Goal: Task Accomplishment & Management: Manage account settings

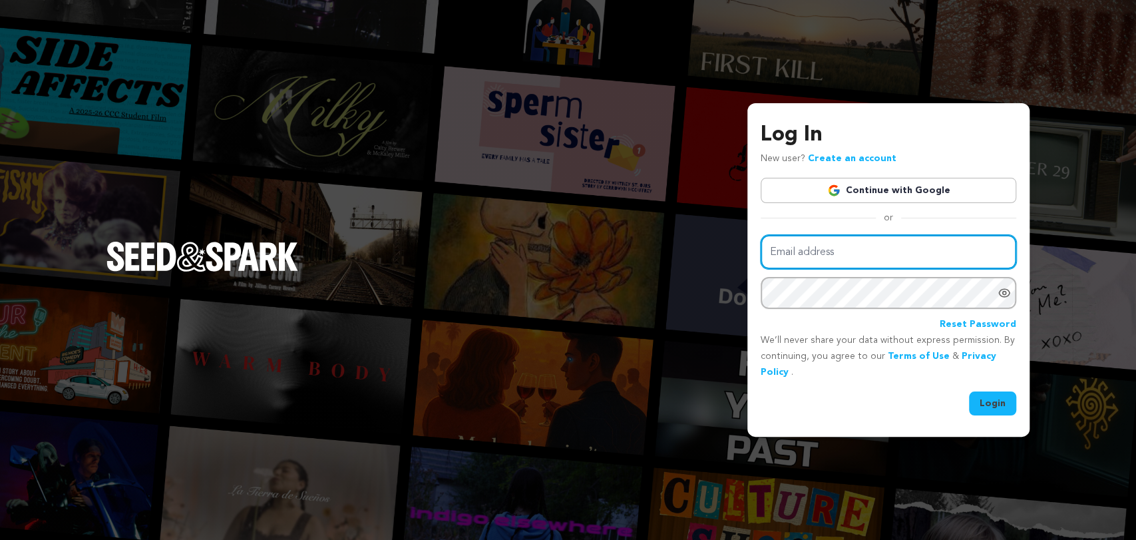
click at [801, 260] on input "Email address" at bounding box center [889, 252] width 256 height 34
type input "alysciac@gmail.com"
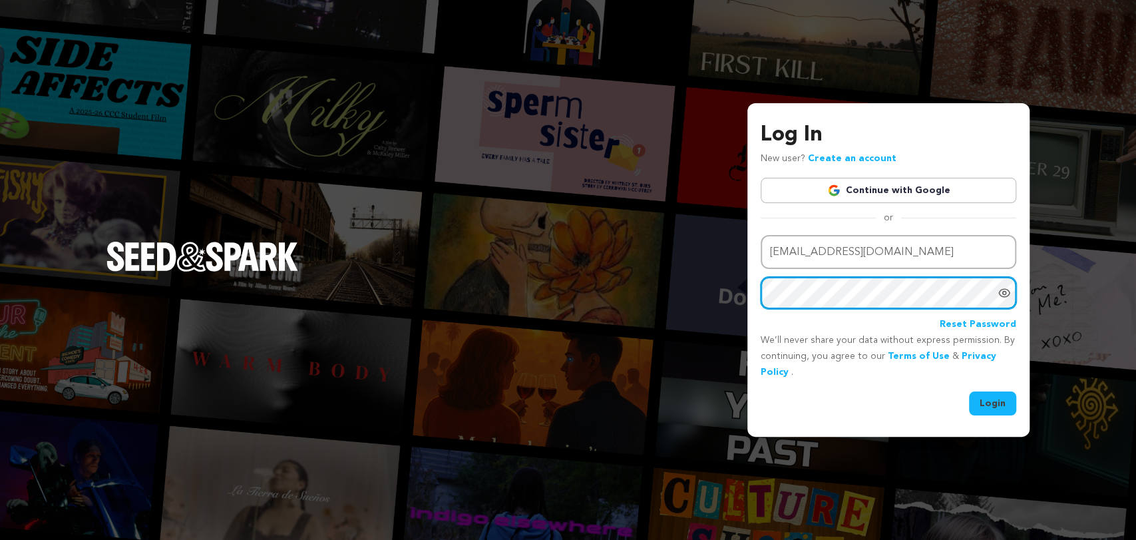
click at [969, 391] on button "Login" at bounding box center [992, 403] width 47 height 24
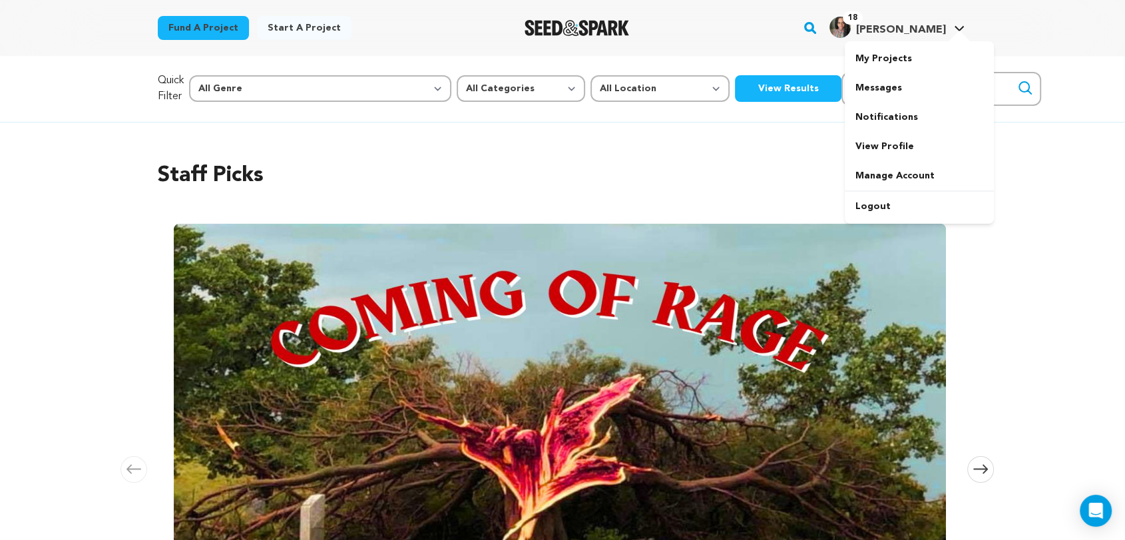
click at [909, 38] on span "18 Alyscia C. Alyscia C." at bounding box center [897, 28] width 140 height 28
click at [895, 60] on link "My Projects" at bounding box center [919, 58] width 149 height 29
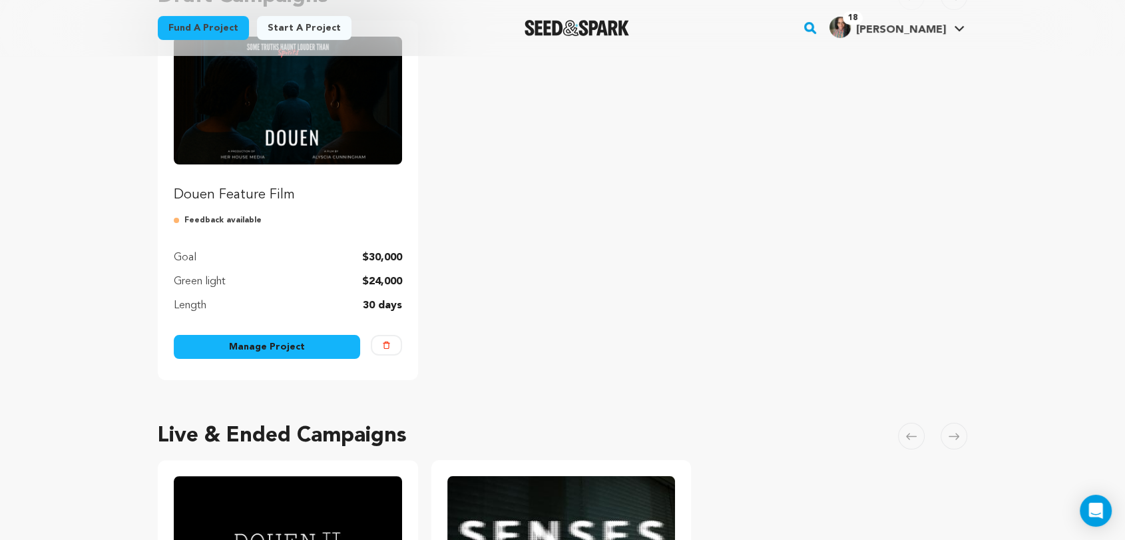
scroll to position [222, 0]
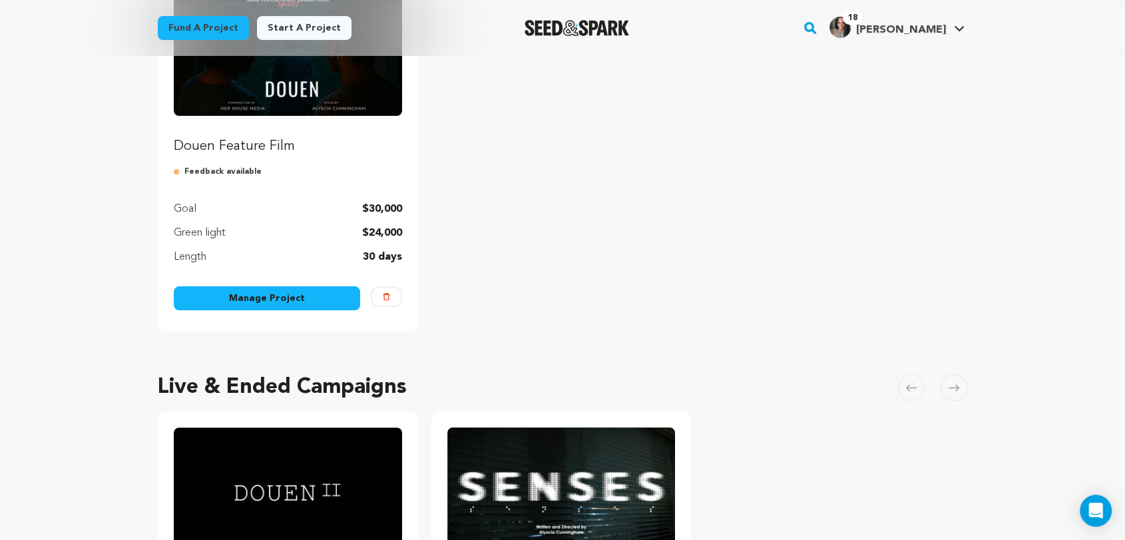
click at [285, 297] on link "Manage Project" at bounding box center [267, 298] width 186 height 24
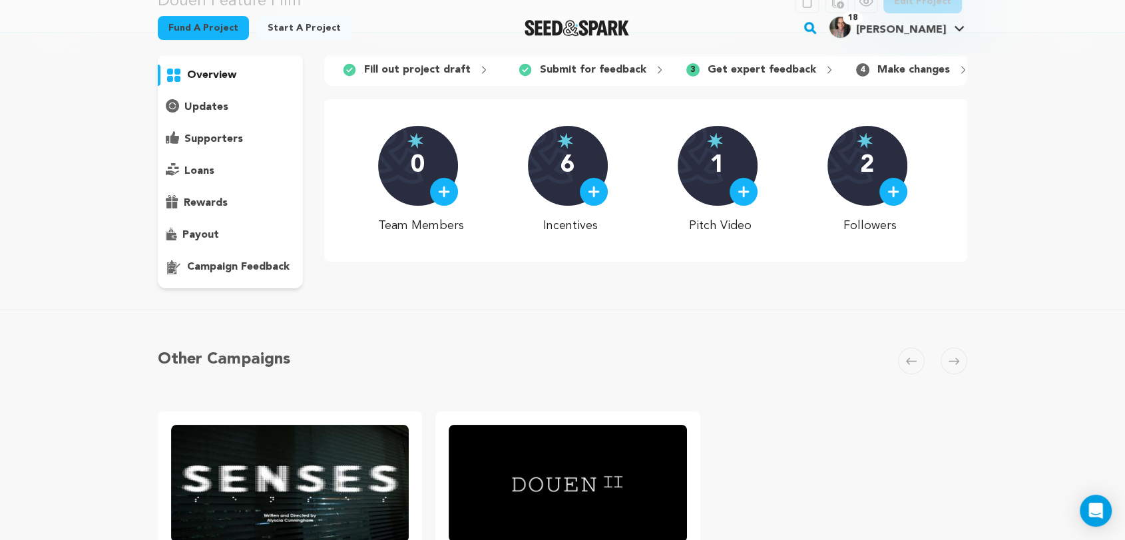
scroll to position [74, 0]
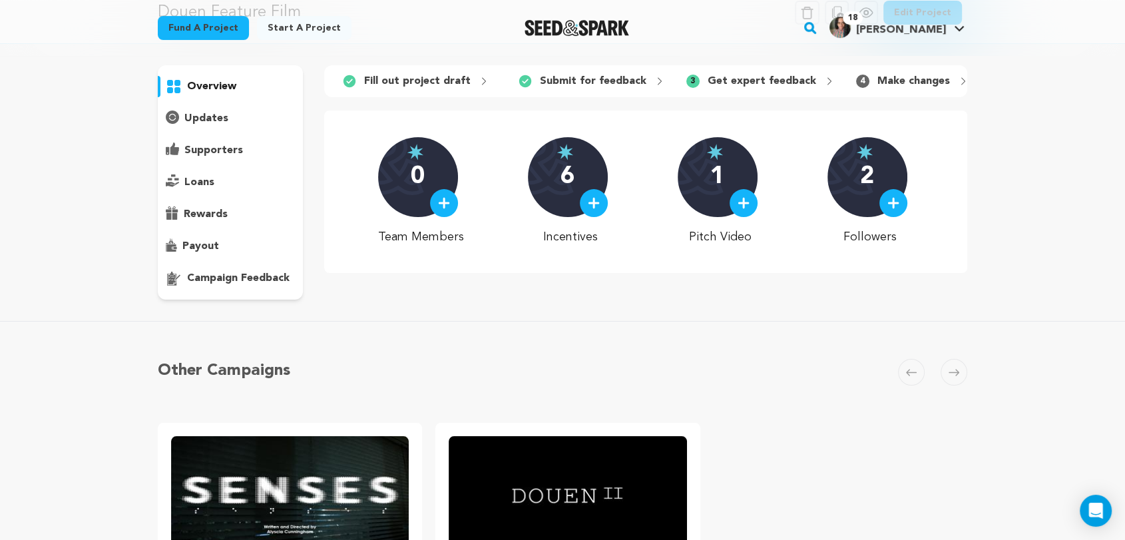
click at [256, 280] on p "campaign feedback" at bounding box center [238, 278] width 103 height 16
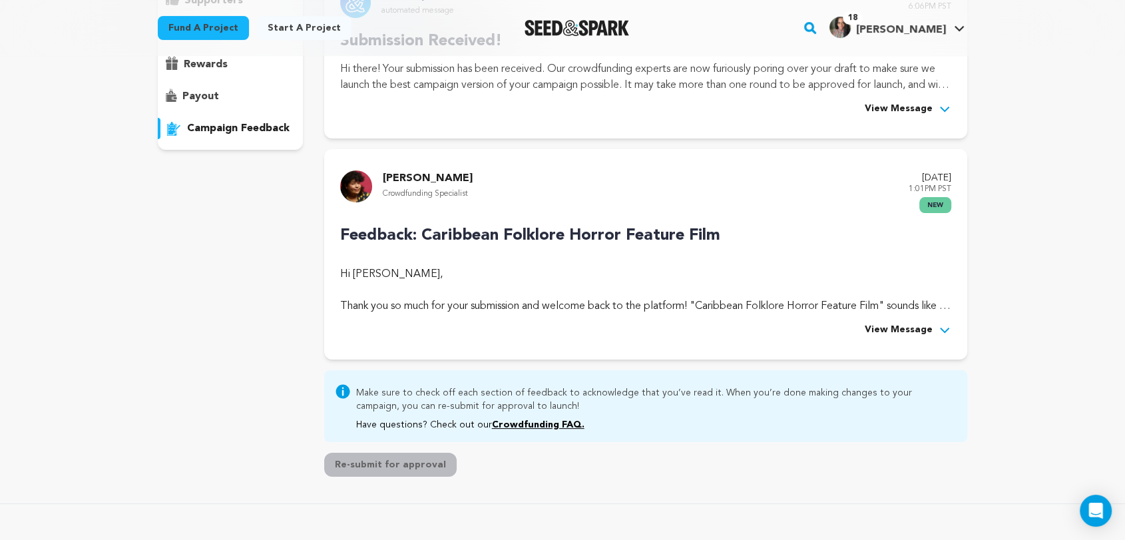
scroll to position [296, 0]
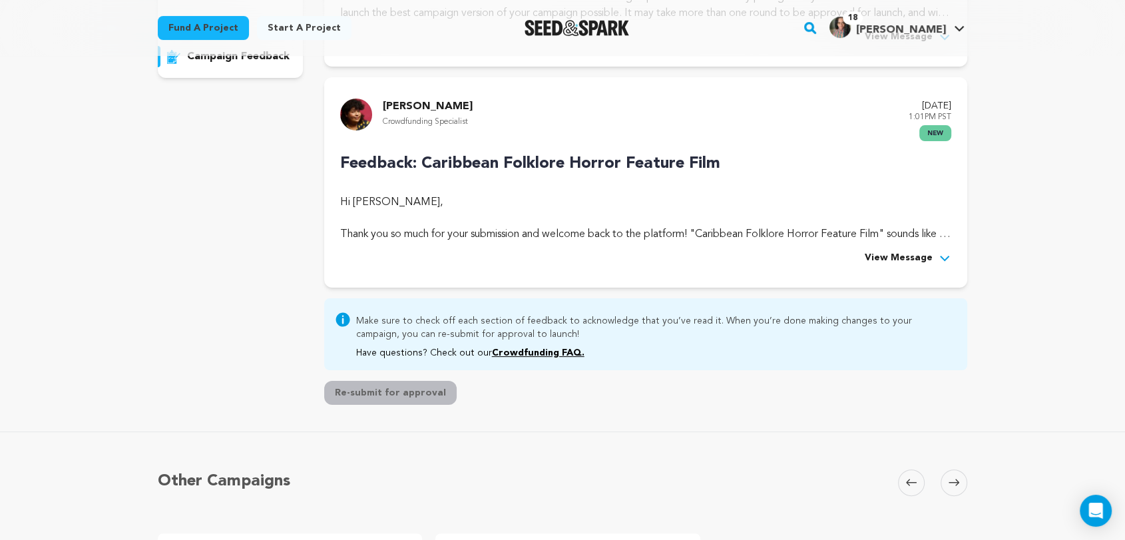
click at [894, 261] on span "View Message" at bounding box center [899, 258] width 68 height 16
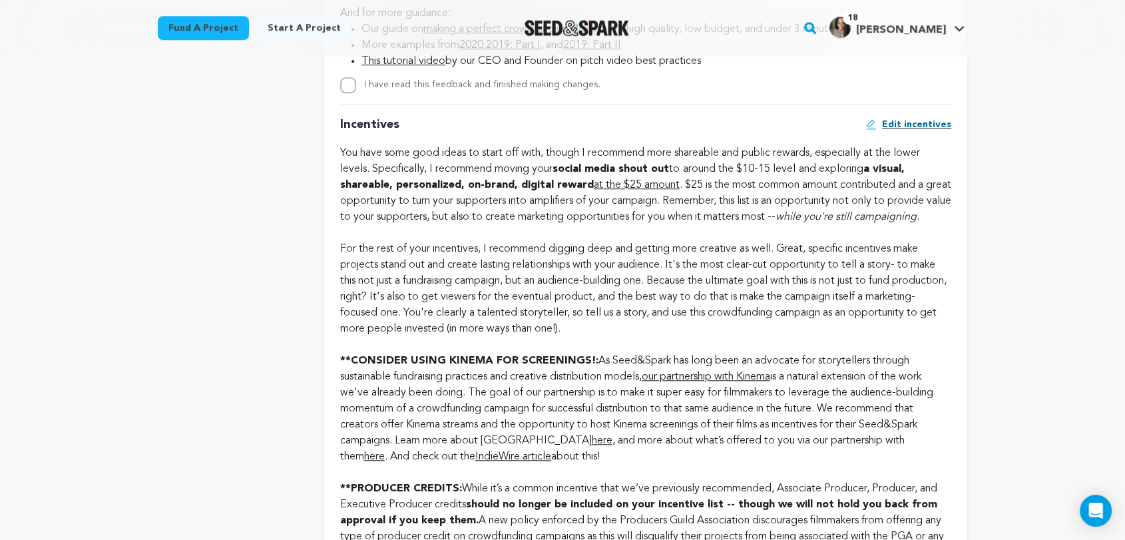
scroll to position [1035, 0]
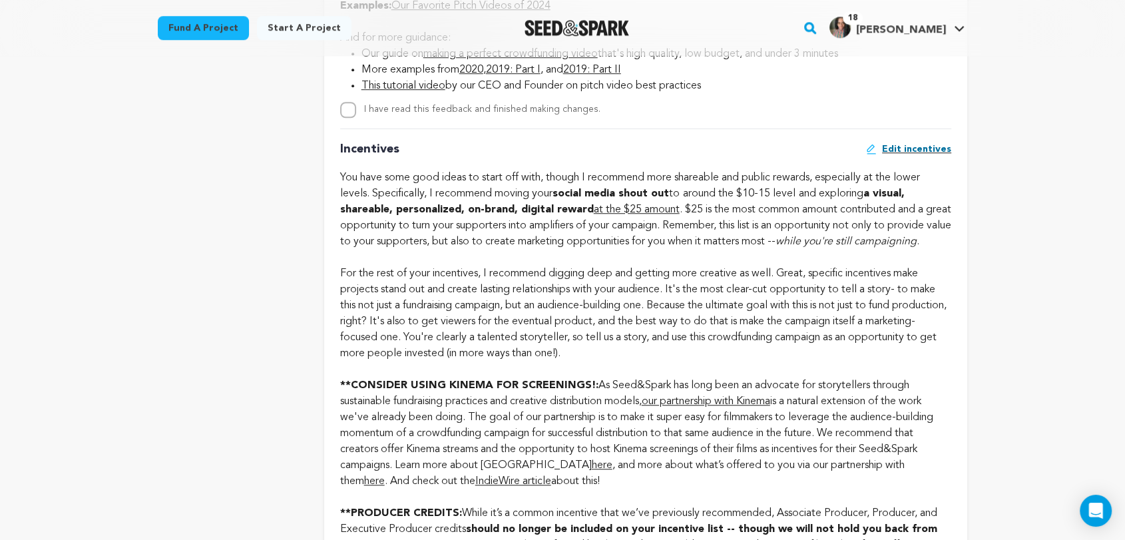
drag, startPoint x: 343, startPoint y: 150, endPoint x: 434, endPoint y: 190, distance: 99.0
click at [434, 190] on div "Incentives Edit incentives You have some good ideas to start off with, though I…" at bounding box center [645, 536] width 611 height 816
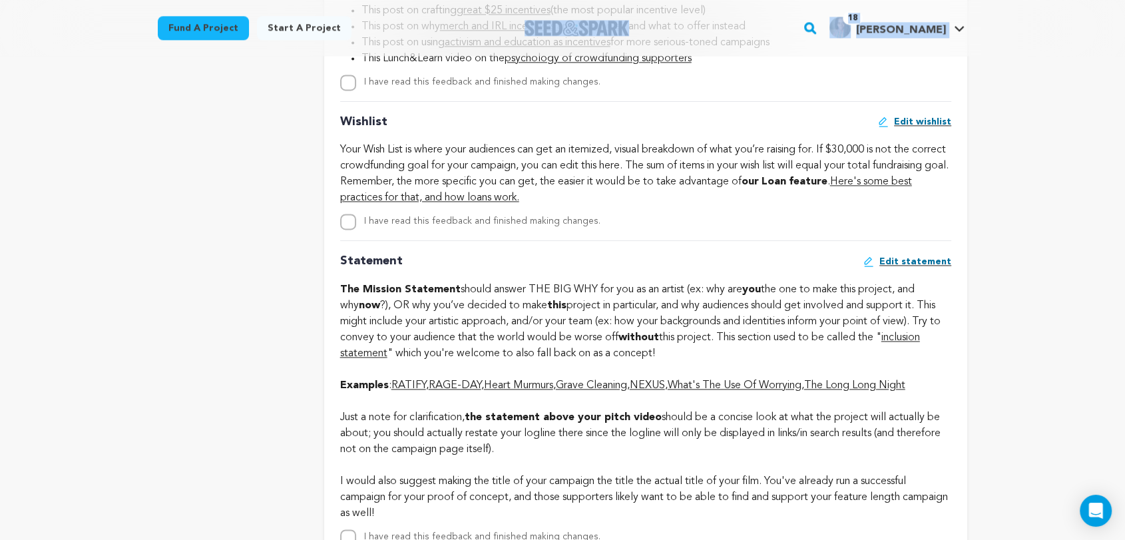
scroll to position [1720, 0]
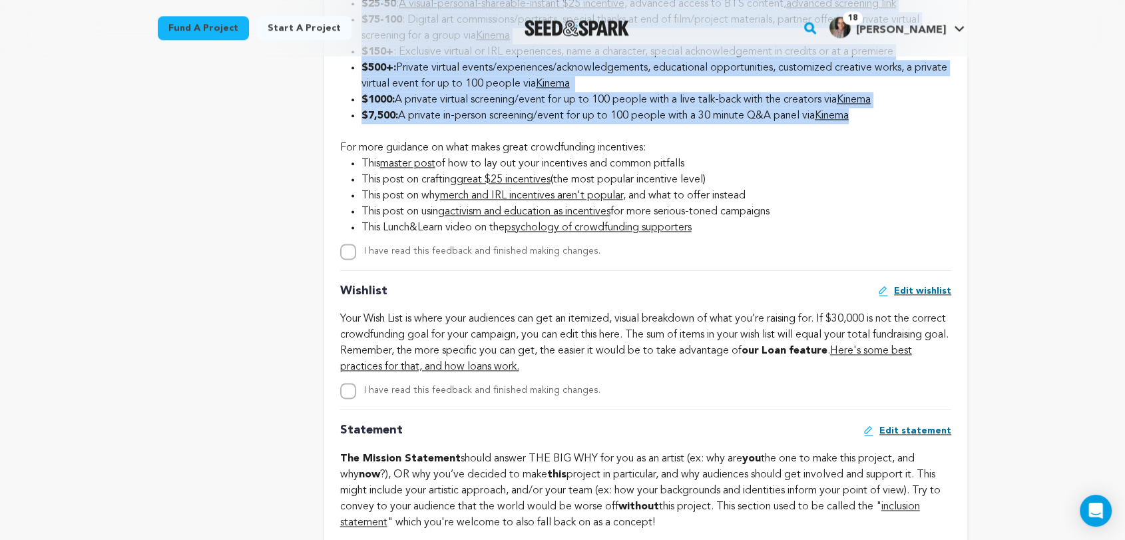
drag, startPoint x: 341, startPoint y: 177, endPoint x: 879, endPoint y: 132, distance: 540.4
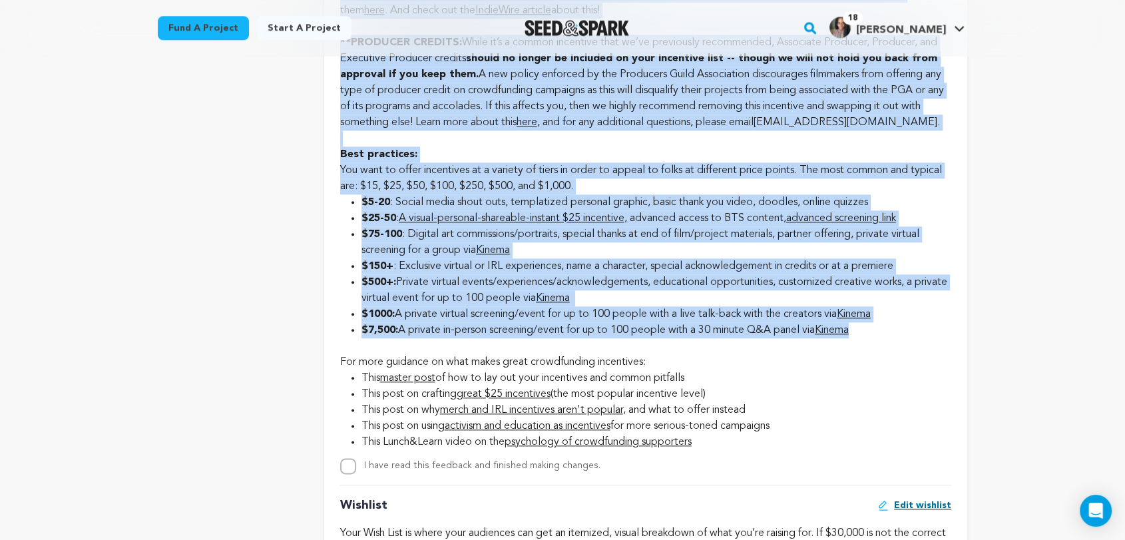
scroll to position [1498, 0]
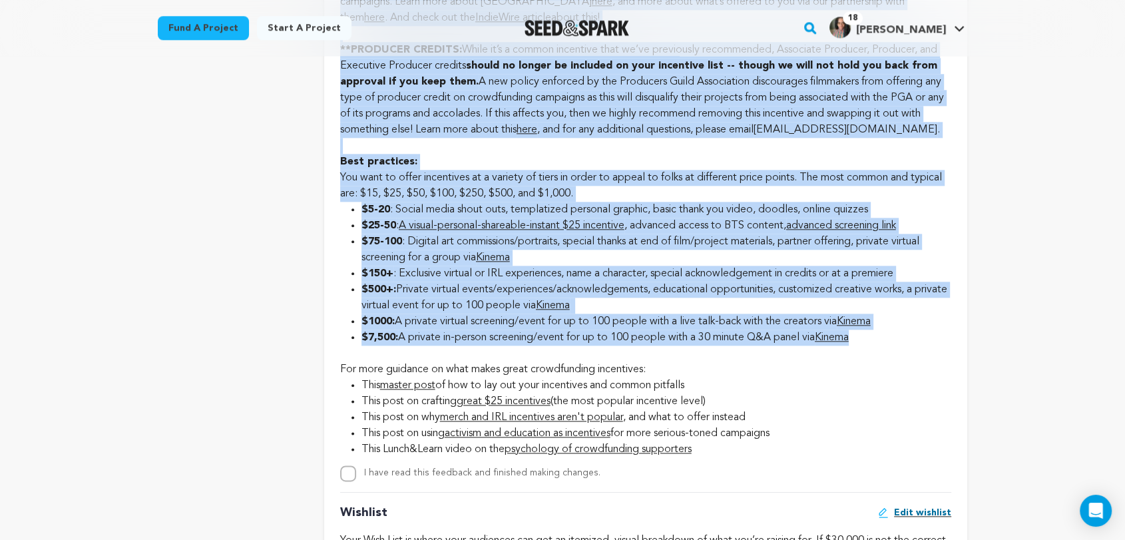
copy div "You have some good ideas to start off with, though I recommend more shareable a…"
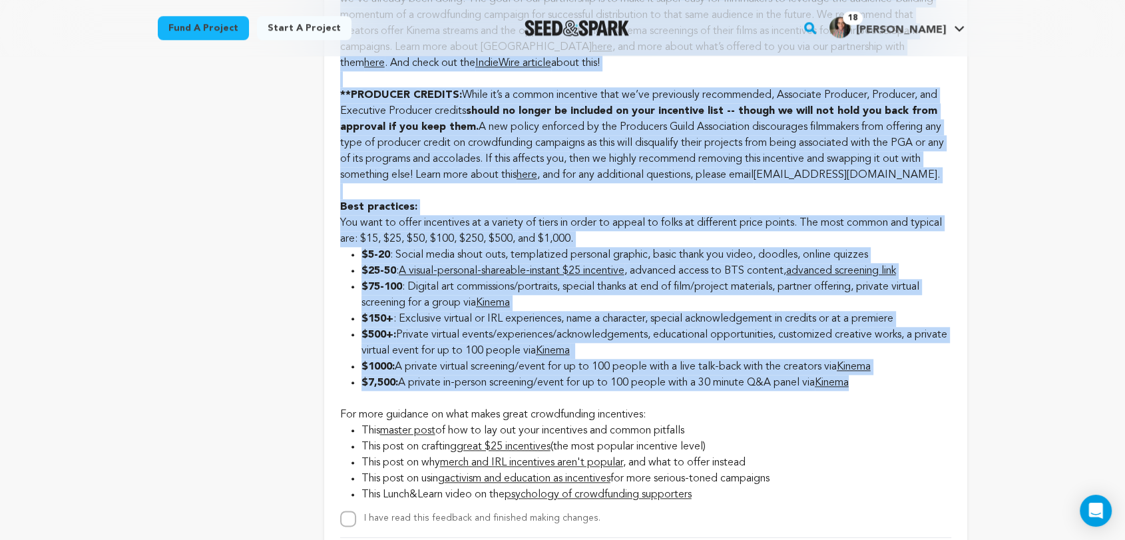
scroll to position [1351, 0]
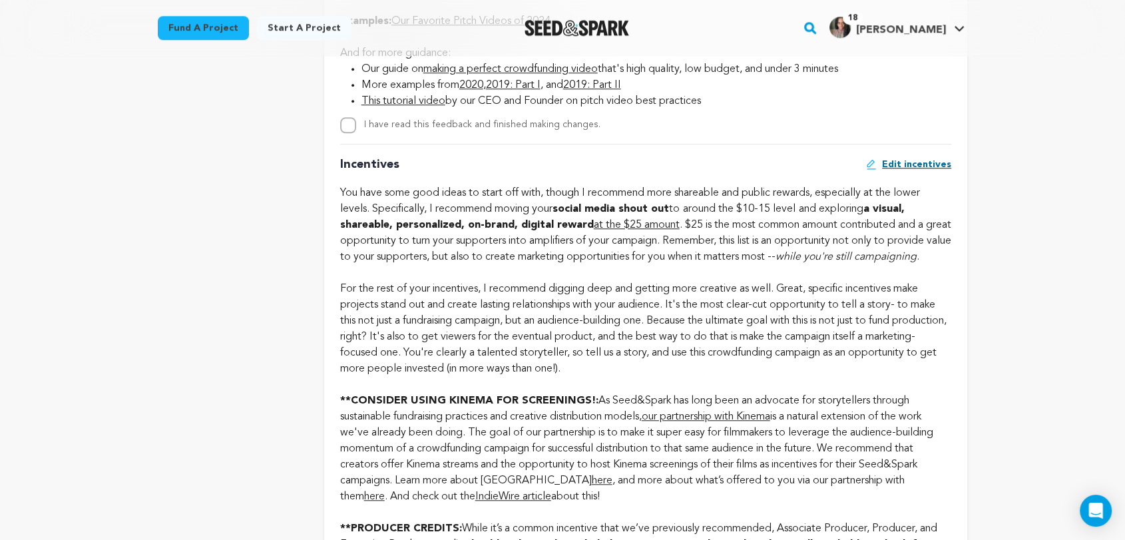
scroll to position [981, 0]
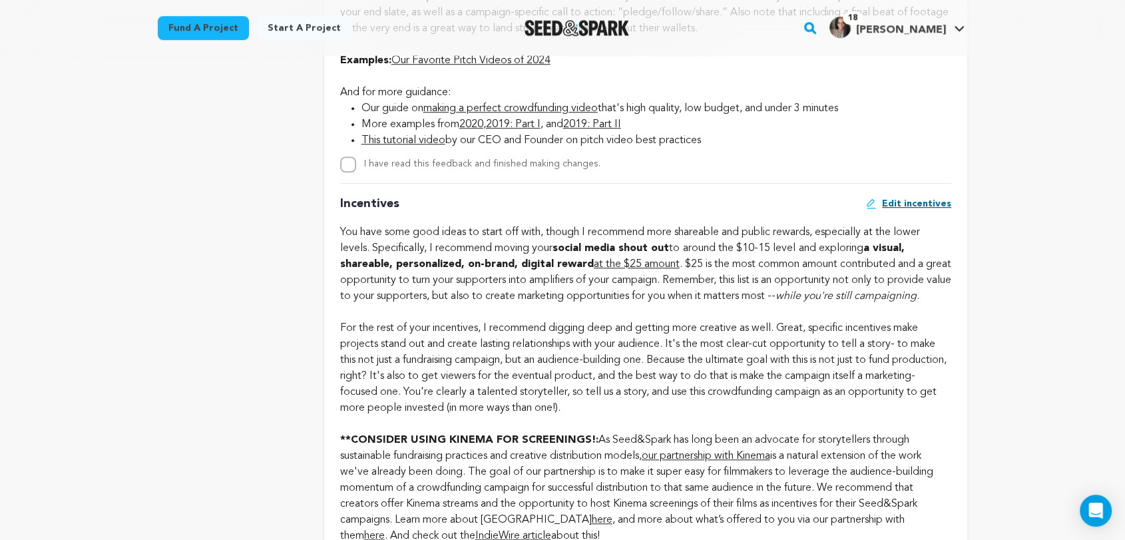
click at [926, 200] on span "Edit incentives" at bounding box center [916, 203] width 69 height 13
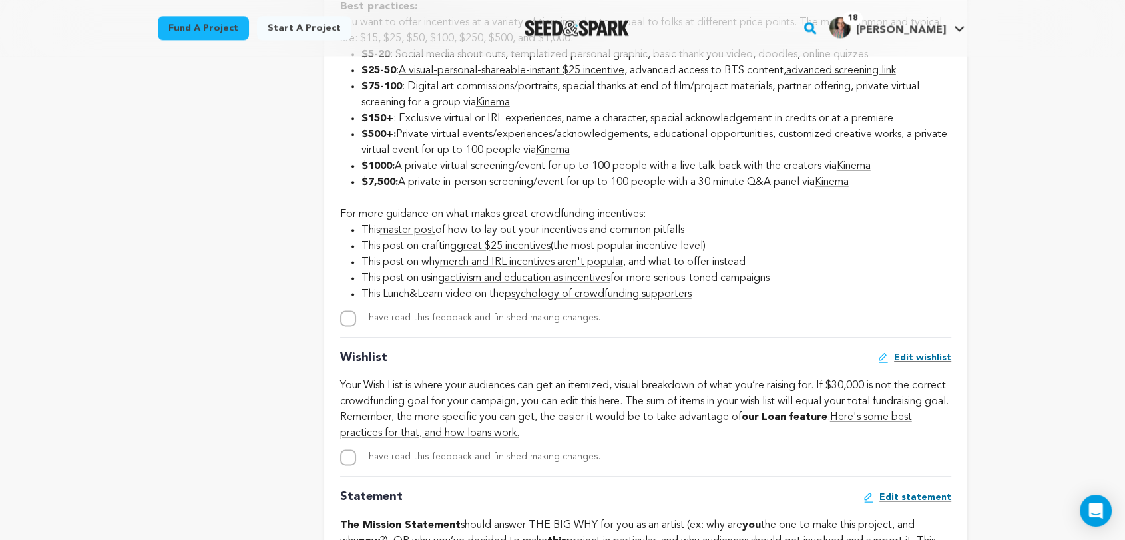
scroll to position [1608, 0]
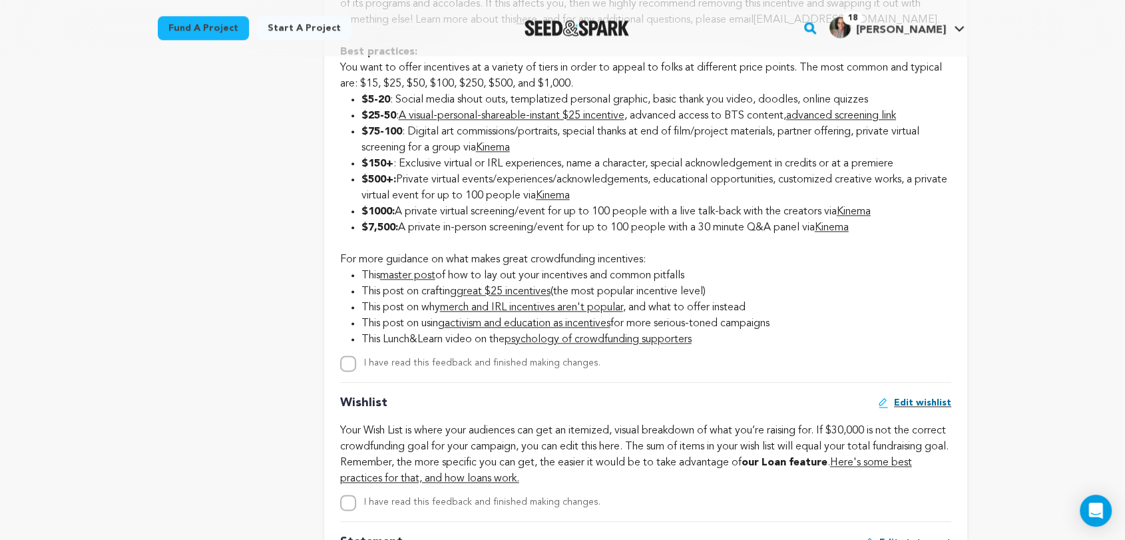
click at [570, 201] on link "Kinema" at bounding box center [553, 195] width 34 height 11
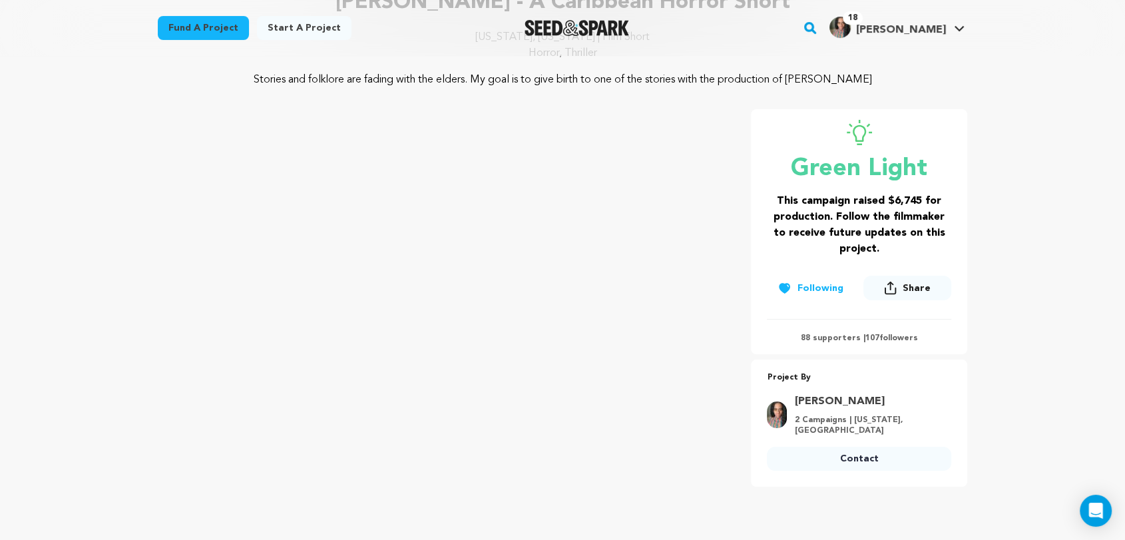
scroll to position [148, 0]
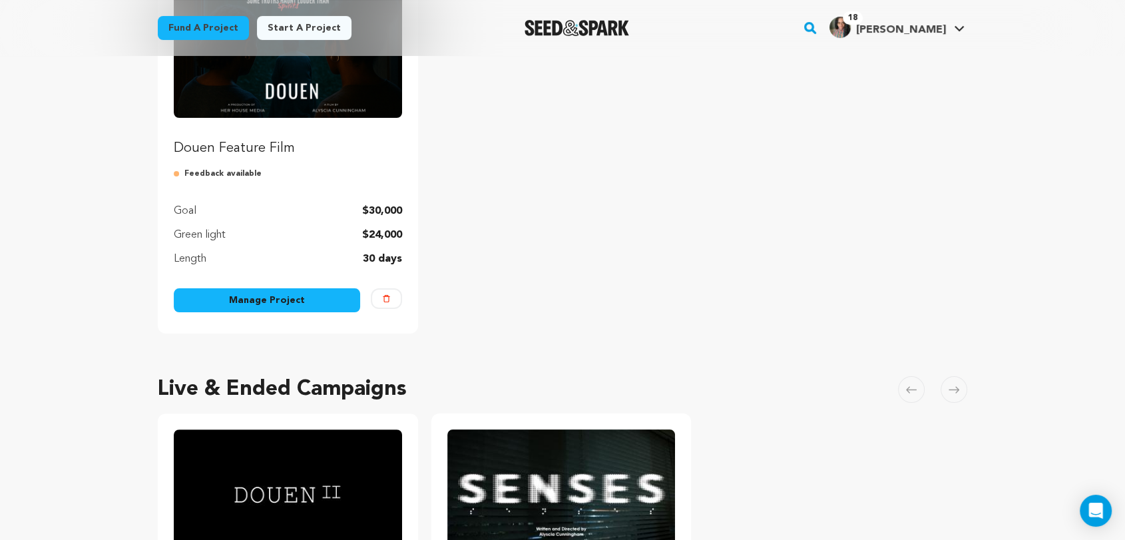
scroll to position [222, 0]
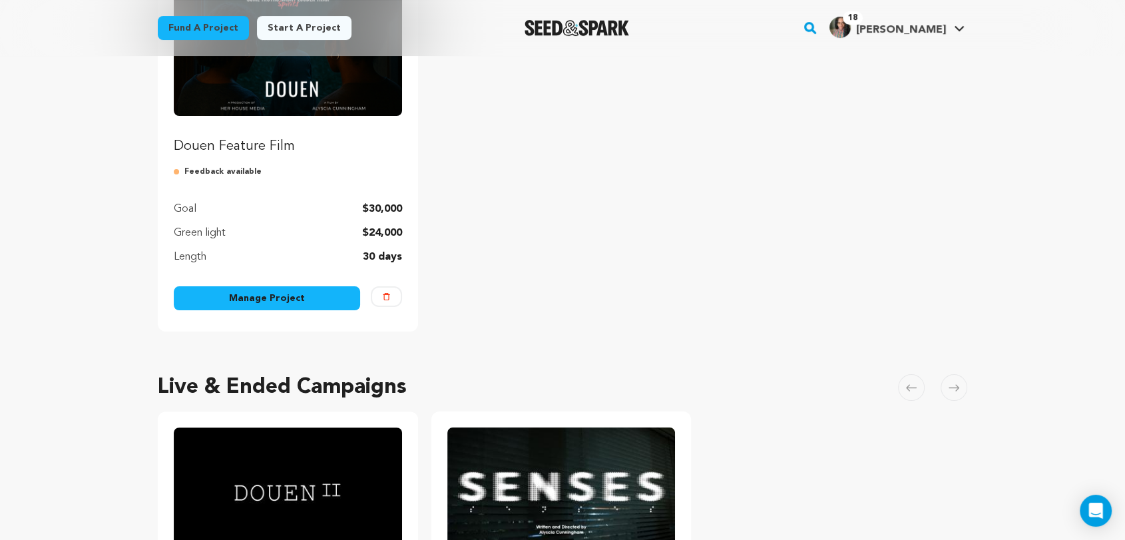
click at [254, 299] on link "Manage Project" at bounding box center [267, 298] width 186 height 24
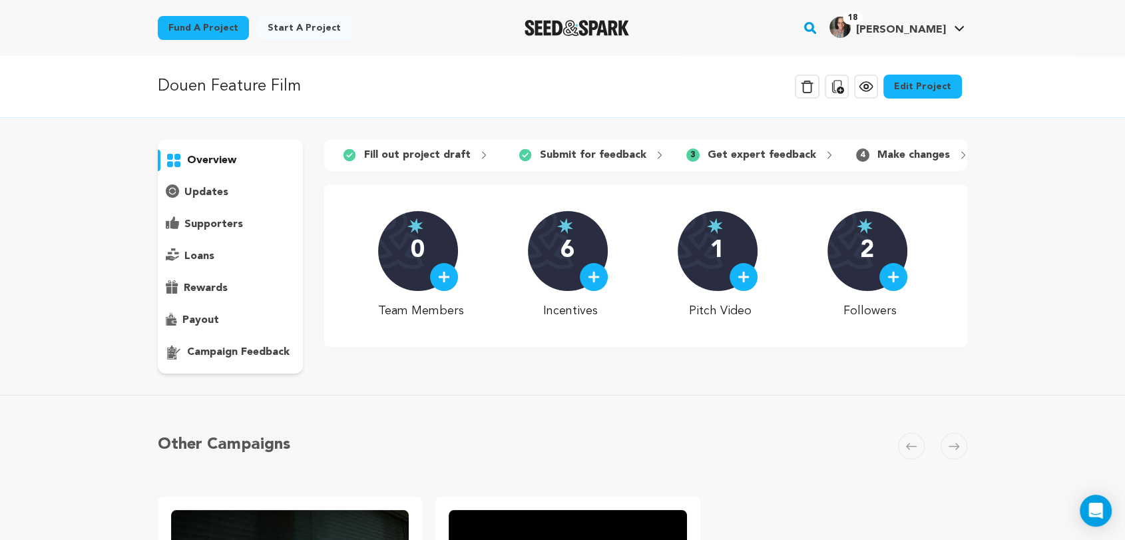
click at [868, 87] on icon at bounding box center [866, 87] width 4 height 4
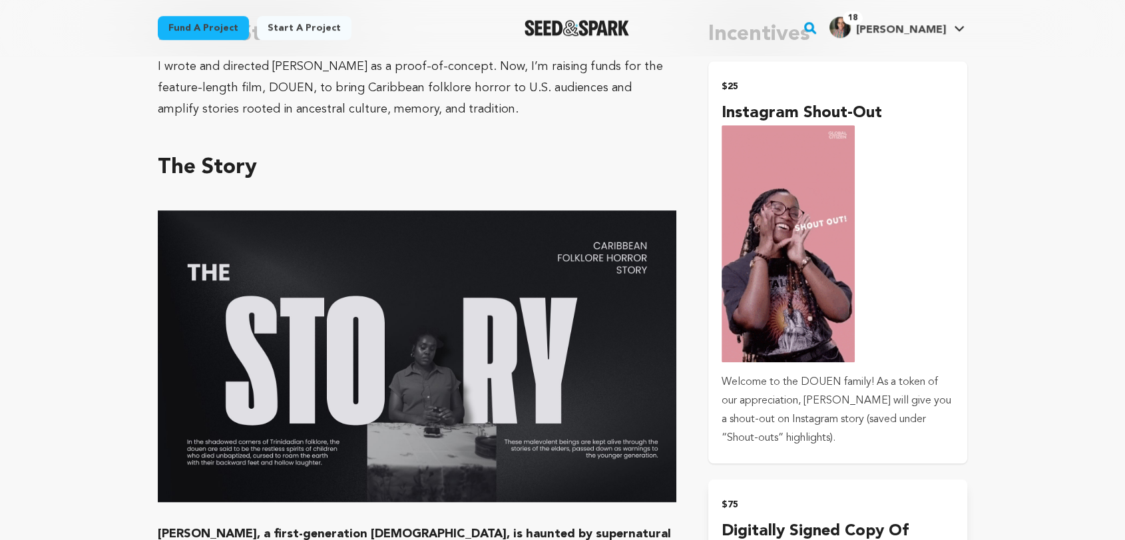
scroll to position [740, 0]
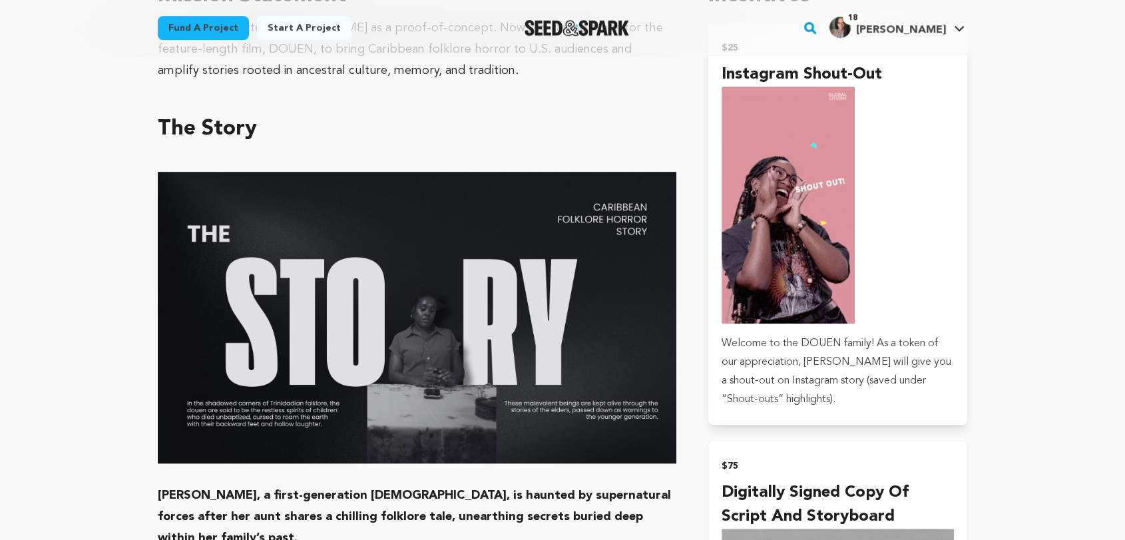
scroll to position [887, 0]
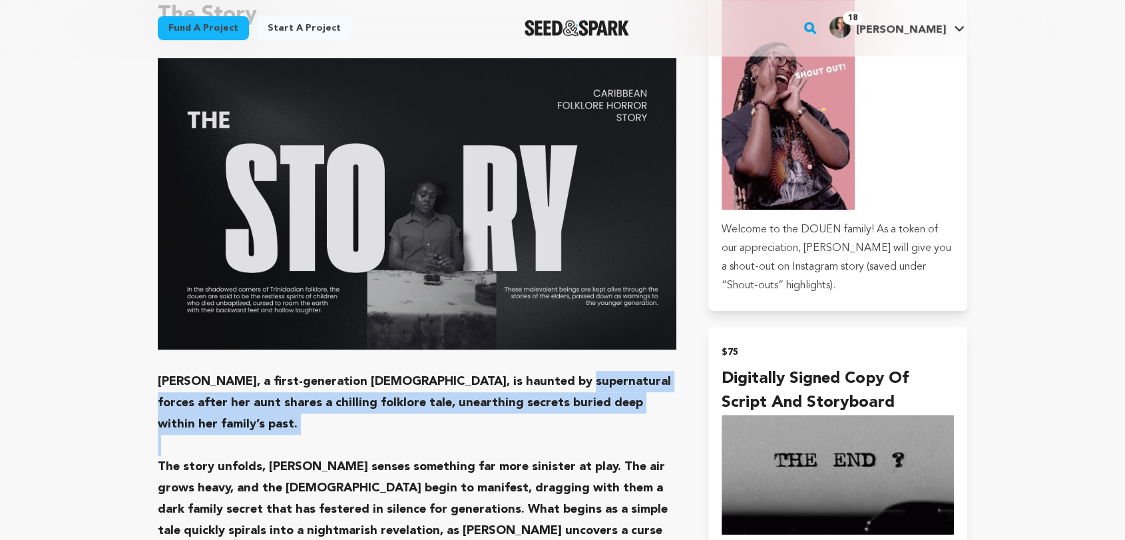
drag, startPoint x: 522, startPoint y: 411, endPoint x: 543, endPoint y: 371, distance: 45.5
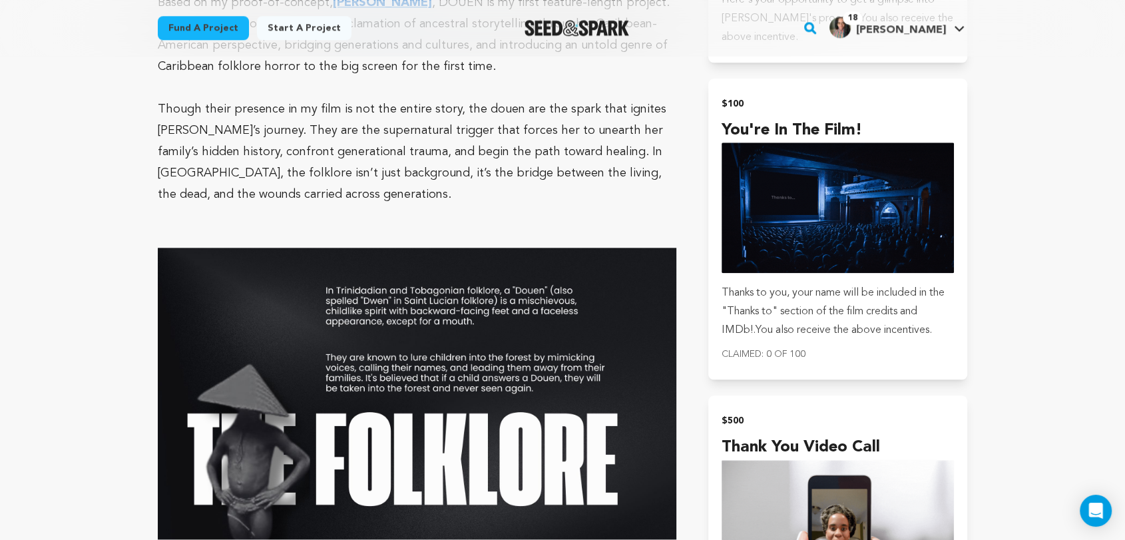
scroll to position [0, 0]
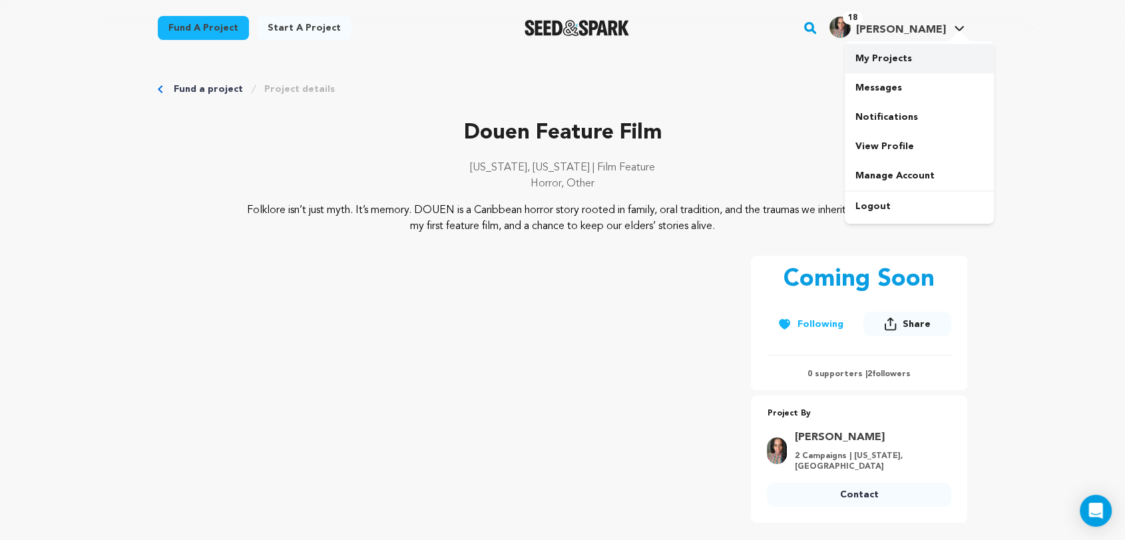
click at [877, 62] on link "My Projects" at bounding box center [919, 58] width 149 height 29
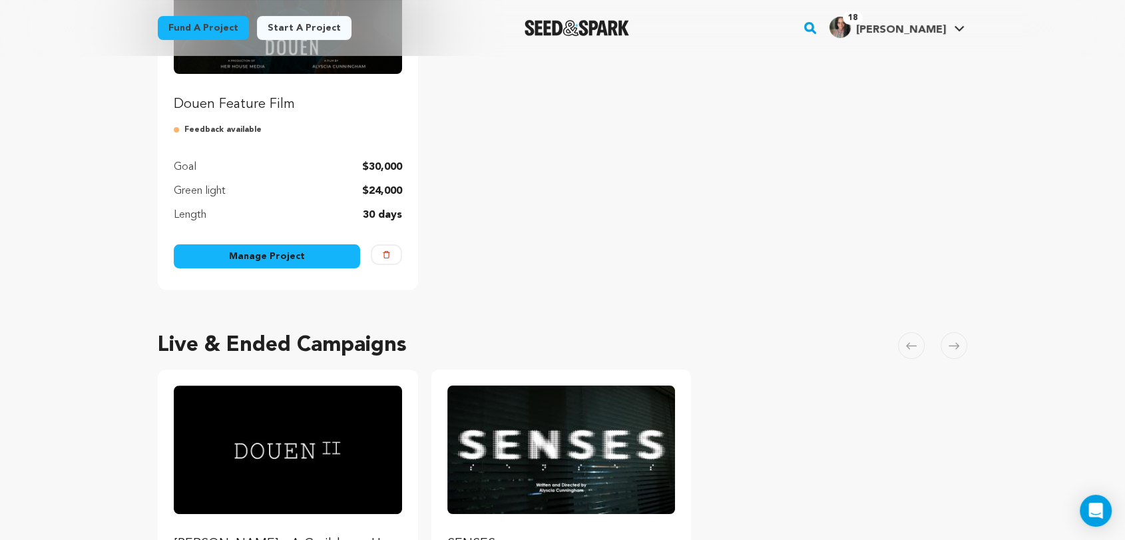
scroll to position [296, 0]
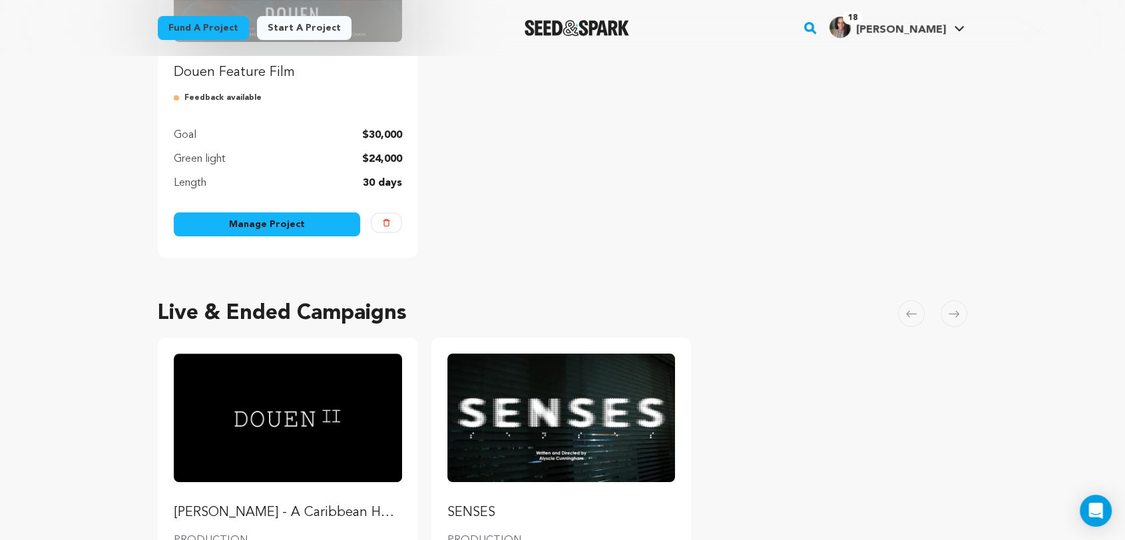
click at [288, 224] on link "Manage Project" at bounding box center [267, 224] width 186 height 24
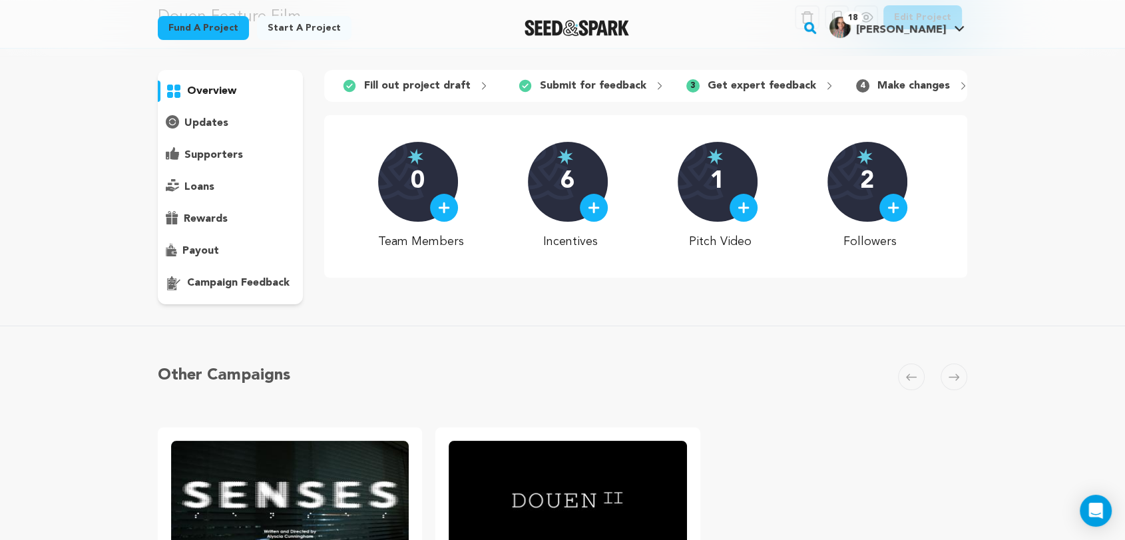
scroll to position [74, 0]
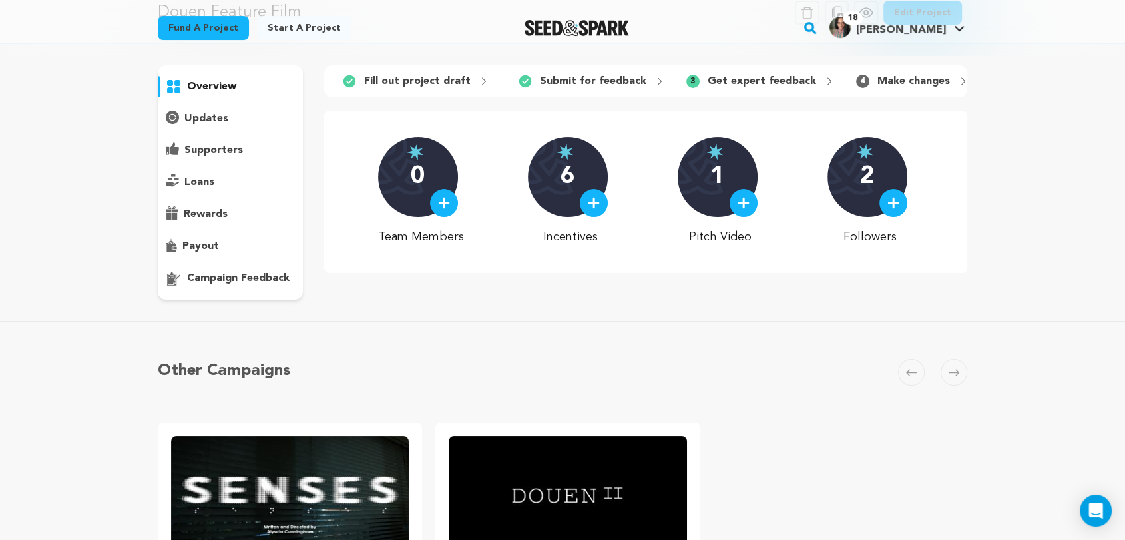
click at [231, 282] on p "campaign feedback" at bounding box center [238, 278] width 103 height 16
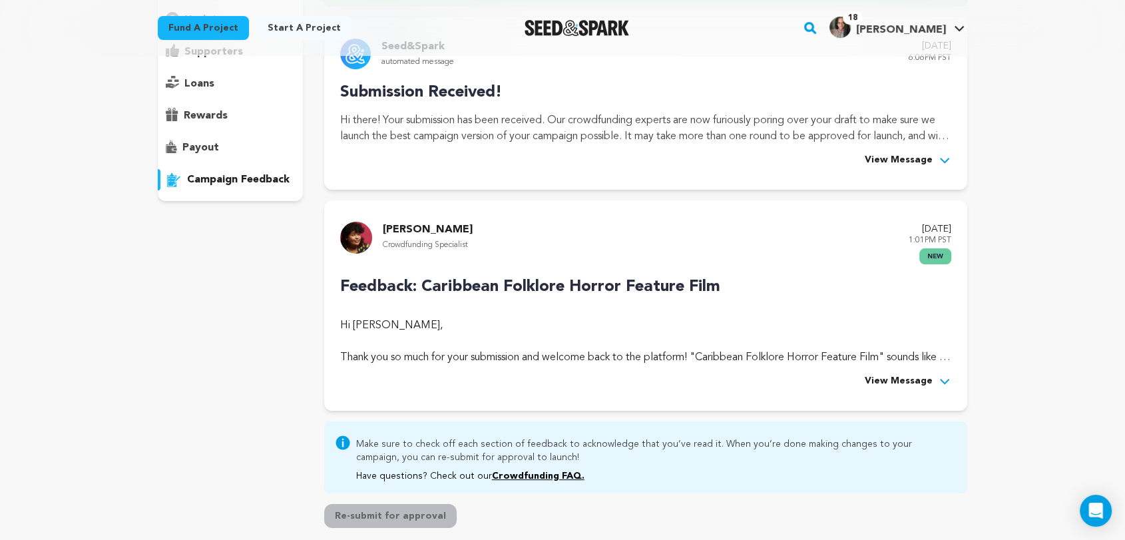
scroll to position [148, 0]
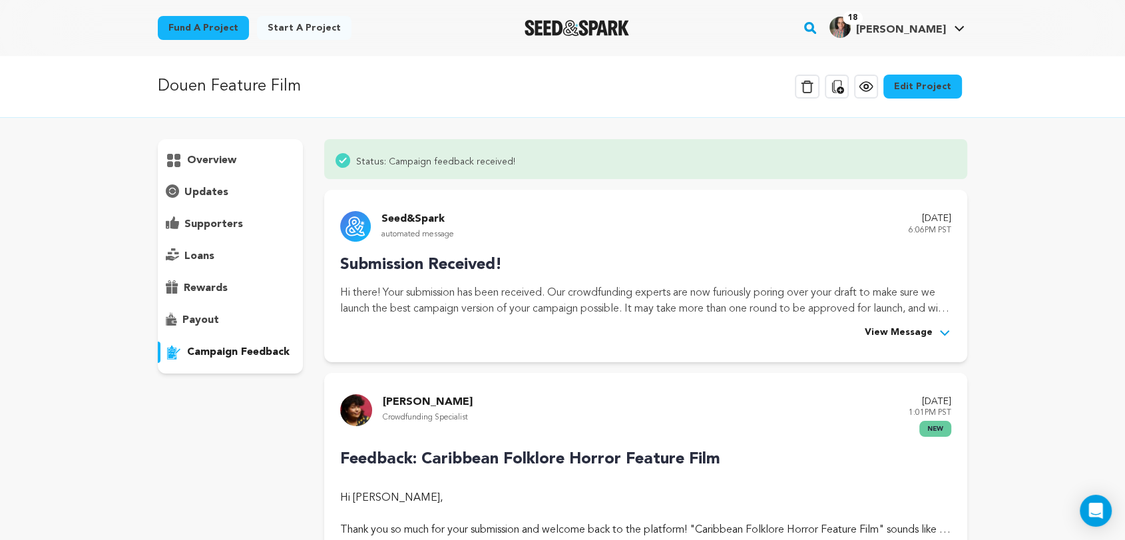
click at [913, 85] on link "Edit Project" at bounding box center [922, 87] width 79 height 24
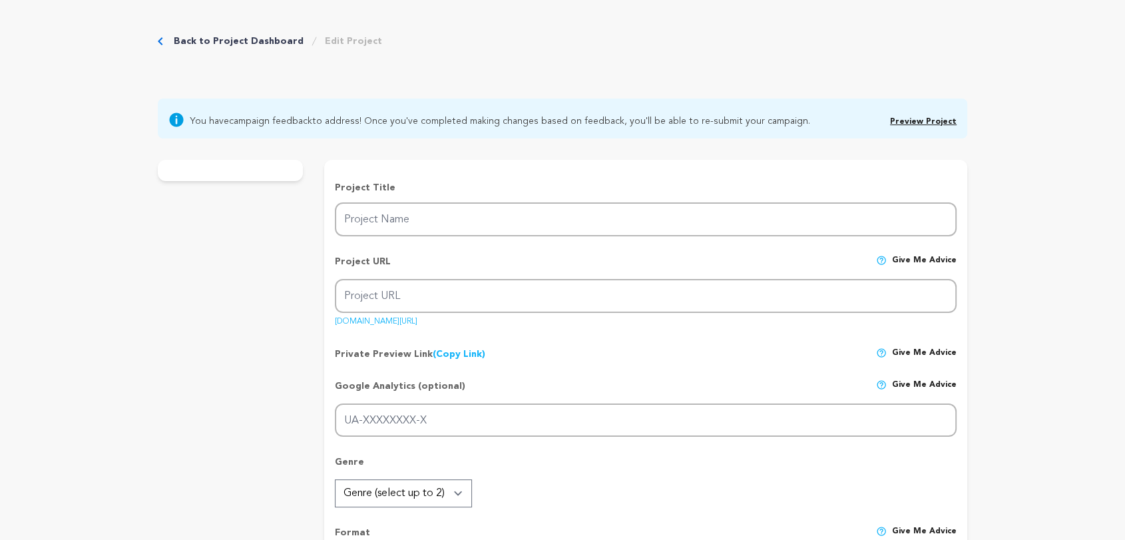
type input "Douen Feature Film"
type input "douen-feature-film"
type input "[PERSON_NAME] must face her family’s dark past when supernatural entities force…"
type textarea "Folklore isn’t just myth. It’s memory. DOUEN is a Caribbean horror story rooted…"
type textarea "I wrote and directed [PERSON_NAME] as a proof-of-concept. Now, I’m raising fund…"
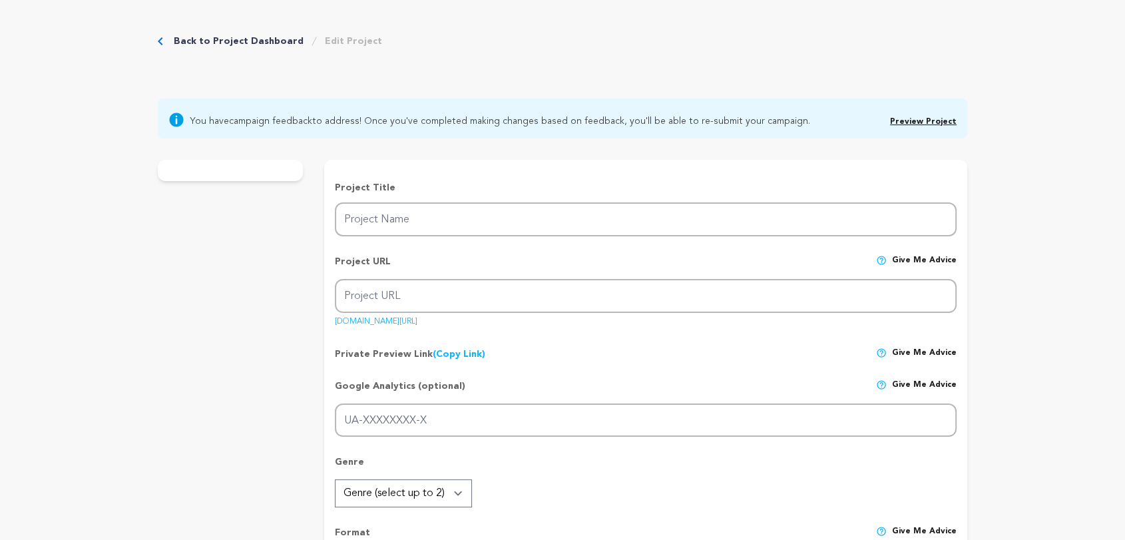
type textarea "Women in Film & Video (WIFV) is the fiscal sponsor for this project. Note: DOUE…"
radio input "true"
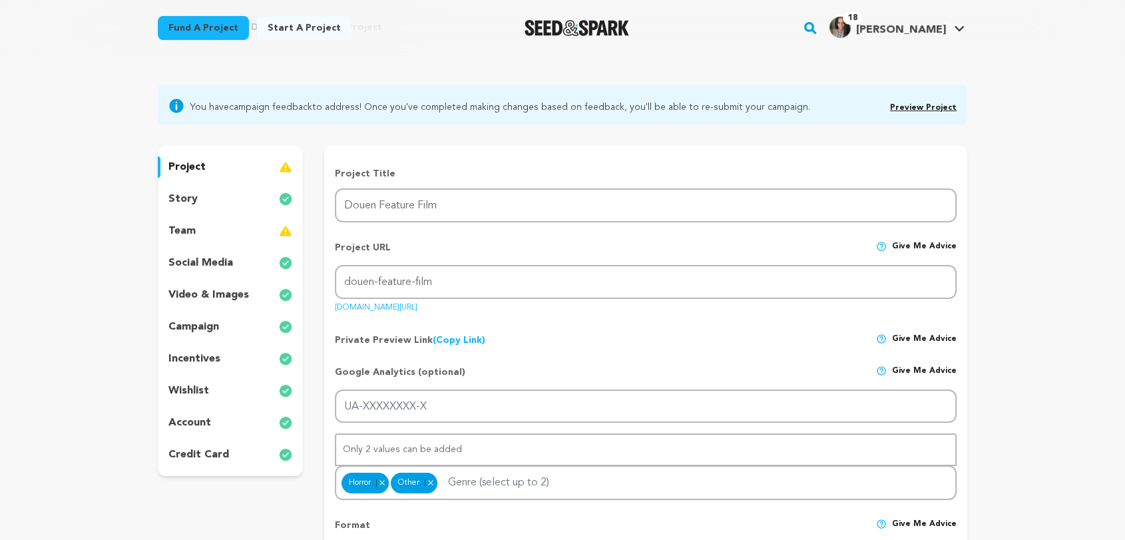
scroll to position [74, 0]
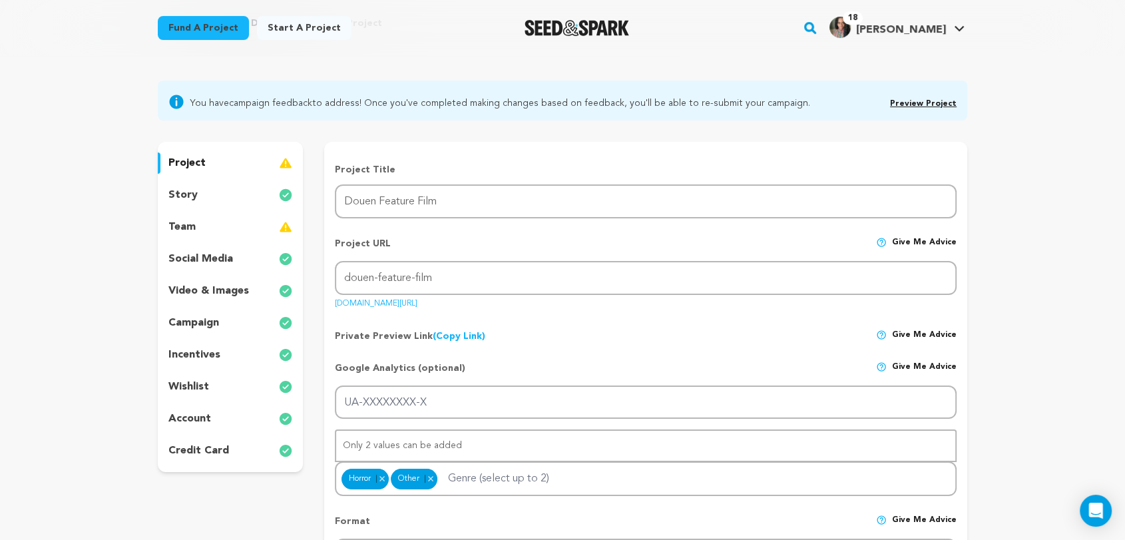
click at [192, 352] on p "incentives" at bounding box center [194, 355] width 52 height 16
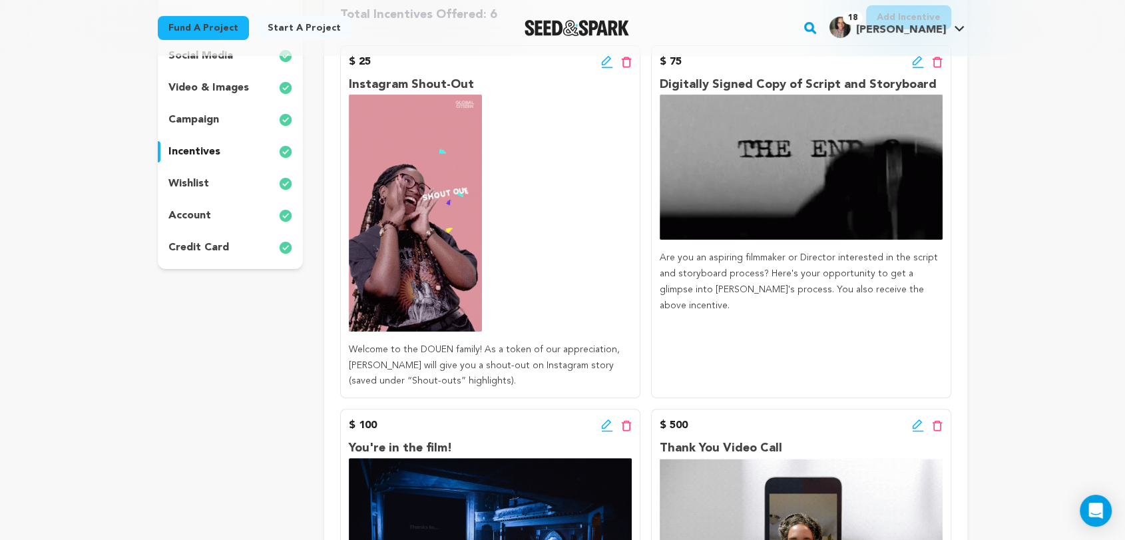
scroll to position [296, 0]
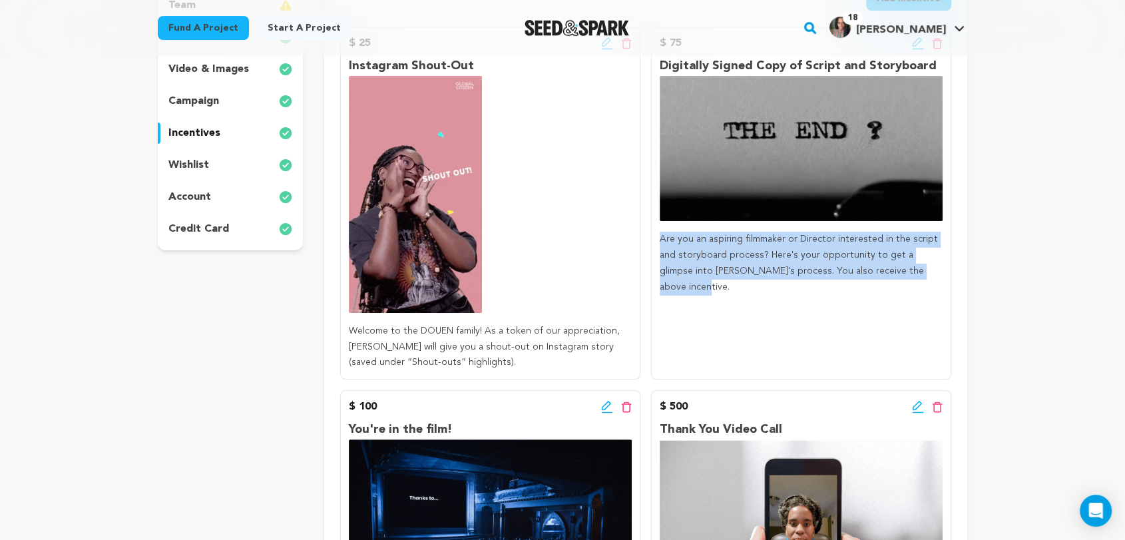
drag, startPoint x: 898, startPoint y: 272, endPoint x: 656, endPoint y: 238, distance: 244.7
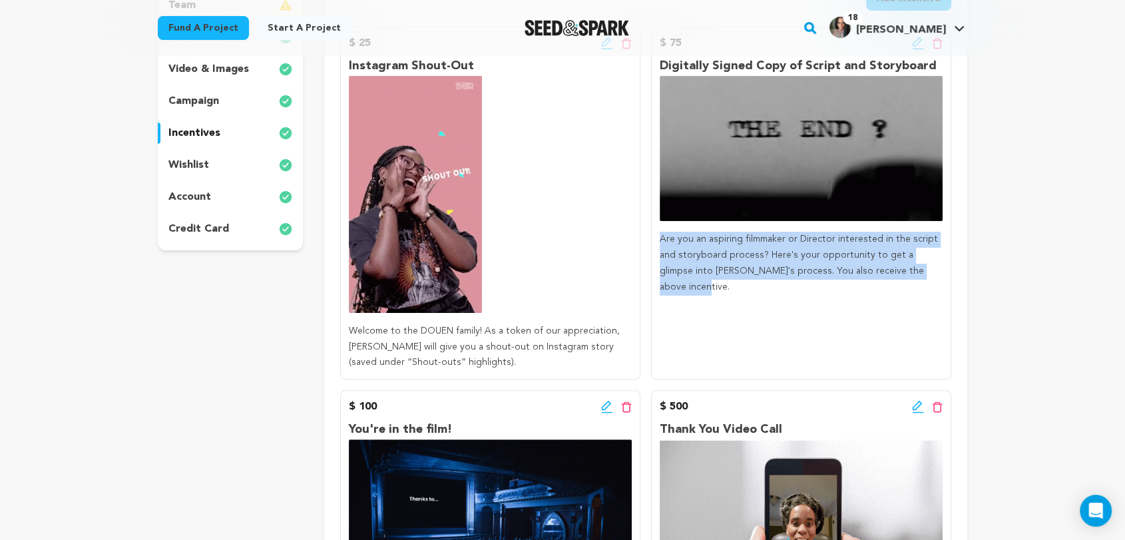
click at [656, 238] on div "$ 75 Edit incentive button Delete incentive button Digitally Signed Copy of Scr…" at bounding box center [801, 203] width 300 height 353
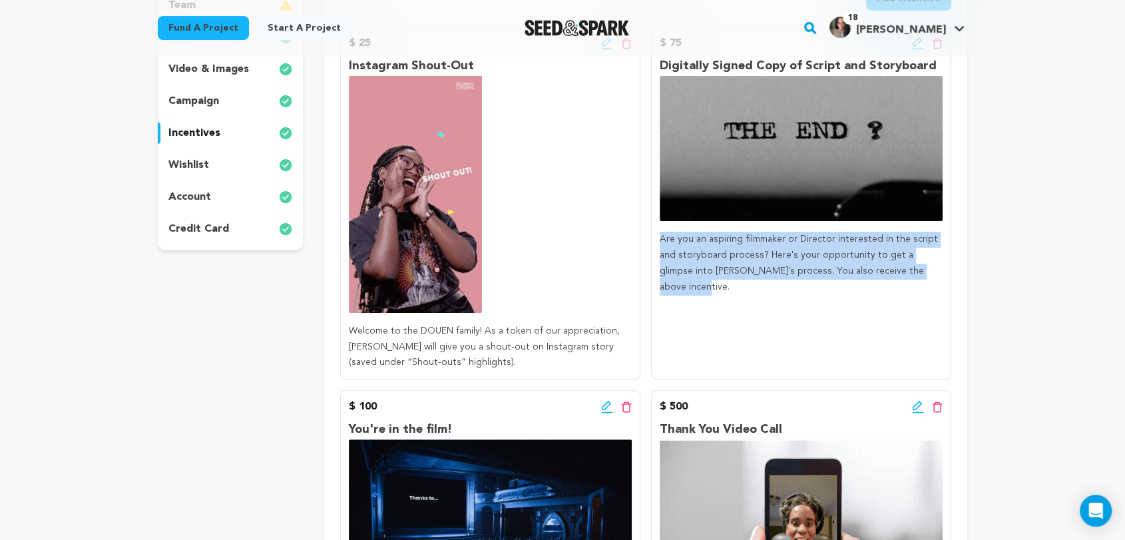
copy span "Are you an aspiring filmmaker or Director interested in the script and storyboa…"
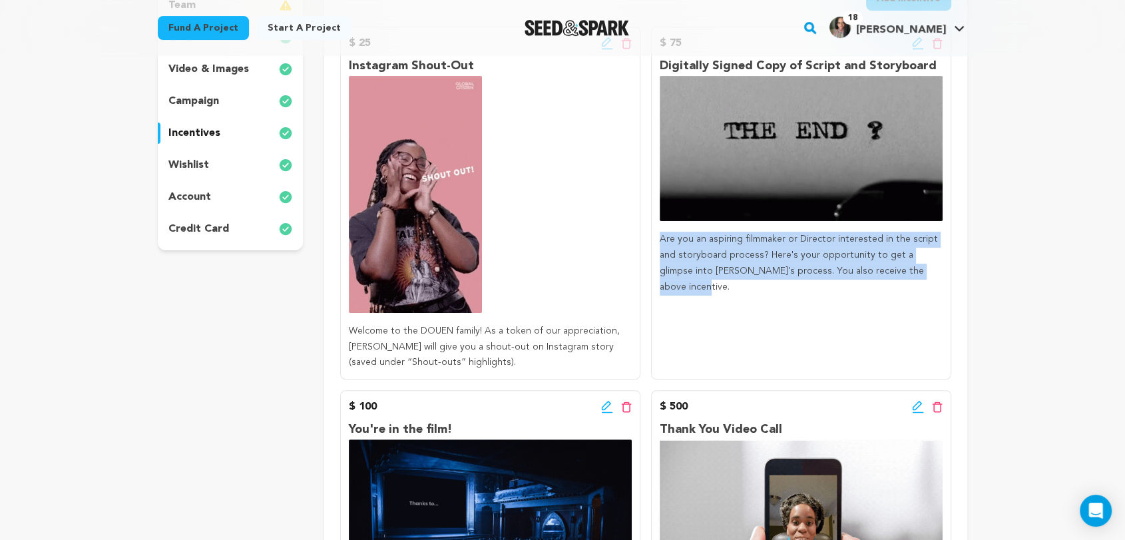
drag, startPoint x: 511, startPoint y: 360, endPoint x: 341, endPoint y: 329, distance: 172.6
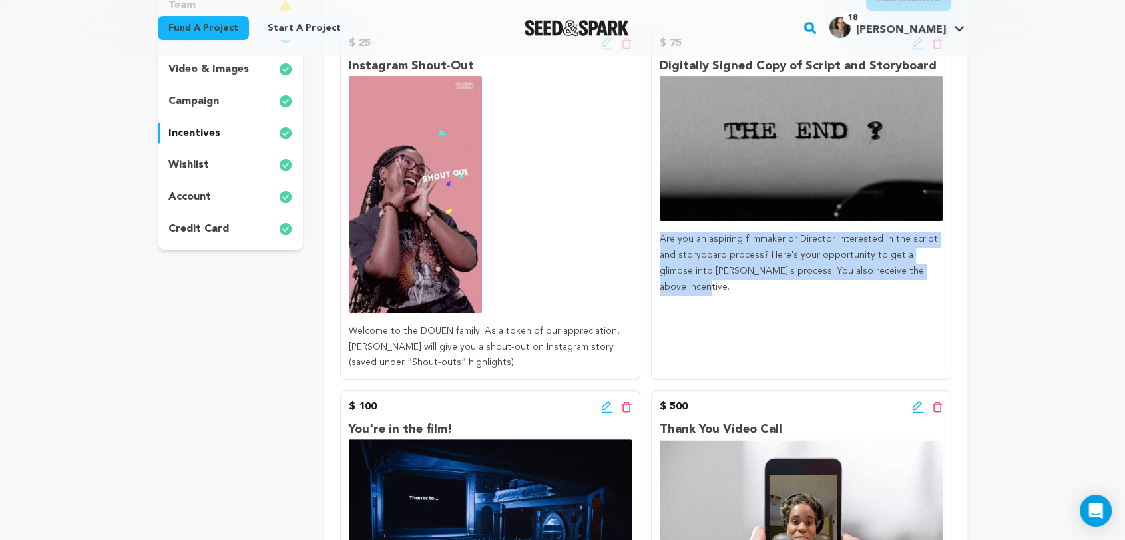
click at [341, 329] on div "$ 25 Edit incentive button Delete incentive button Instagram Shout-Out Welcome …" at bounding box center [490, 203] width 300 height 353
copy span "Welcome to the DOUEN family! As a token of our appreciation, Alyscia Cunningham…"
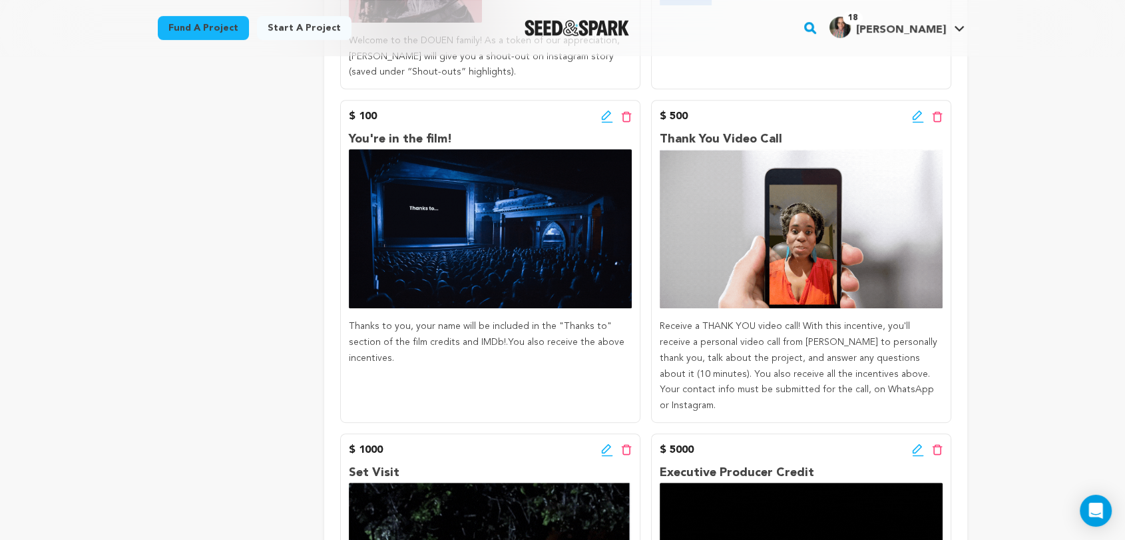
scroll to position [591, 0]
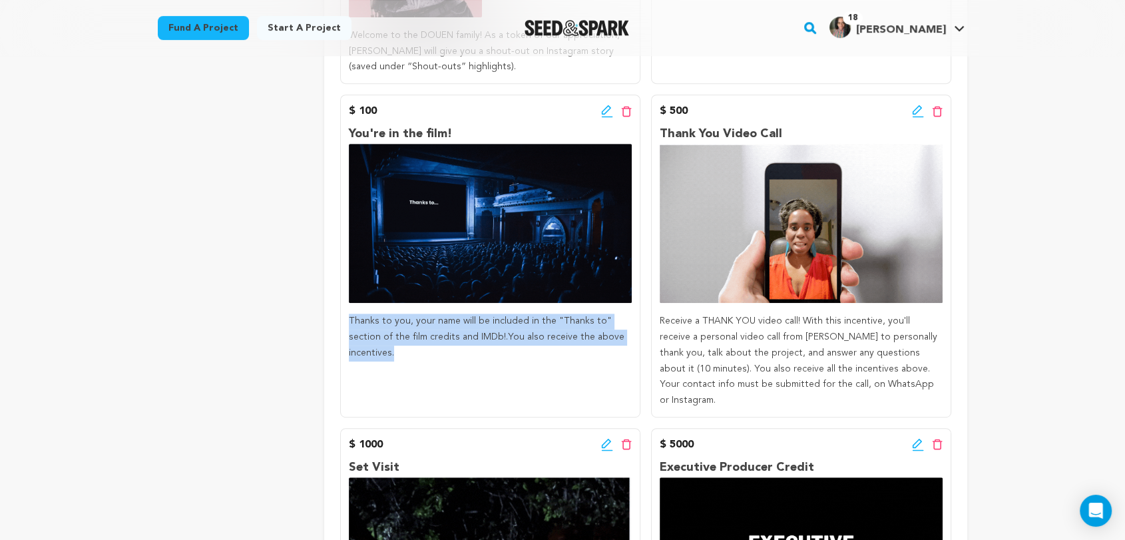
drag, startPoint x: 344, startPoint y: 339, endPoint x: 336, endPoint y: 322, distance: 19.4
click at [336, 322] on div "Learn about crafting the most engaging incentives for your campaign! Total Ince…" at bounding box center [645, 280] width 643 height 1310
copy span "Thanks to you, your name will be included in the "Thanks to" section of the fil…"
drag, startPoint x: 900, startPoint y: 386, endPoint x: 655, endPoint y: 321, distance: 253.5
click at [655, 321] on div "$ 500 Edit incentive button Delete incentive button Thank You Video Call Receiv…" at bounding box center [801, 256] width 300 height 323
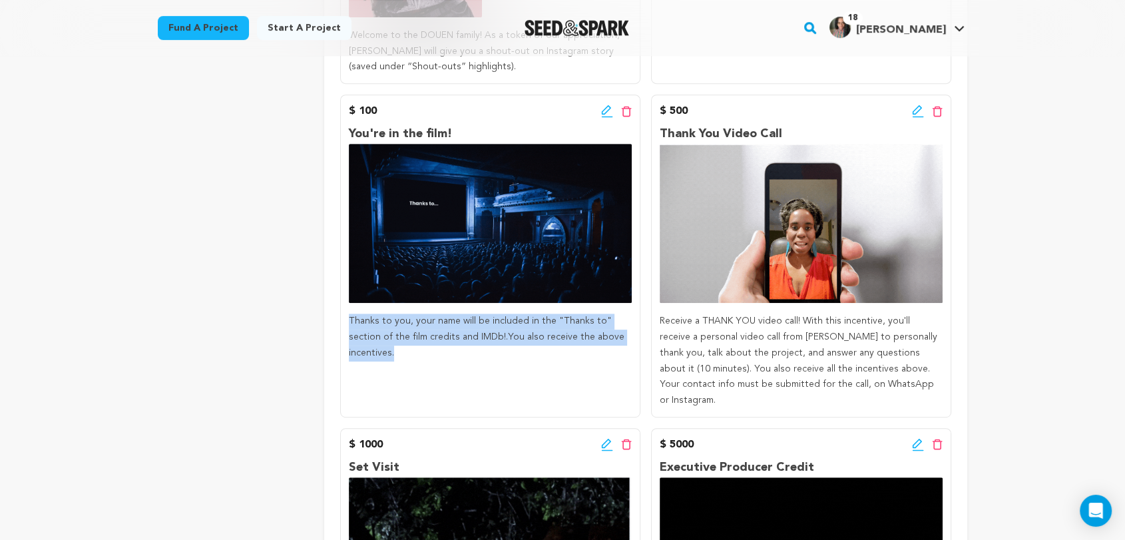
copy span "Receive a THANK YOU video call! With this incentive, you'll receive a personal …"
drag, startPoint x: 739, startPoint y: 136, endPoint x: 660, endPoint y: 134, distance: 78.6
click at [660, 134] on p "Thank You Video Call" at bounding box center [801, 133] width 283 height 19
copy p "Thank You Video Call"
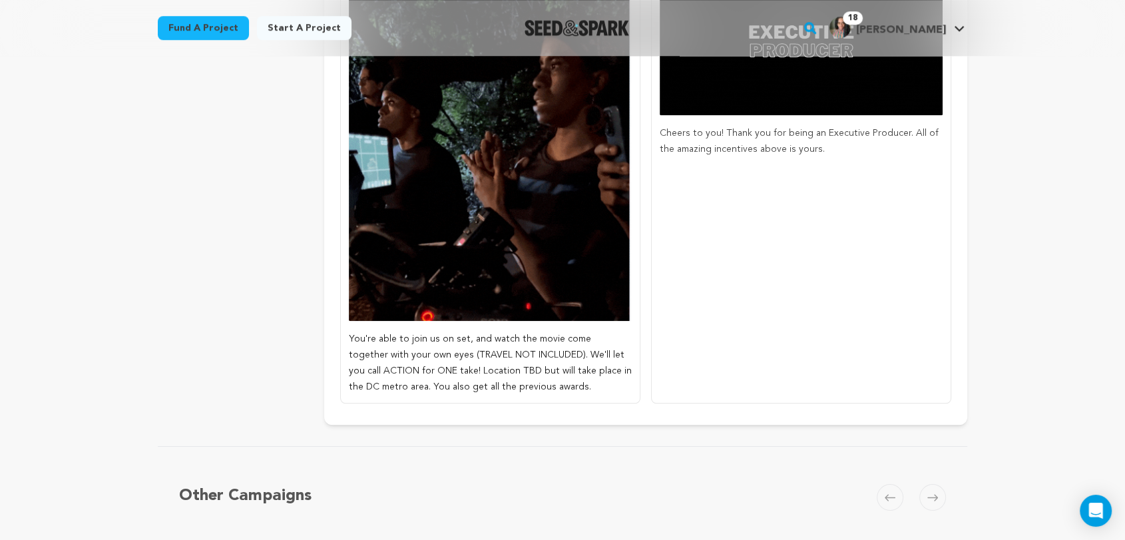
scroll to position [1109, 0]
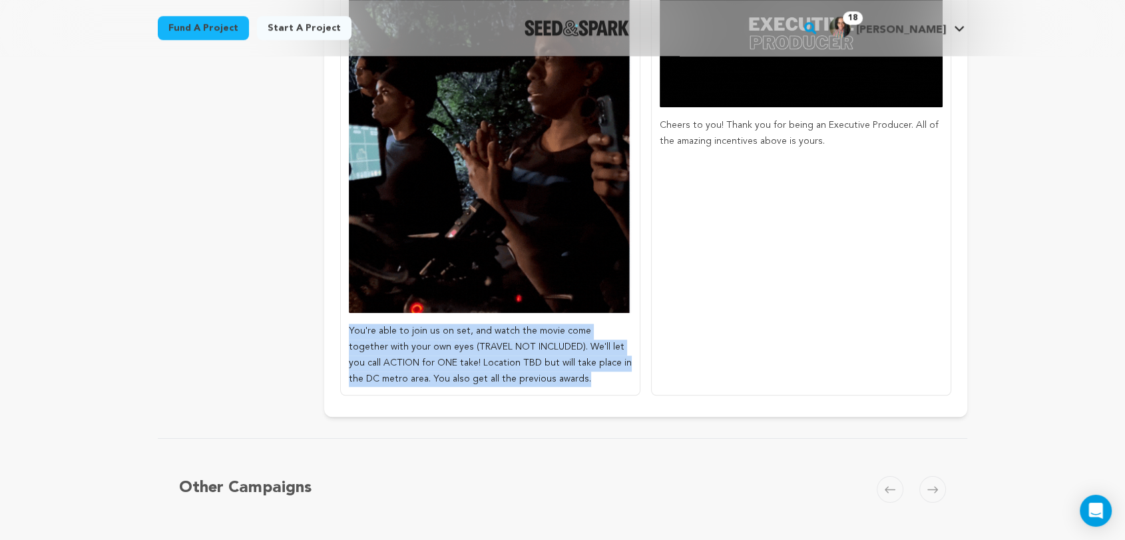
drag, startPoint x: 476, startPoint y: 350, endPoint x: 349, endPoint y: 312, distance: 132.2
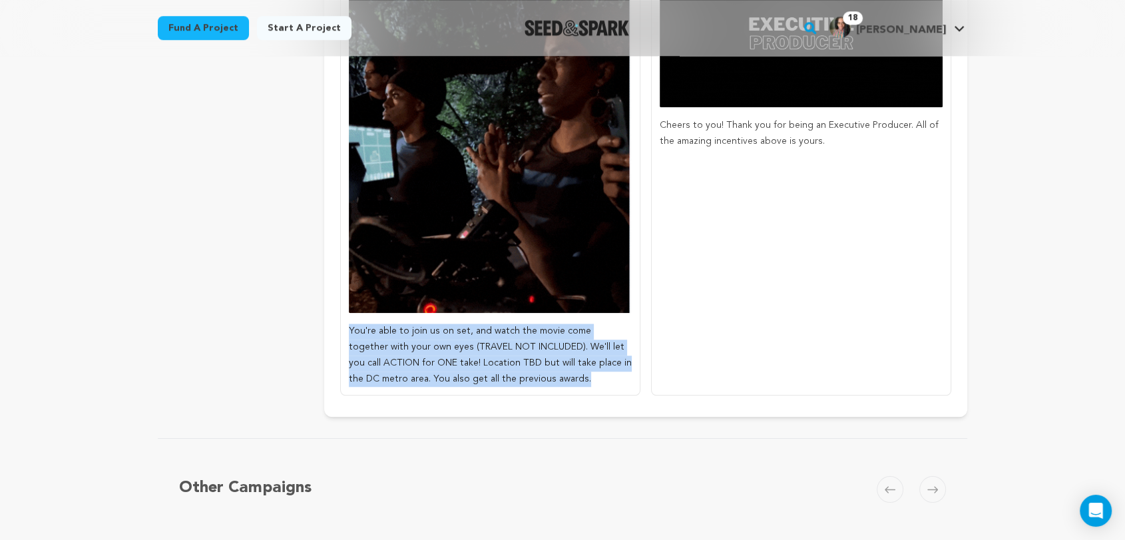
click at [349, 324] on p "You're able to join us on set, and watch the movie come together with your own …" at bounding box center [490, 355] width 283 height 63
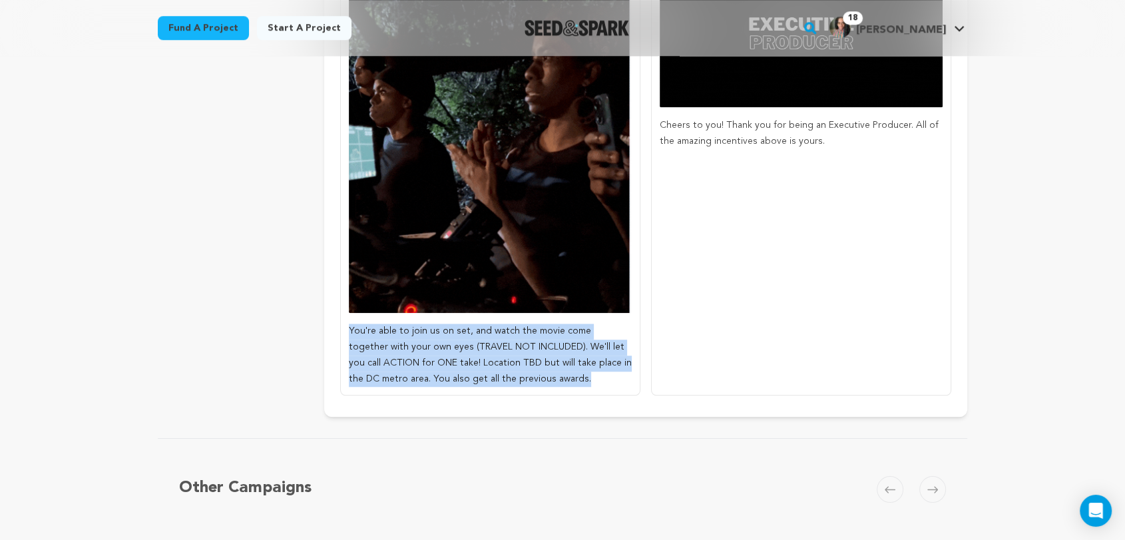
copy span "You're able to join us on set, and watch the movie come together with your own …"
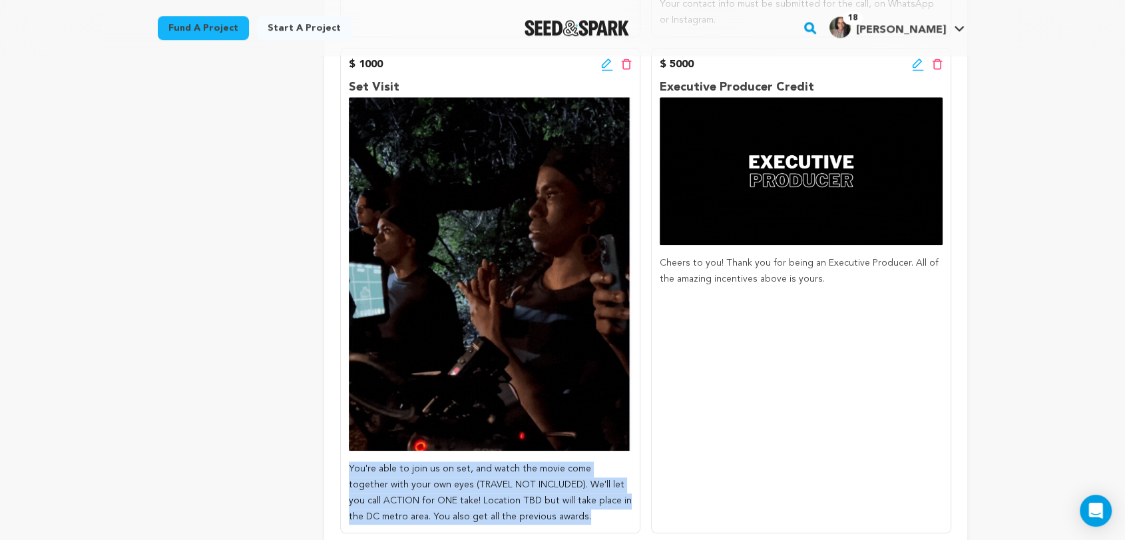
scroll to position [887, 0]
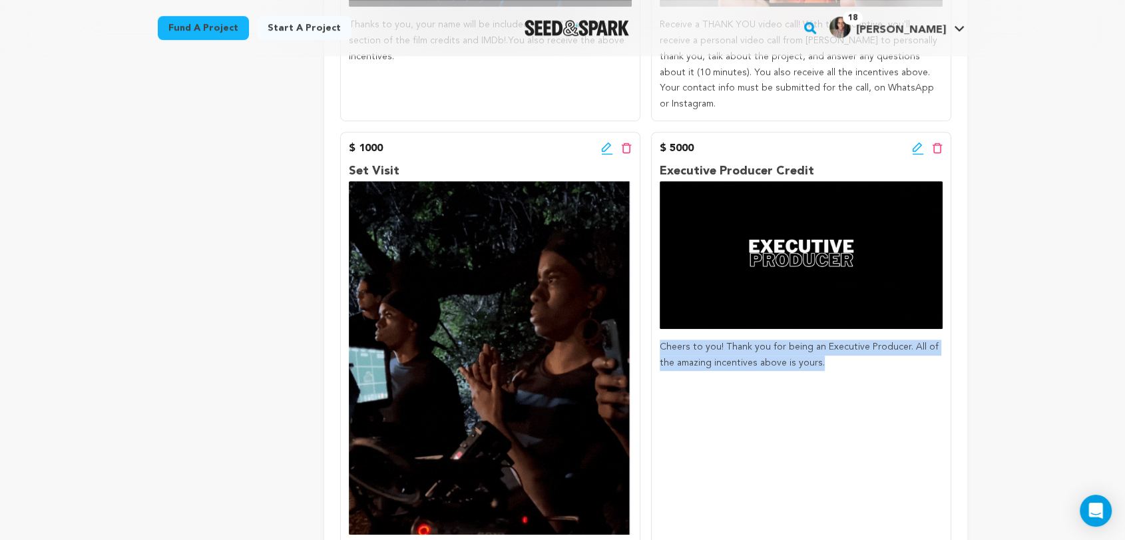
drag, startPoint x: 827, startPoint y: 349, endPoint x: 652, endPoint y: 326, distance: 176.5
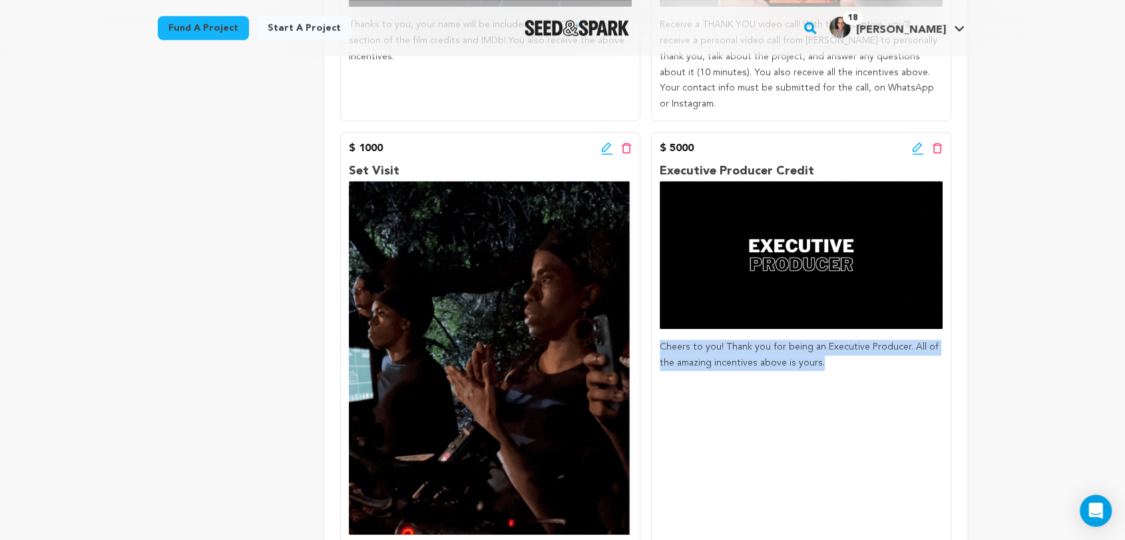
click at [652, 326] on div "$ 5000 Edit incentive button Delete incentive button Executive Producer Credit …" at bounding box center [801, 374] width 300 height 485
copy span "Cheers to you! Thank you for being an Executive Producer. All of the amazing in…"
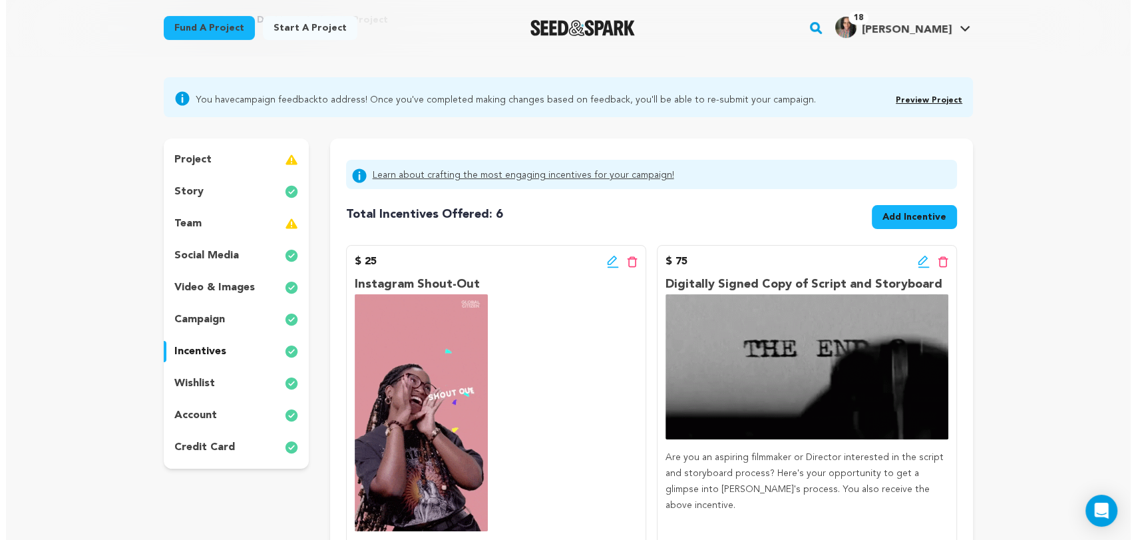
scroll to position [148, 0]
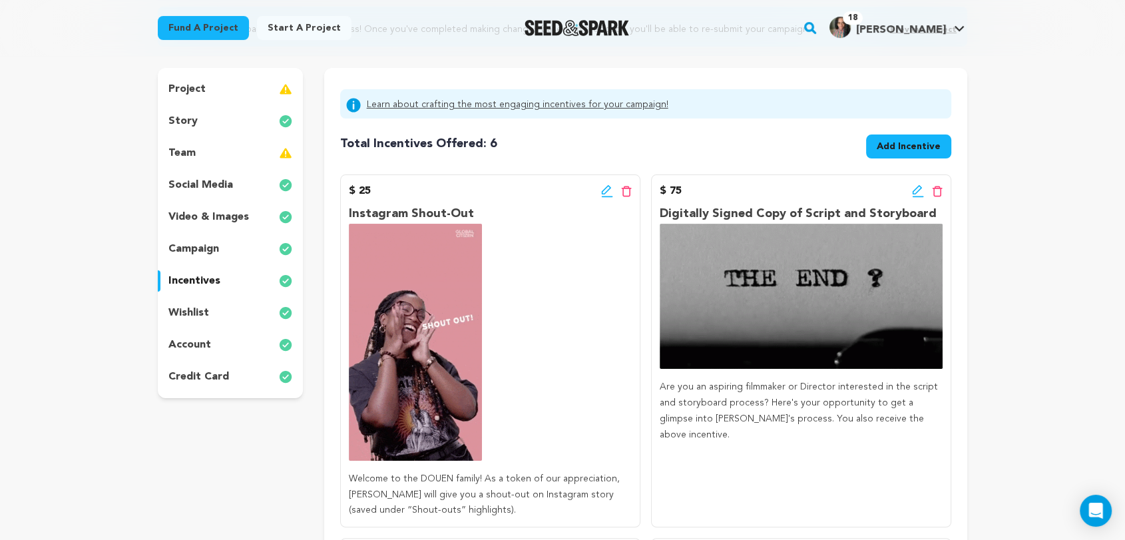
click at [608, 192] on icon at bounding box center [607, 190] width 12 height 13
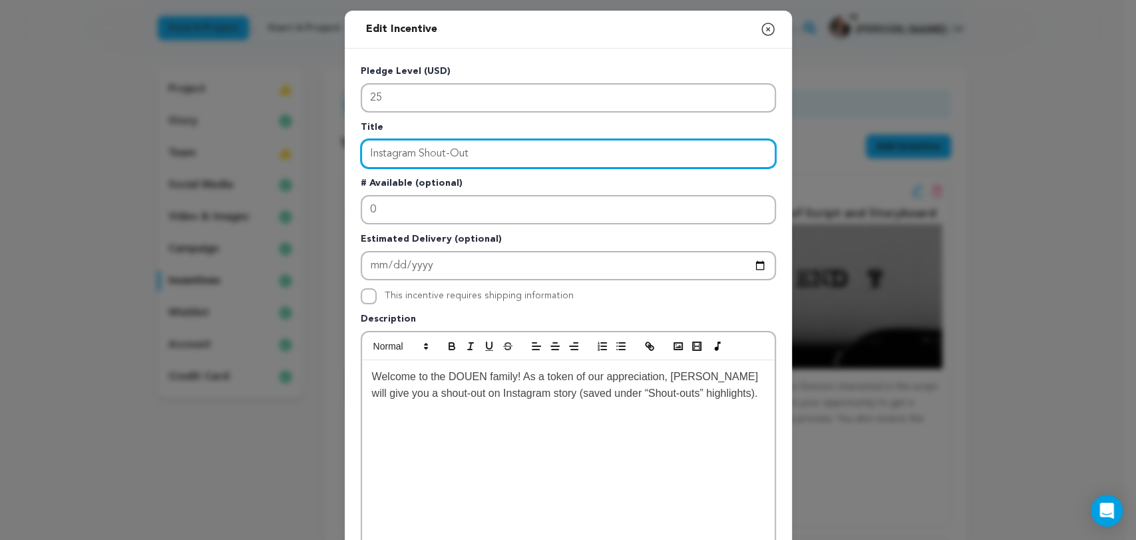
drag, startPoint x: 485, startPoint y: 154, endPoint x: 306, endPoint y: 163, distance: 179.3
click at [307, 158] on div "Edit Incentive Close modal Pledge Level (USD) 25 Title Instagram Shout-Out # Av…" at bounding box center [568, 425] width 1136 height 850
paste input "Digital Film Art Card + IG Shout-o"
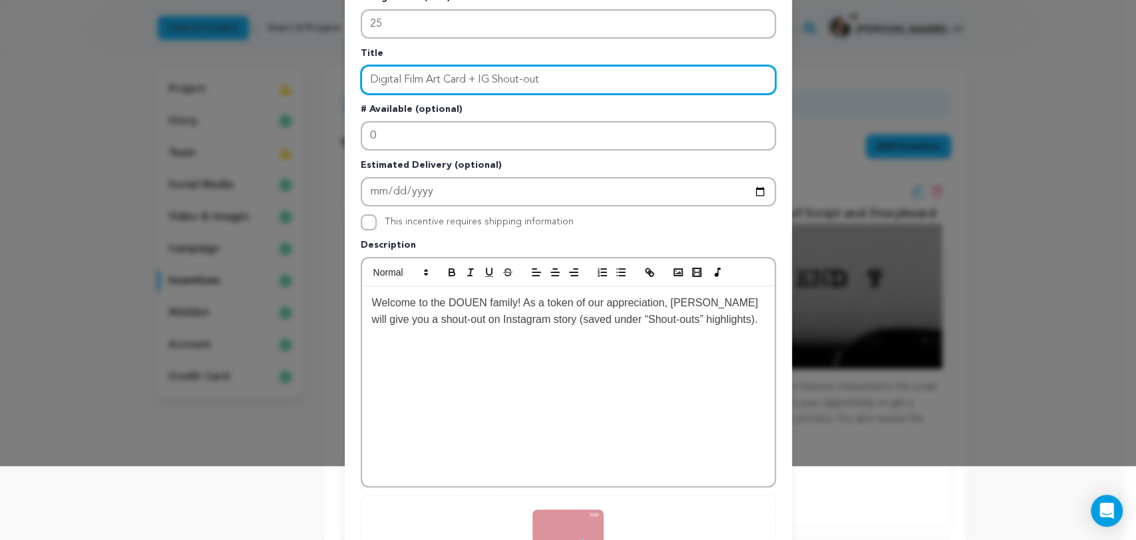
type input "Digital Film Art Card + IG Shout-out"
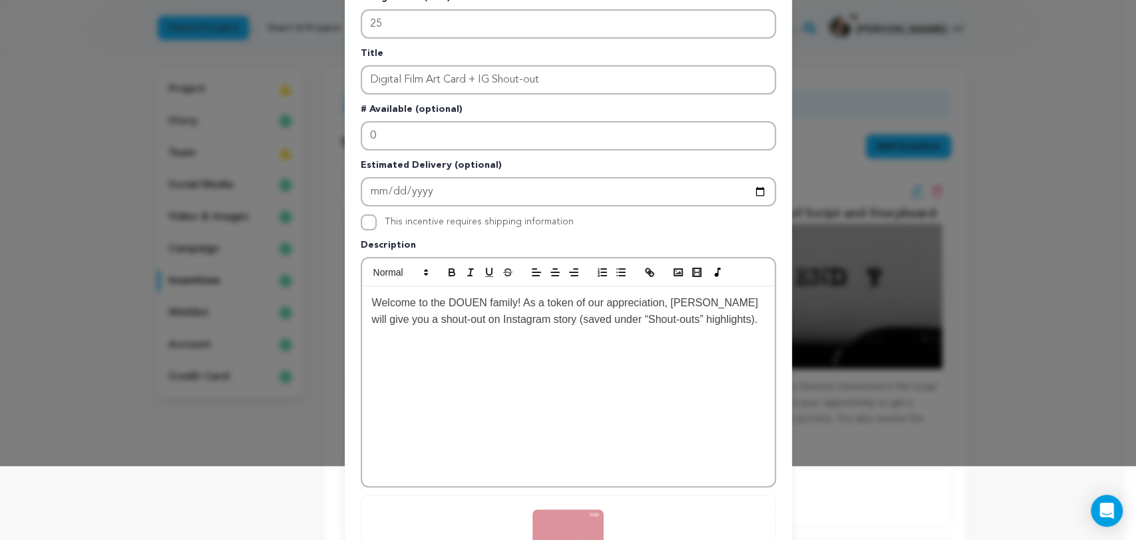
drag, startPoint x: 455, startPoint y: 338, endPoint x: 348, endPoint y: 279, distance: 122.1
click at [330, 286] on div "Edit Incentive Close modal Pledge Level (USD) 25 Title Digital Film Art Card + …" at bounding box center [568, 351] width 1136 height 850
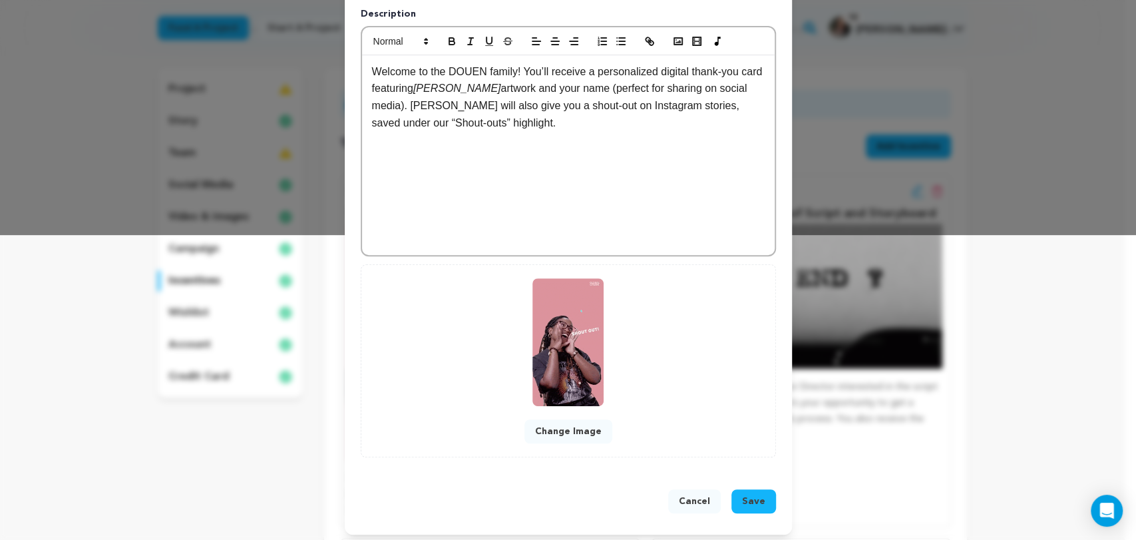
scroll to position [308, 0]
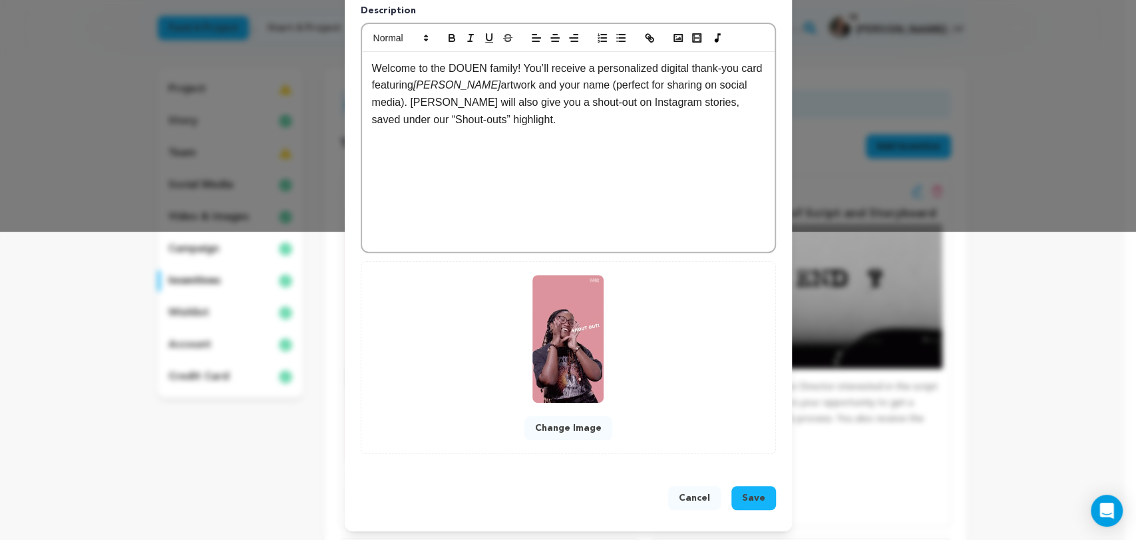
click at [744, 497] on span "Save" at bounding box center [753, 497] width 23 height 13
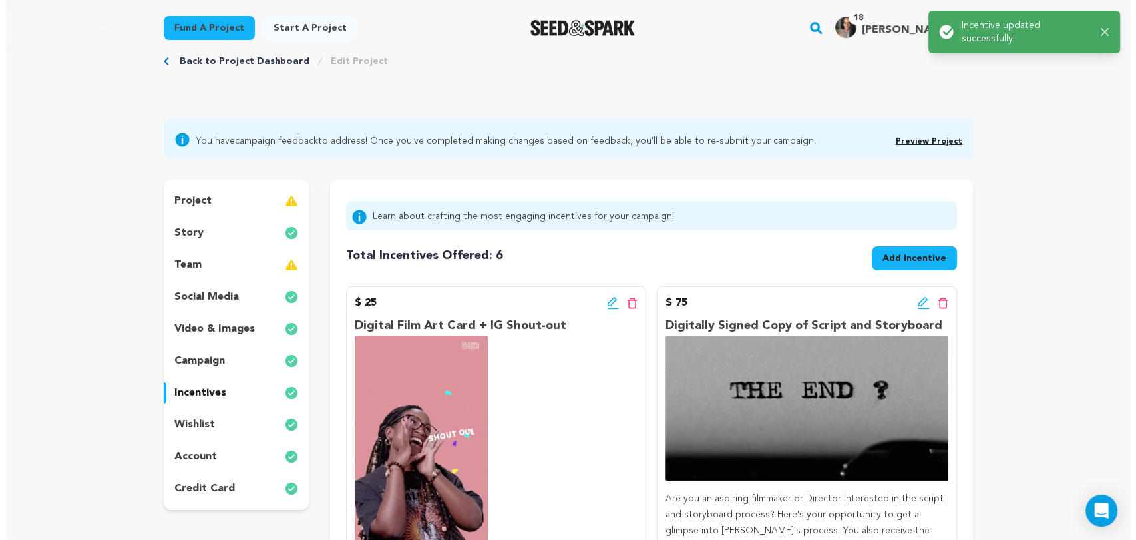
scroll to position [0, 0]
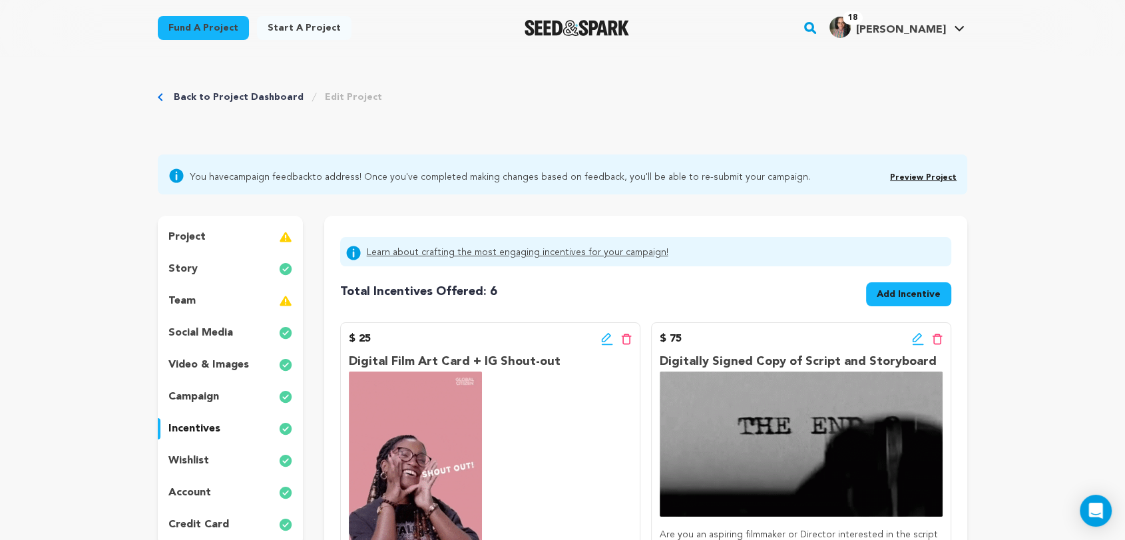
click at [903, 293] on span "Add Incentive" at bounding box center [909, 294] width 64 height 13
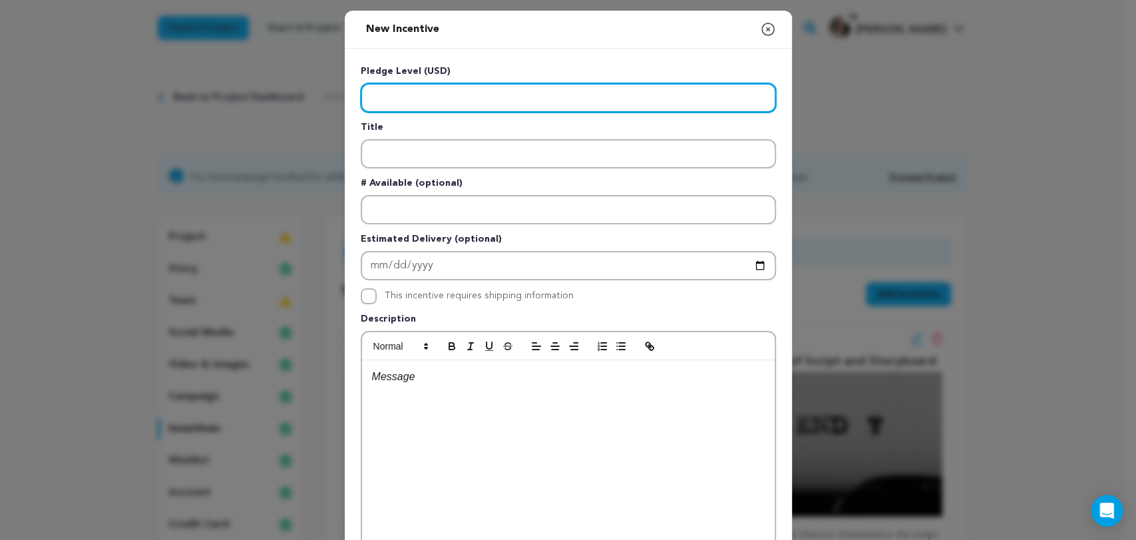
click at [387, 95] on input "Enter level" at bounding box center [568, 97] width 415 height 29
type input "50"
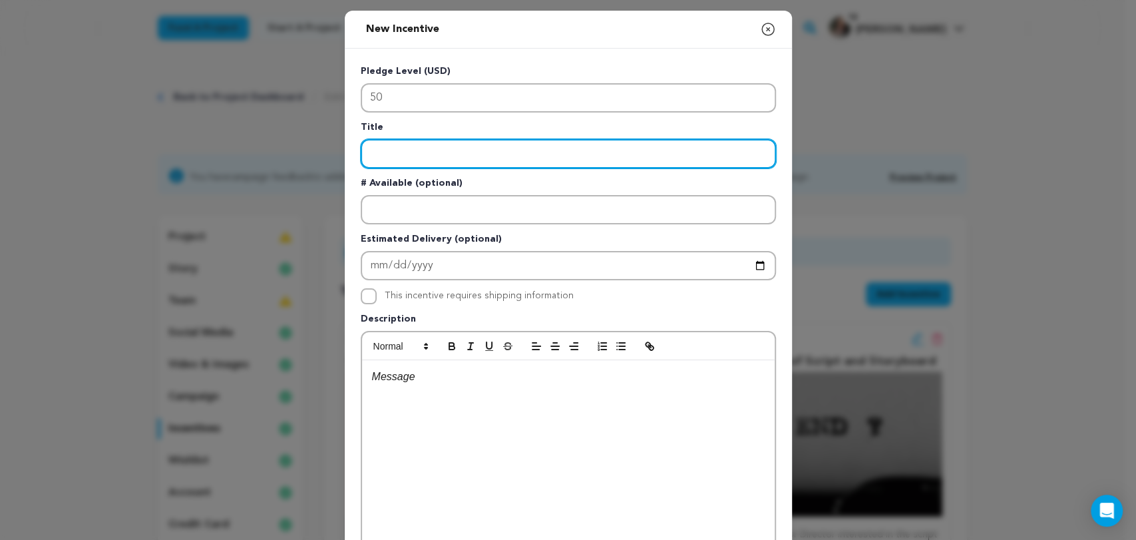
click at [383, 150] on input "Enter title" at bounding box center [568, 153] width 415 height 29
paste input "Behind-the-Scenes Access"
type input "Behind-the-Scenes Access"
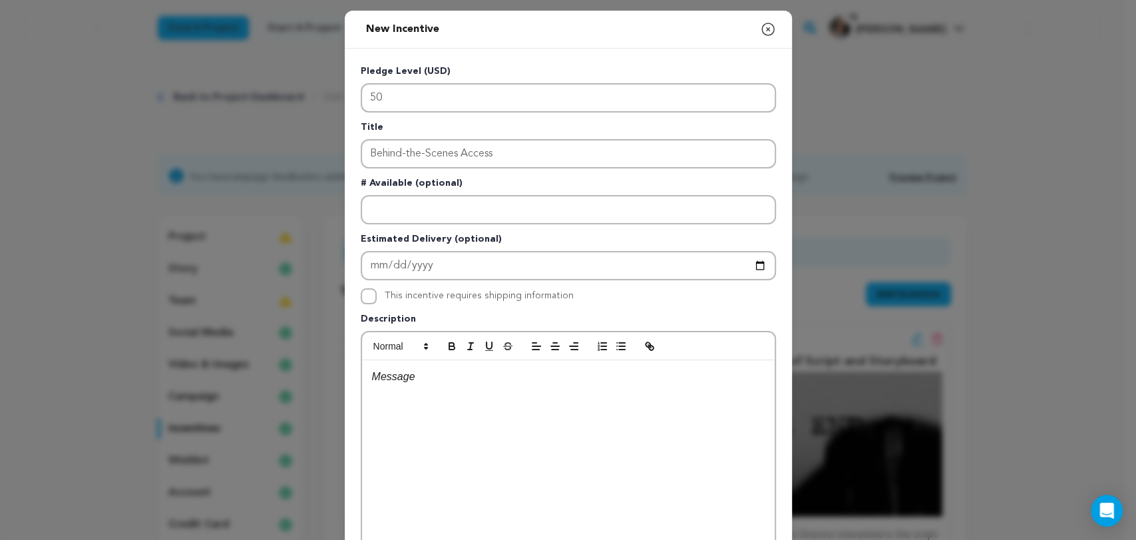
click at [394, 377] on p at bounding box center [568, 376] width 393 height 17
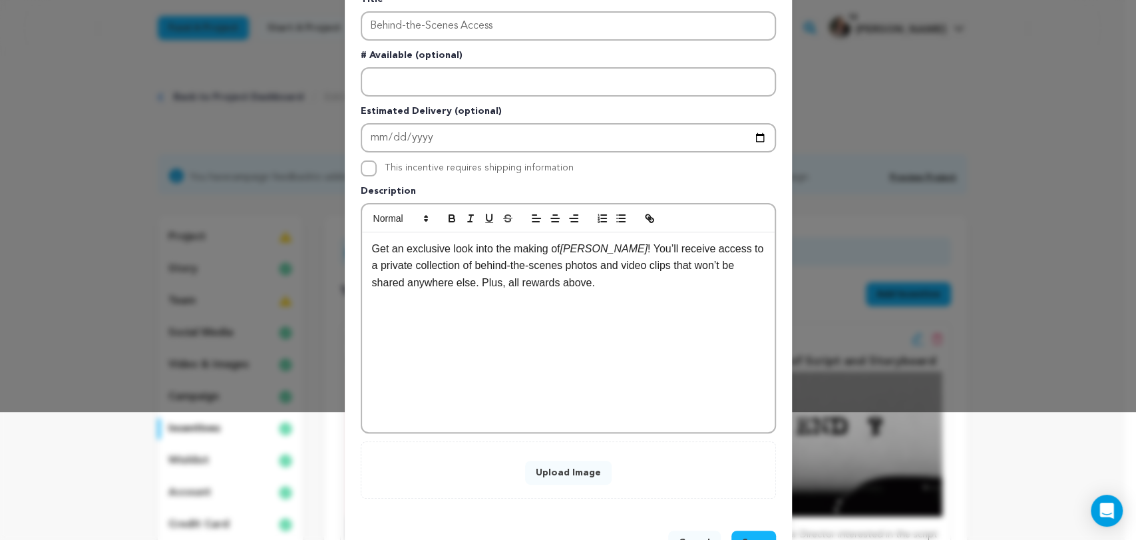
scroll to position [148, 0]
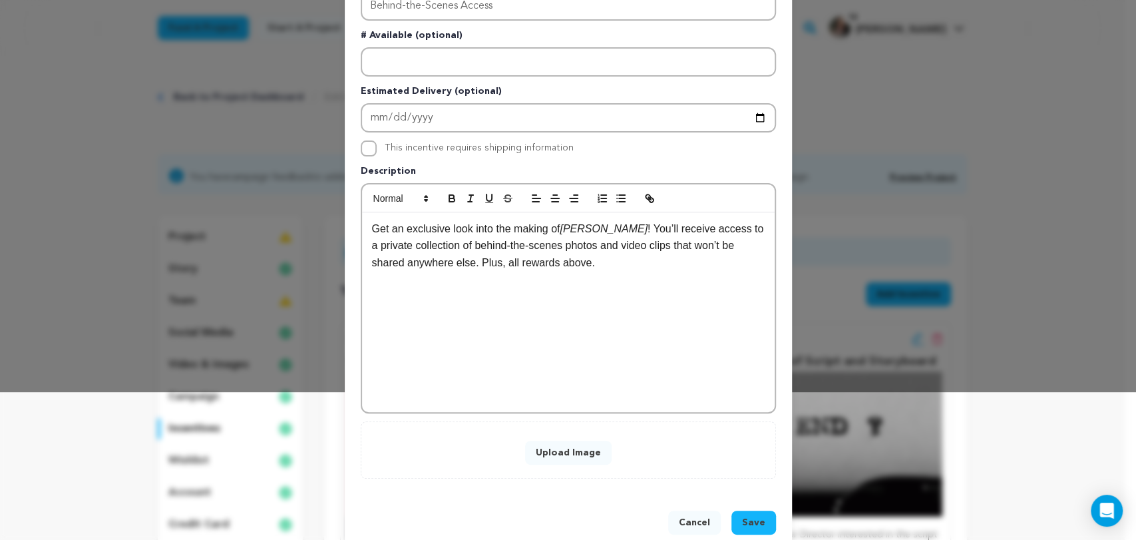
click at [553, 449] on button "Upload Image" at bounding box center [568, 453] width 87 height 24
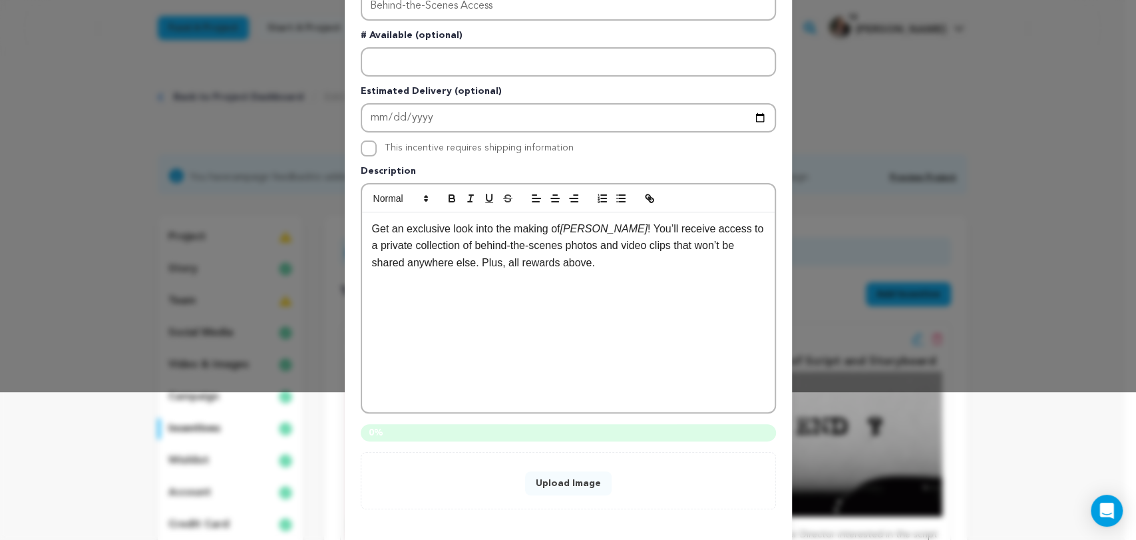
scroll to position [203, 0]
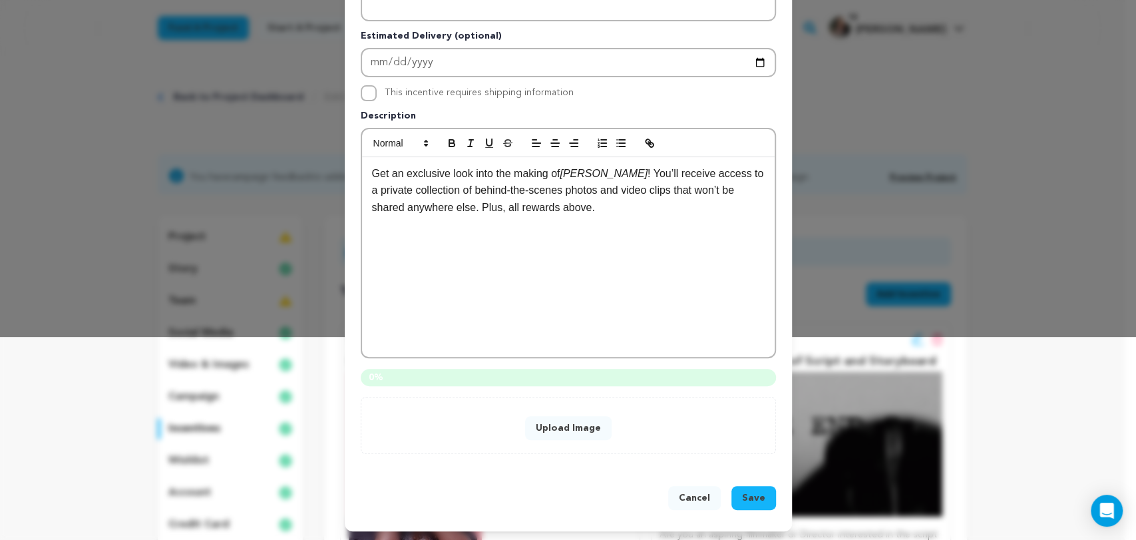
click at [577, 429] on button "Upload Image" at bounding box center [568, 428] width 87 height 24
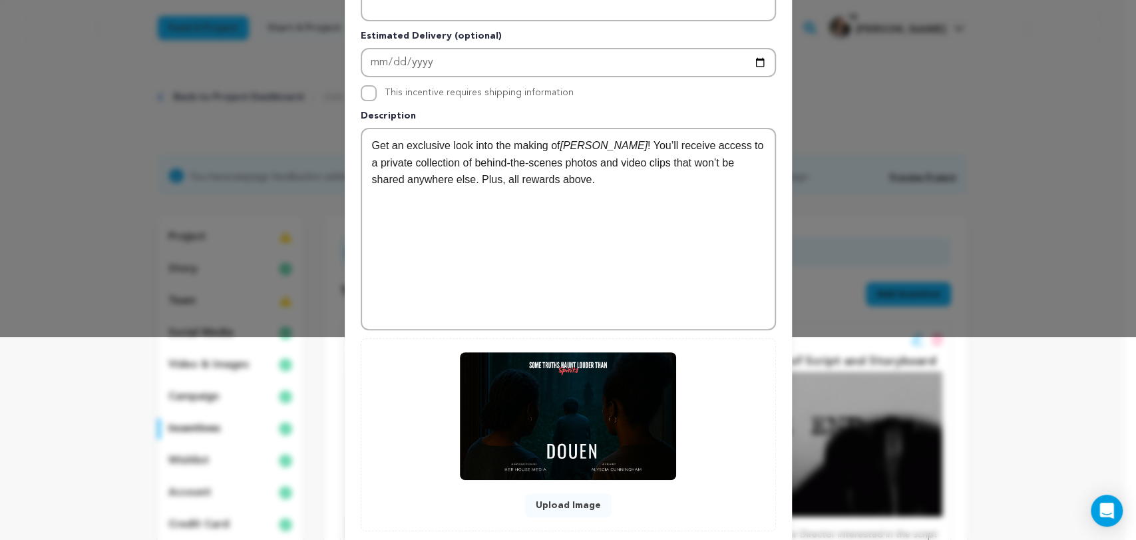
scroll to position [176, 0]
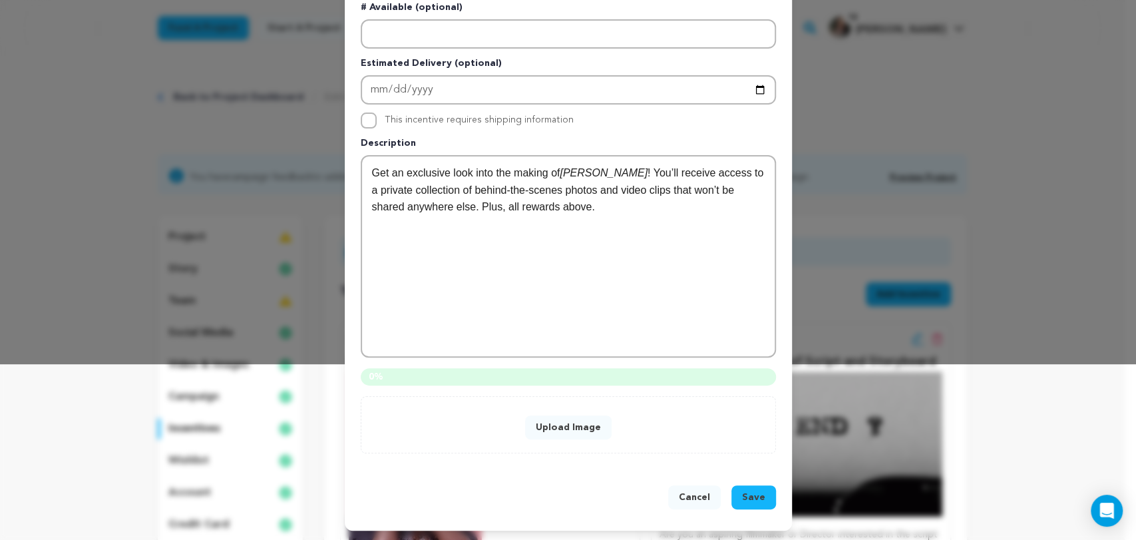
click at [557, 428] on button "Upload Image" at bounding box center [568, 427] width 87 height 24
click at [389, 377] on div "0 %" at bounding box center [568, 376] width 415 height 17
click at [545, 427] on button "Upload Image" at bounding box center [568, 427] width 87 height 24
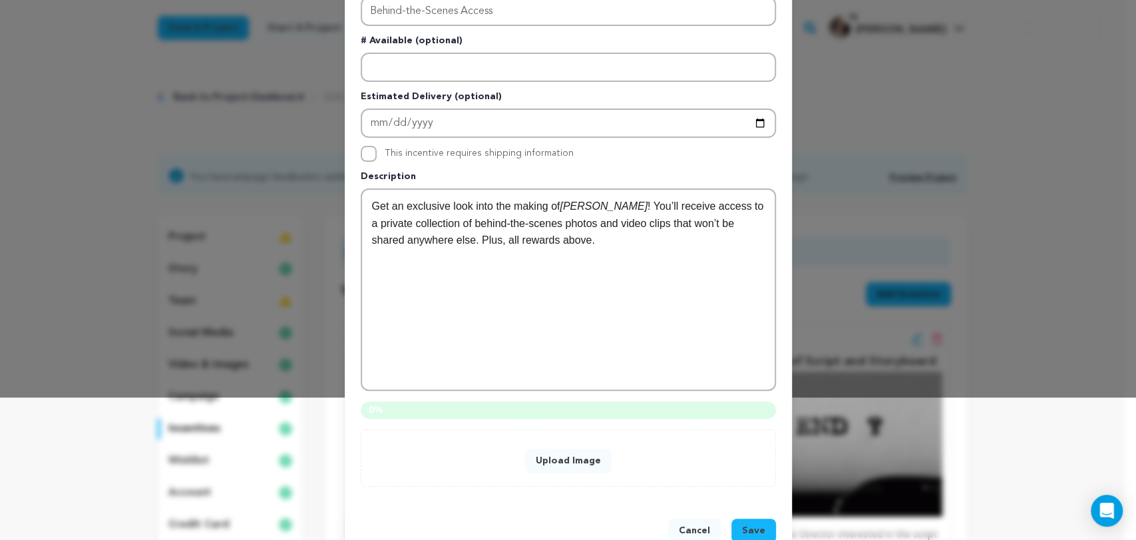
scroll to position [27, 0]
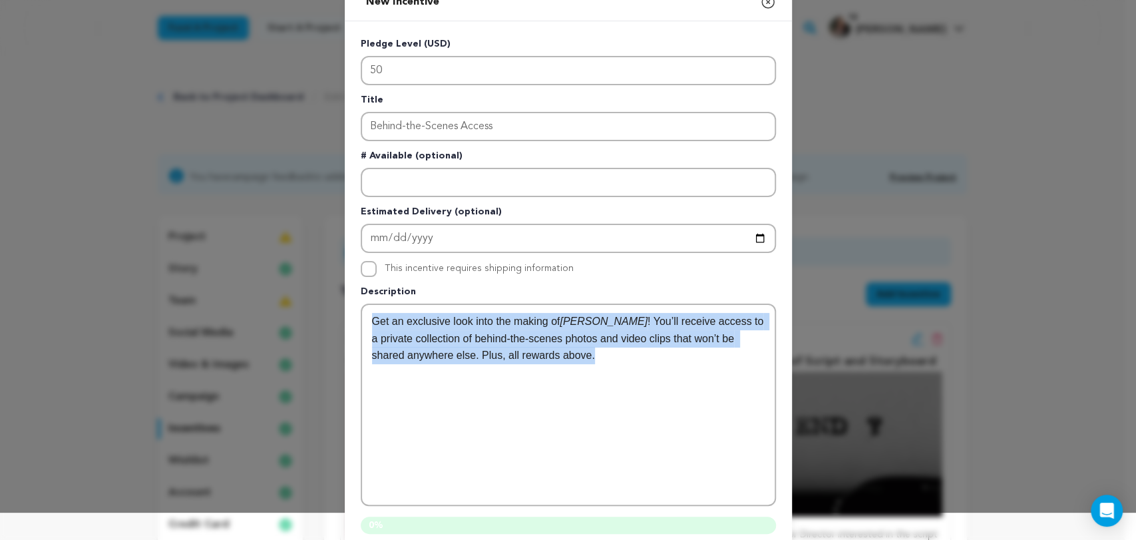
drag, startPoint x: 564, startPoint y: 365, endPoint x: 296, endPoint y: 296, distance: 276.9
click at [296, 296] on div "New Incentive Close modal Pledge Level (USD) 50 Title Behind-the-Scenes Access …" at bounding box center [568, 331] width 1136 height 717
copy p "Get an exclusive look into the making of DOUEN II ! You’ll receive access to a …"
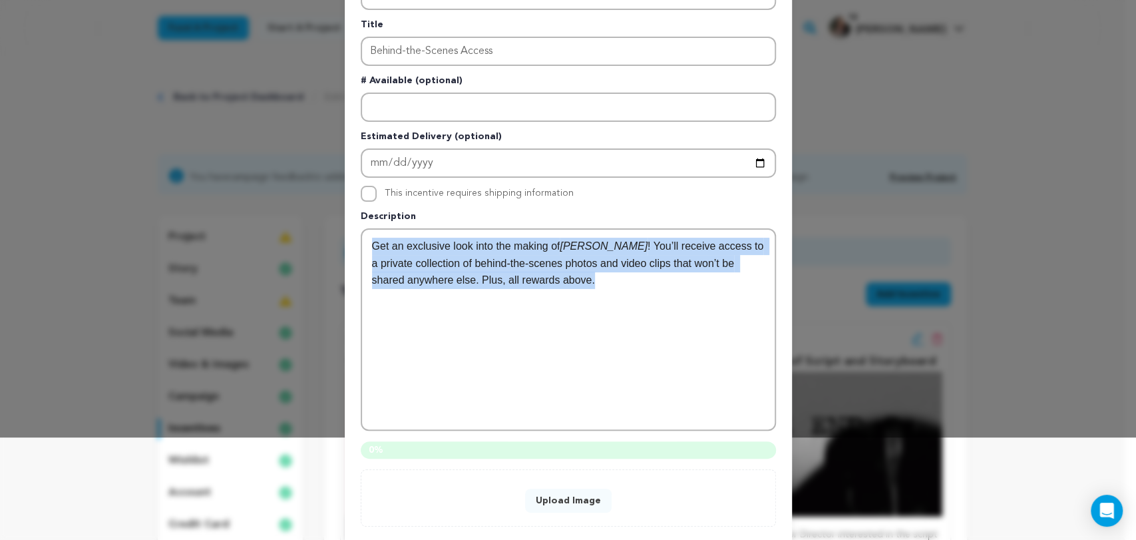
scroll to position [176, 0]
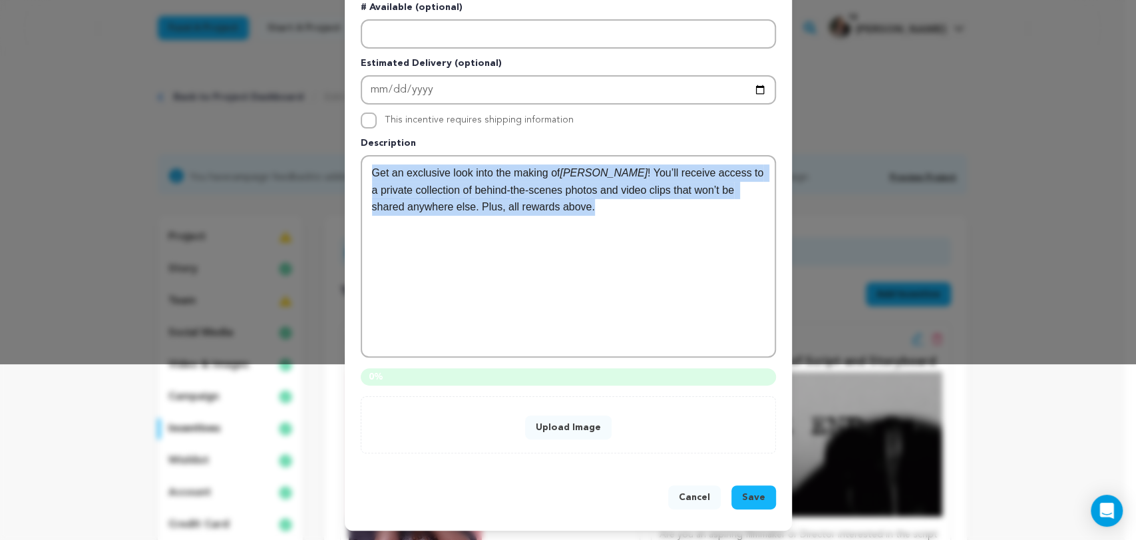
click at [688, 501] on button "Cancel" at bounding box center [694, 497] width 53 height 24
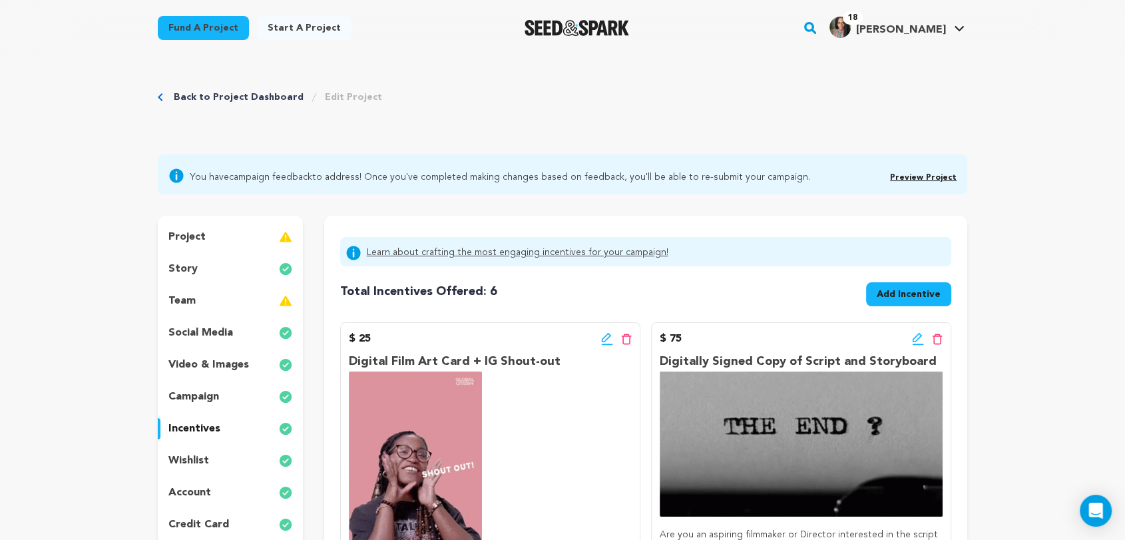
click at [879, 296] on span "Add Incentive" at bounding box center [909, 294] width 64 height 13
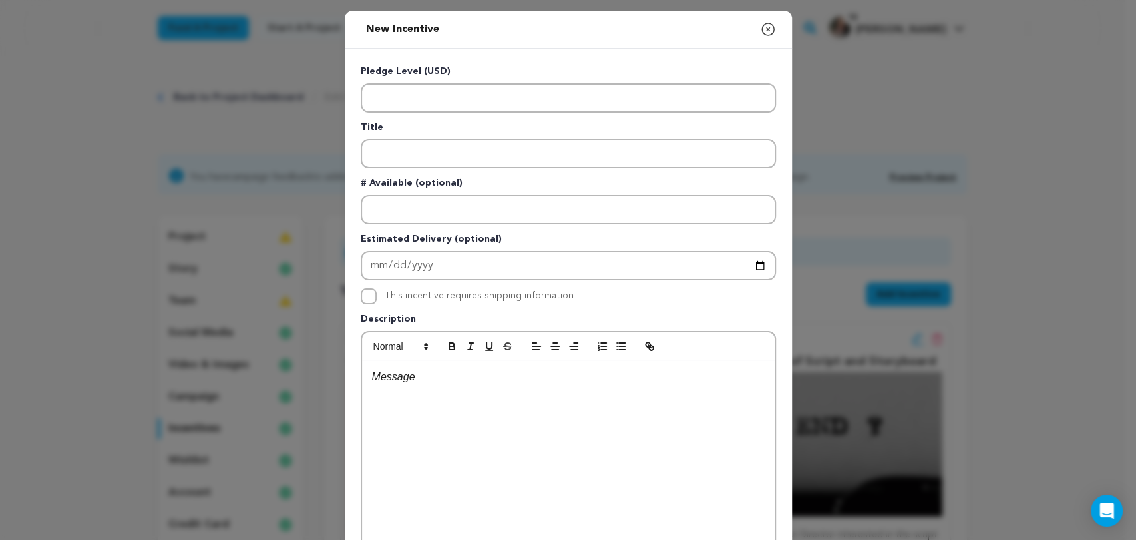
click at [395, 384] on div at bounding box center [568, 460] width 413 height 200
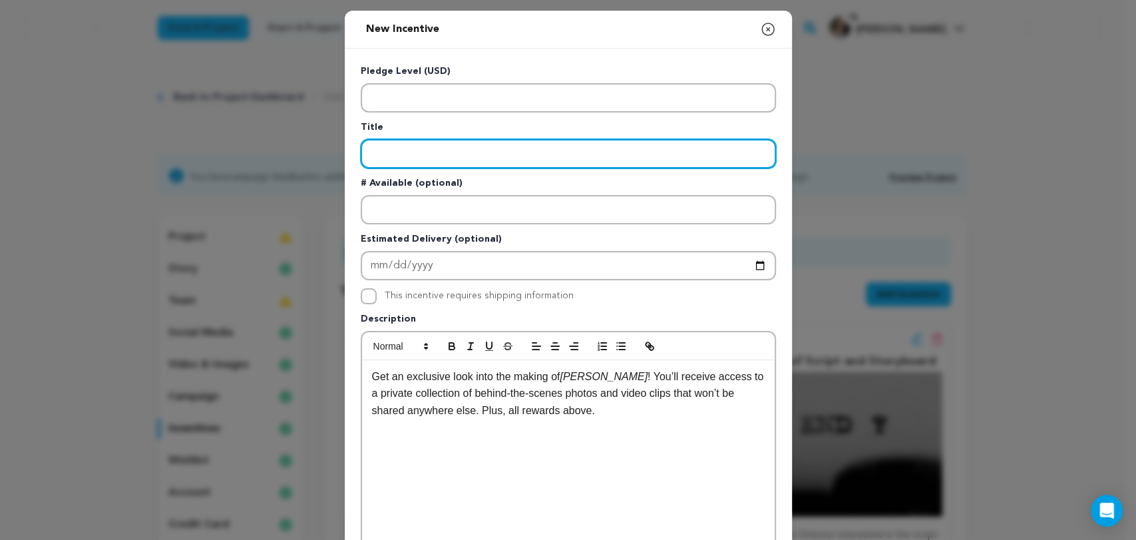
click at [437, 156] on input "Enter title" at bounding box center [568, 153] width 415 height 29
paste input "Behind-the-Scenes Access"
type input "Behind-the-Scenes Access"
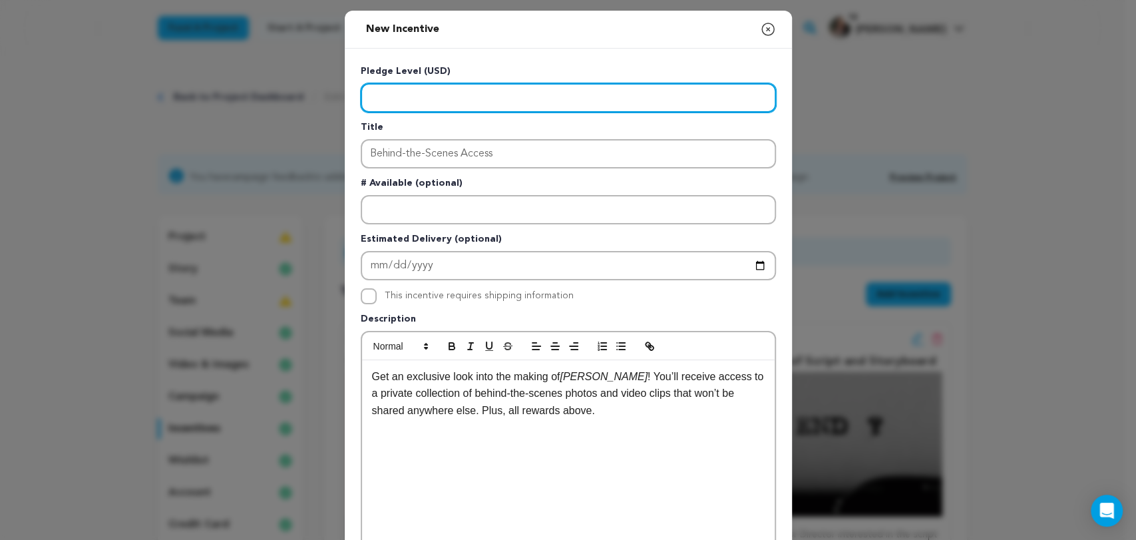
click at [414, 87] on input "Enter level" at bounding box center [568, 97] width 415 height 29
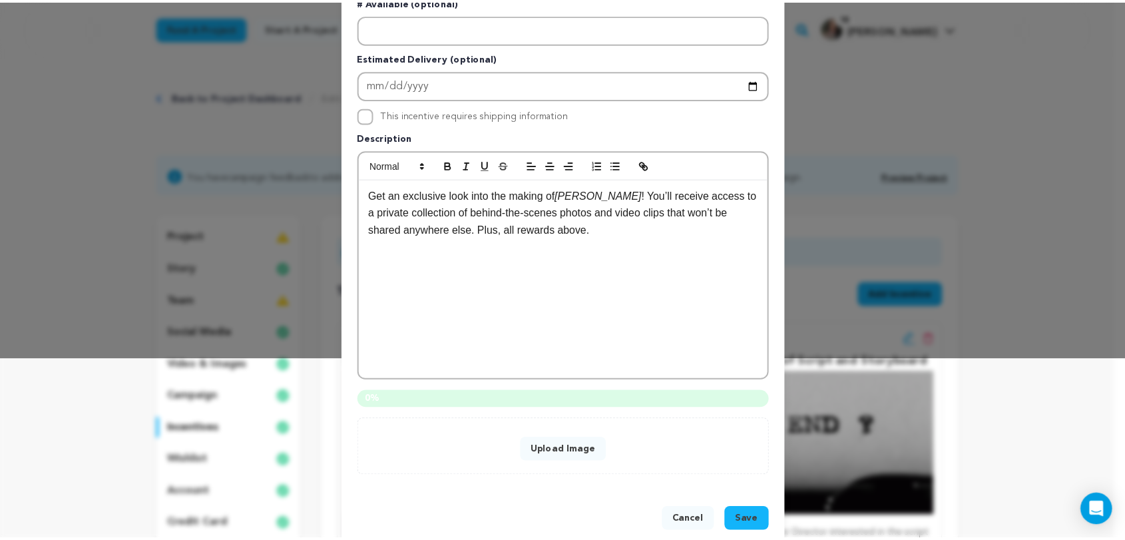
scroll to position [203, 0]
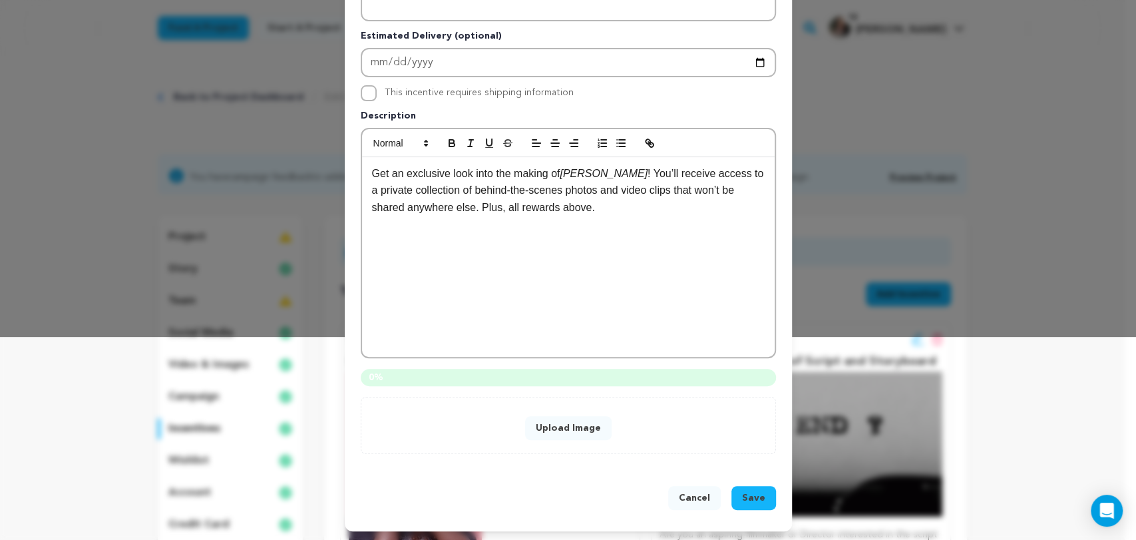
type input "50"
click at [564, 423] on button "Upload Image" at bounding box center [568, 428] width 87 height 24
click at [462, 397] on div "Upload Image" at bounding box center [568, 425] width 415 height 57
click at [554, 427] on button "Upload Image" at bounding box center [568, 428] width 87 height 24
click at [686, 497] on button "Cancel" at bounding box center [694, 498] width 53 height 24
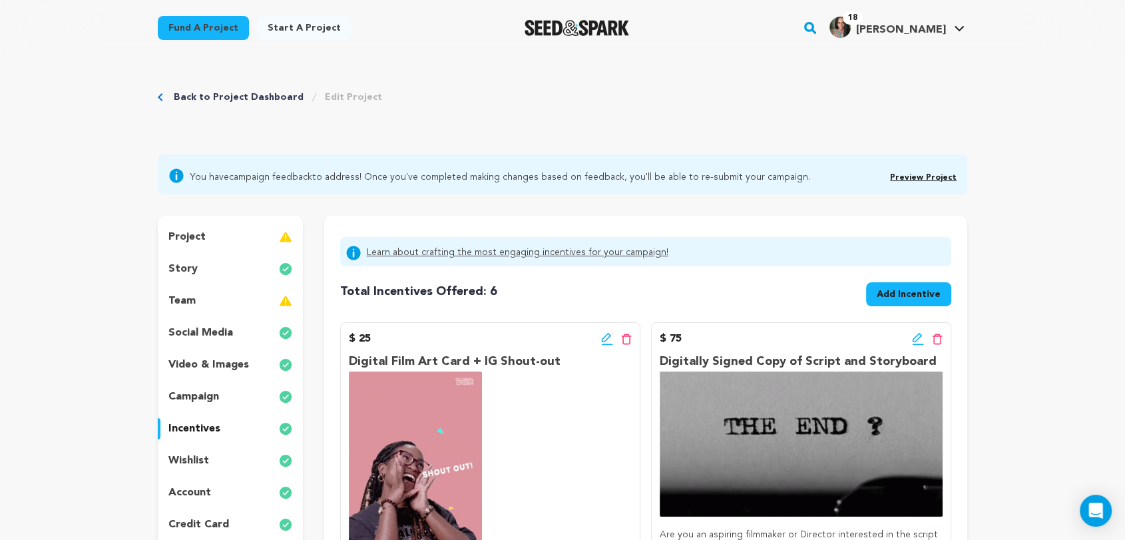
click at [915, 288] on span "Add Incentive" at bounding box center [909, 294] width 64 height 13
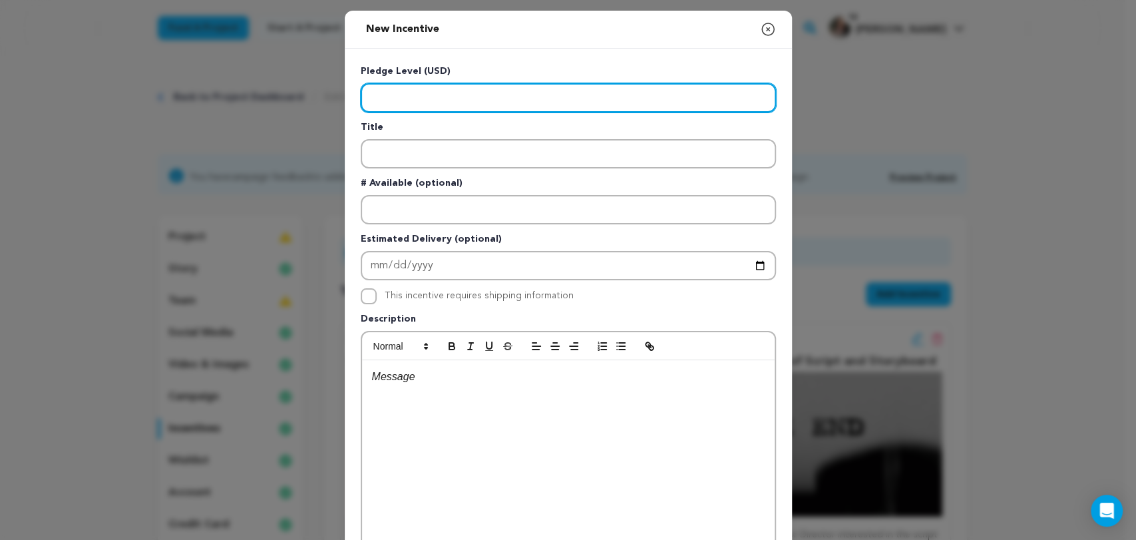
click at [409, 99] on input "Enter level" at bounding box center [568, 97] width 415 height 29
type input "50"
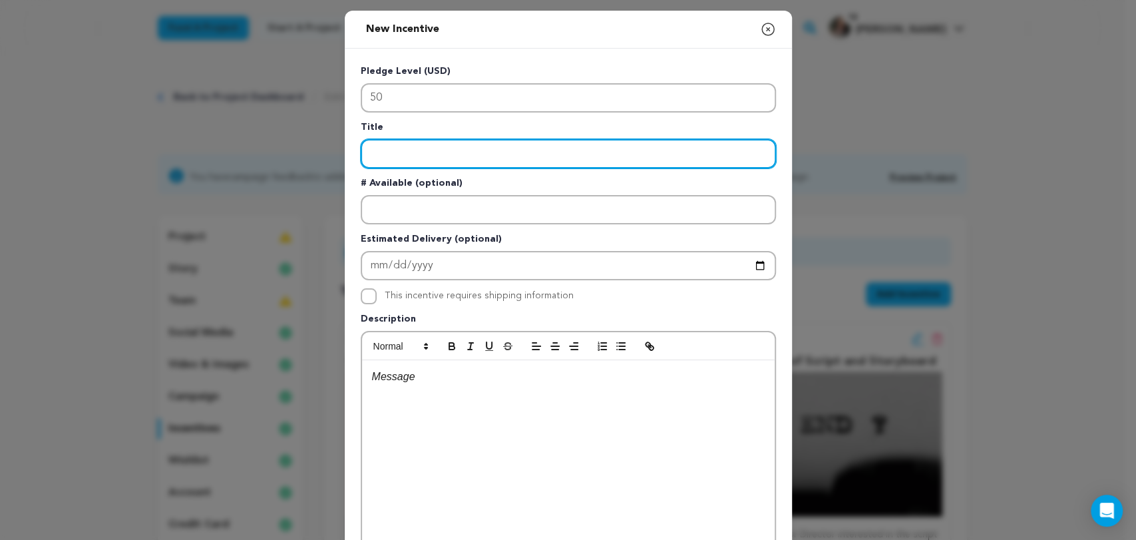
click at [404, 157] on input "Enter title" at bounding box center [568, 153] width 415 height 29
paste input "Behind-the-Scenes Access"
type input "Behind-the-Scenes Access"
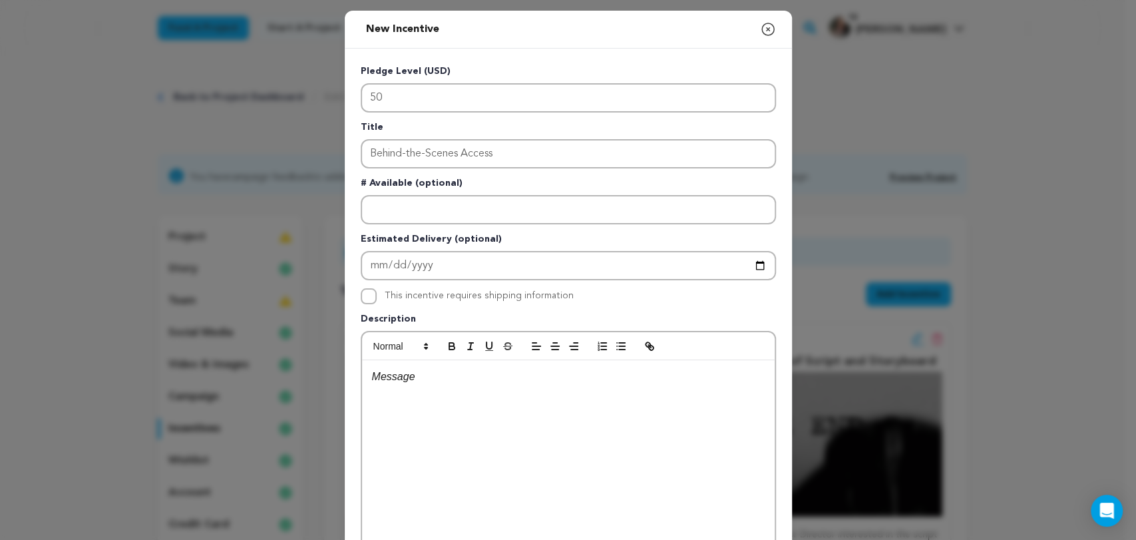
click at [421, 378] on p at bounding box center [568, 376] width 393 height 17
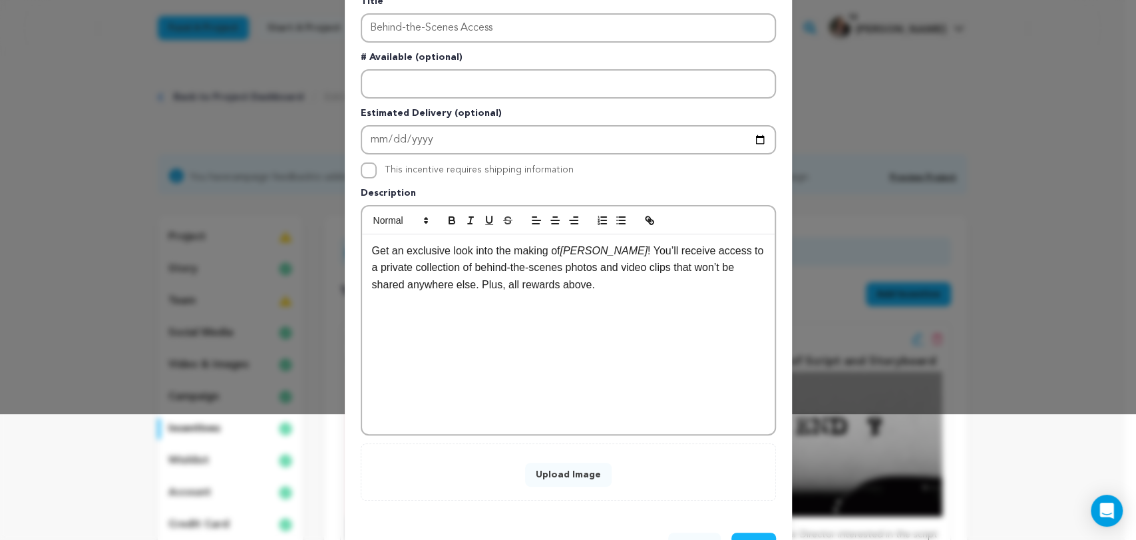
scroll to position [148, 0]
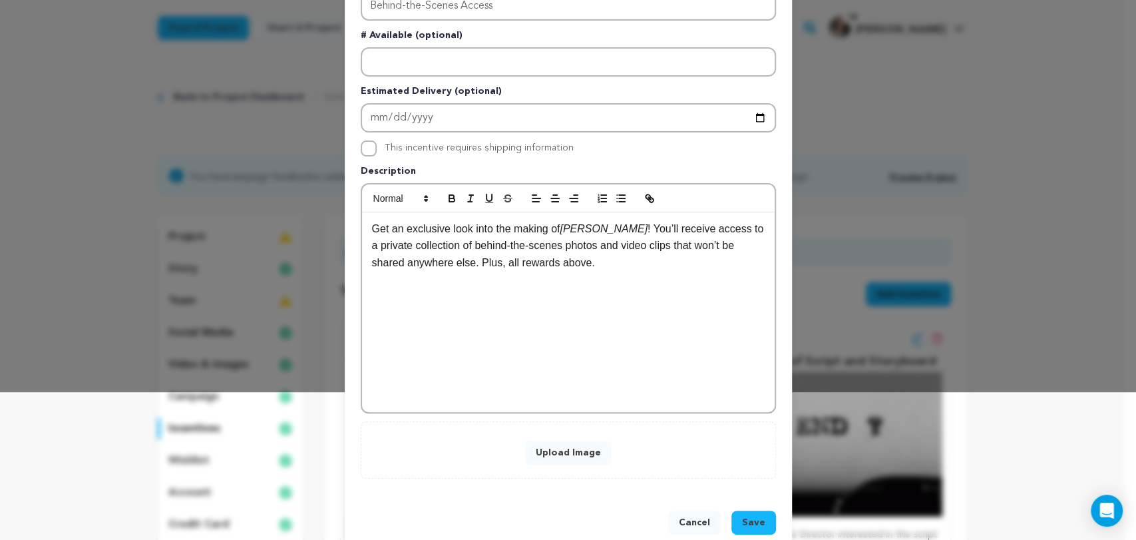
click at [559, 457] on button "Upload Image" at bounding box center [568, 453] width 87 height 24
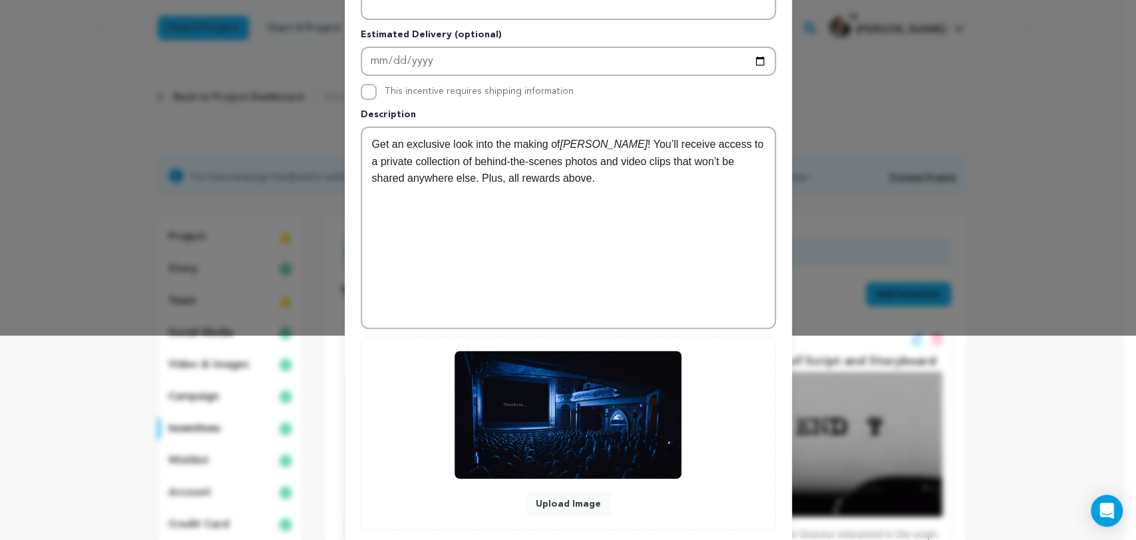
scroll to position [281, 0]
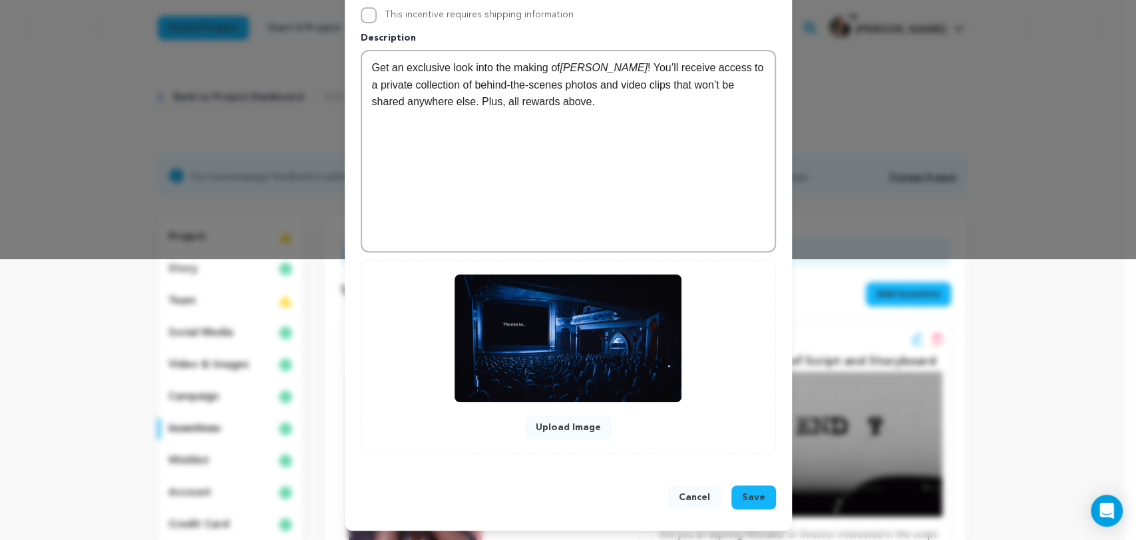
click at [566, 429] on button "Upload Image" at bounding box center [568, 427] width 87 height 24
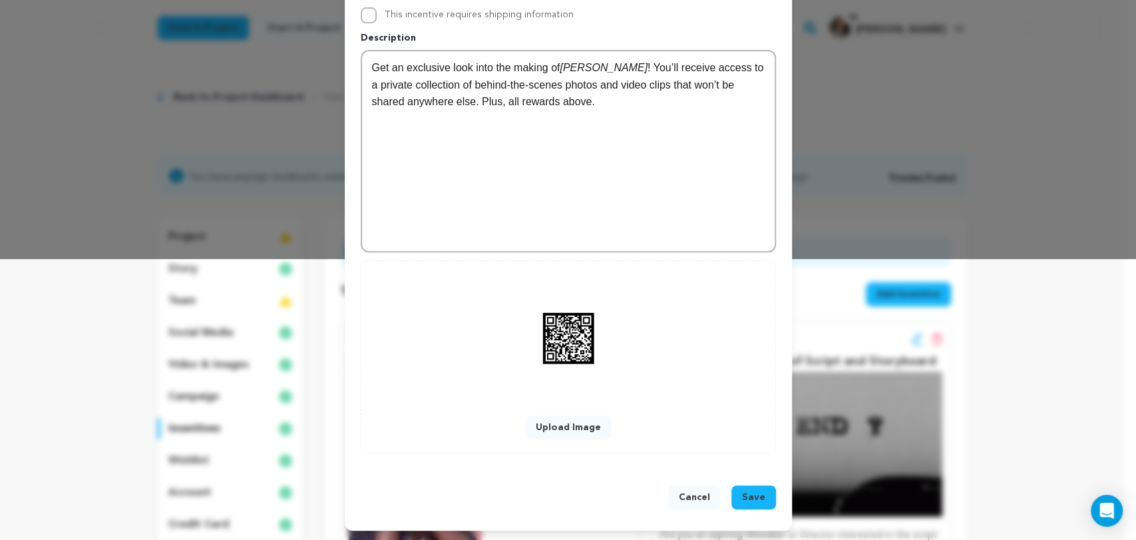
click at [735, 490] on button "Save" at bounding box center [754, 497] width 45 height 24
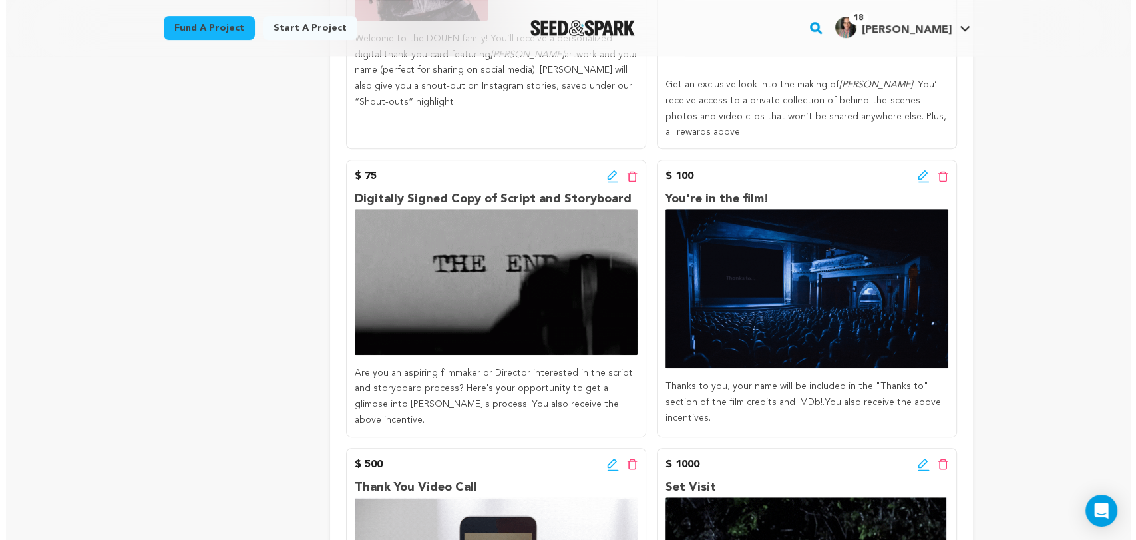
scroll to position [591, 0]
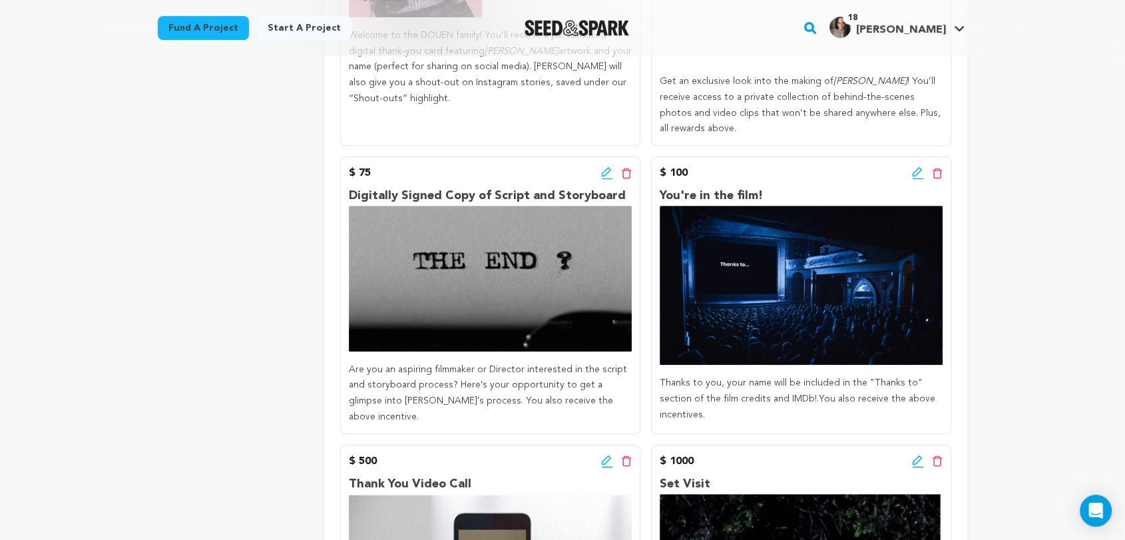
click at [603, 172] on icon at bounding box center [607, 172] width 12 height 13
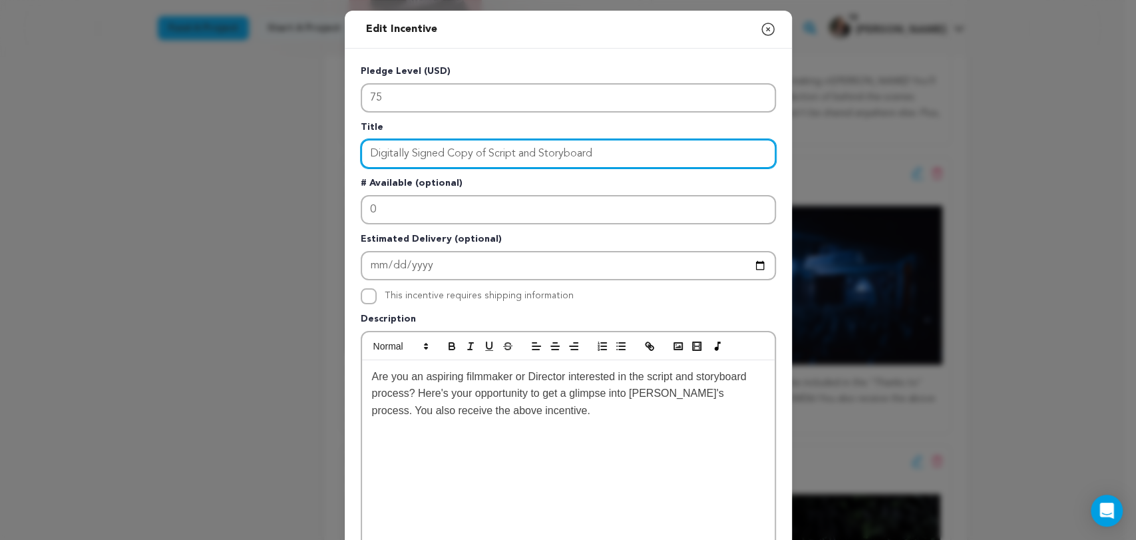
drag, startPoint x: 534, startPoint y: 154, endPoint x: 291, endPoint y: 146, distance: 243.1
click at [291, 146] on div "Edit Incentive Close modal Pledge Level (USD) 75 Title Digitally Signed Copy of…" at bounding box center [568, 425] width 1136 height 850
paste input "Signed Script + Storyboard (Digital)"
type input "Signed Script + Storyboard (Digital)"
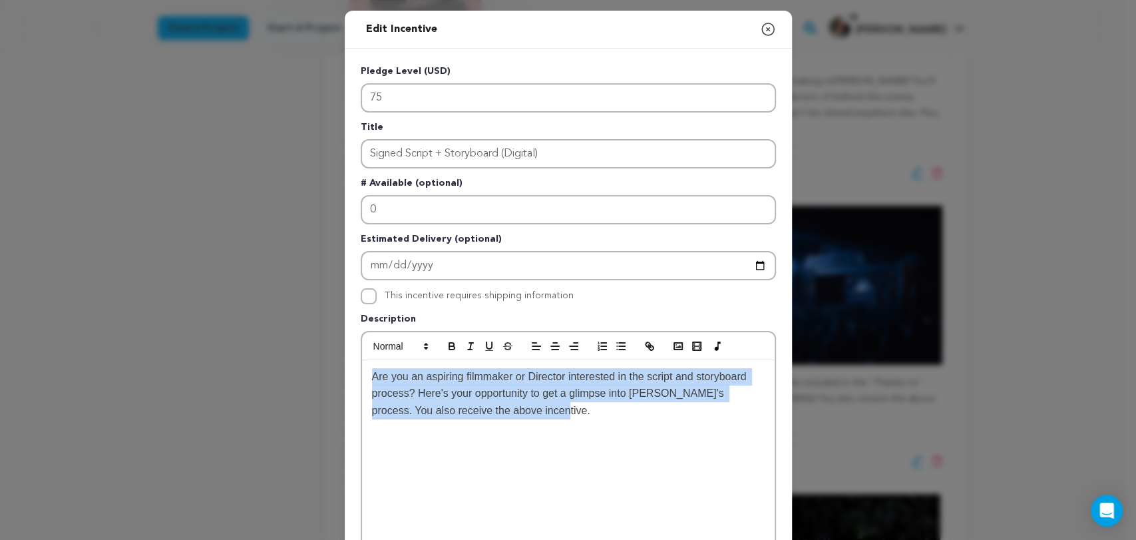
drag, startPoint x: 407, startPoint y: 391, endPoint x: 339, endPoint y: 373, distance: 69.6
click at [345, 373] on div "Pledge Level (USD) 75 Title Signed Script + Storyboard (Digital) # Available (o…" at bounding box center [568, 414] width 447 height 730
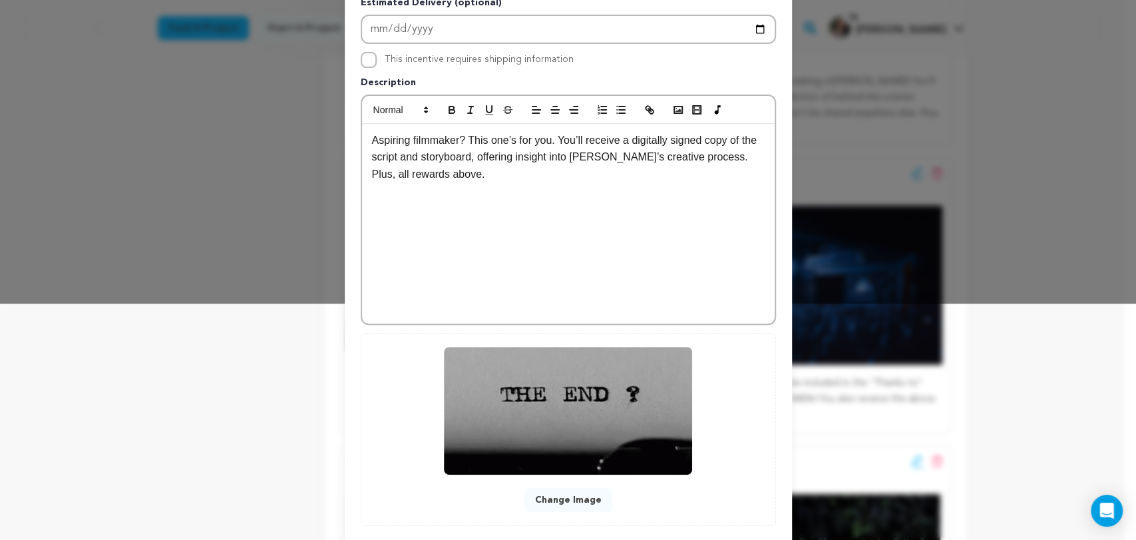
scroll to position [308, 0]
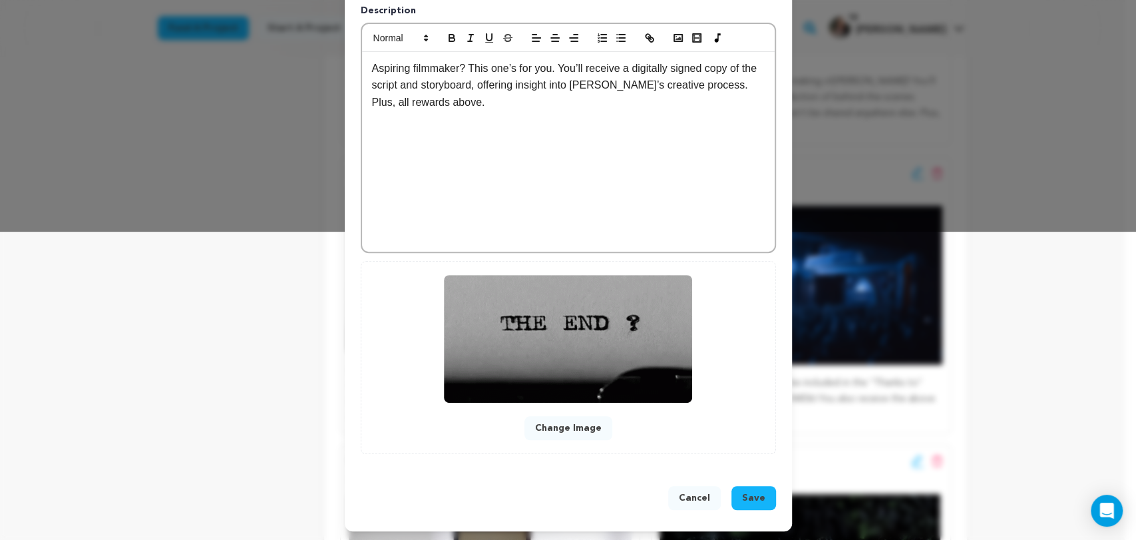
click at [745, 498] on span "Save" at bounding box center [753, 497] width 23 height 13
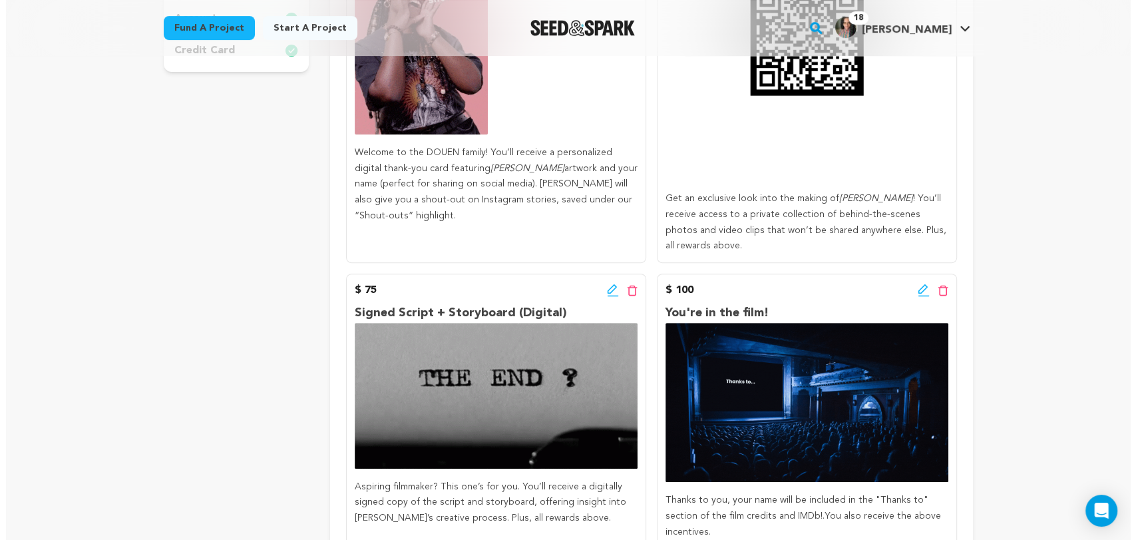
scroll to position [517, 0]
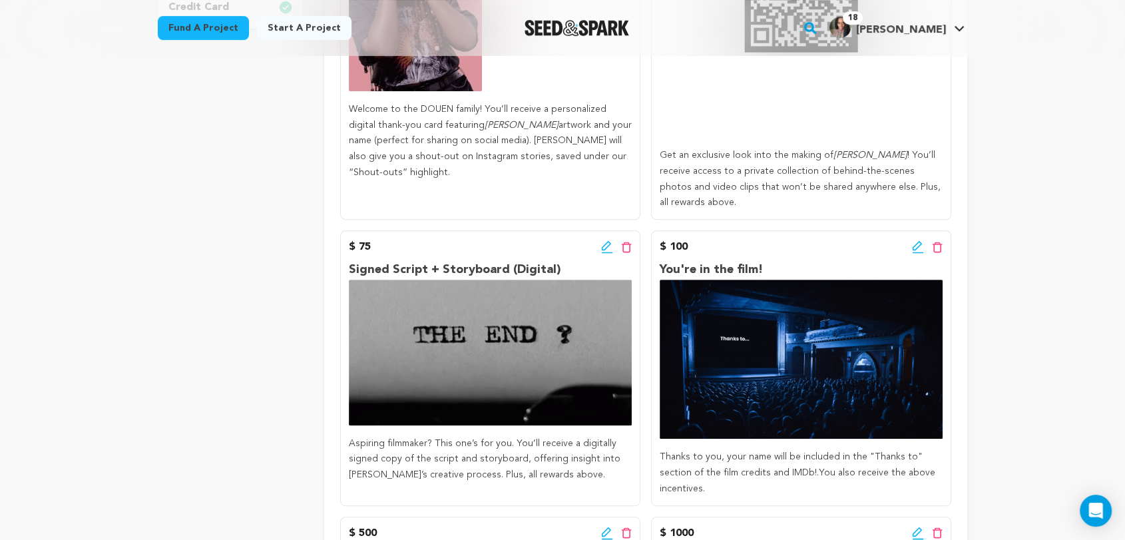
click at [916, 247] on icon at bounding box center [917, 245] width 9 height 9
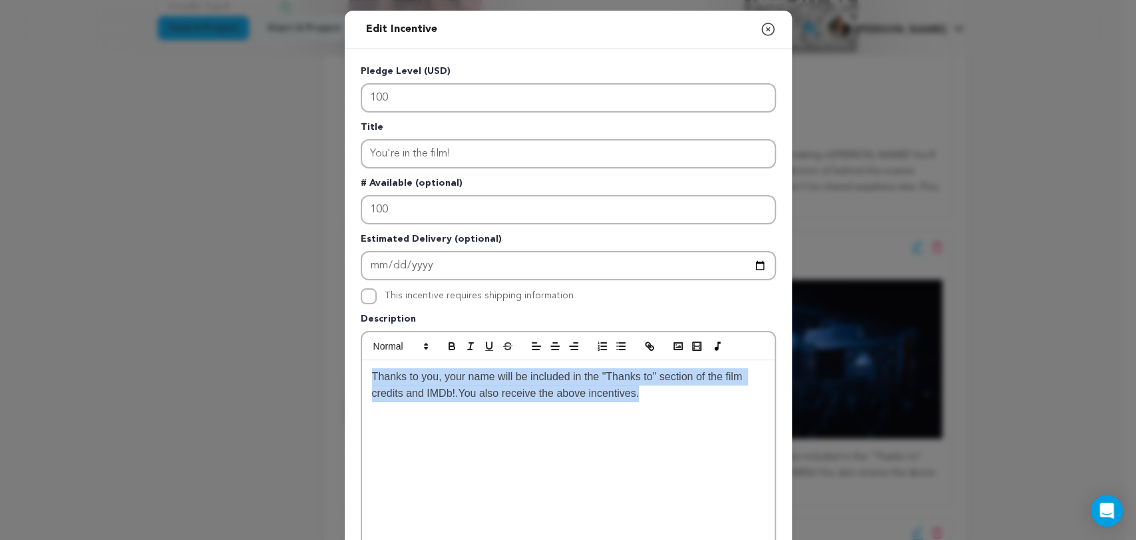
drag, startPoint x: 617, startPoint y: 400, endPoint x: 312, endPoint y: 373, distance: 306.1
click at [306, 377] on div "Edit Incentive Close modal Pledge Level (USD) 100 Title You're in the film! # A…" at bounding box center [568, 425] width 1136 height 850
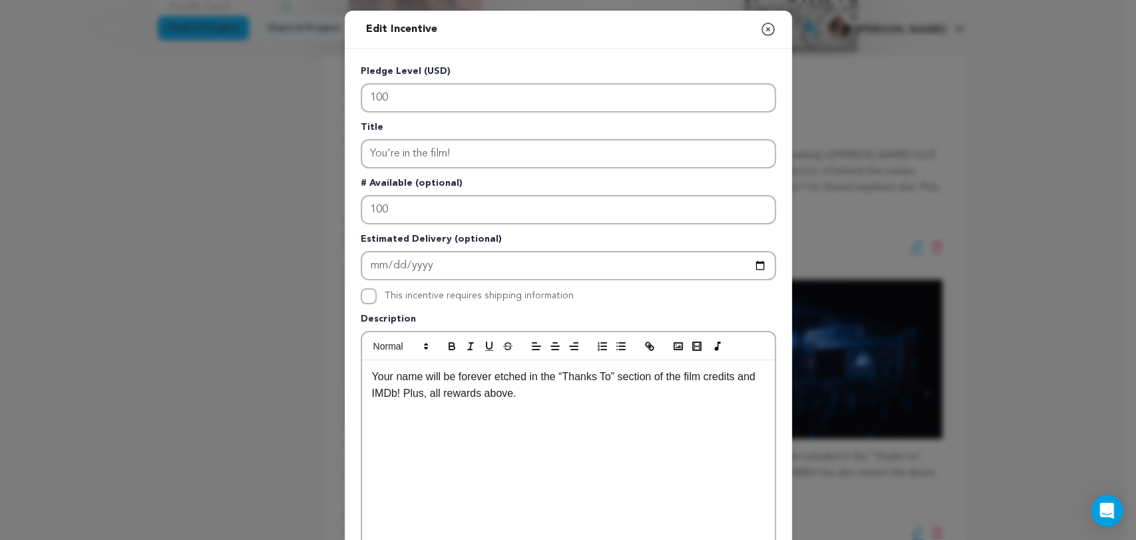
scroll to position [0, 0]
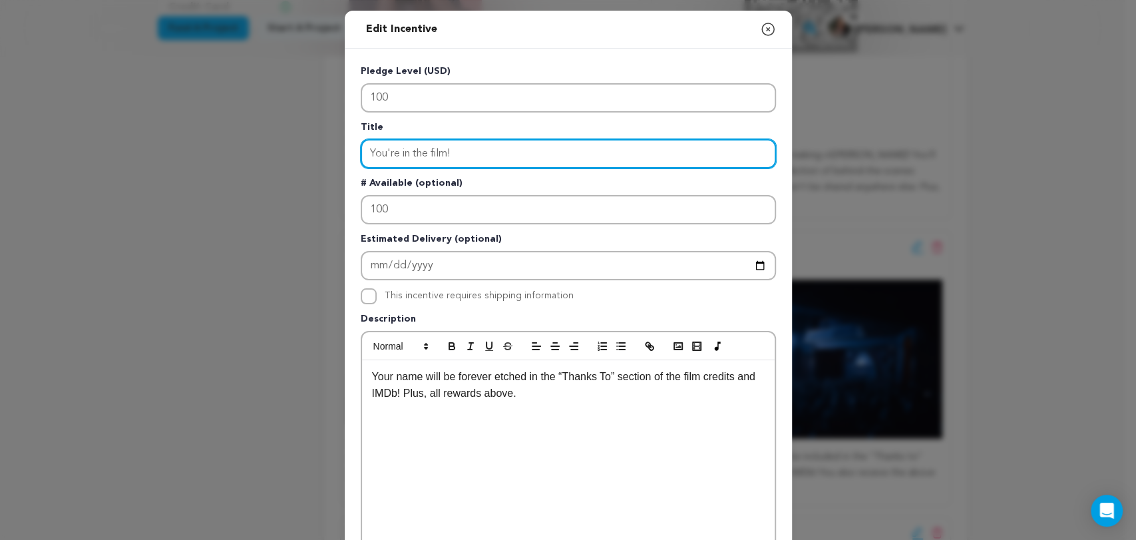
click at [332, 154] on div "Edit Incentive Close modal Pledge Level (USD) 100 Title You're in the film! # A…" at bounding box center [568, 425] width 1136 height 850
paste input "“Thanks To” Credit in the Film"
drag, startPoint x: 534, startPoint y: 156, endPoint x: 306, endPoint y: 154, distance: 228.3
click at [306, 154] on div "Edit Incentive Close modal Pledge Level (USD) 100 Title “Thanks To” Credit in t…" at bounding box center [568, 425] width 1136 height 850
paste input "Enter title"
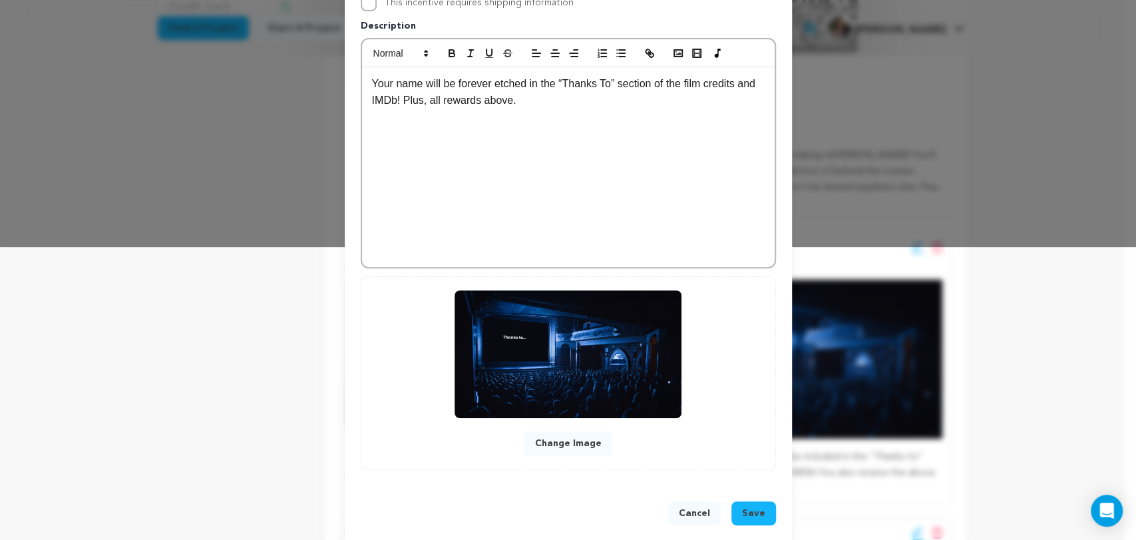
scroll to position [308, 0]
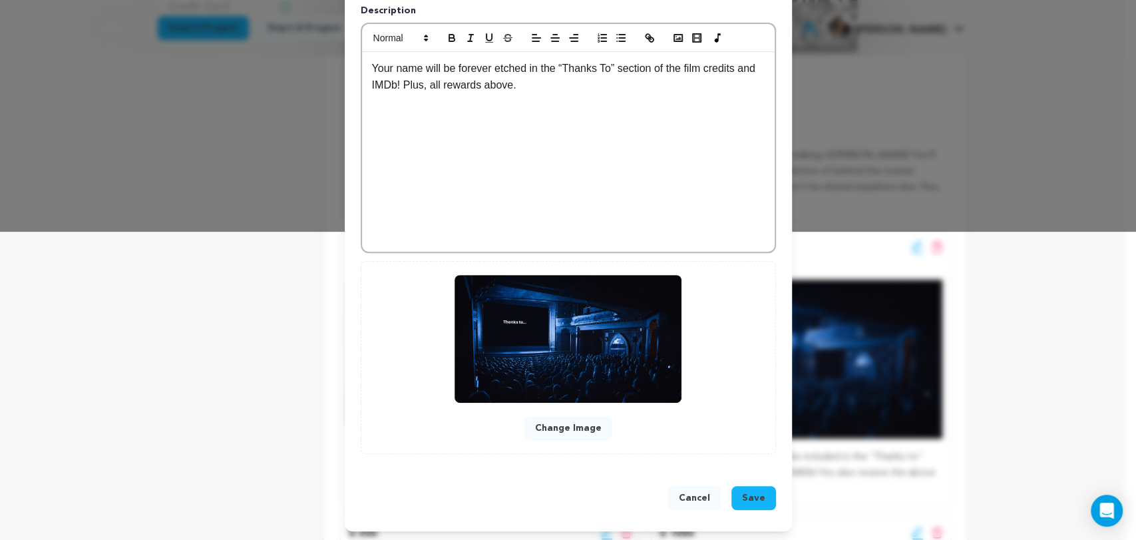
type input "“Thanks To” Credit in the Film"
click at [751, 493] on span "Save" at bounding box center [753, 497] width 23 height 13
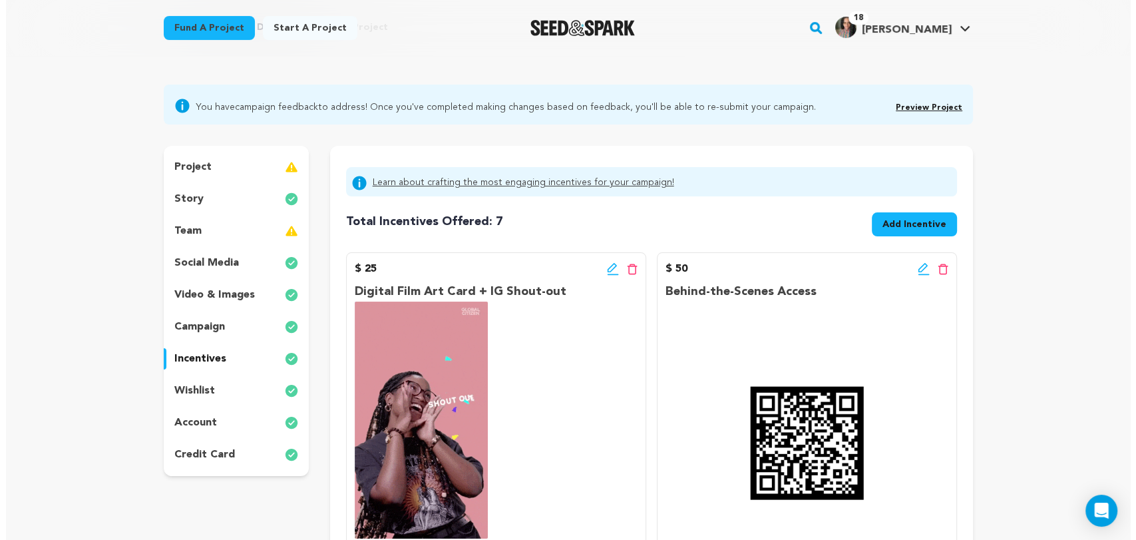
scroll to position [74, 0]
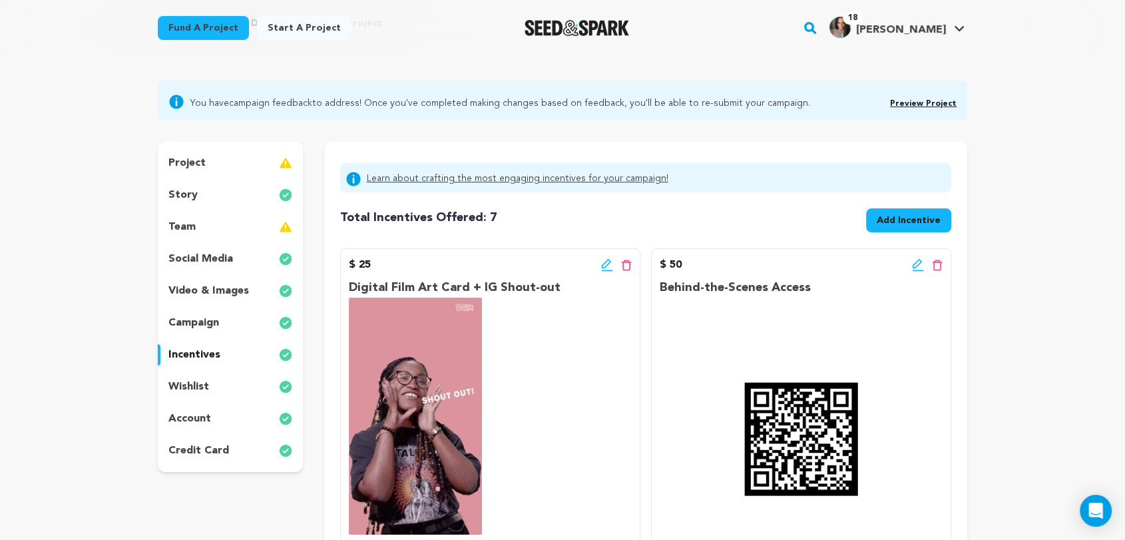
click at [896, 220] on span "Add Incentive" at bounding box center [909, 220] width 64 height 13
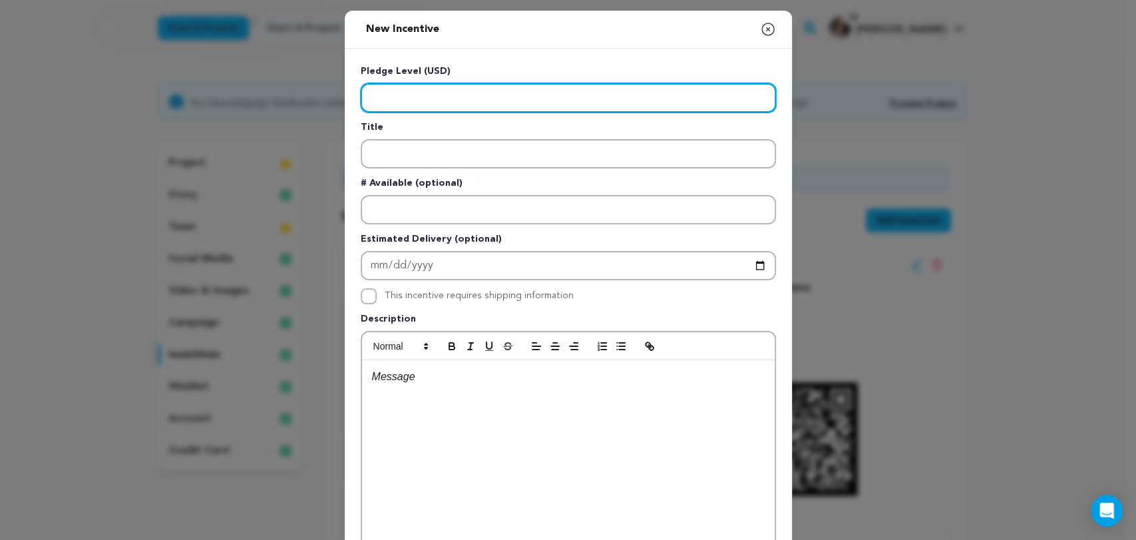
click at [447, 107] on input "Enter level" at bounding box center [568, 97] width 415 height 29
type input "250"
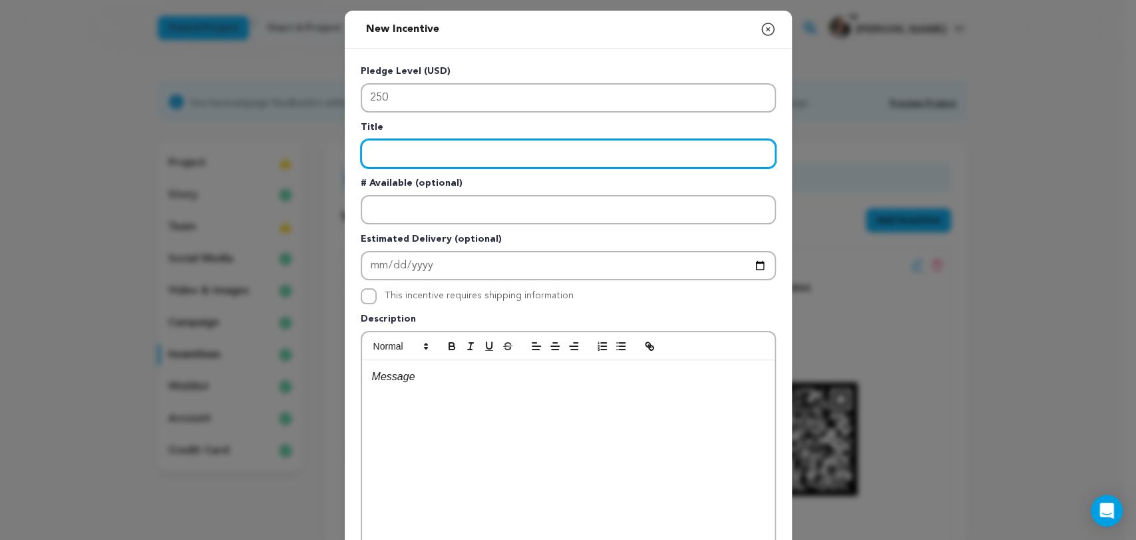
click at [403, 154] on input "Enter title" at bounding box center [568, 153] width 415 height 29
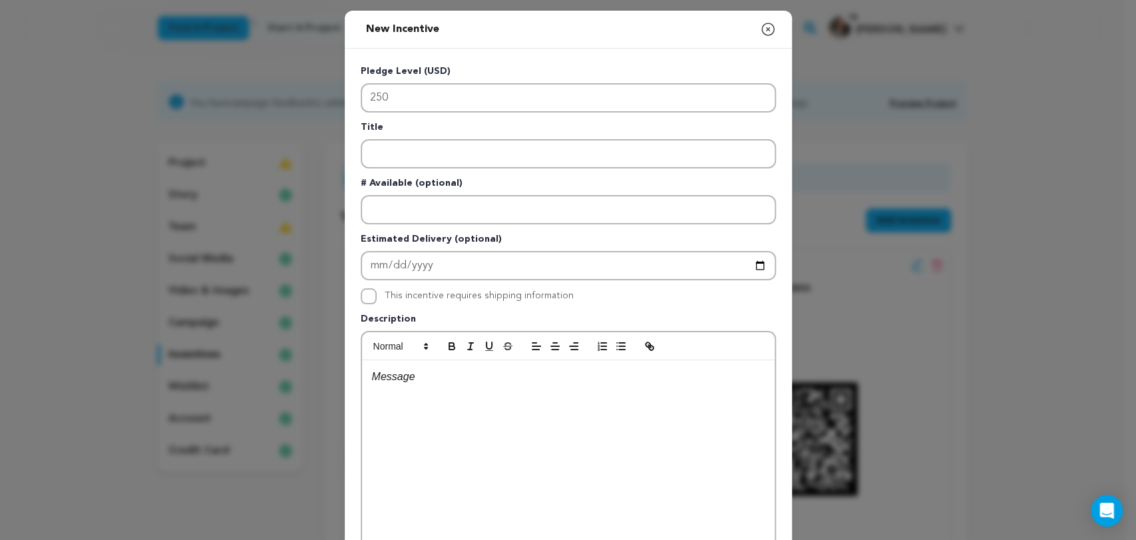
click at [419, 394] on div at bounding box center [568, 460] width 413 height 200
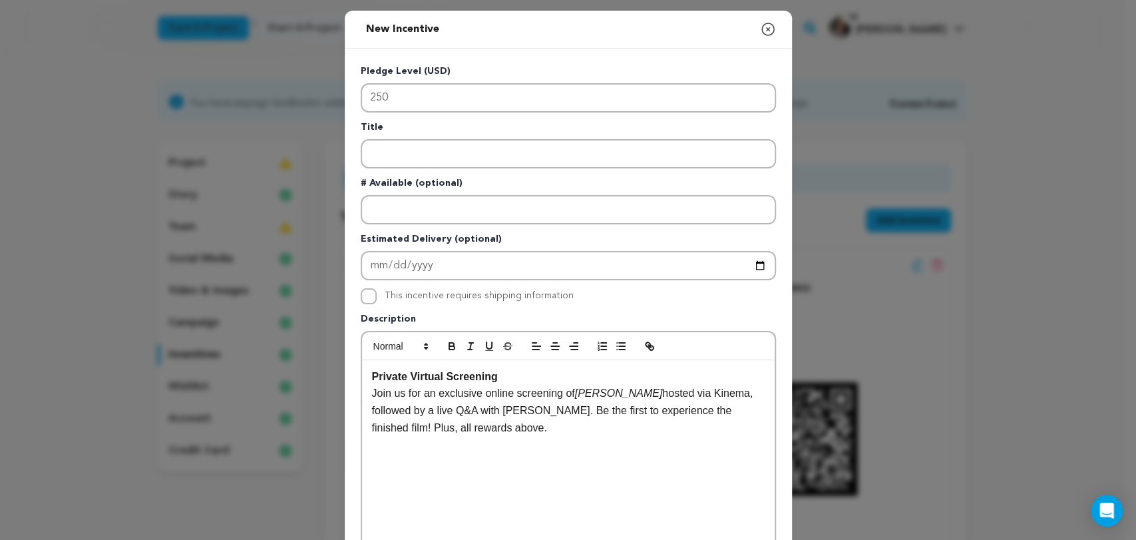
scroll to position [0, 0]
drag, startPoint x: 358, startPoint y: 369, endPoint x: 328, endPoint y: 368, distance: 30.0
click at [328, 368] on div "New Incentive Close modal Pledge Level (USD) 250 Title # Available (optional)" at bounding box center [568, 357] width 1136 height 714
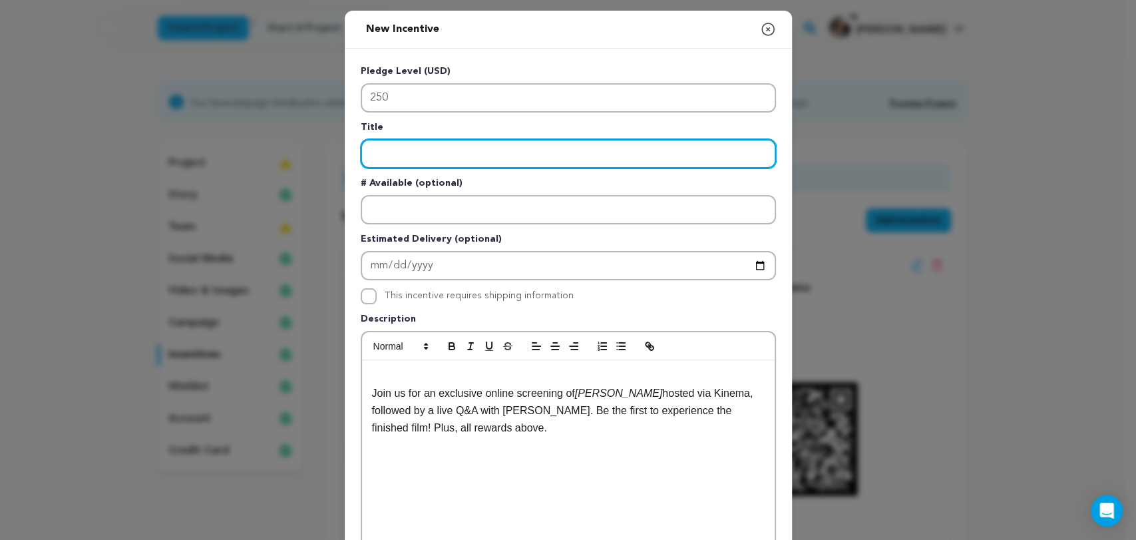
click at [383, 149] on input "Enter title" at bounding box center [568, 153] width 415 height 29
paste input "Private Virtual Screening"
type input "Private Virtual Screening"
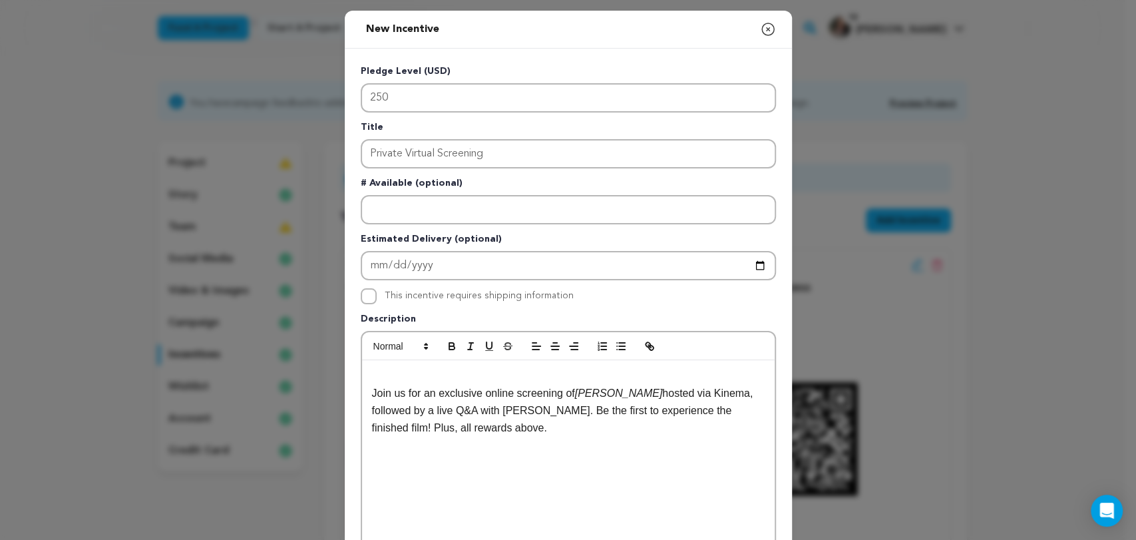
click at [376, 373] on p at bounding box center [568, 376] width 393 height 17
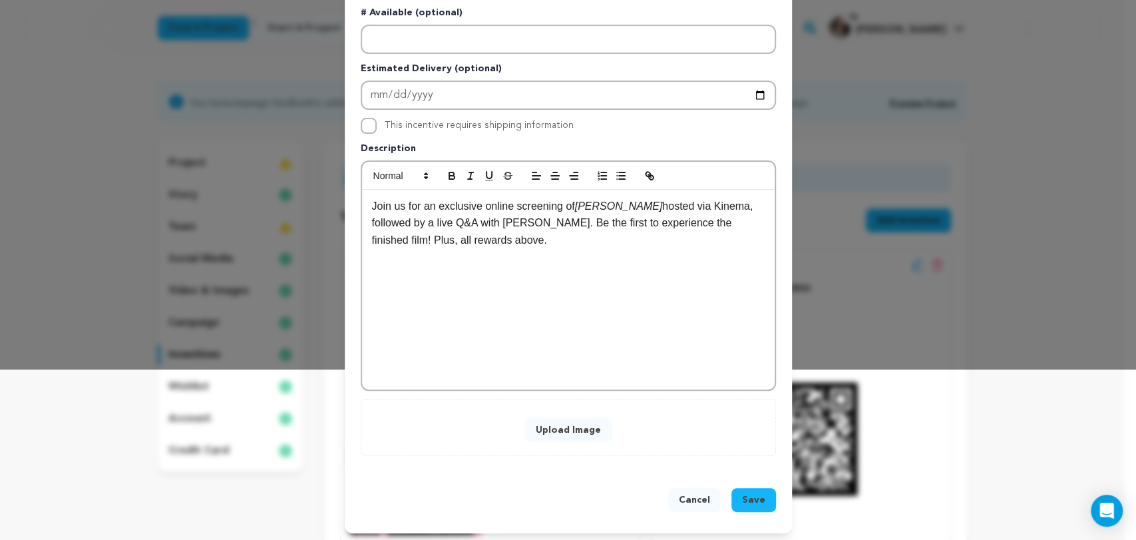
scroll to position [172, 0]
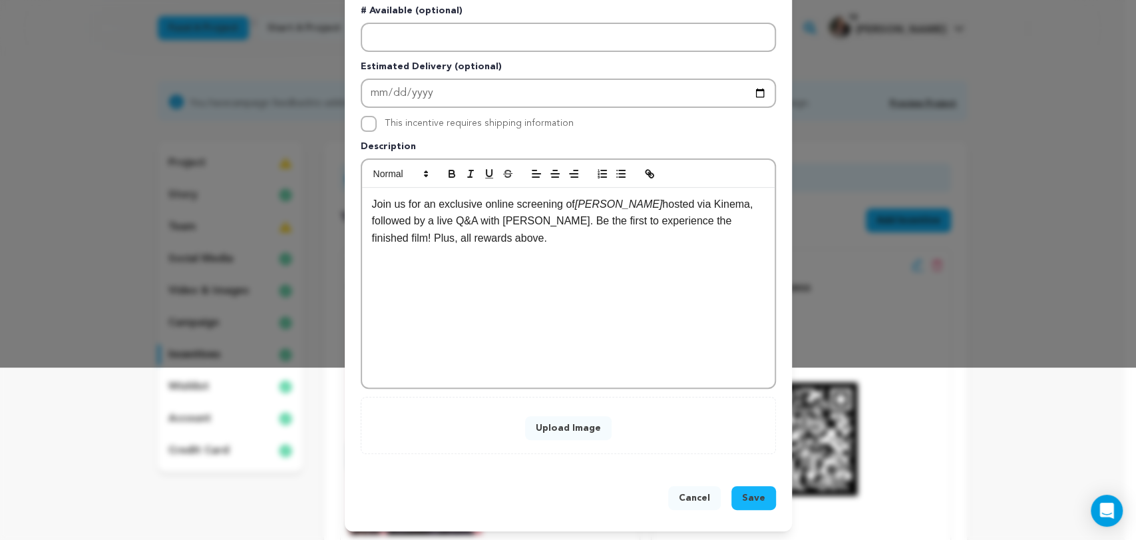
click at [570, 433] on button "Upload Image" at bounding box center [568, 428] width 87 height 24
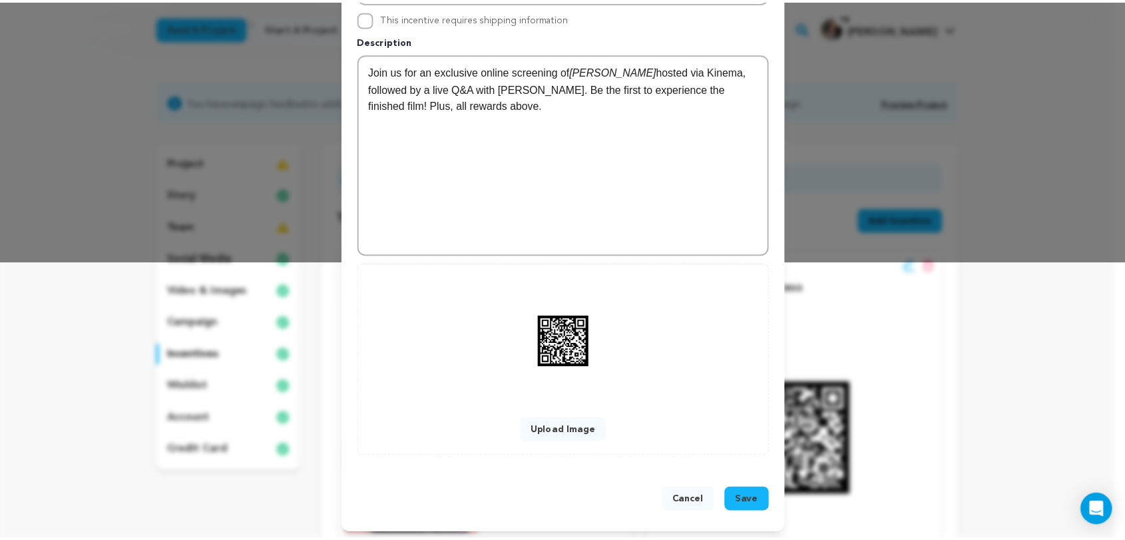
scroll to position [281, 0]
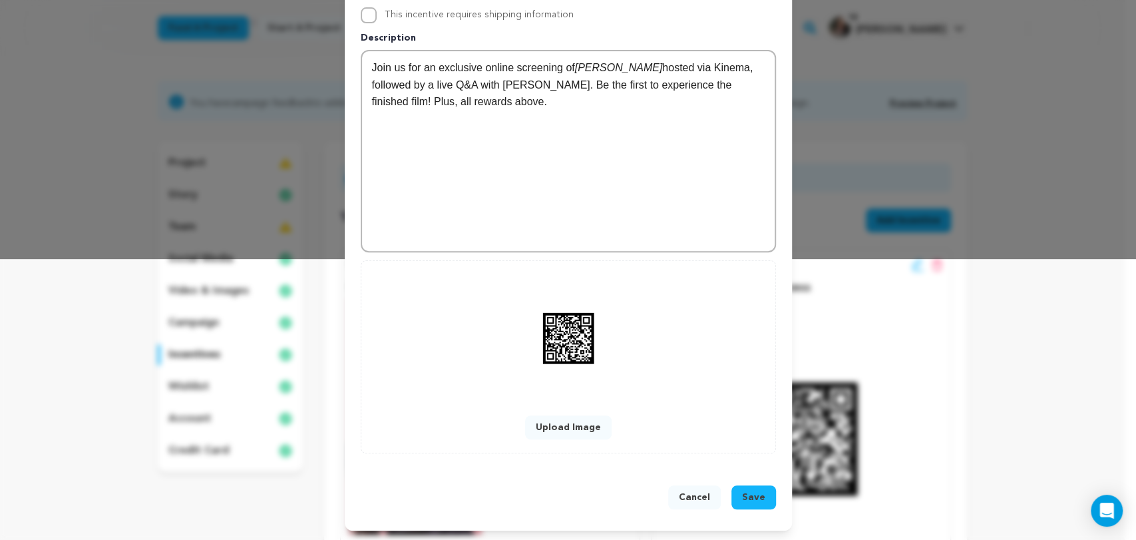
click at [742, 499] on span "Save" at bounding box center [753, 497] width 23 height 13
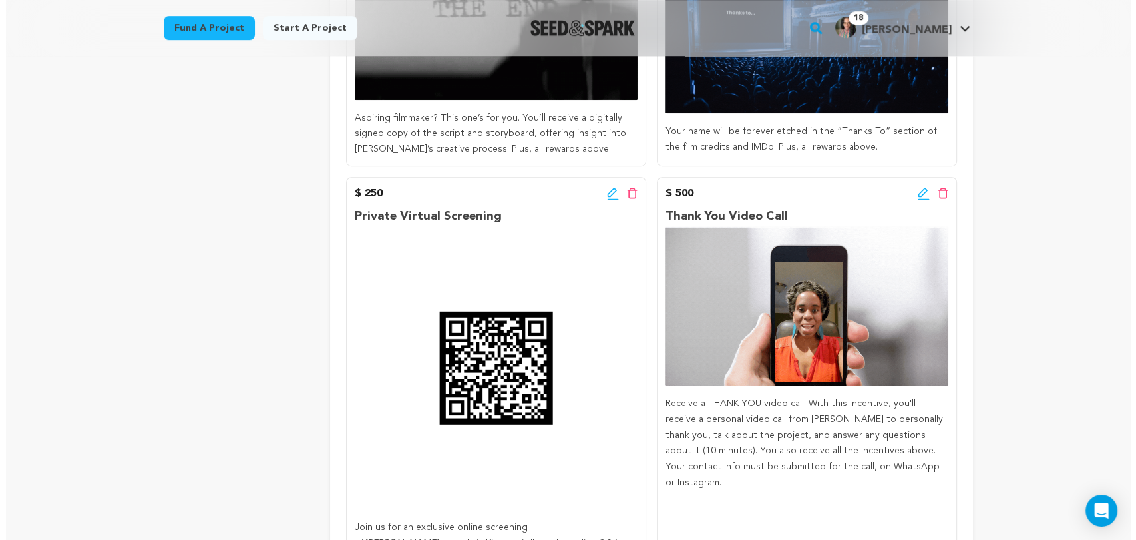
scroll to position [813, 0]
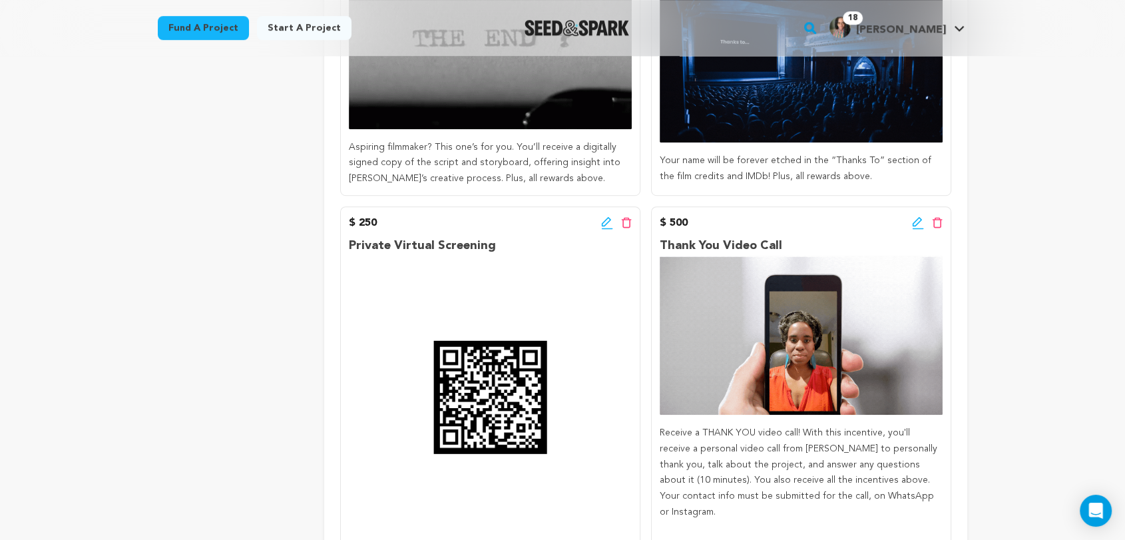
click at [915, 220] on icon at bounding box center [917, 221] width 9 height 9
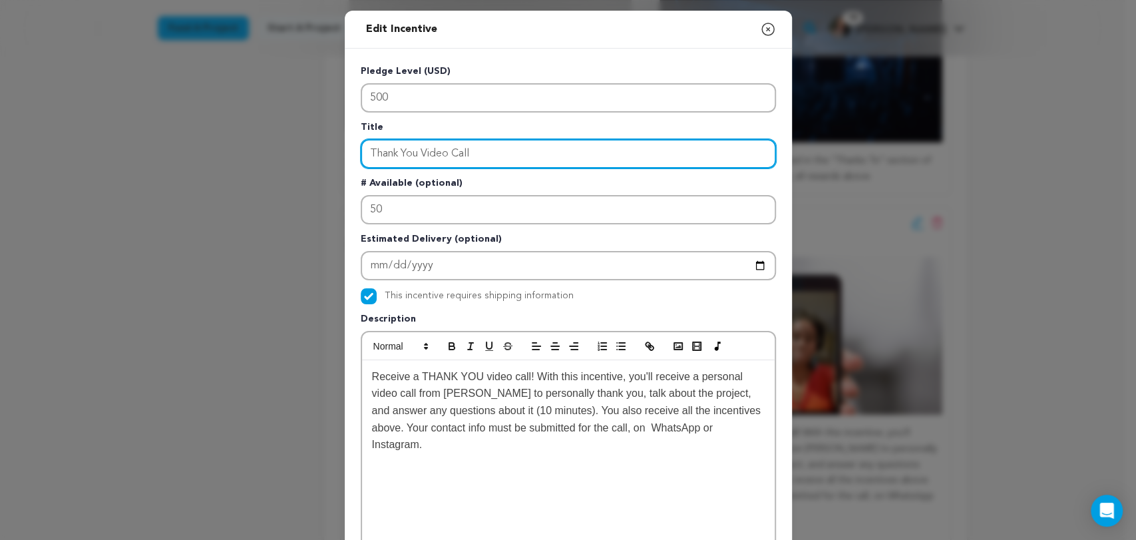
drag, startPoint x: 470, startPoint y: 152, endPoint x: 338, endPoint y: 153, distance: 132.5
click at [338, 153] on div "Edit Incentive Close modal Pledge Level (USD) 500 Title Thank You Video Call # …" at bounding box center [568, 425] width 1136 height 850
paste input "Personal Thank You Video Call"
type input "Personal Thank You Video Call"
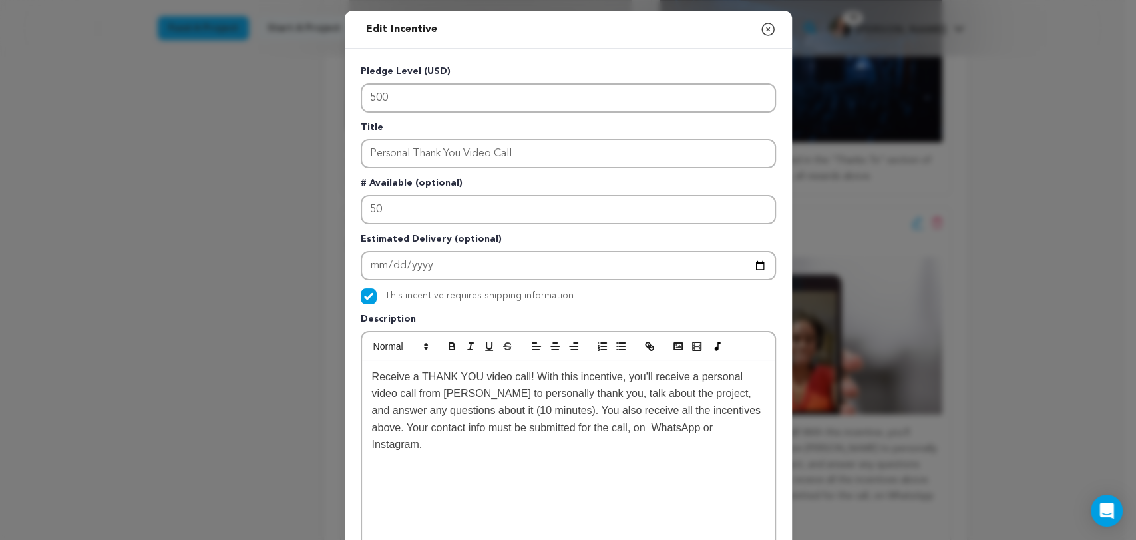
drag, startPoint x: 405, startPoint y: 435, endPoint x: 341, endPoint y: 371, distance: 90.4
click at [345, 371] on div "Pledge Level (USD) 500 Title Personal Thank You Video Call # Available (optiona…" at bounding box center [568, 414] width 447 height 730
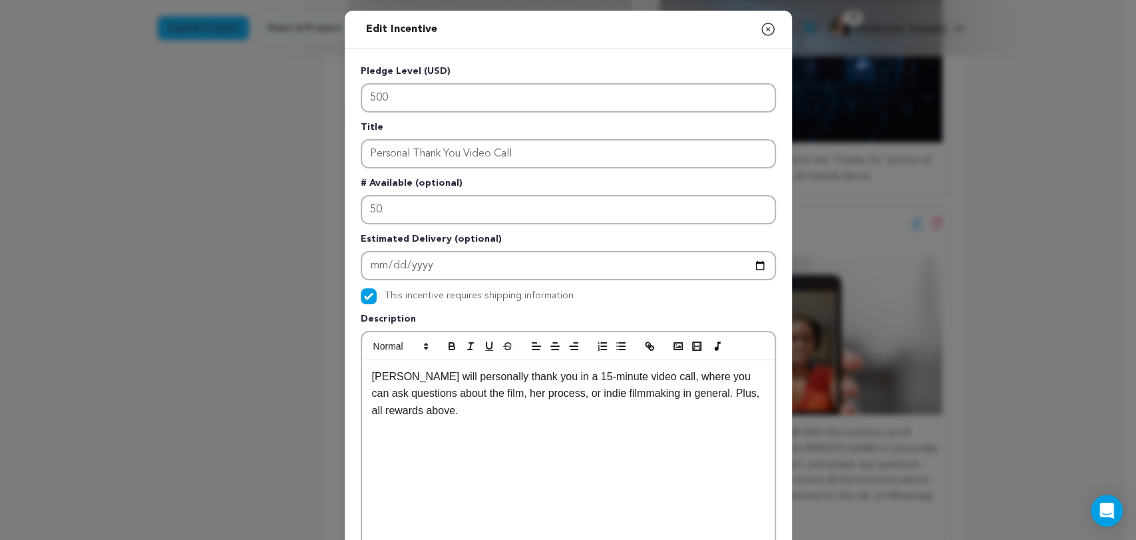
scroll to position [0, 0]
drag, startPoint x: 541, startPoint y: 379, endPoint x: 549, endPoint y: 379, distance: 7.3
click at [549, 379] on p "Alyscia will personally thank you in a 15-minute video call, where you can ask …" at bounding box center [568, 393] width 393 height 51
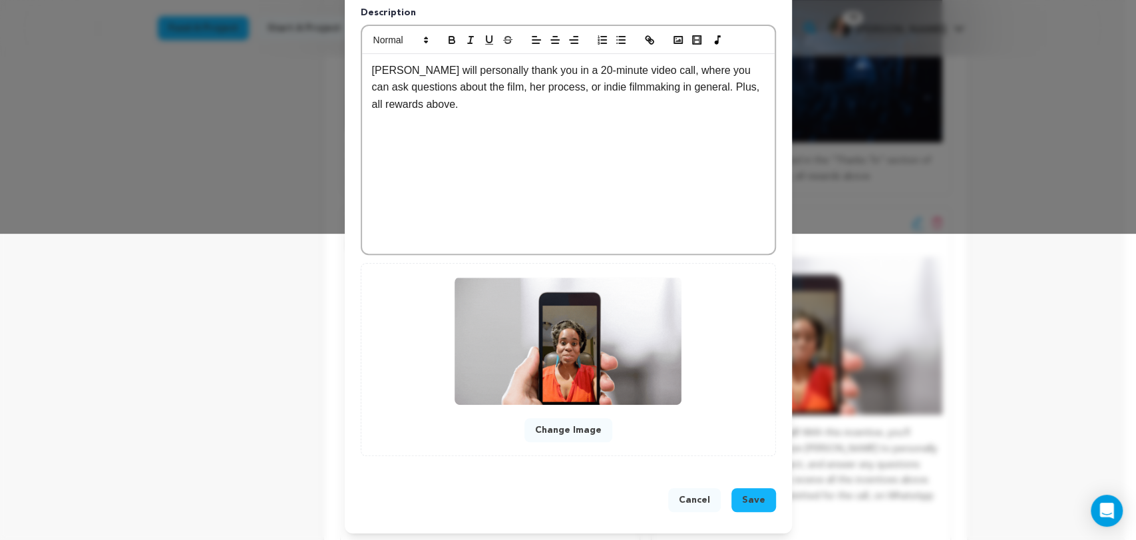
scroll to position [308, 0]
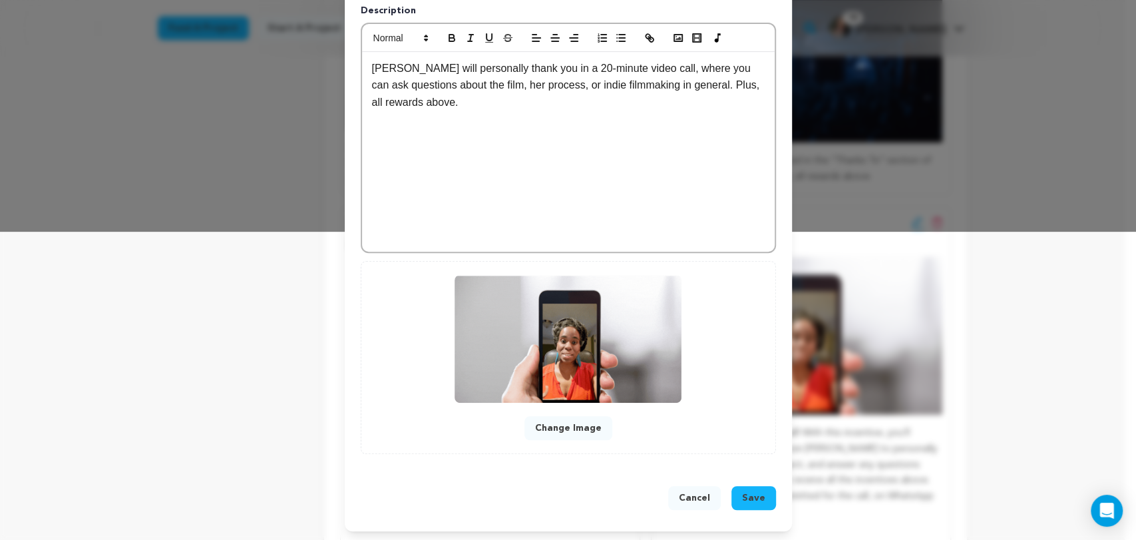
click at [746, 497] on span "Save" at bounding box center [753, 497] width 23 height 13
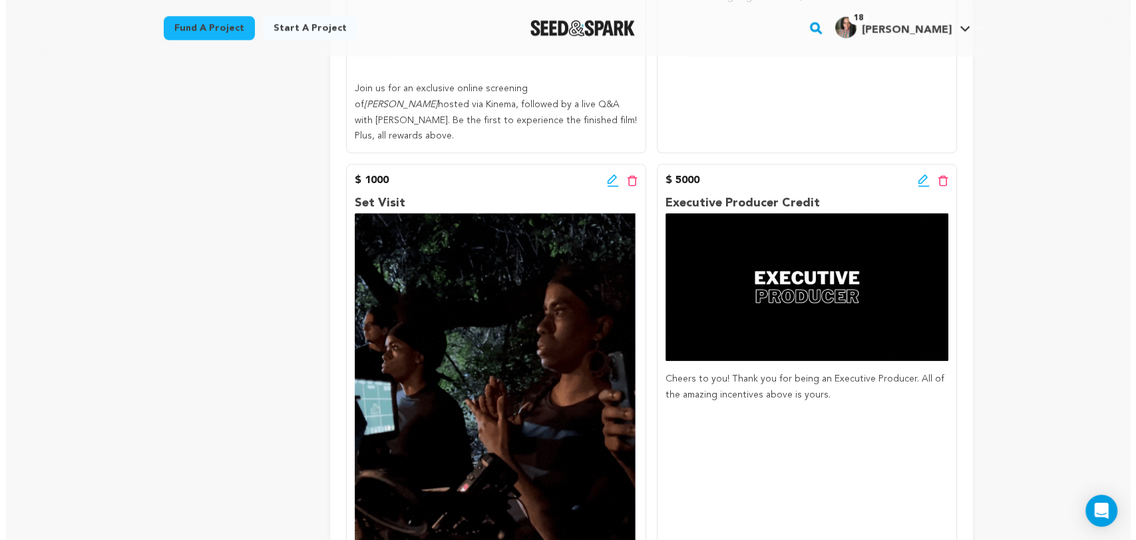
scroll to position [1239, 0]
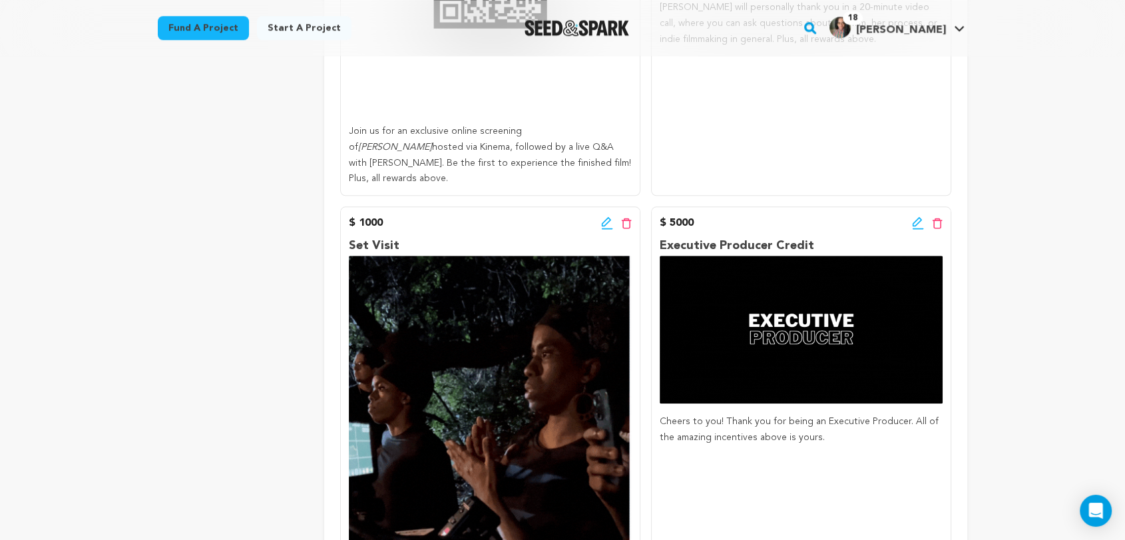
click at [604, 216] on icon at bounding box center [607, 222] width 12 height 13
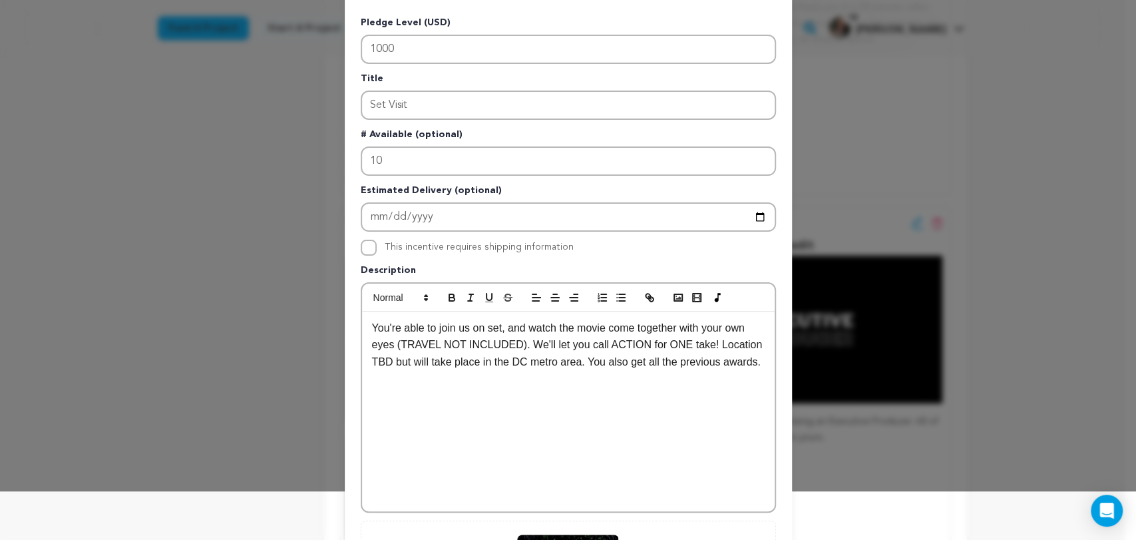
scroll to position [74, 0]
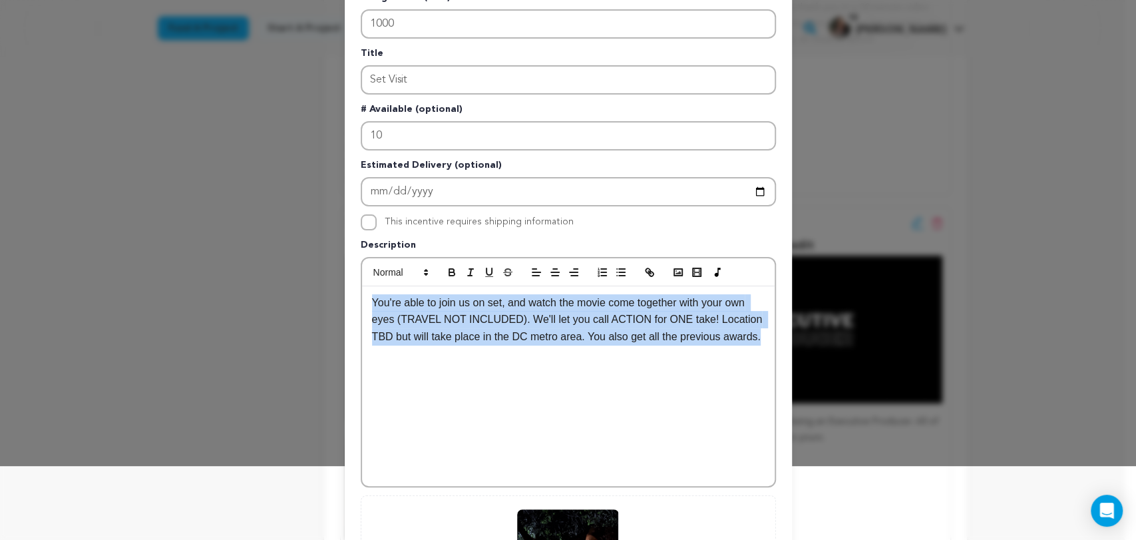
drag, startPoint x: 751, startPoint y: 338, endPoint x: 292, endPoint y: 304, distance: 460.6
click at [292, 304] on div "Edit Incentive Close modal Pledge Level (USD) 1000 Title Set Visit # Available …" at bounding box center [568, 351] width 1136 height 850
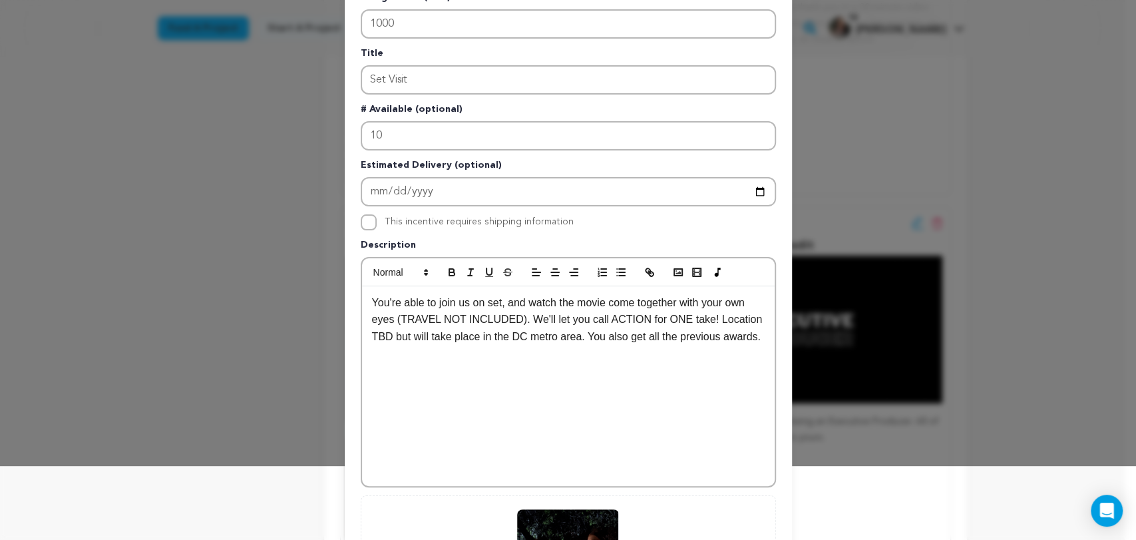
scroll to position [0, 0]
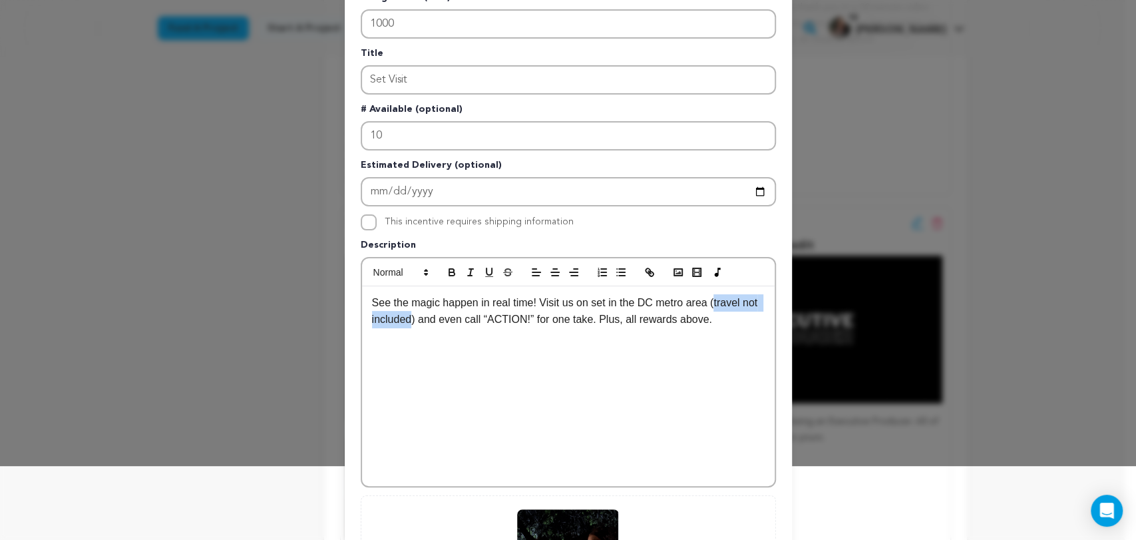
drag, startPoint x: 703, startPoint y: 301, endPoint x: 405, endPoint y: 326, distance: 298.6
click at [405, 326] on p "See the magic happen in real time! Visit us on set in the DC metro area (travel…" at bounding box center [568, 311] width 393 height 34
click at [446, 271] on icon "button" at bounding box center [452, 272] width 12 height 12
click at [468, 332] on div "See the magic happen in real time! Visit us on set in the DC metro area ( trave…" at bounding box center [568, 386] width 413 height 200
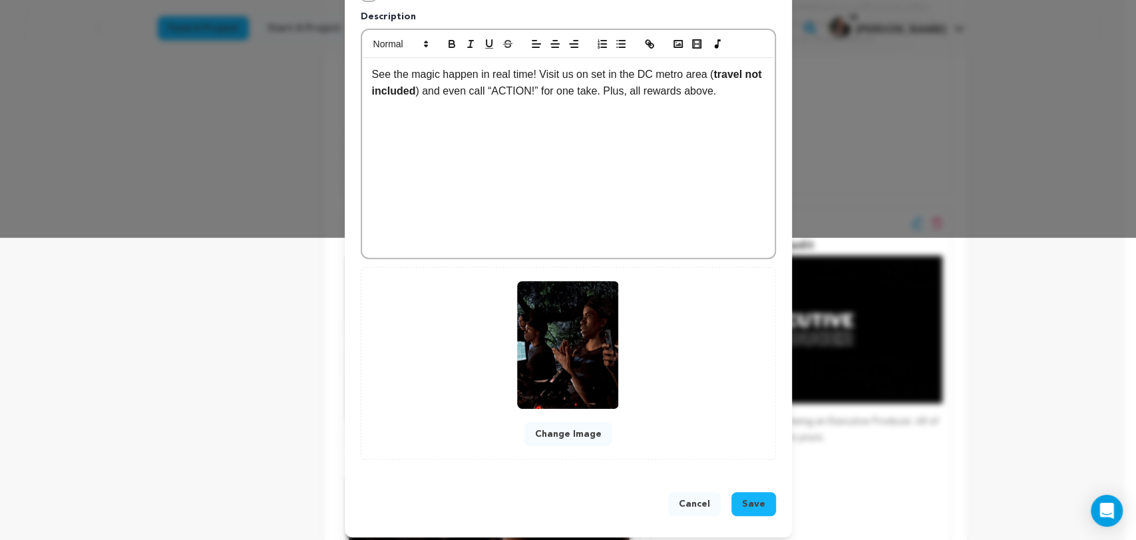
scroll to position [308, 0]
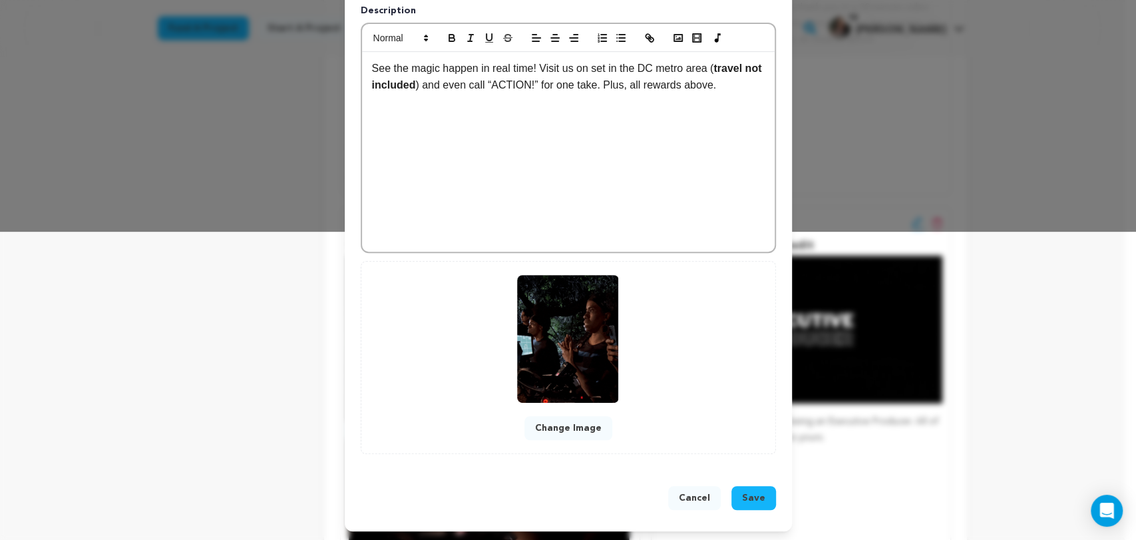
click at [746, 496] on span "Save" at bounding box center [753, 497] width 23 height 13
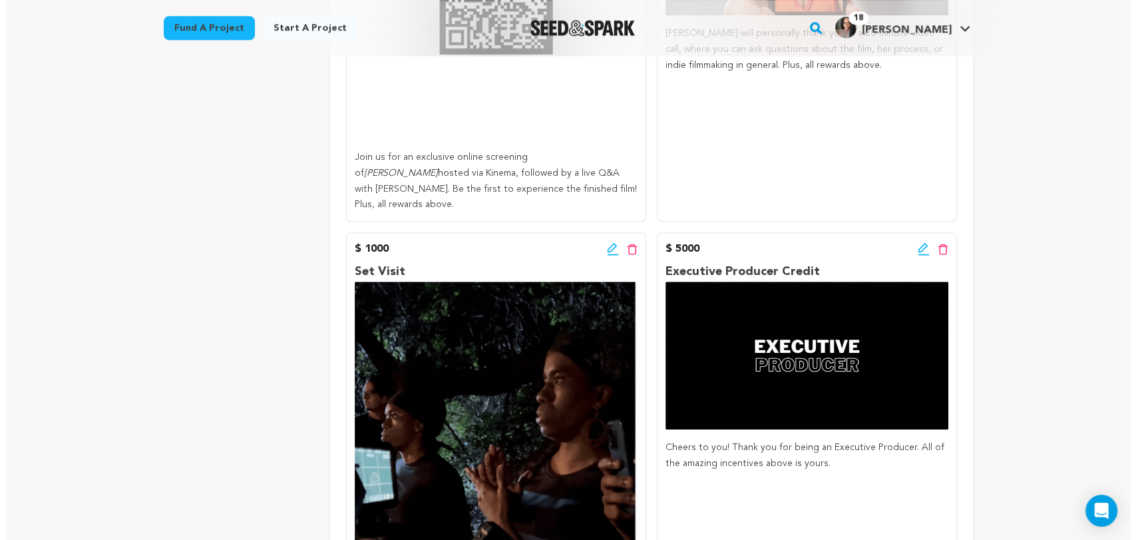
scroll to position [1200, 0]
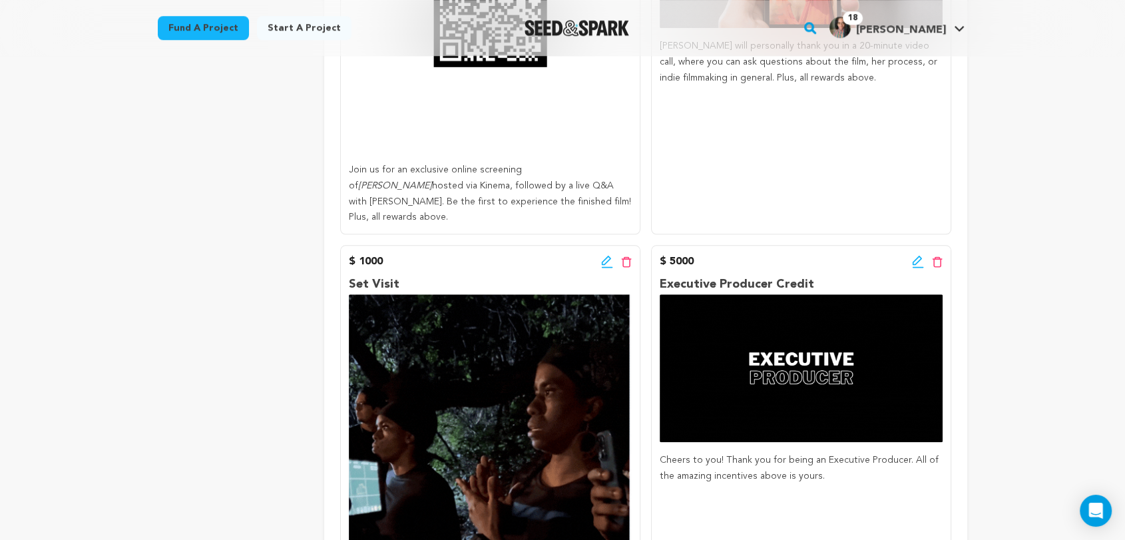
click at [917, 256] on icon at bounding box center [917, 260] width 9 height 9
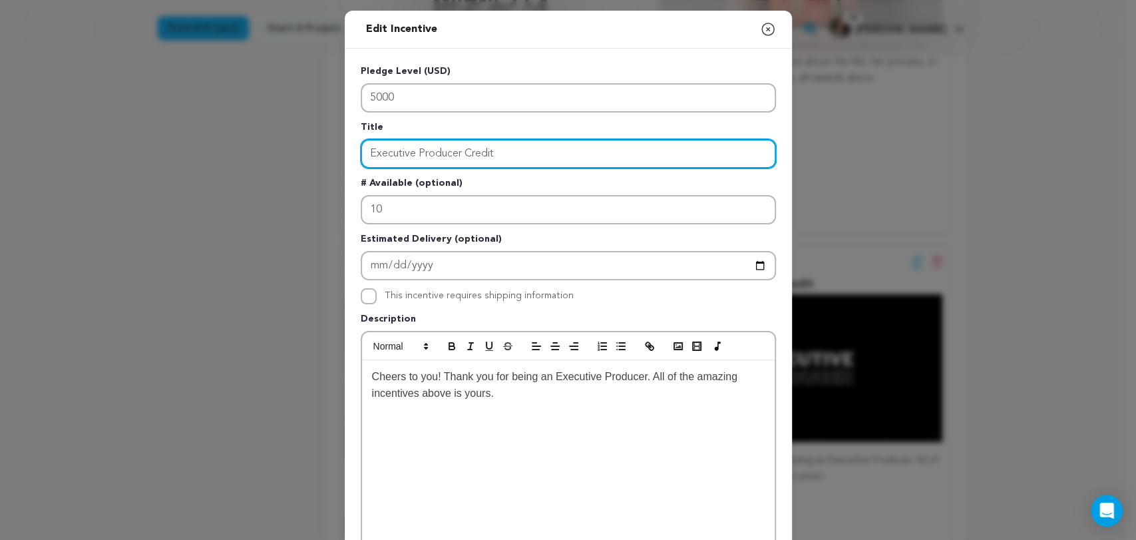
drag, startPoint x: 397, startPoint y: 157, endPoint x: 297, endPoint y: 156, distance: 100.5
click at [266, 150] on div "Edit Incentive Close modal Pledge Level (USD) 5000 Title Executive Producer Cre…" at bounding box center [568, 425] width 1136 height 850
paste input "Host Your Own Screening"
type input "Host Your Own Screening"
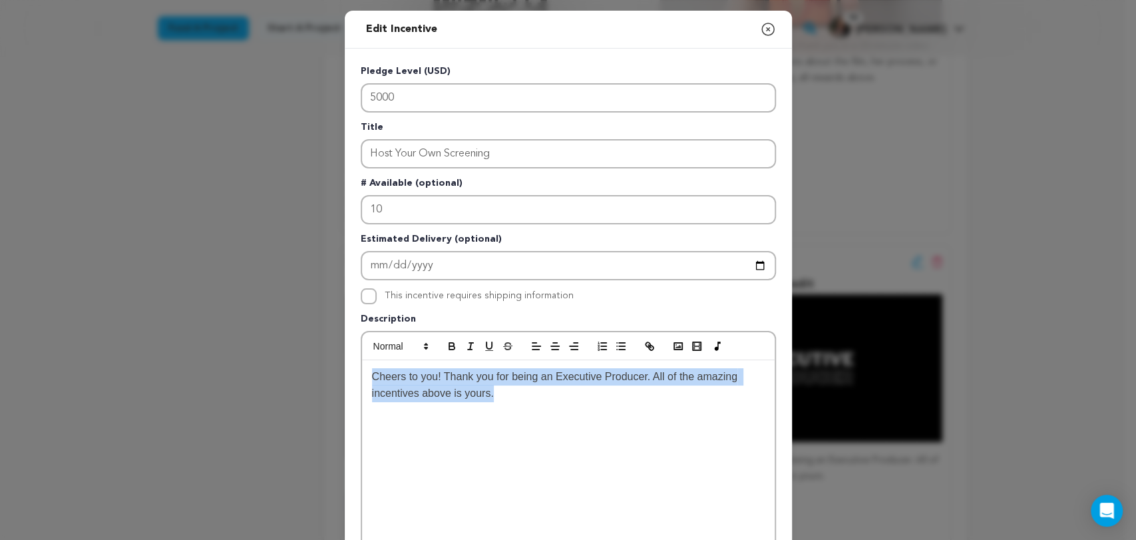
drag, startPoint x: 498, startPoint y: 409, endPoint x: 304, endPoint y: 374, distance: 196.9
click at [304, 374] on div "Edit Incentive Close modal Pledge Level (USD) 5000 Title Host Your Own Screenin…" at bounding box center [568, 425] width 1136 height 850
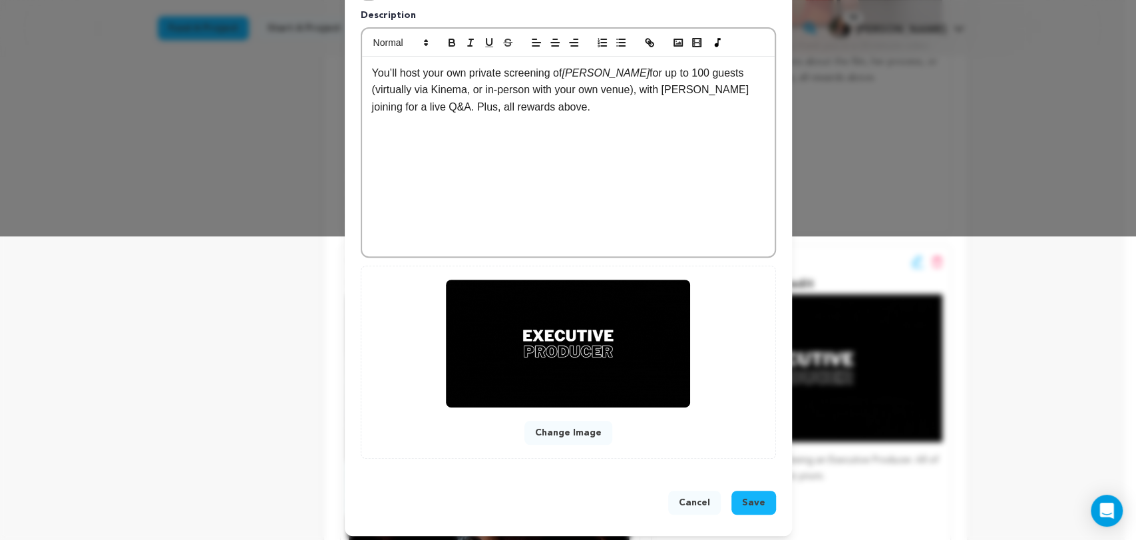
scroll to position [308, 0]
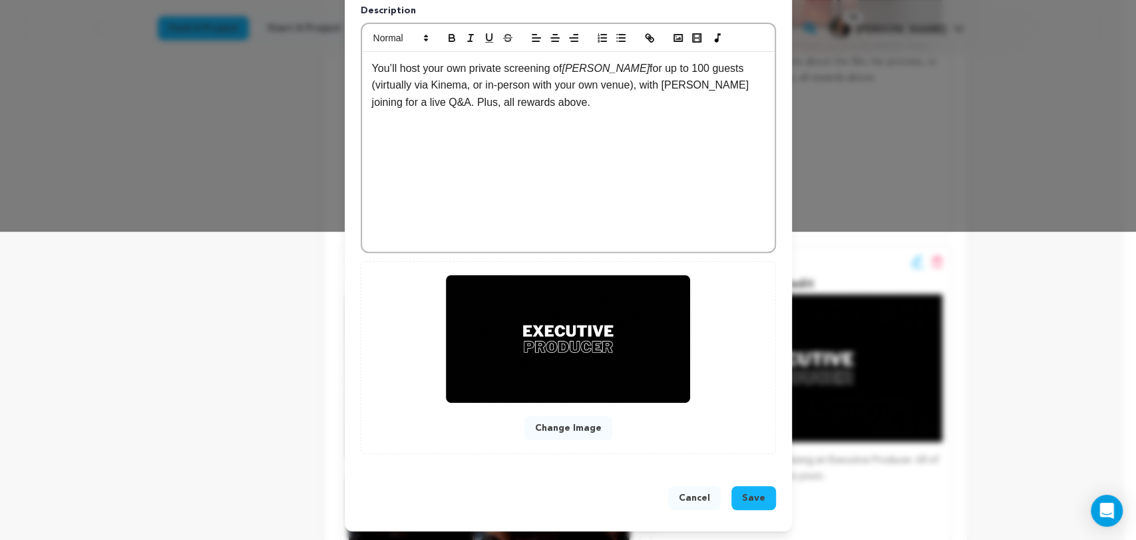
click at [742, 495] on span "Save" at bounding box center [753, 497] width 23 height 13
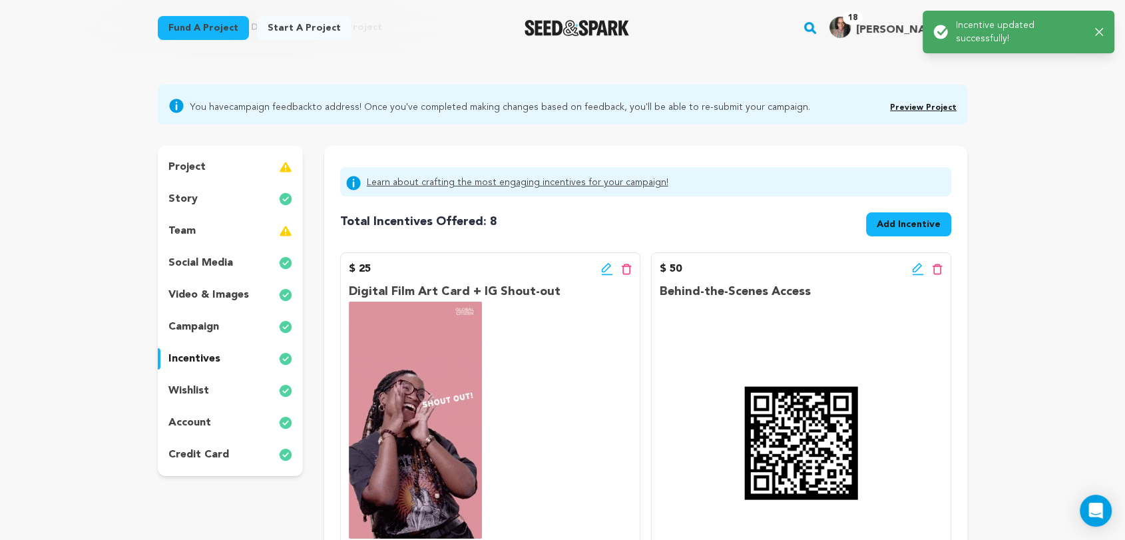
scroll to position [74, 0]
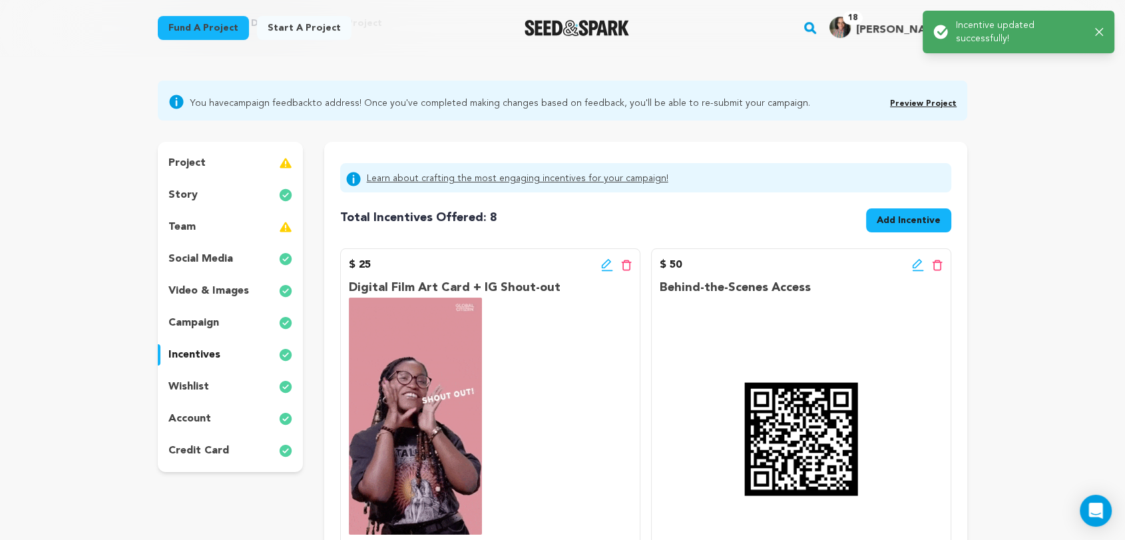
drag, startPoint x: 811, startPoint y: 289, endPoint x: 652, endPoint y: 286, distance: 159.1
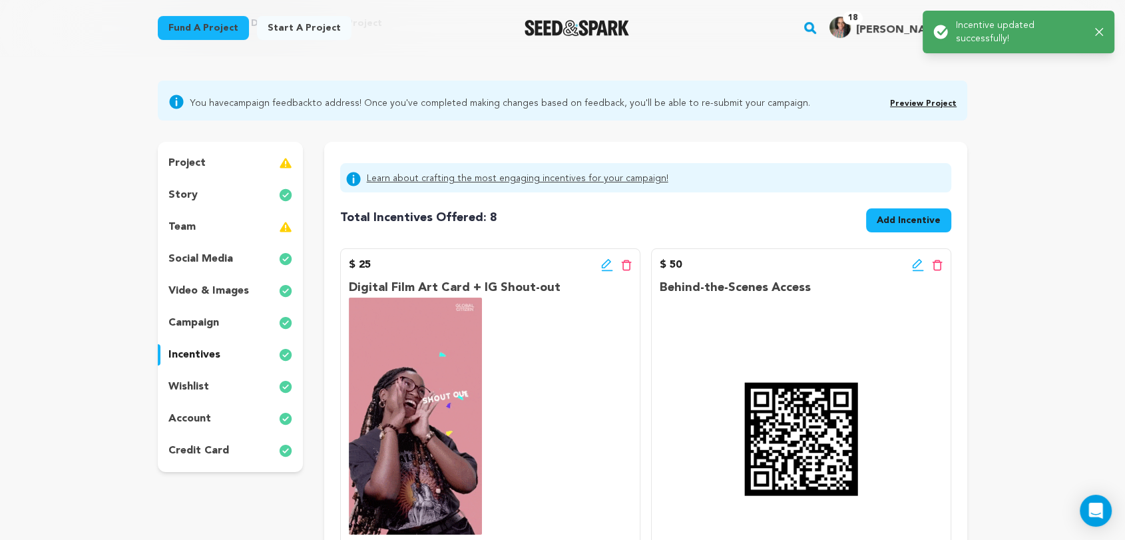
click at [652, 286] on div "$ 50 Edit incentive button Delete incentive button Behind-the-Scenes Access Get…" at bounding box center [801, 455] width 300 height 415
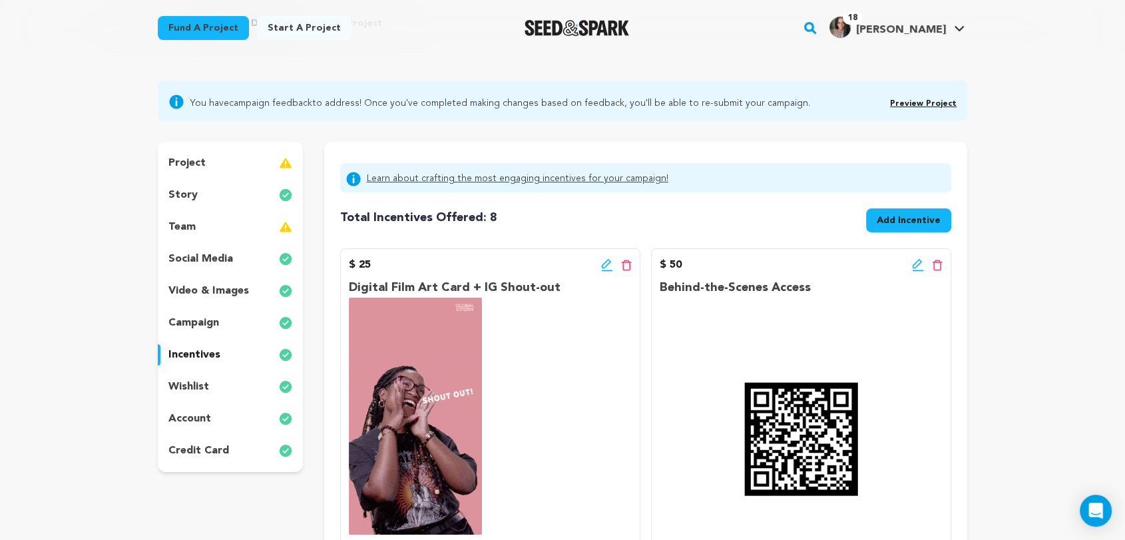
copy p "Behind-the-Scenes Access"
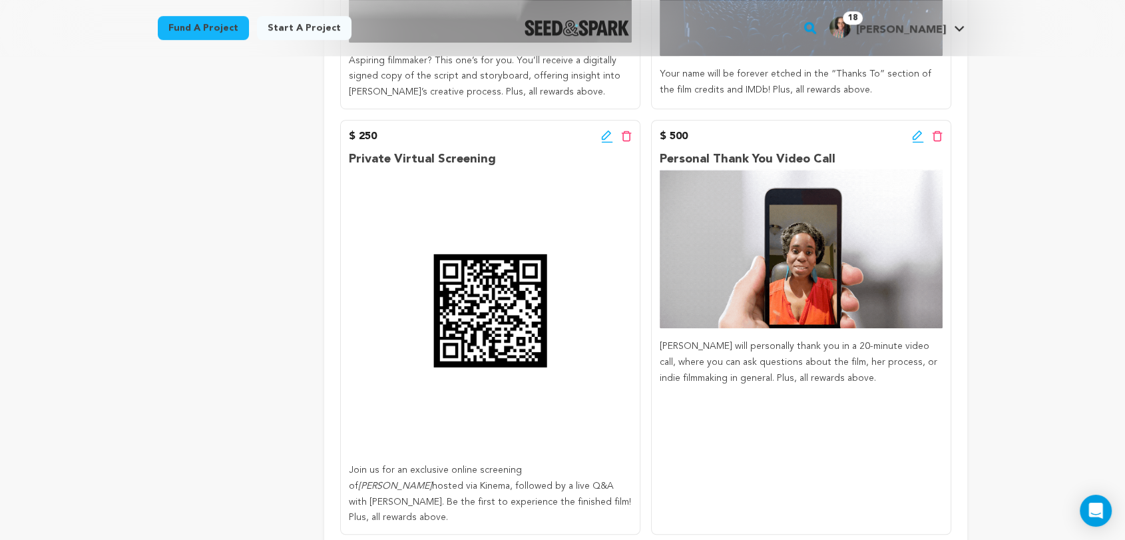
scroll to position [913, 0]
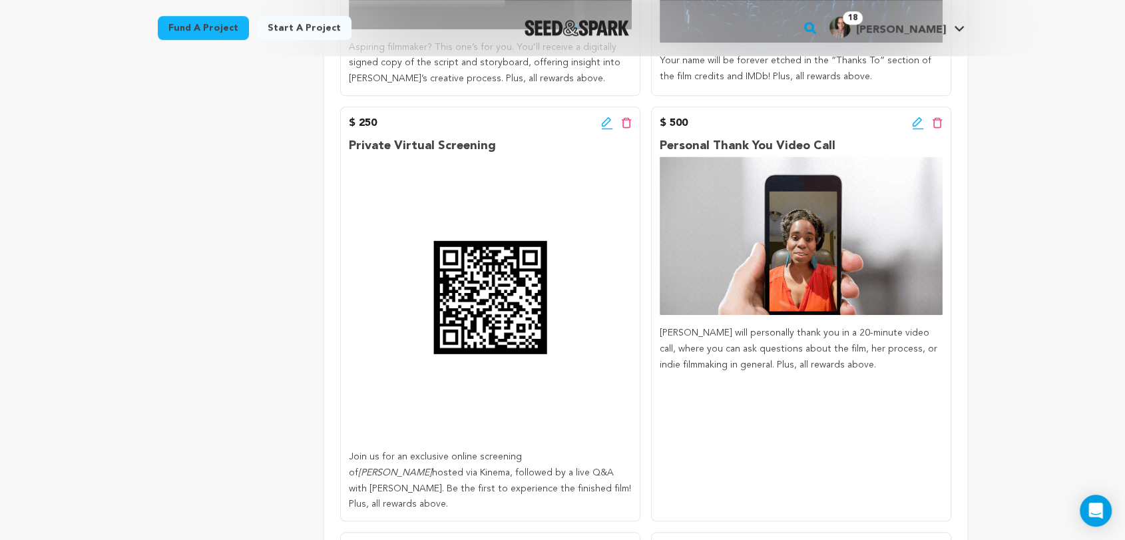
drag, startPoint x: 359, startPoint y: 124, endPoint x: 501, endPoint y: 140, distance: 142.8
click at [501, 140] on div "$ 250 Edit incentive button Delete incentive button Private Virtual Screening J…" at bounding box center [490, 314] width 300 height 415
copy div "250 Edit incentive button Delete incentive button Private Virtual Screening"
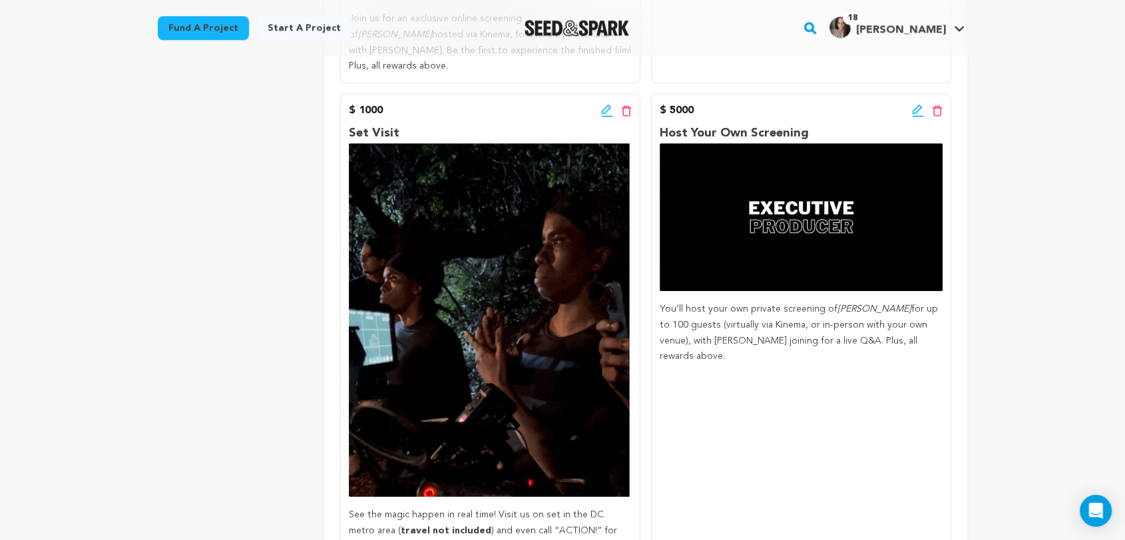
scroll to position [1357, 0]
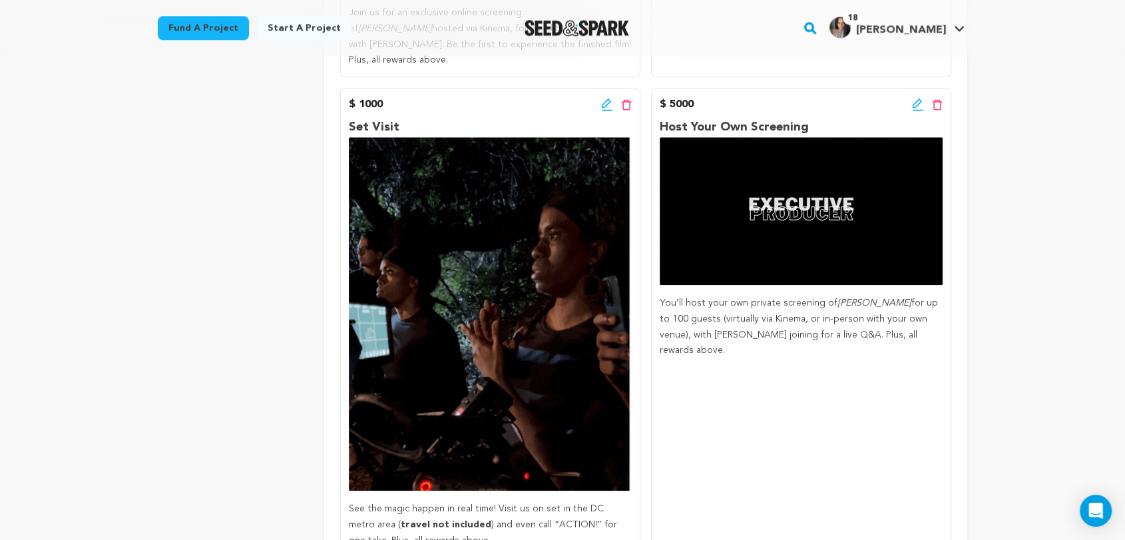
drag, startPoint x: 660, startPoint y: 114, endPoint x: 805, endPoint y: 113, distance: 144.5
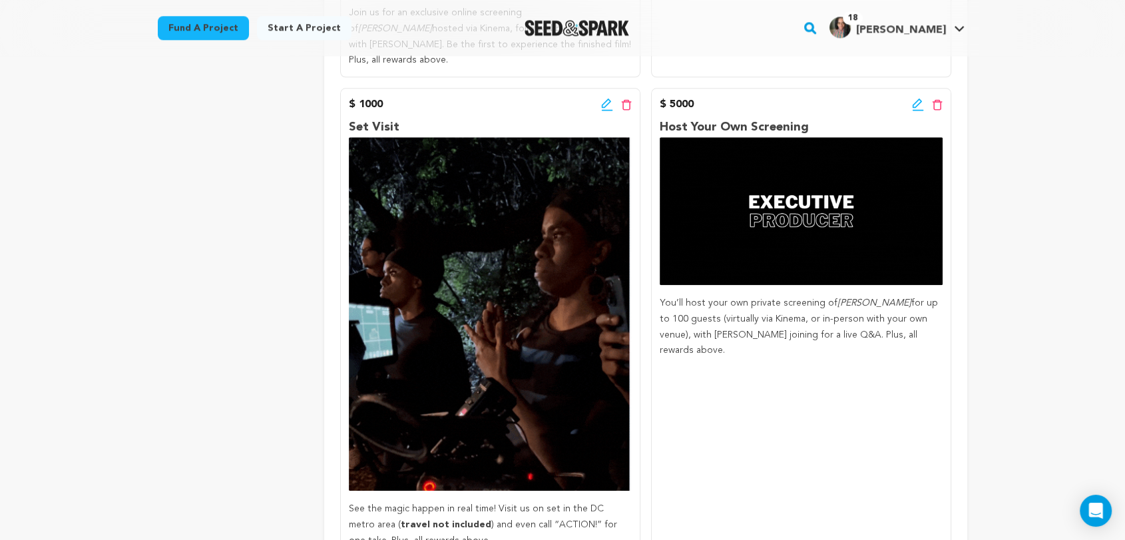
click at [805, 118] on p "Host Your Own Screening" at bounding box center [801, 127] width 283 height 19
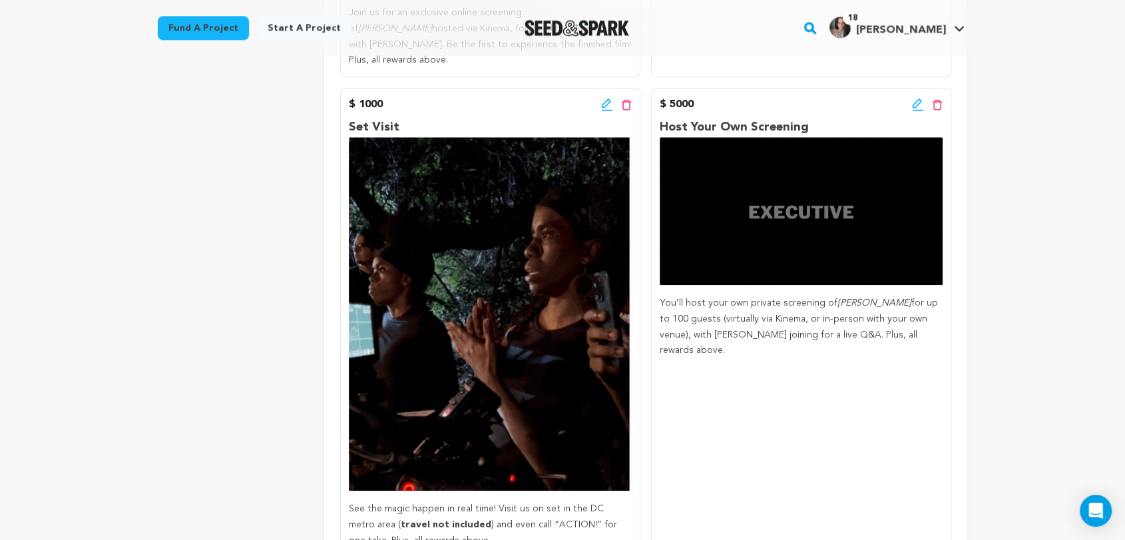
copy p "Host Your Own Screening"
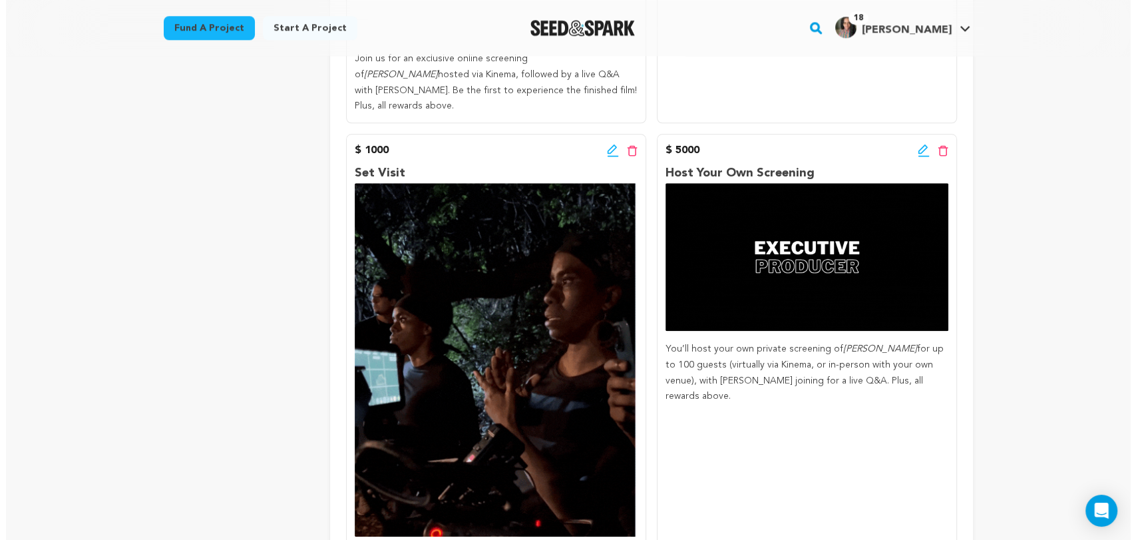
scroll to position [1257, 0]
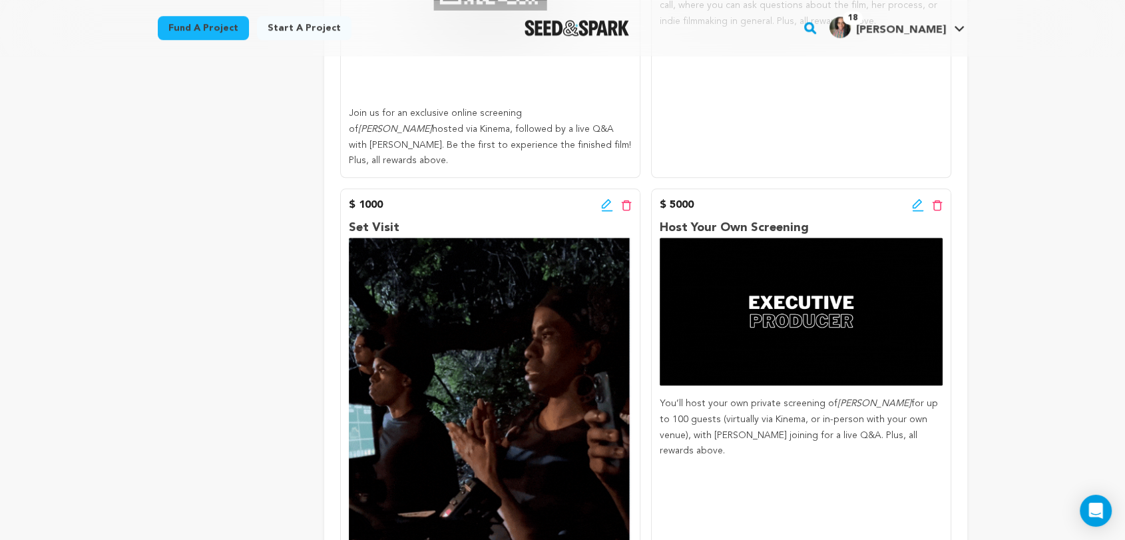
click at [918, 198] on icon at bounding box center [918, 204] width 12 height 13
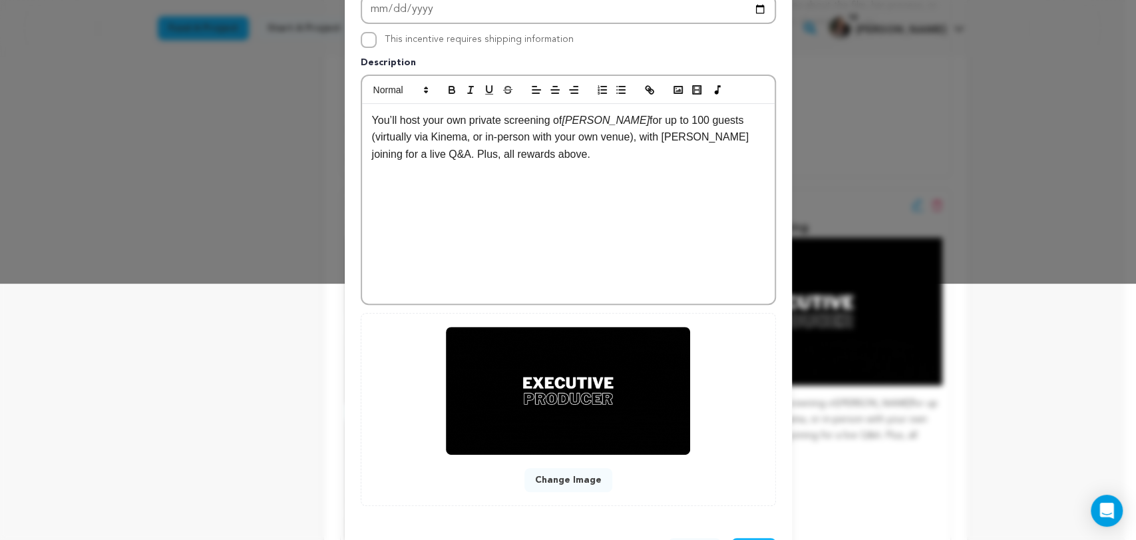
scroll to position [308, 0]
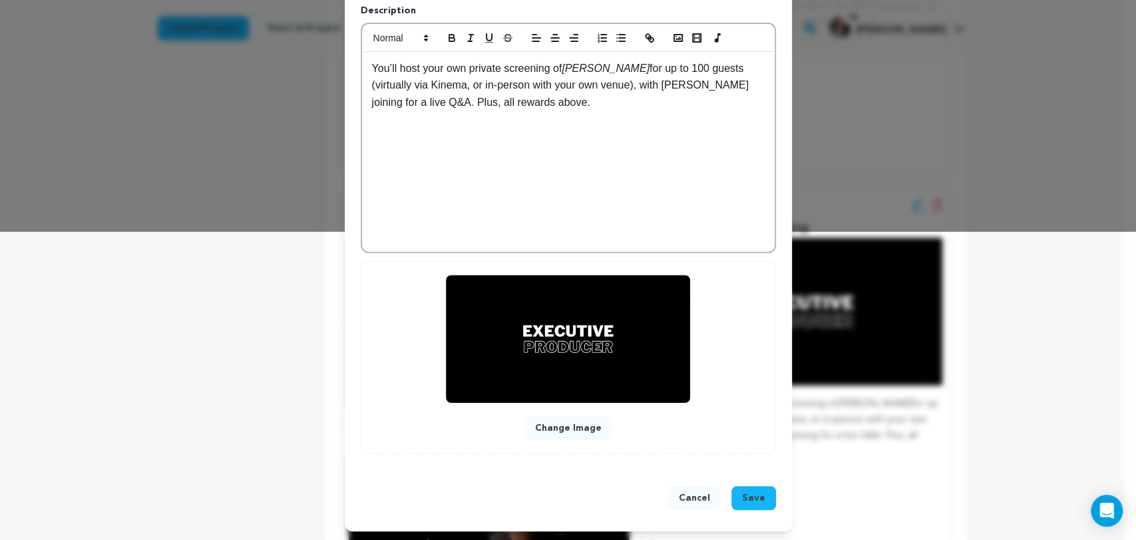
click at [566, 429] on button "Change Image" at bounding box center [569, 428] width 88 height 24
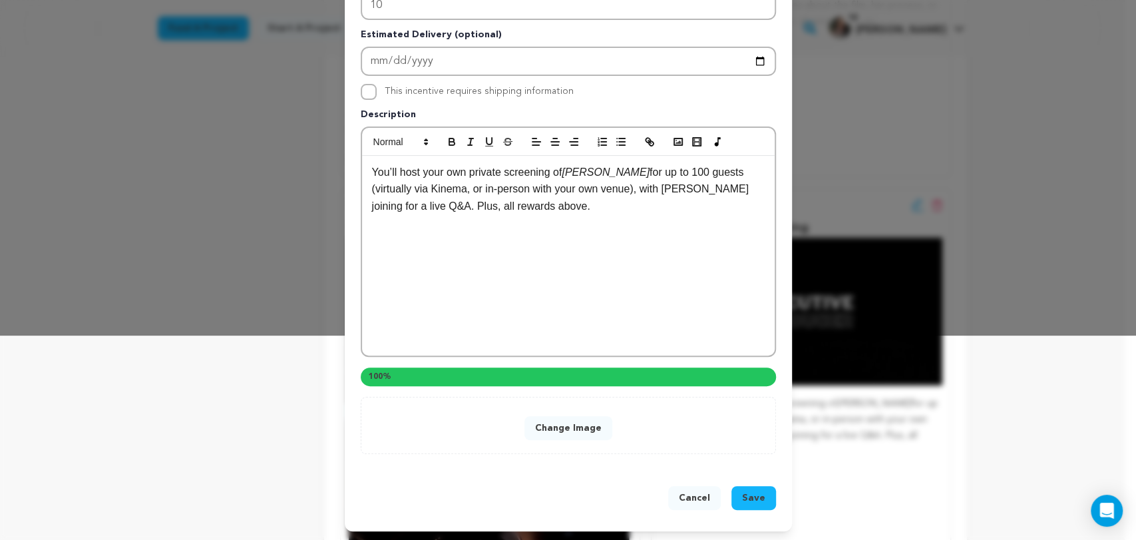
scroll to position [281, 0]
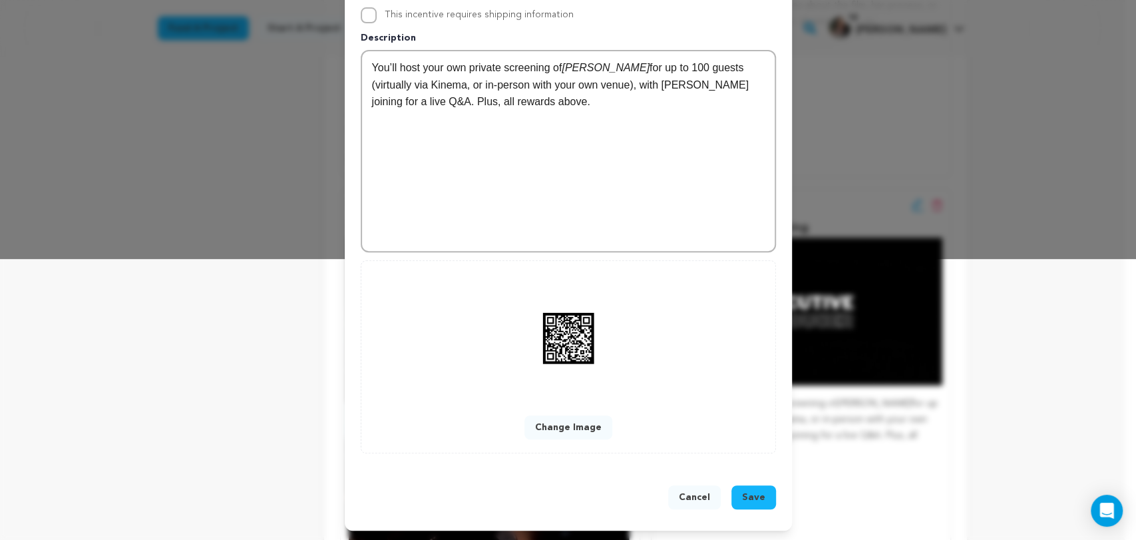
click at [748, 497] on span "Save" at bounding box center [753, 497] width 23 height 13
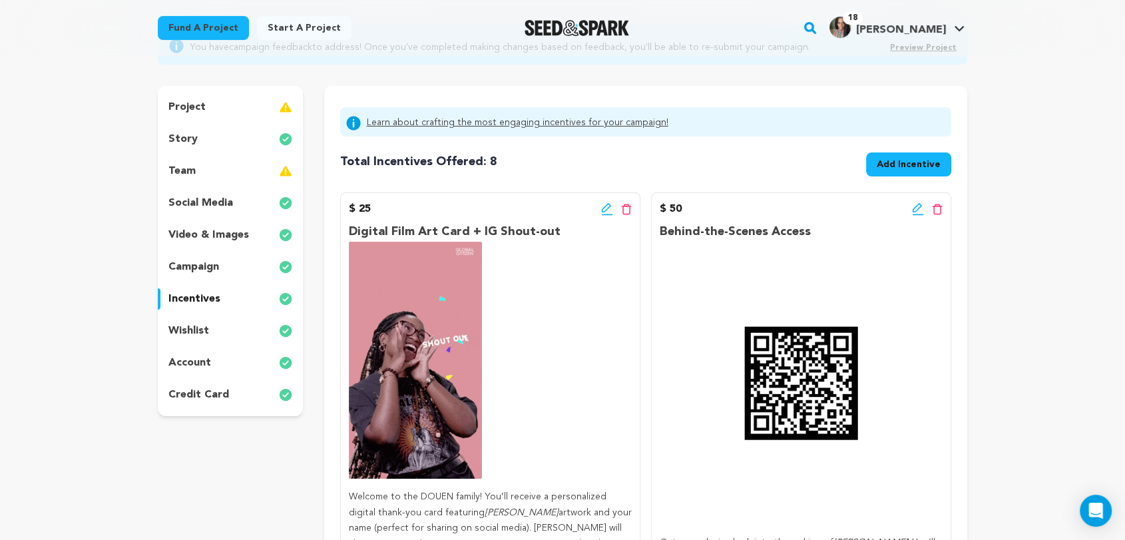
scroll to position [0, 0]
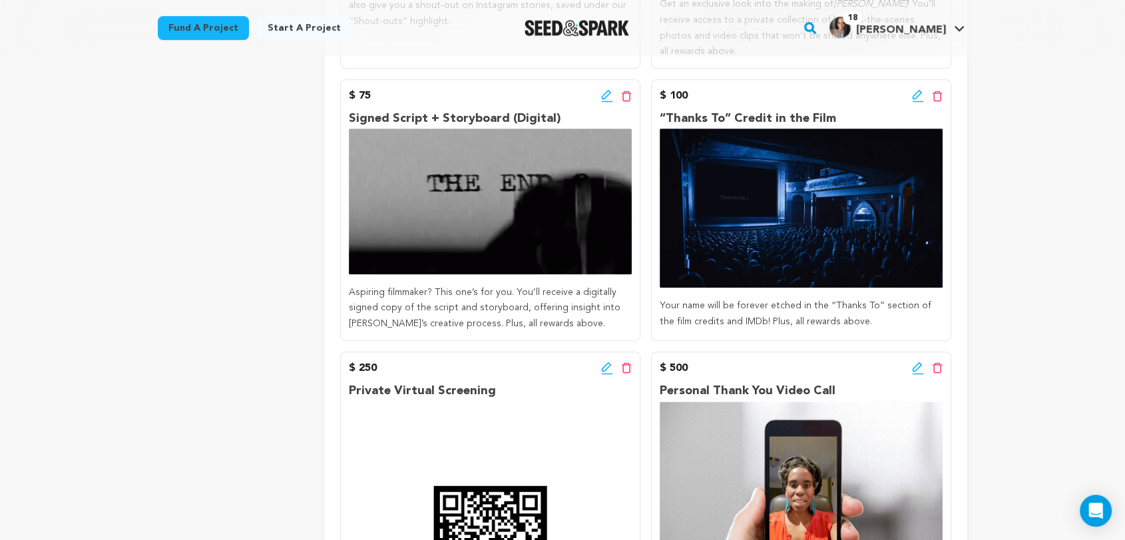
scroll to position [666, 0]
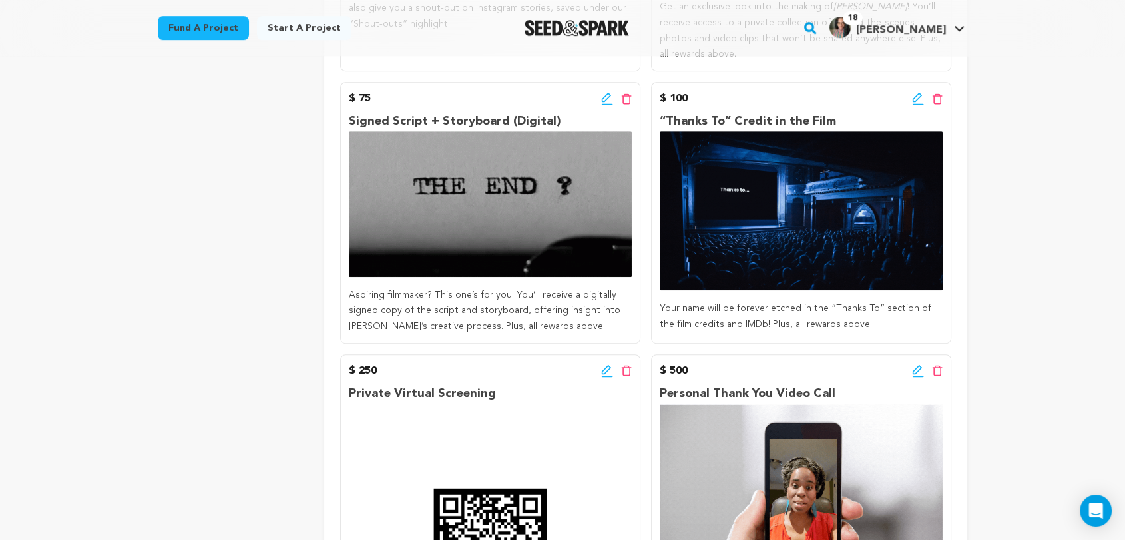
drag, startPoint x: 836, startPoint y: 122, endPoint x: 660, endPoint y: 122, distance: 176.4
click at [660, 122] on p "“Thanks To” Credit in the Film" at bounding box center [801, 121] width 283 height 19
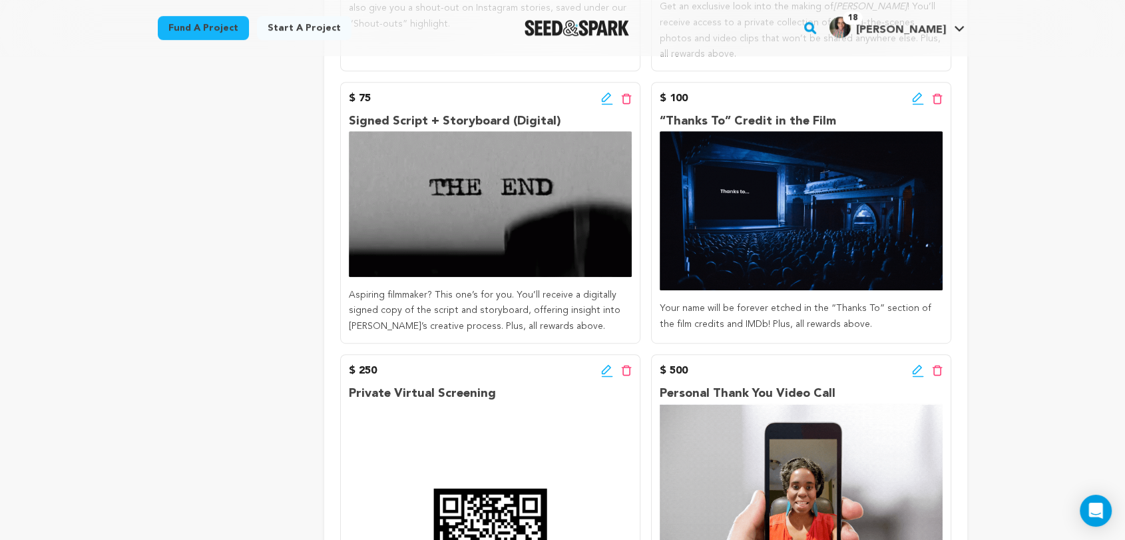
copy p "“Thanks To” Credit in the Film"
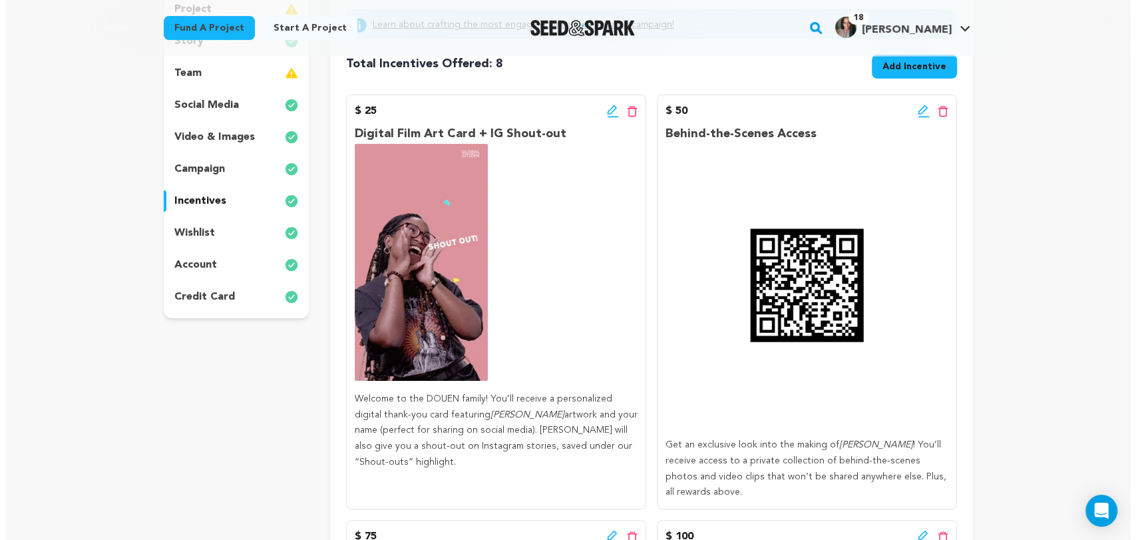
scroll to position [222, 0]
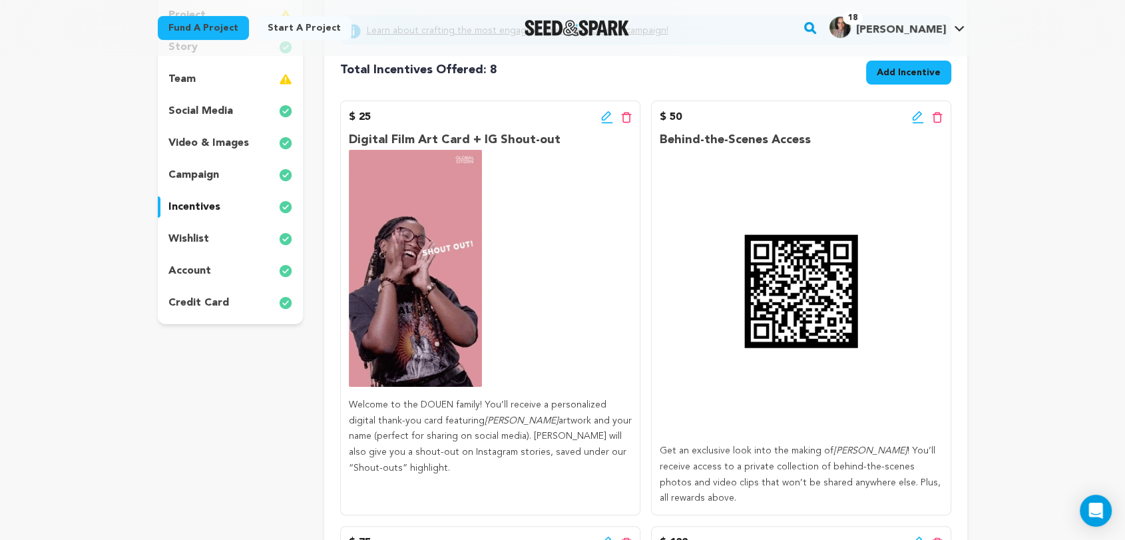
click at [919, 117] on icon at bounding box center [918, 117] width 12 height 13
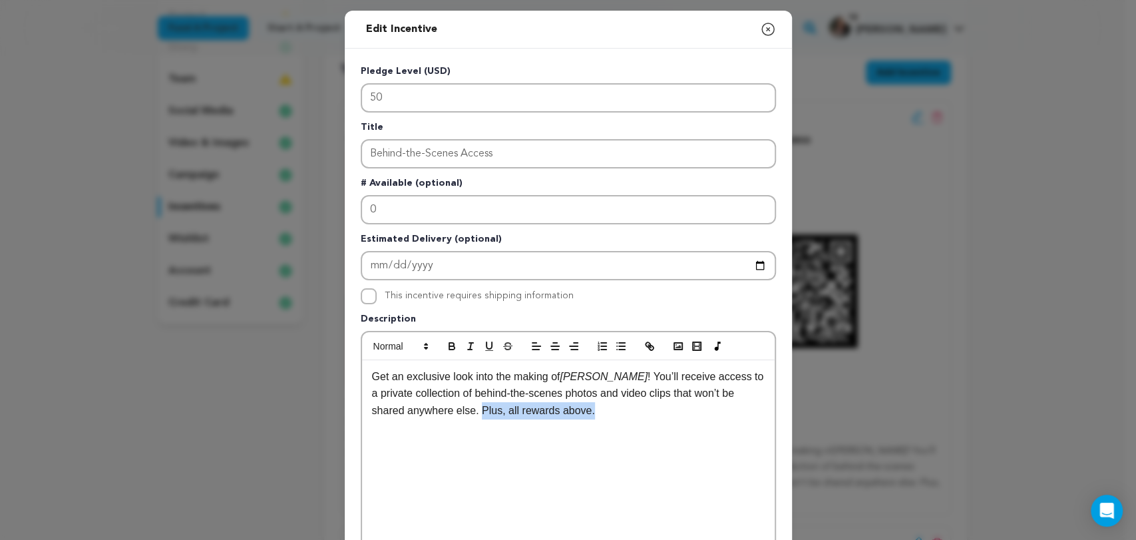
drag, startPoint x: 439, startPoint y: 412, endPoint x: 586, endPoint y: 408, distance: 147.2
click at [586, 408] on p "Get an exclusive look into the making of [PERSON_NAME] ! You’ll receive access …" at bounding box center [568, 393] width 393 height 51
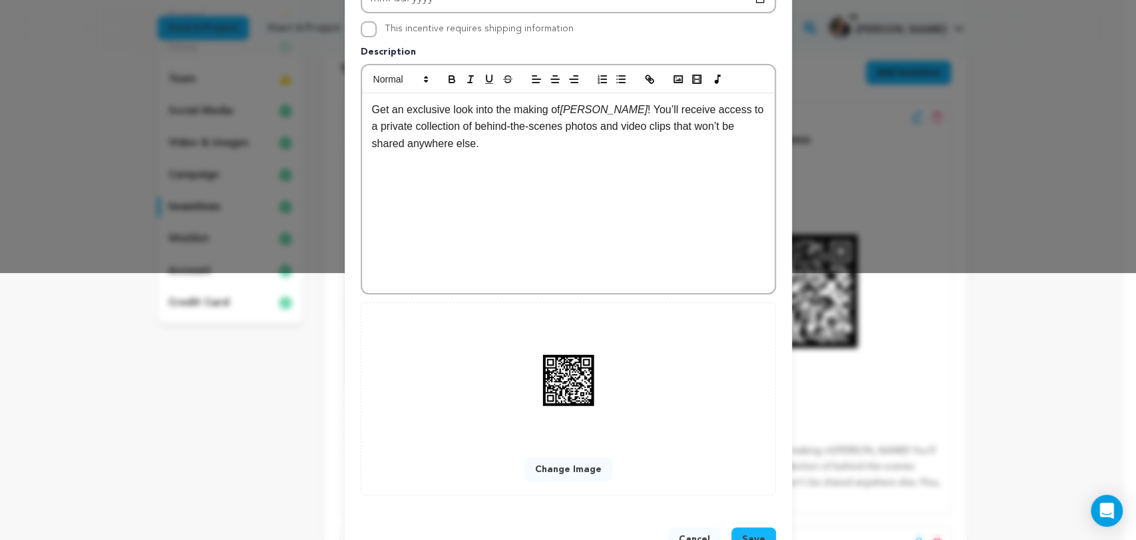
scroll to position [308, 0]
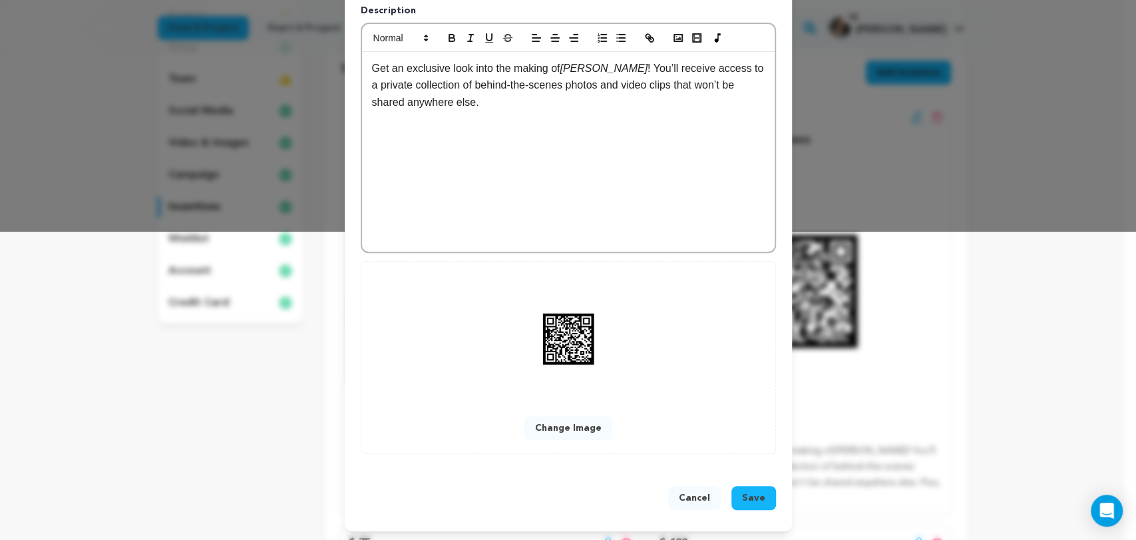
click at [746, 493] on span "Save" at bounding box center [753, 497] width 23 height 13
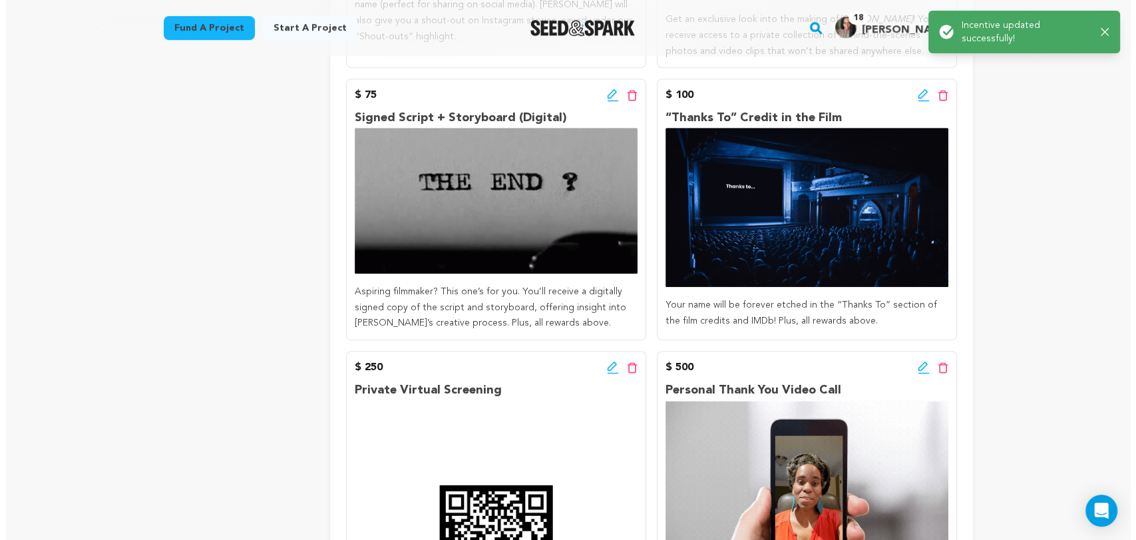
scroll to position [666, 0]
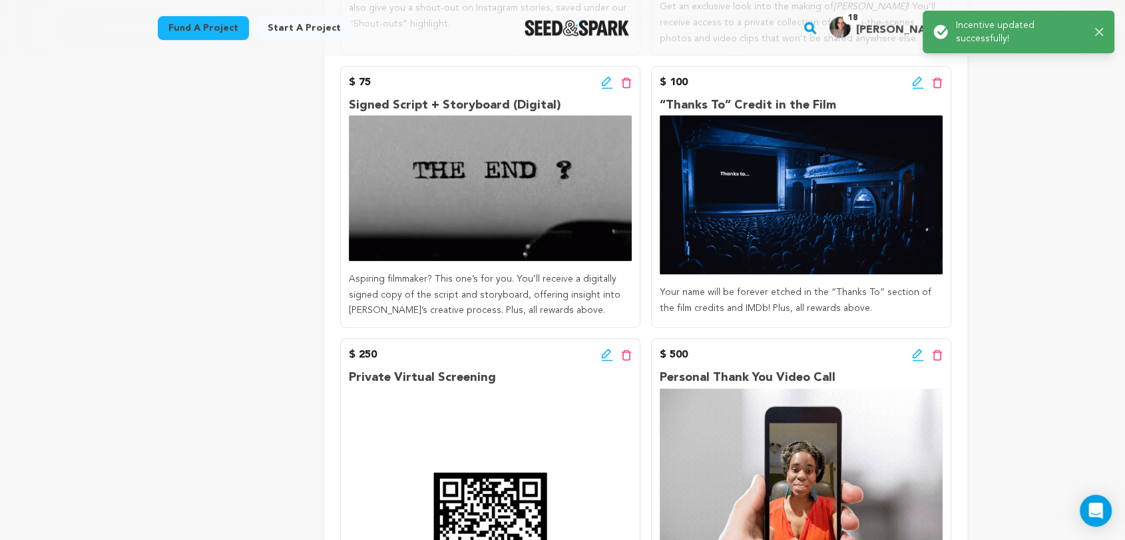
click at [607, 81] on icon at bounding box center [607, 82] width 12 height 13
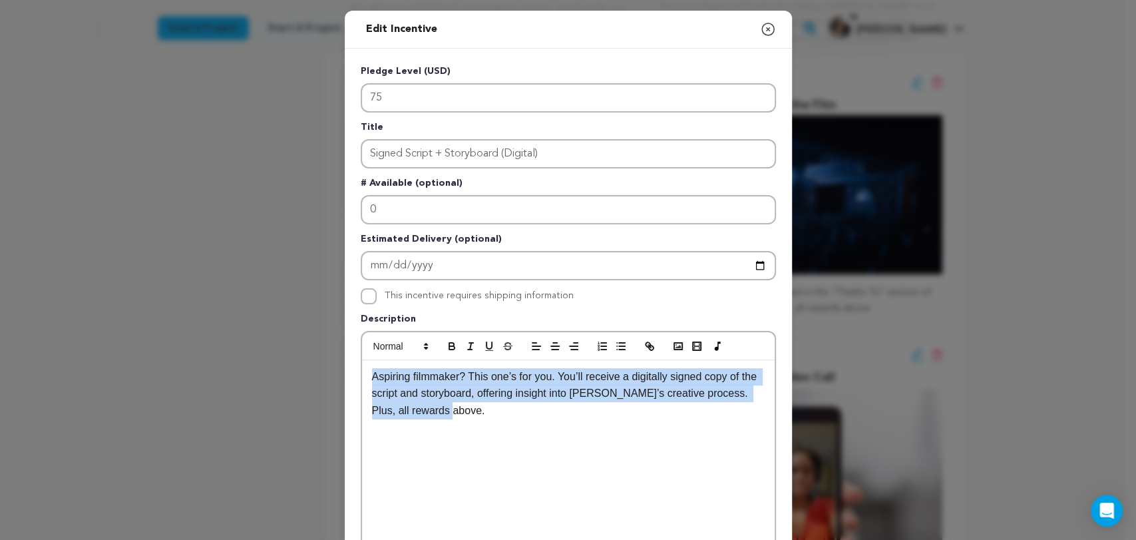
drag, startPoint x: 419, startPoint y: 405, endPoint x: 328, endPoint y: 364, distance: 99.2
click at [328, 364] on div "Edit Incentive Close modal Pledge Level (USD) 75 Title Signed Script + Storyboa…" at bounding box center [568, 425] width 1136 height 850
click at [469, 392] on p "Aspiring filmmaker? This one’s for you. You’ll receive a digitally signed copy …" at bounding box center [568, 393] width 393 height 51
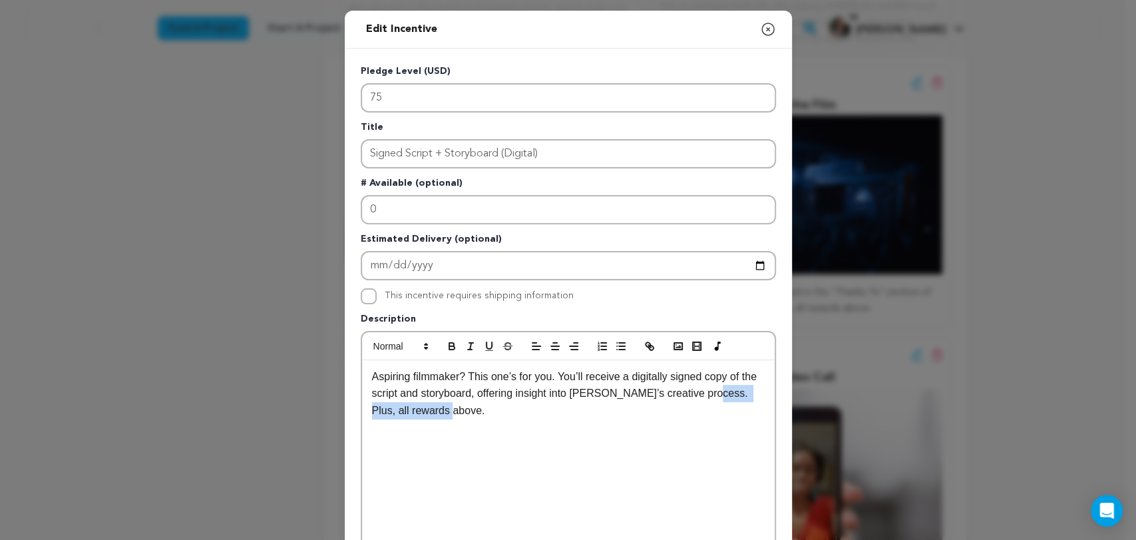
drag, startPoint x: 692, startPoint y: 391, endPoint x: 718, endPoint y: 429, distance: 46.4
click at [718, 429] on div "Aspiring filmmaker? This one’s for you. You’ll receive a digitally signed copy …" at bounding box center [568, 460] width 413 height 200
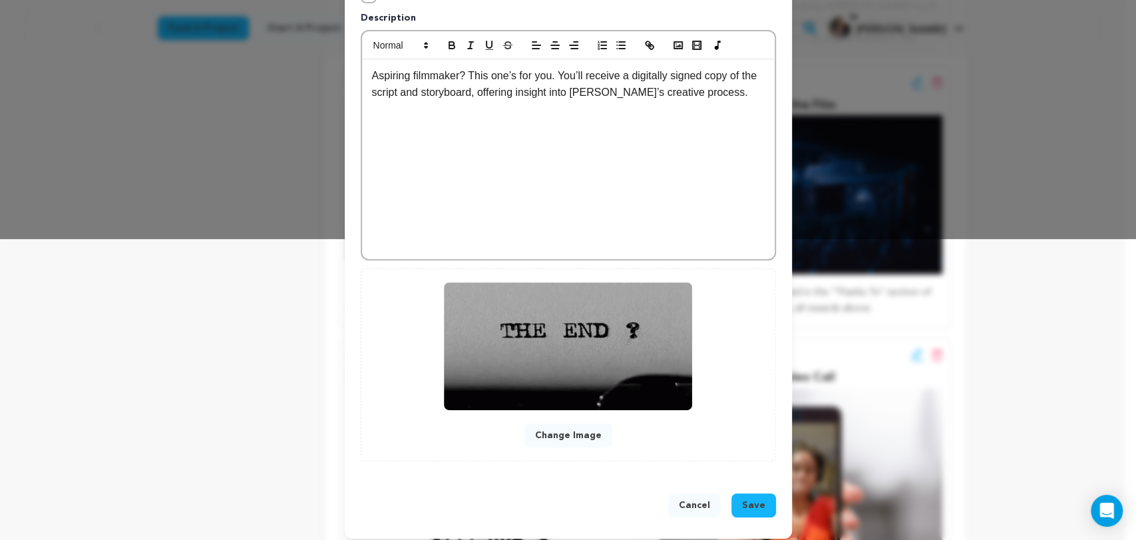
scroll to position [308, 0]
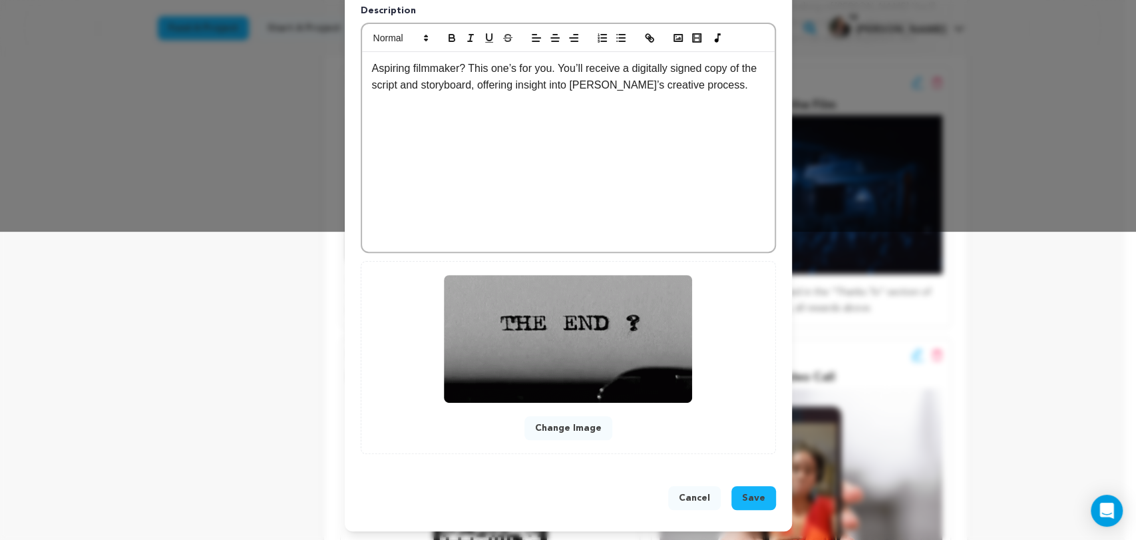
click at [747, 493] on span "Save" at bounding box center [753, 497] width 23 height 13
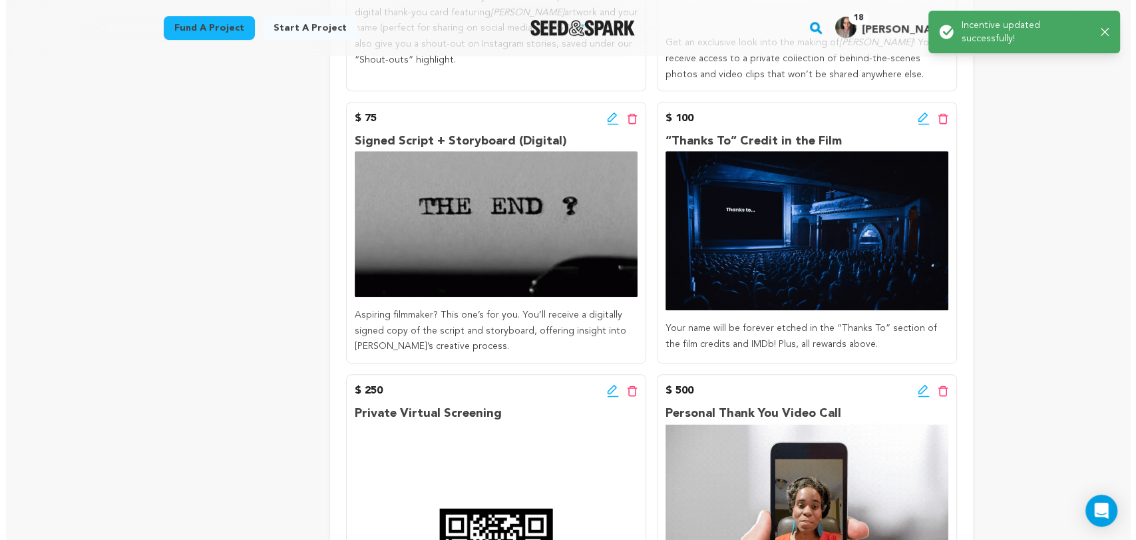
scroll to position [666, 0]
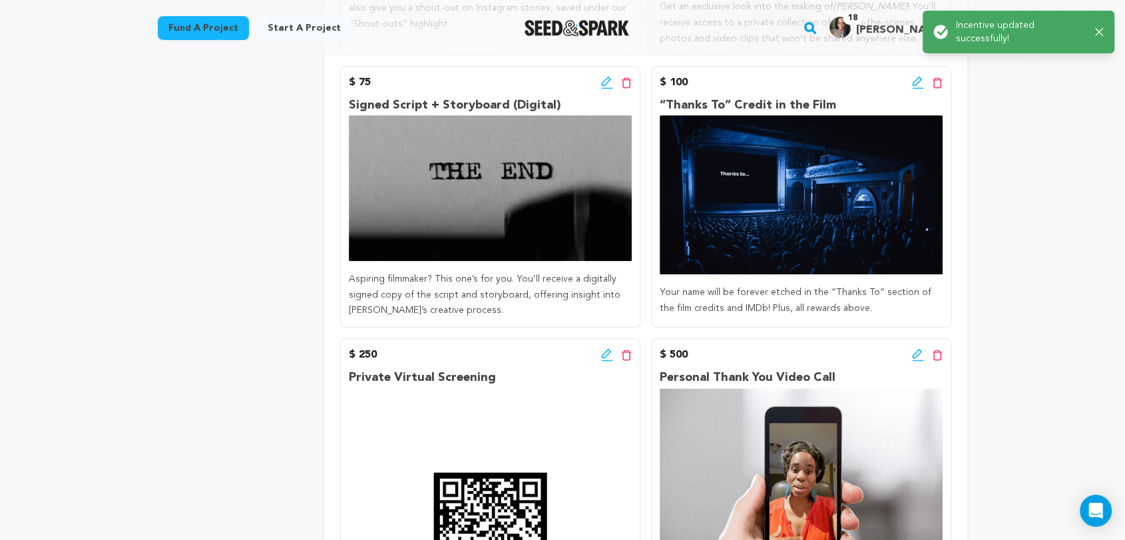
click at [917, 79] on icon at bounding box center [918, 82] width 12 height 13
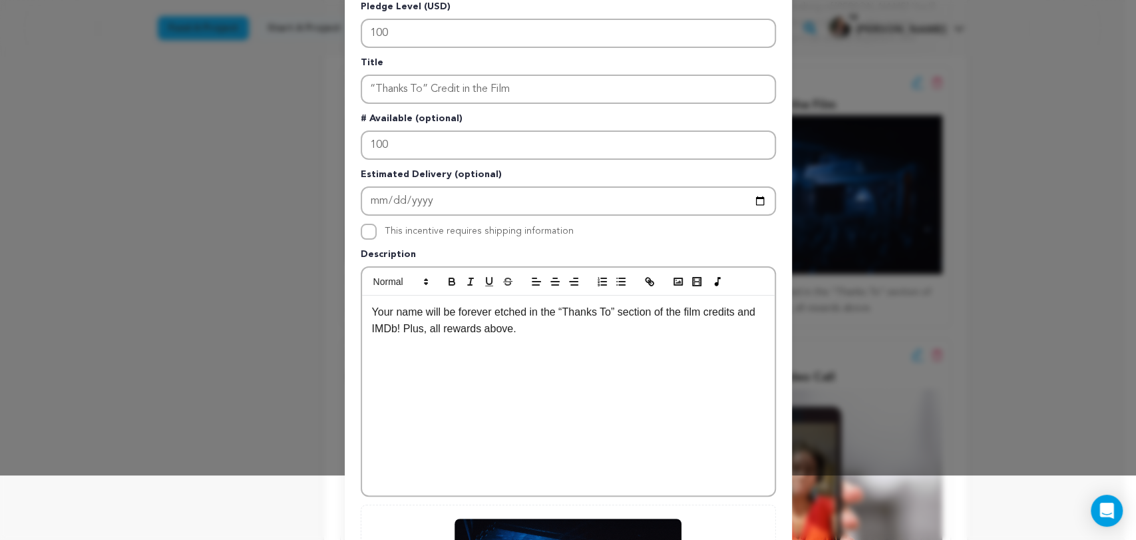
scroll to position [148, 0]
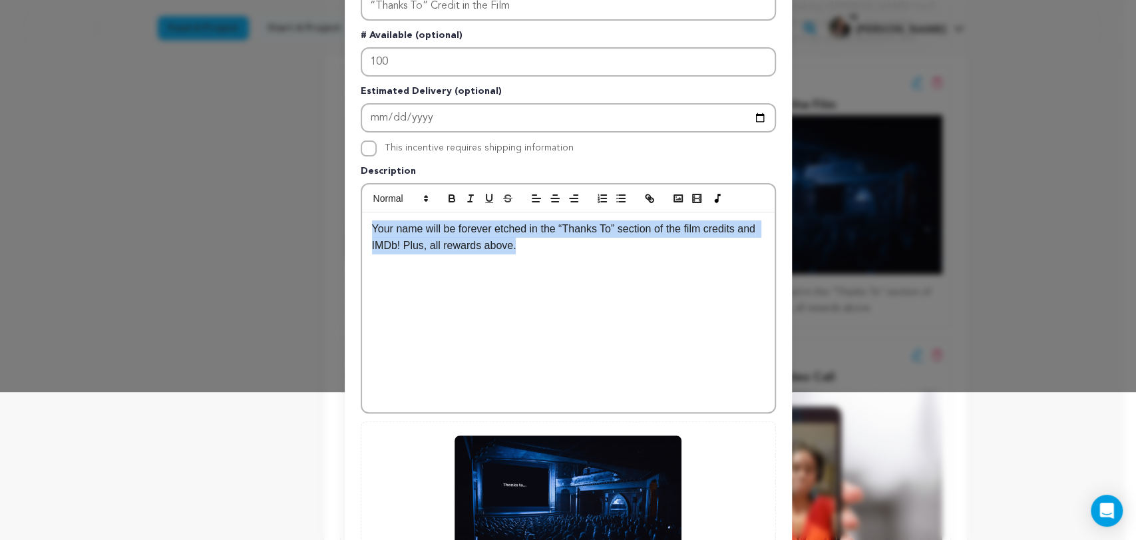
drag, startPoint x: 494, startPoint y: 248, endPoint x: 341, endPoint y: 224, distance: 155.0
click at [345, 224] on div "Pledge Level (USD) 100 Title “Thanks To” Credit in the Film # Available (option…" at bounding box center [568, 266] width 447 height 730
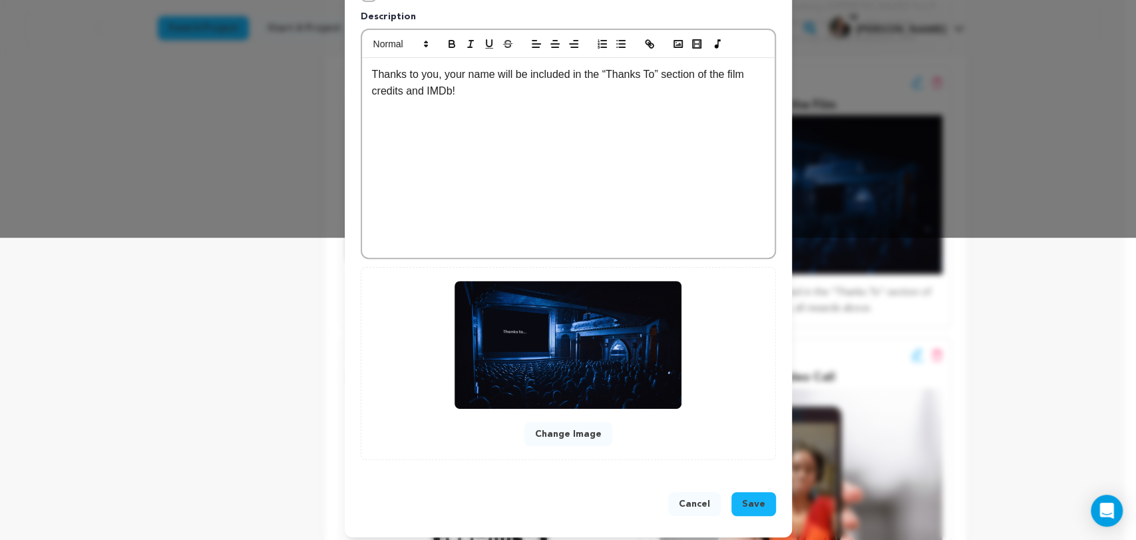
scroll to position [308, 0]
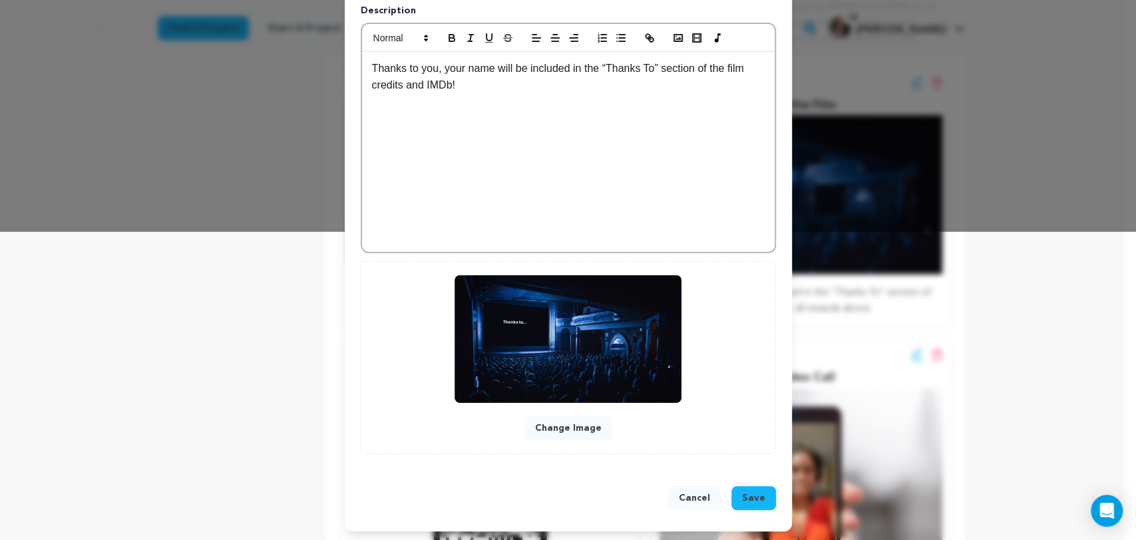
click at [746, 487] on button "Save" at bounding box center [754, 498] width 45 height 24
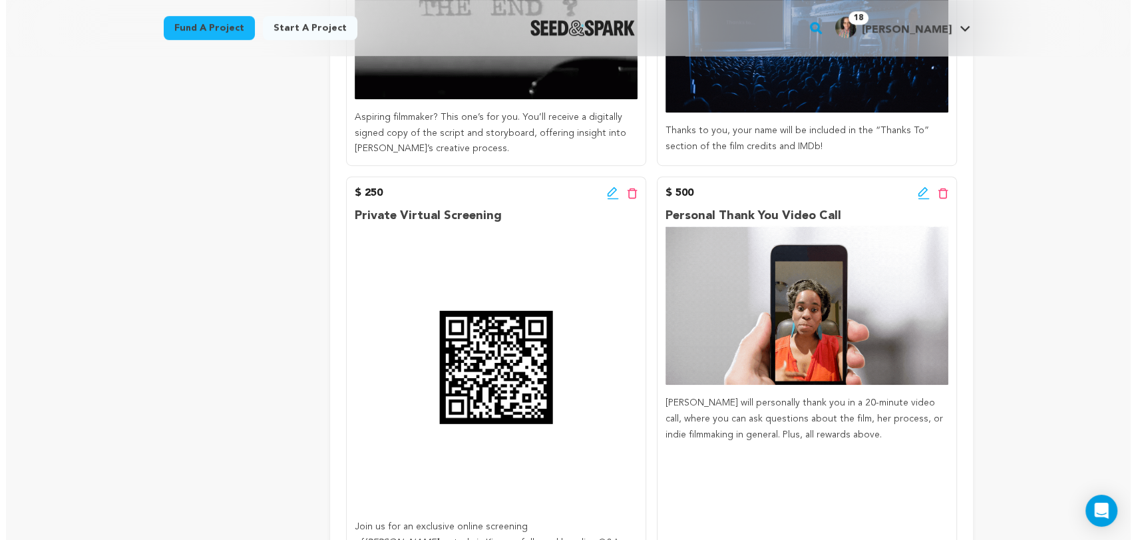
scroll to position [961, 0]
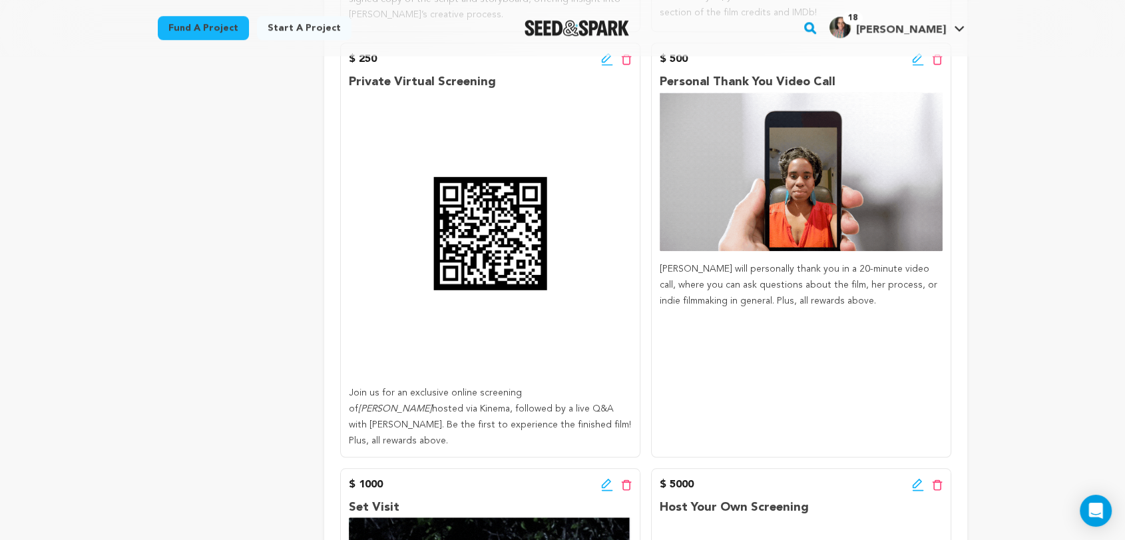
click at [605, 65] on icon at bounding box center [606, 65] width 11 height 1
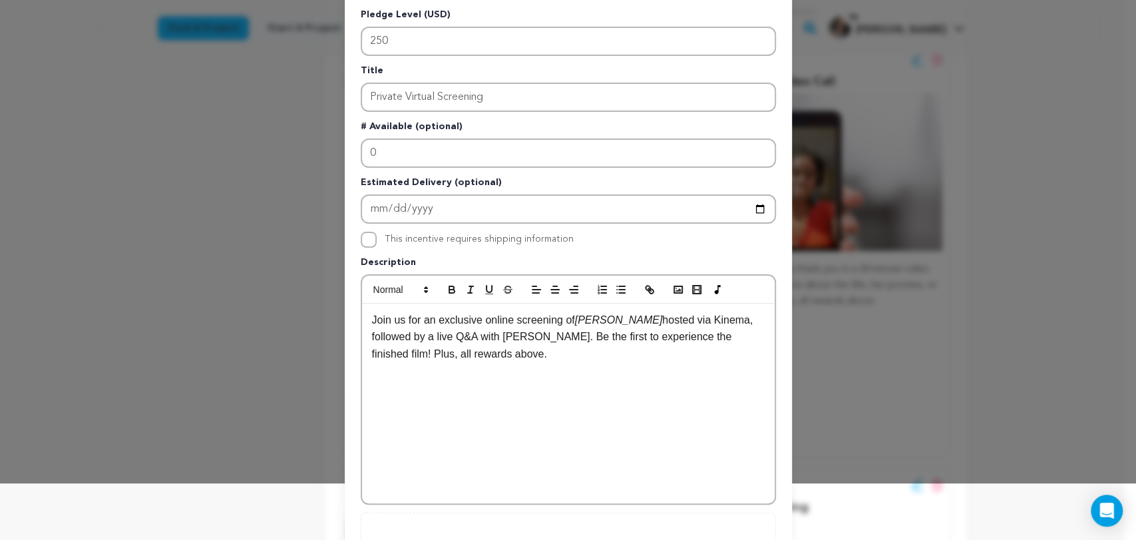
scroll to position [74, 0]
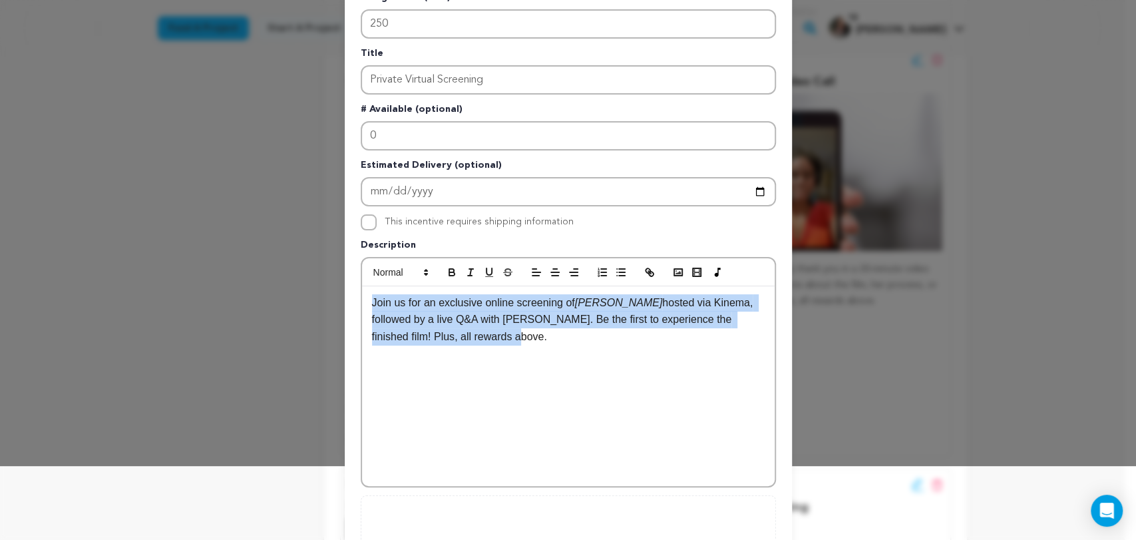
drag, startPoint x: 453, startPoint y: 346, endPoint x: 351, endPoint y: 307, distance: 108.5
click at [351, 307] on div "Pledge Level (USD) 250 Title Private Virtual Screening # Available (optional) 0…" at bounding box center [568, 340] width 447 height 730
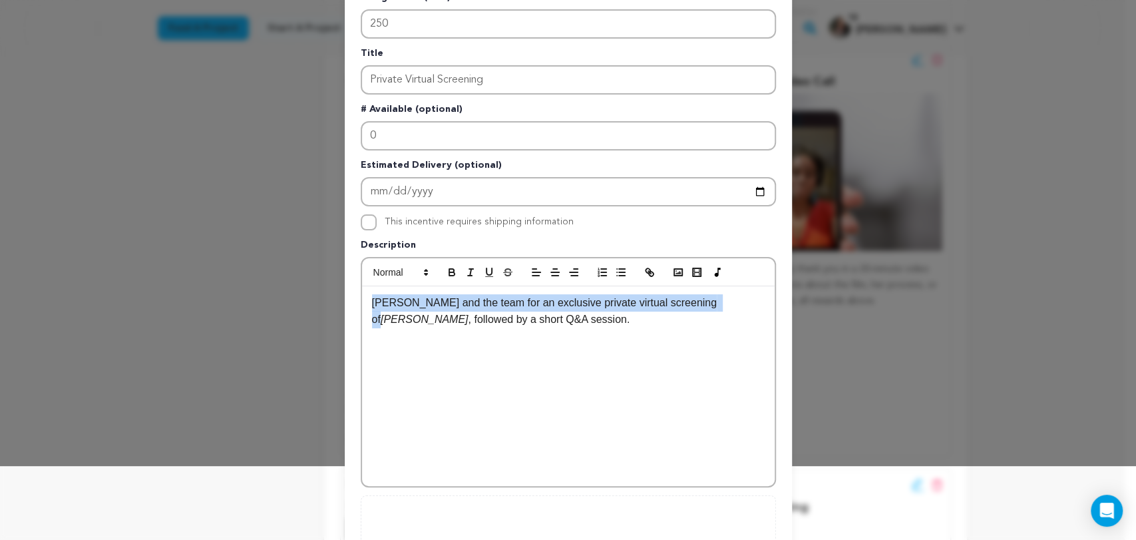
scroll to position [0, 0]
drag, startPoint x: 726, startPoint y: 302, endPoint x: 735, endPoint y: 303, distance: 9.4
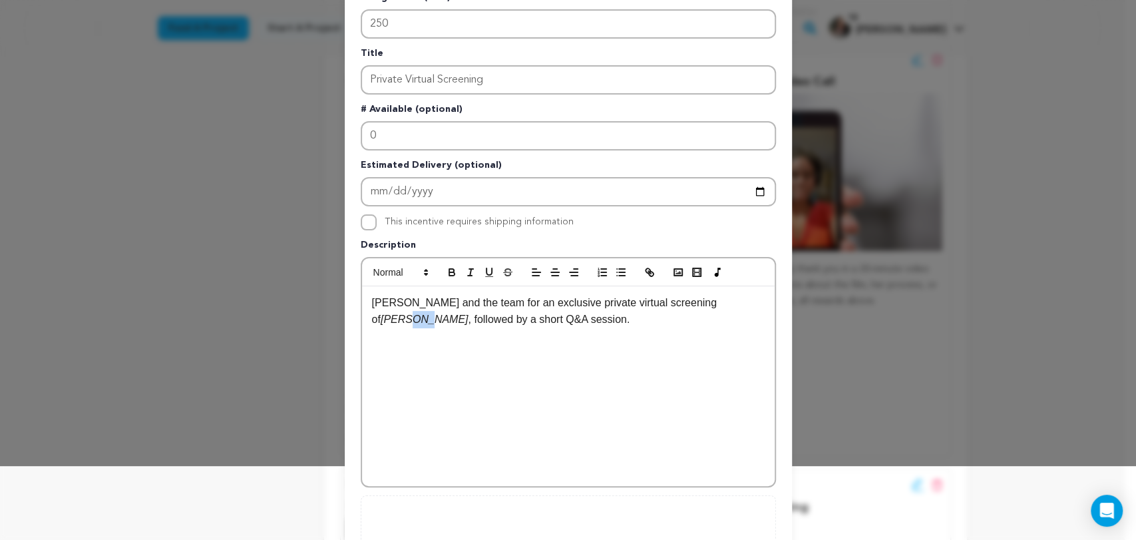
click at [469, 314] on em "[PERSON_NAME]" at bounding box center [425, 319] width 88 height 11
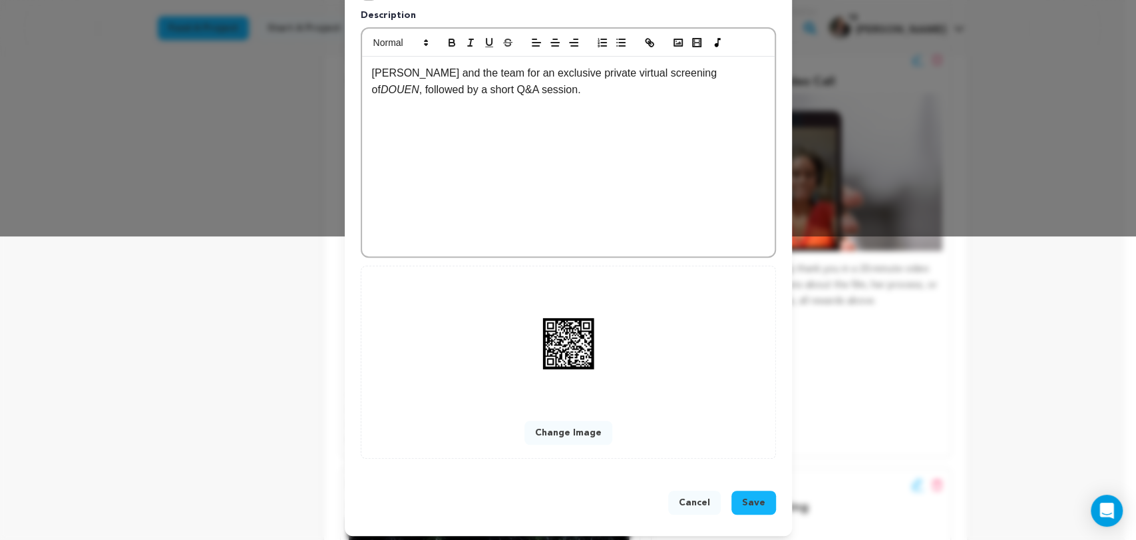
scroll to position [308, 0]
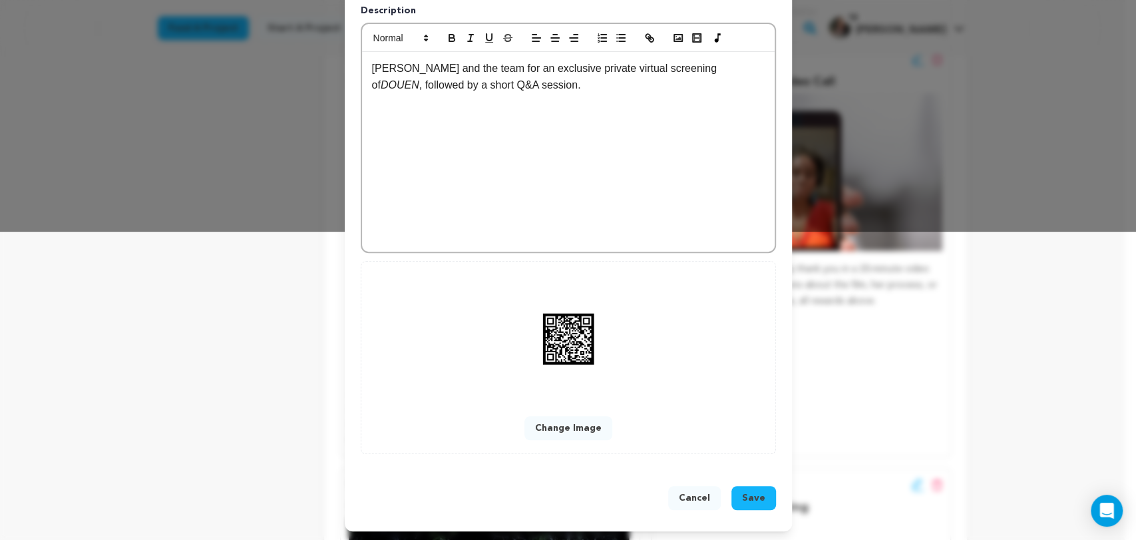
click at [742, 494] on span "Save" at bounding box center [753, 497] width 23 height 13
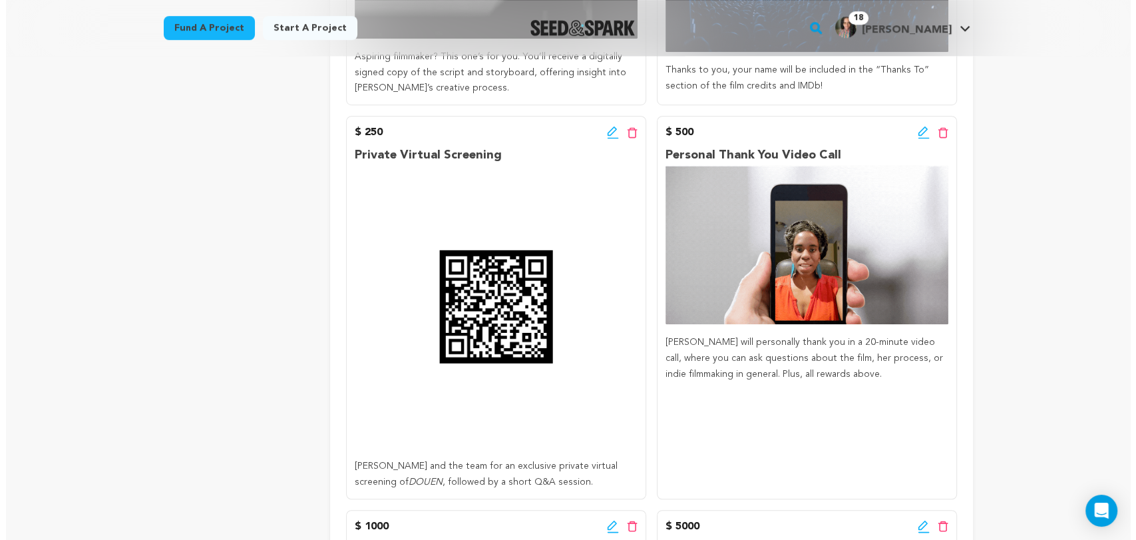
scroll to position [961, 0]
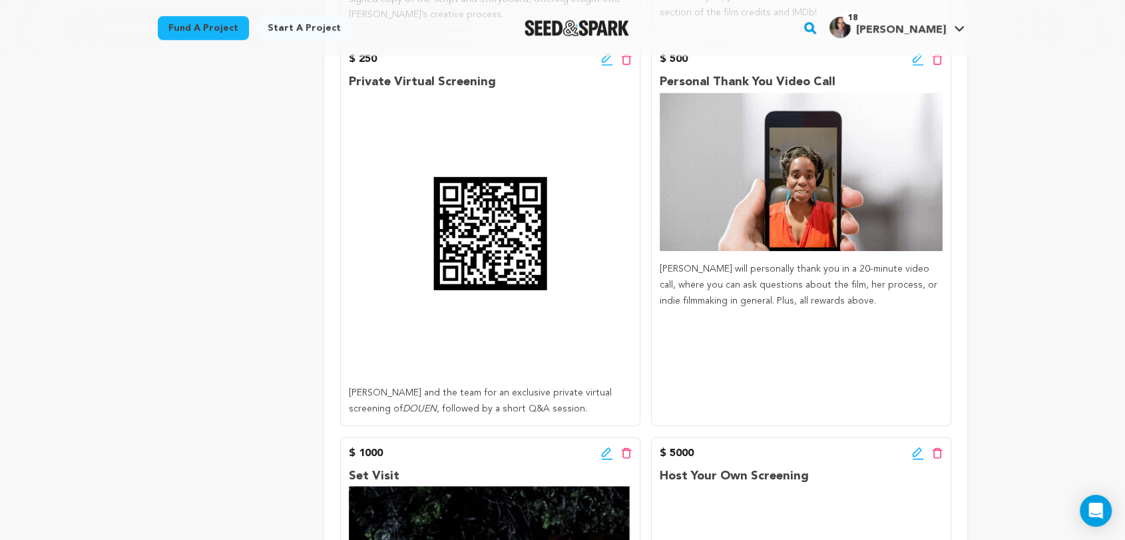
click at [919, 60] on icon at bounding box center [918, 59] width 12 height 13
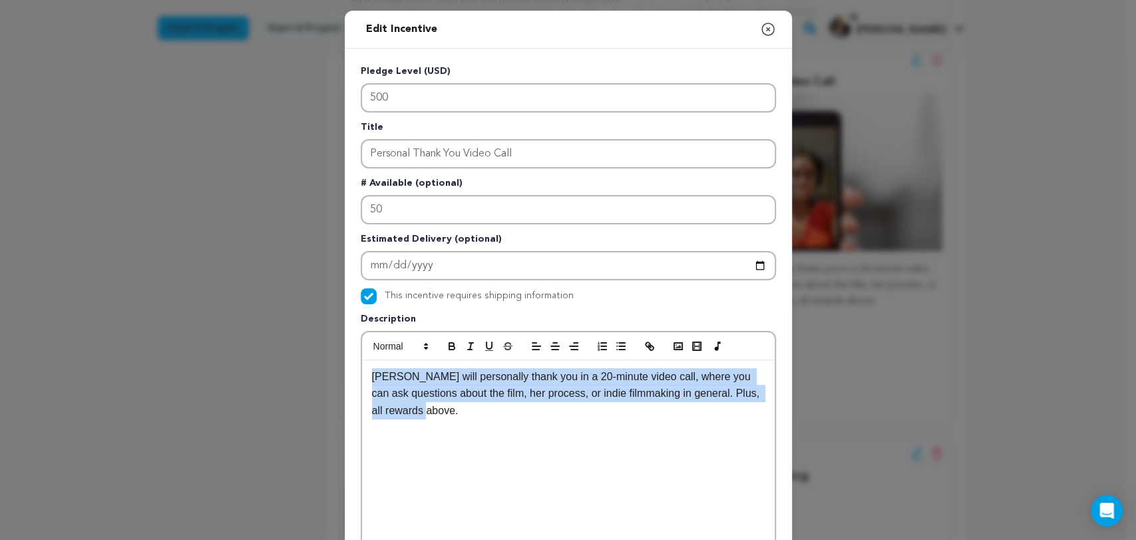
drag, startPoint x: 451, startPoint y: 428, endPoint x: 345, endPoint y: 365, distance: 122.7
click at [345, 372] on div "Pledge Level (USD) 500 Title Personal Thank You Video Call # Available (optiona…" at bounding box center [568, 414] width 447 height 730
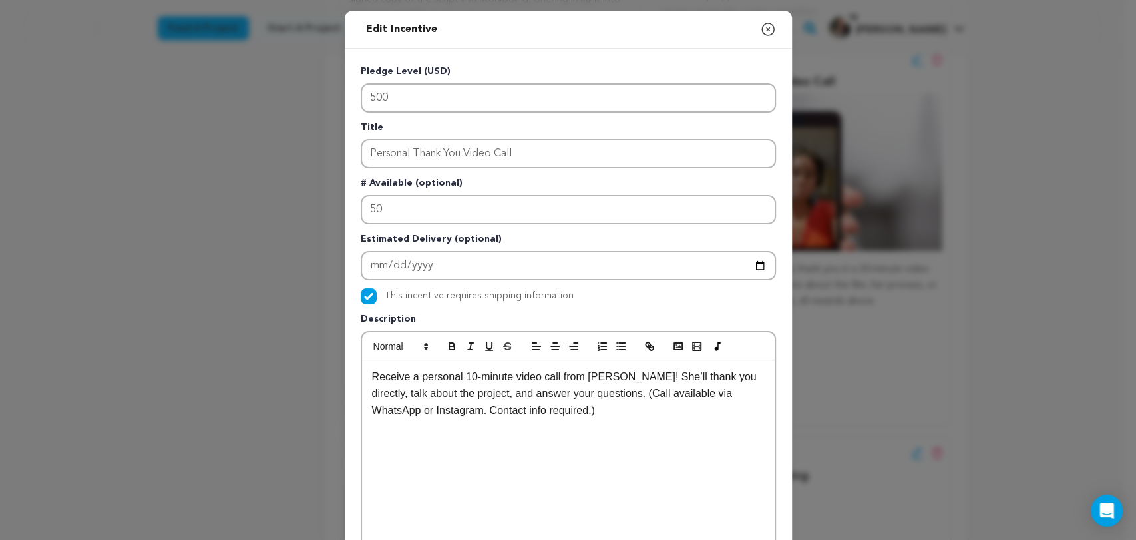
scroll to position [0, 0]
drag, startPoint x: 457, startPoint y: 374, endPoint x: 466, endPoint y: 375, distance: 9.3
click at [466, 375] on p "Receive a personal 10-minute video call from Alyscia Cunningham! She’ll thank y…" at bounding box center [568, 393] width 393 height 51
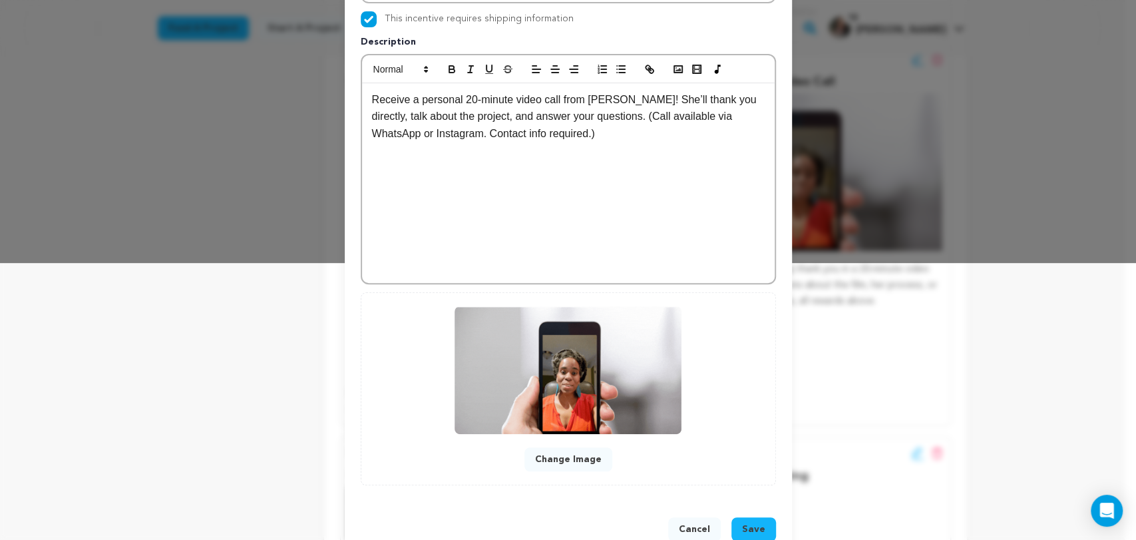
scroll to position [308, 0]
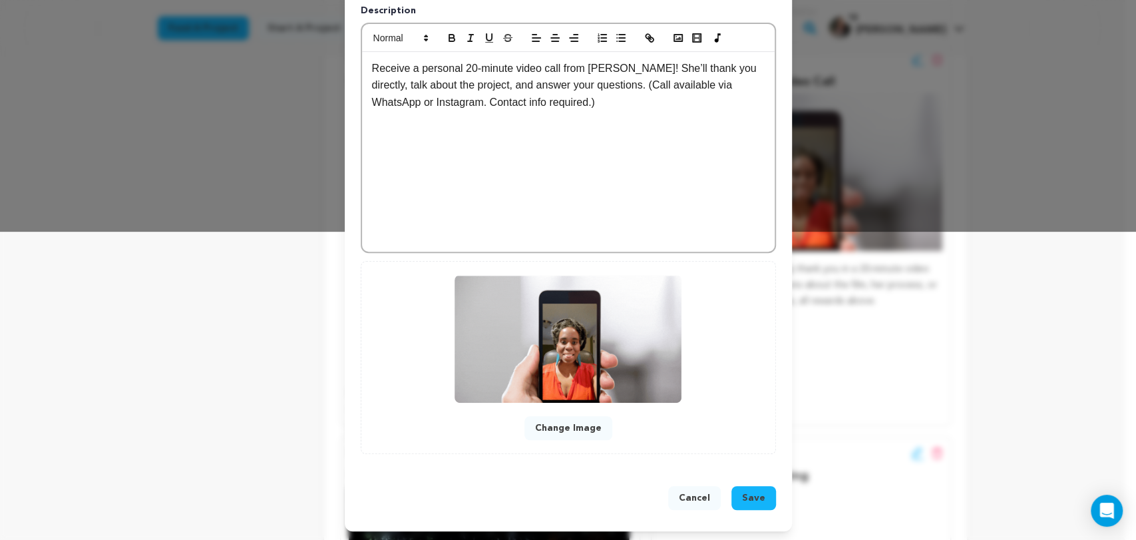
click at [742, 491] on span "Save" at bounding box center [753, 497] width 23 height 13
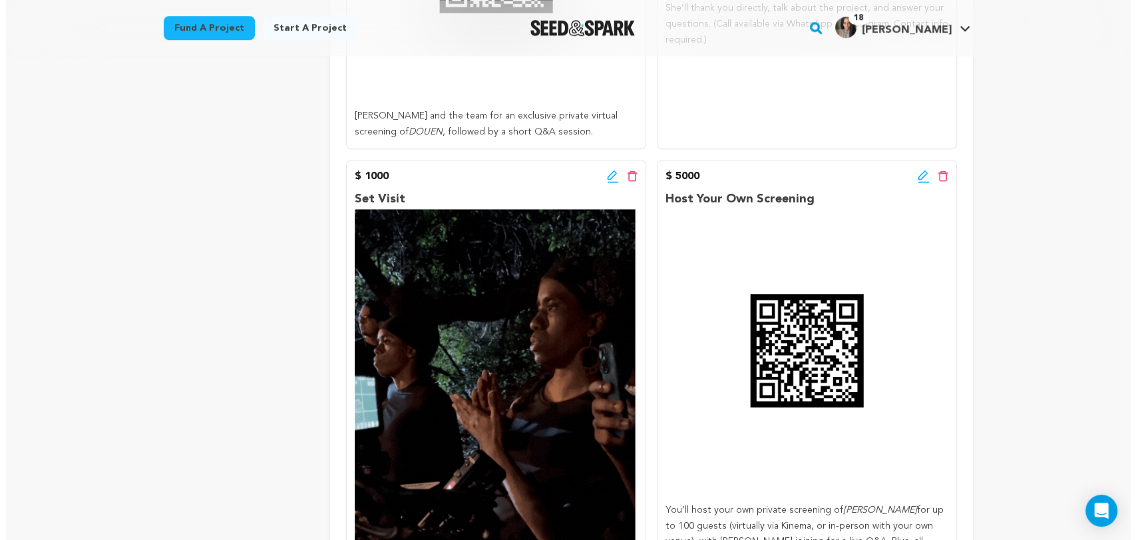
scroll to position [1273, 0]
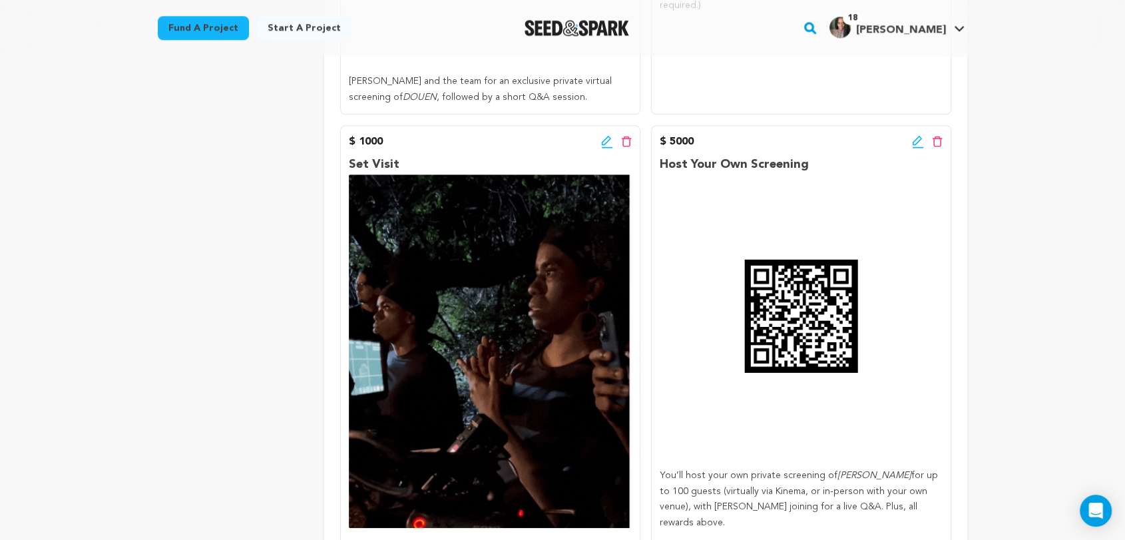
click at [602, 138] on icon at bounding box center [607, 141] width 12 height 13
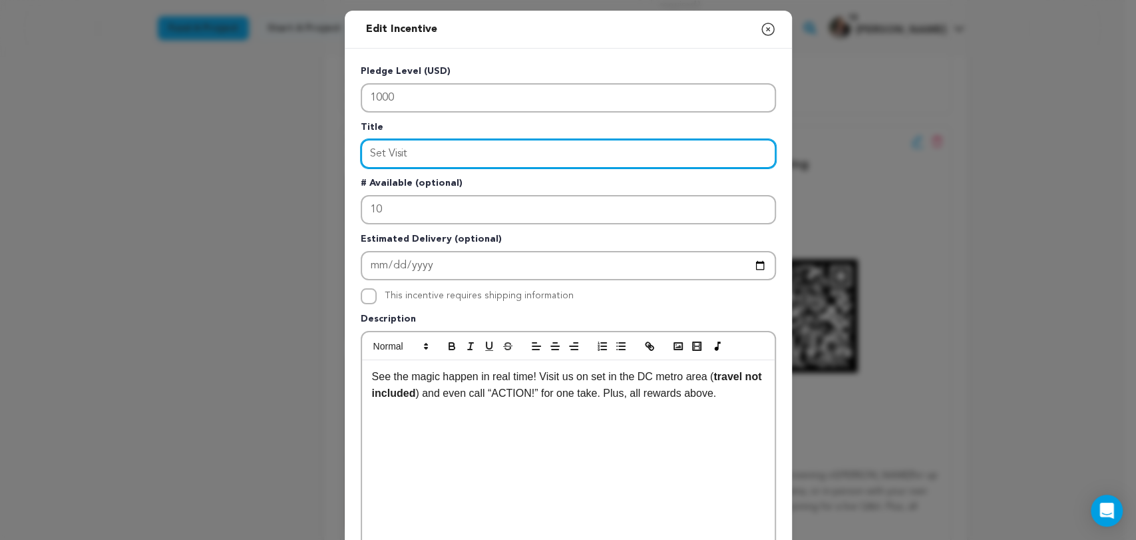
drag, startPoint x: 415, startPoint y: 158, endPoint x: 331, endPoint y: 144, distance: 85.7
click at [332, 145] on div "Edit Incentive Close modal Pledge Level (USD) 1000 Title Set Visit # Available …" at bounding box center [568, 425] width 1136 height 850
paste input "(DC Metro Area Only)"
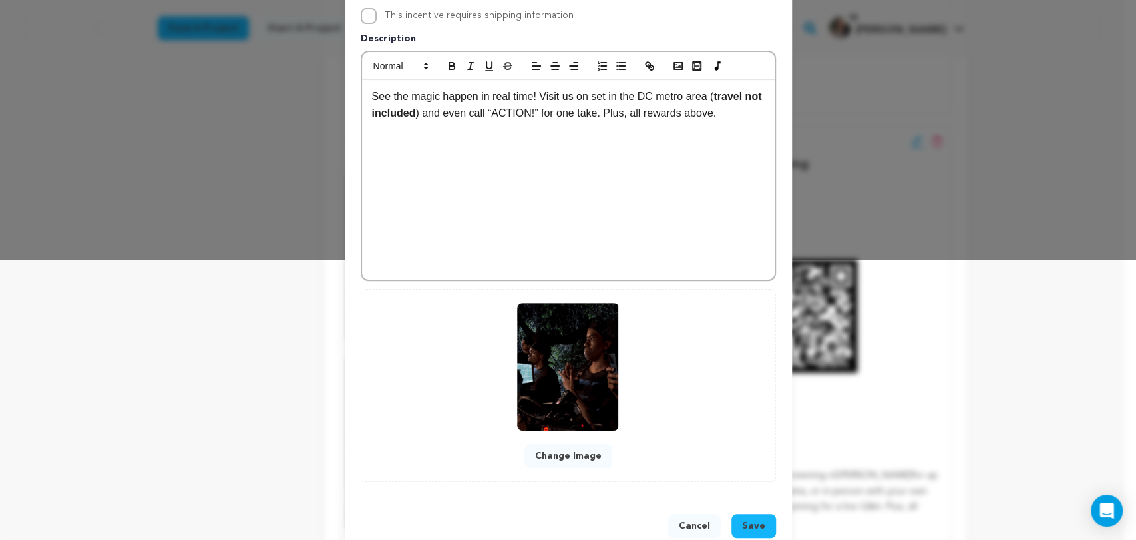
scroll to position [308, 0]
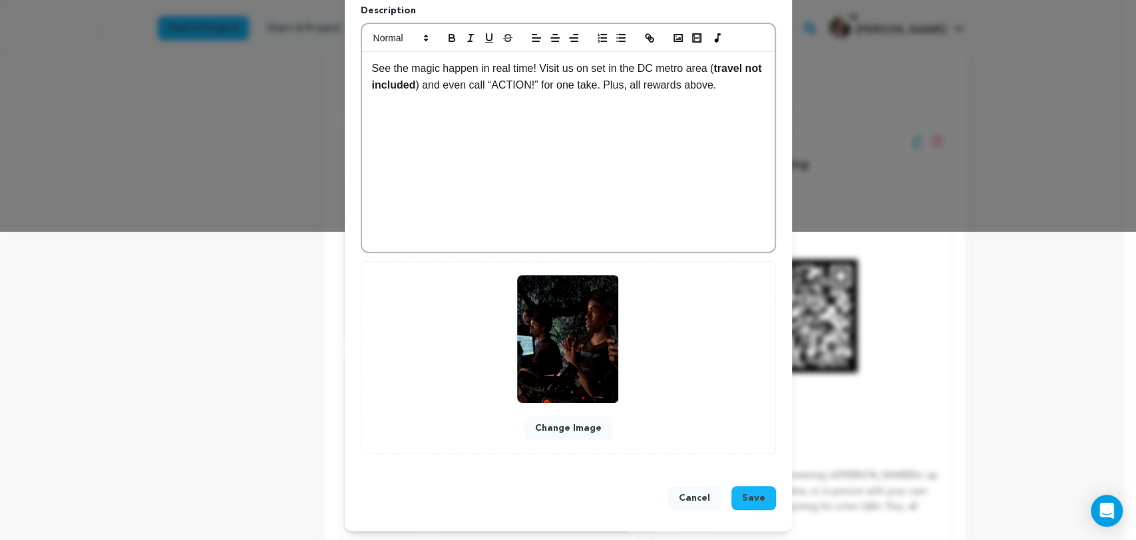
type input "Set Visit (DC Metro Area Only)"
click at [751, 495] on span "Save" at bounding box center [753, 497] width 23 height 13
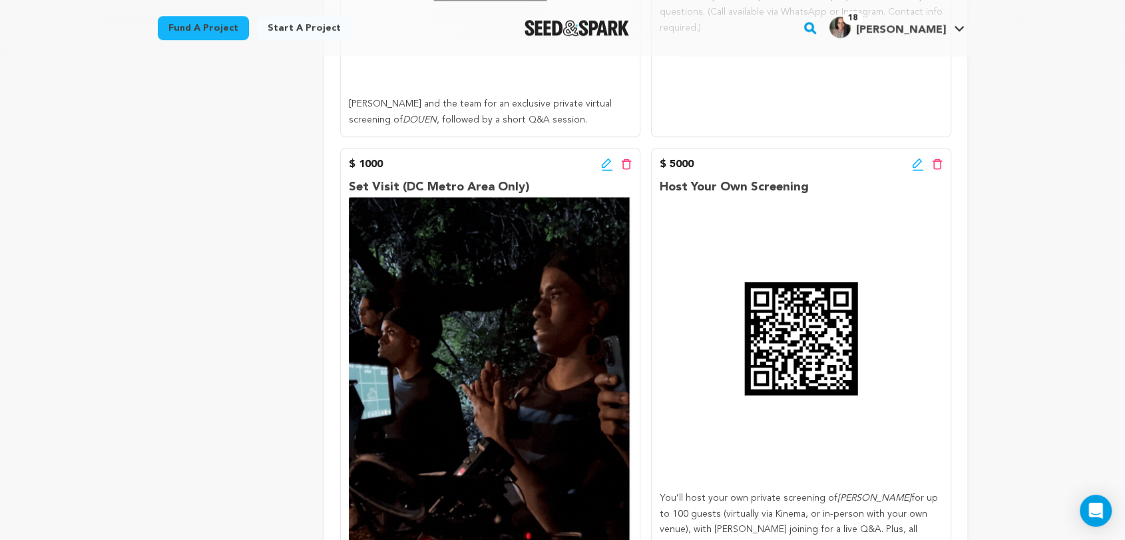
scroll to position [1257, 0]
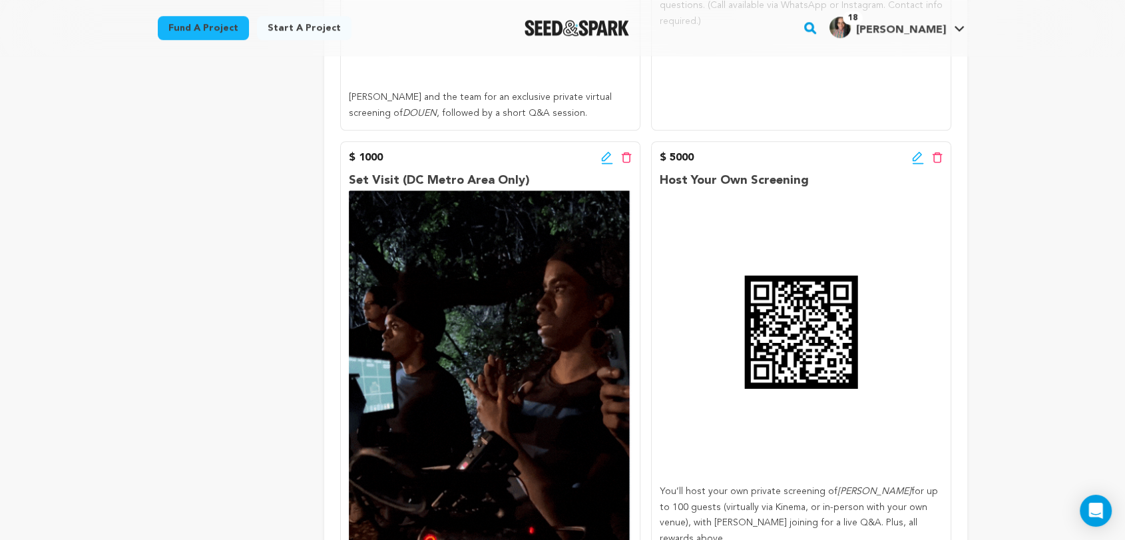
click at [915, 157] on icon at bounding box center [918, 157] width 12 height 13
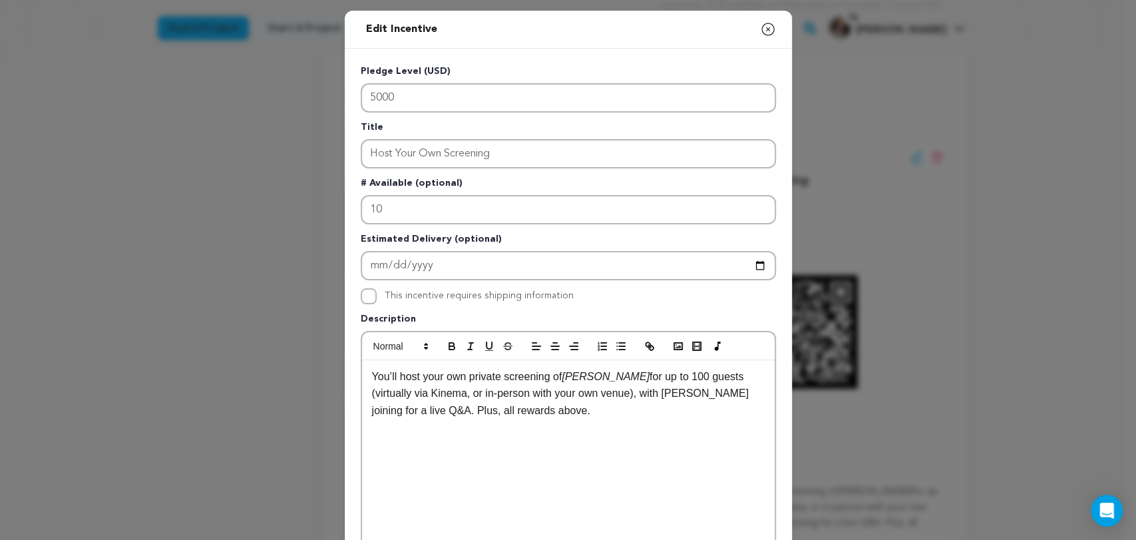
click at [760, 31] on icon "button" at bounding box center [768, 29] width 16 height 16
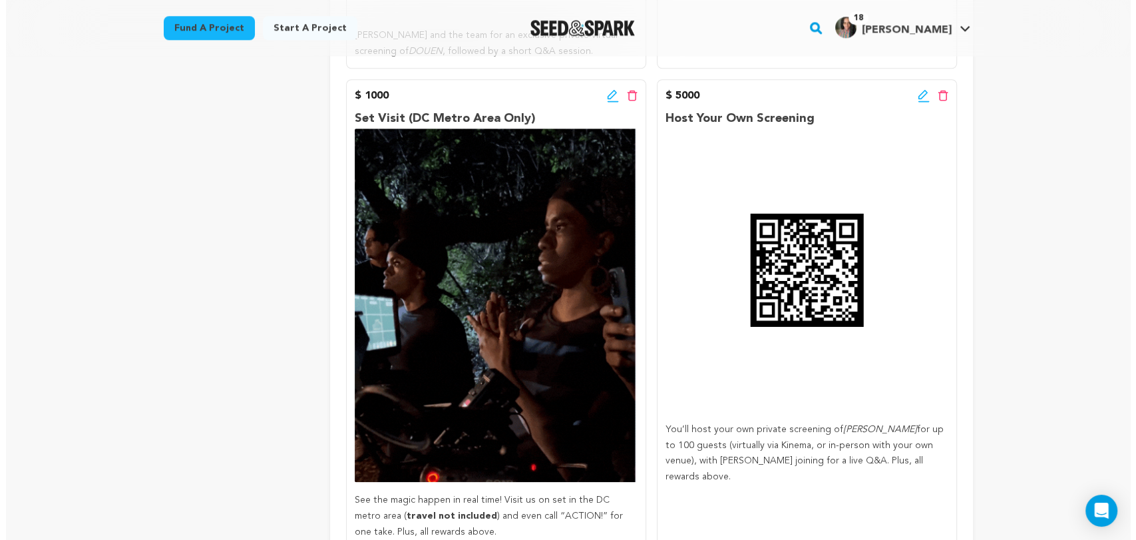
scroll to position [1331, 0]
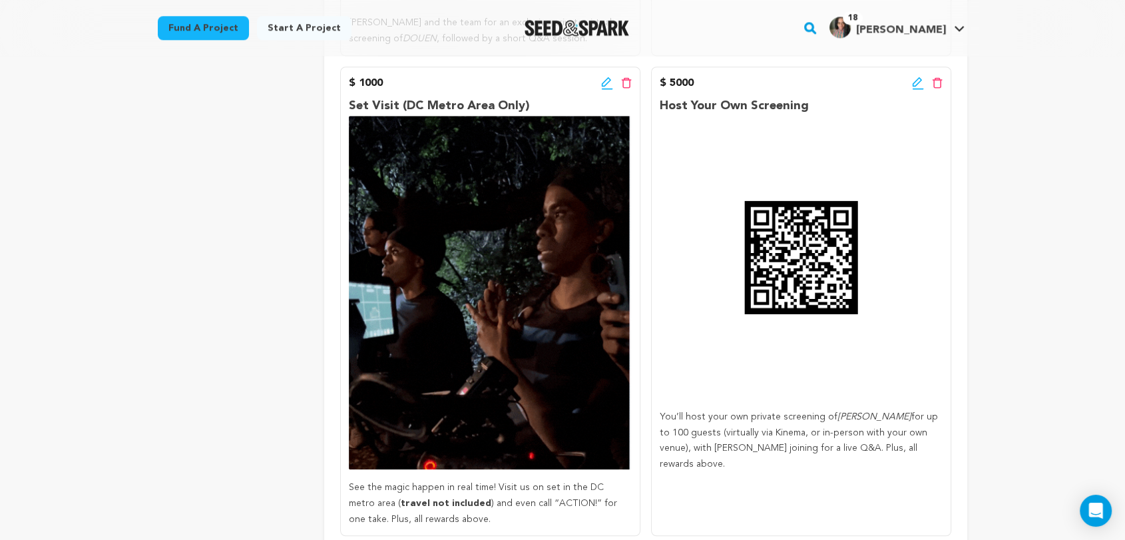
click at [607, 82] on icon at bounding box center [605, 81] width 9 height 9
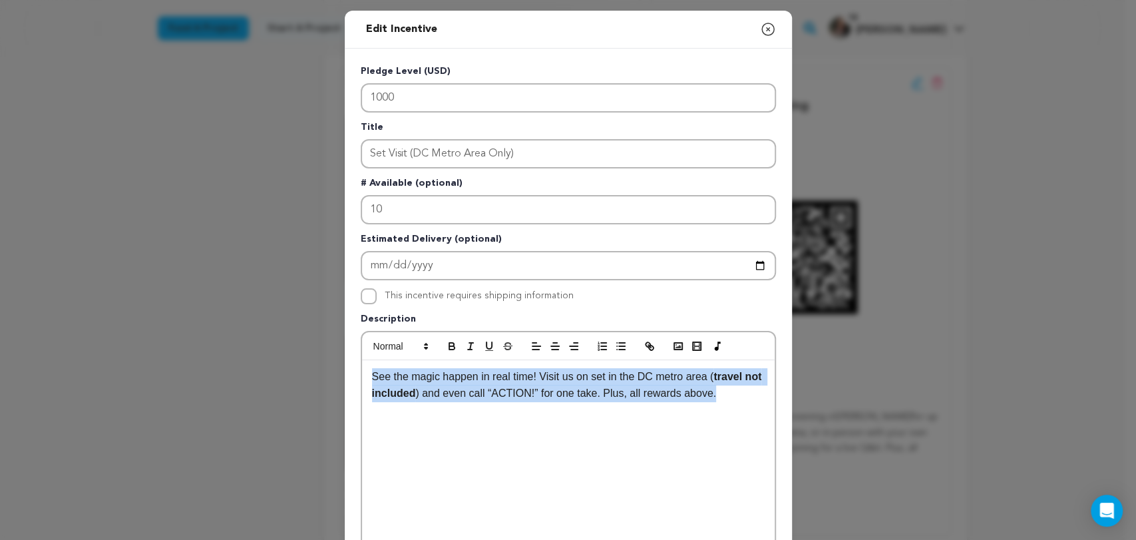
drag, startPoint x: 713, startPoint y: 400, endPoint x: 308, endPoint y: 373, distance: 406.3
click at [275, 374] on div "Edit Incentive Close modal Pledge Level (USD) 1000 Title Set Visit (DC Metro Ar…" at bounding box center [568, 425] width 1136 height 850
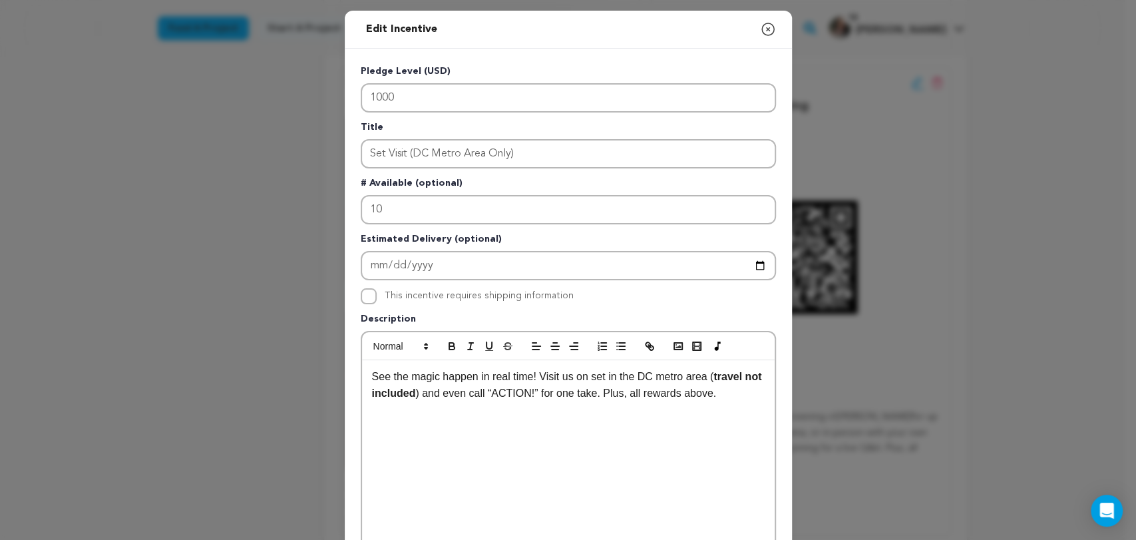
scroll to position [0, 0]
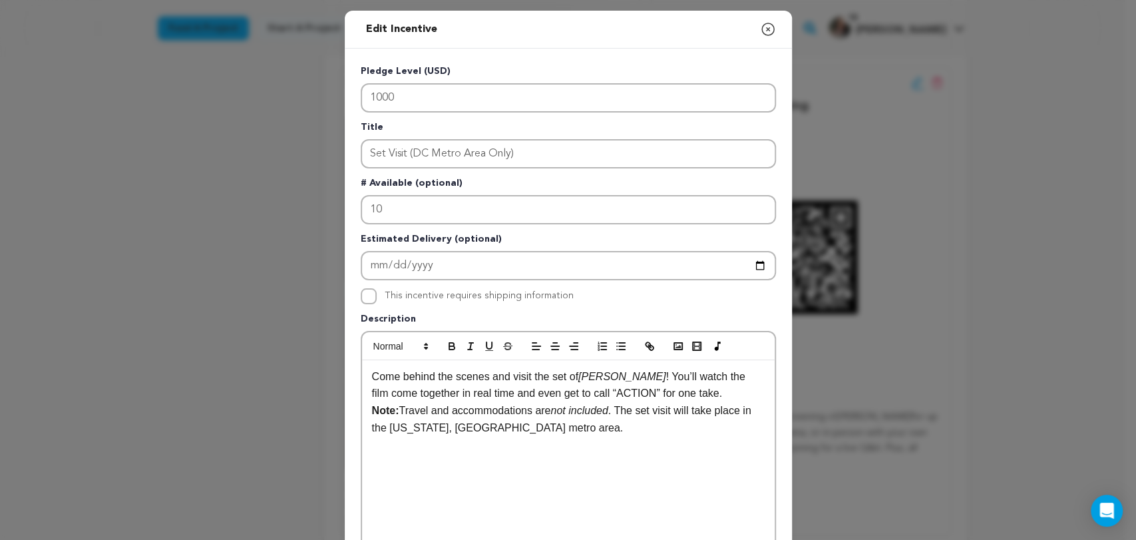
click at [362, 409] on div "Come behind the scenes and visit the set of DOUEN II ! You’ll watch the film co…" at bounding box center [568, 460] width 413 height 200
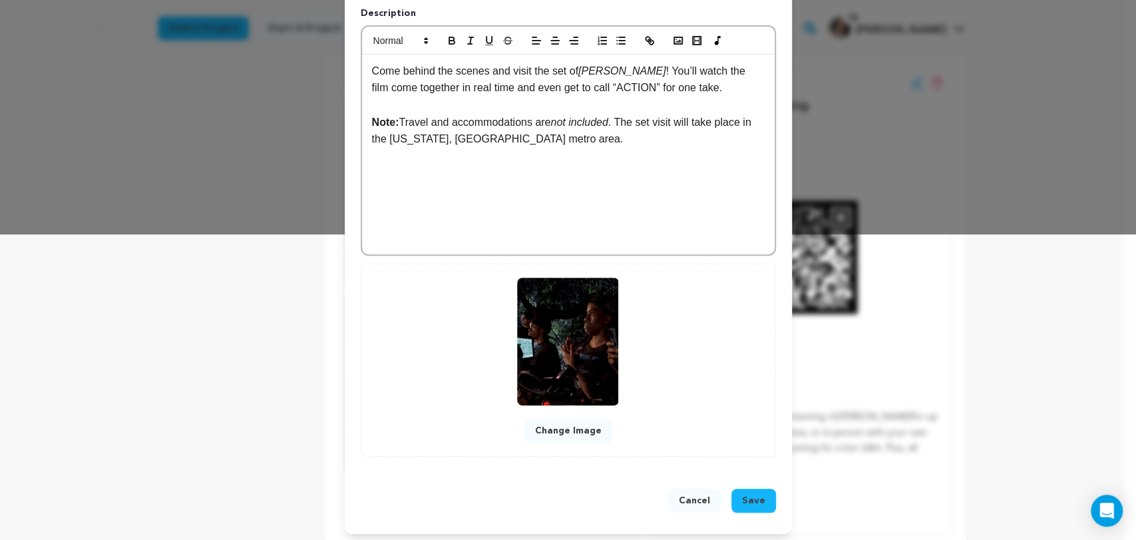
scroll to position [308, 0]
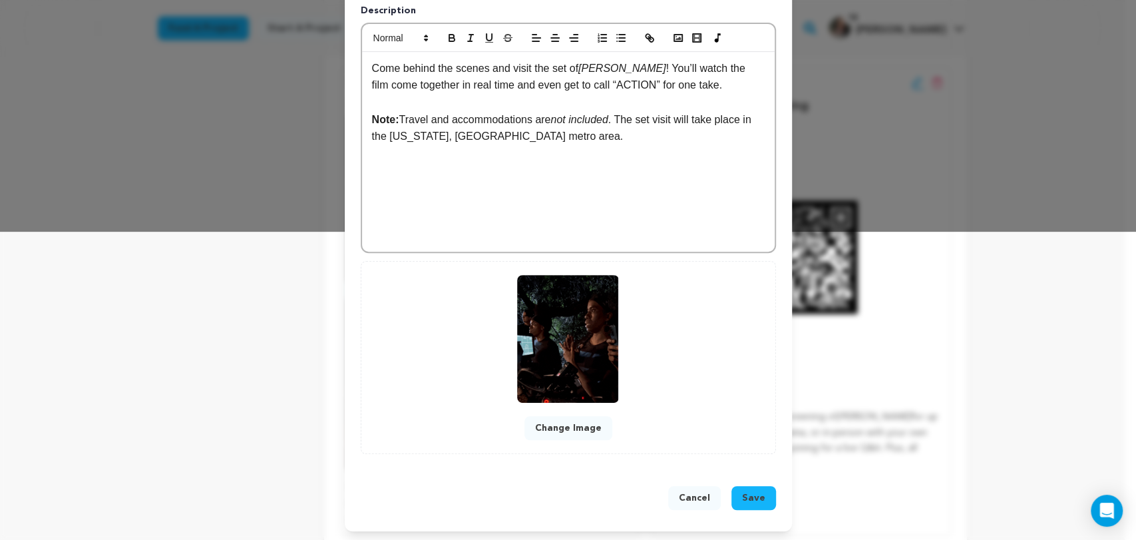
click at [755, 501] on span "Save" at bounding box center [753, 497] width 23 height 13
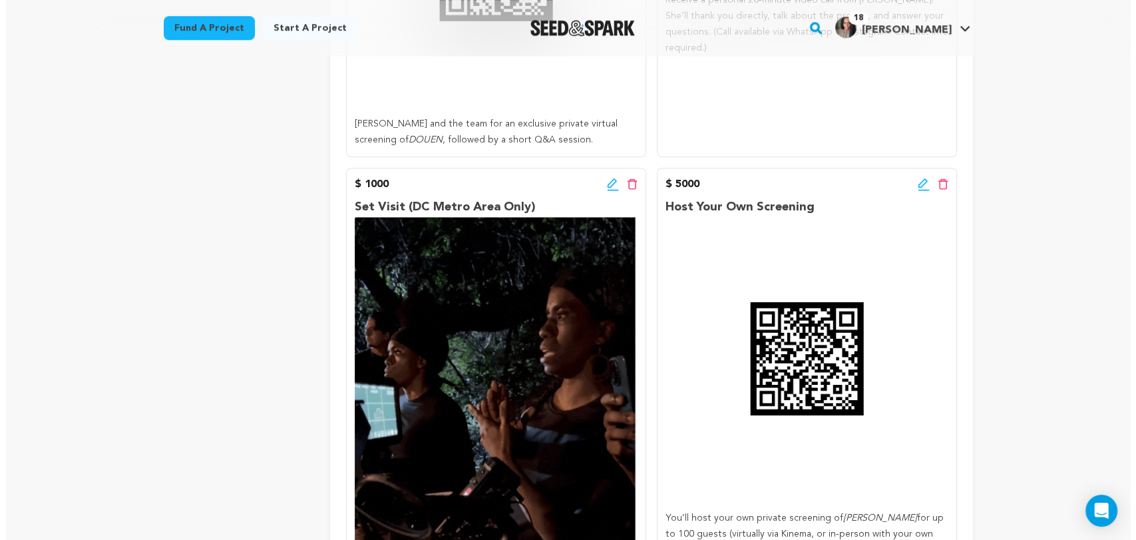
scroll to position [1227, 0]
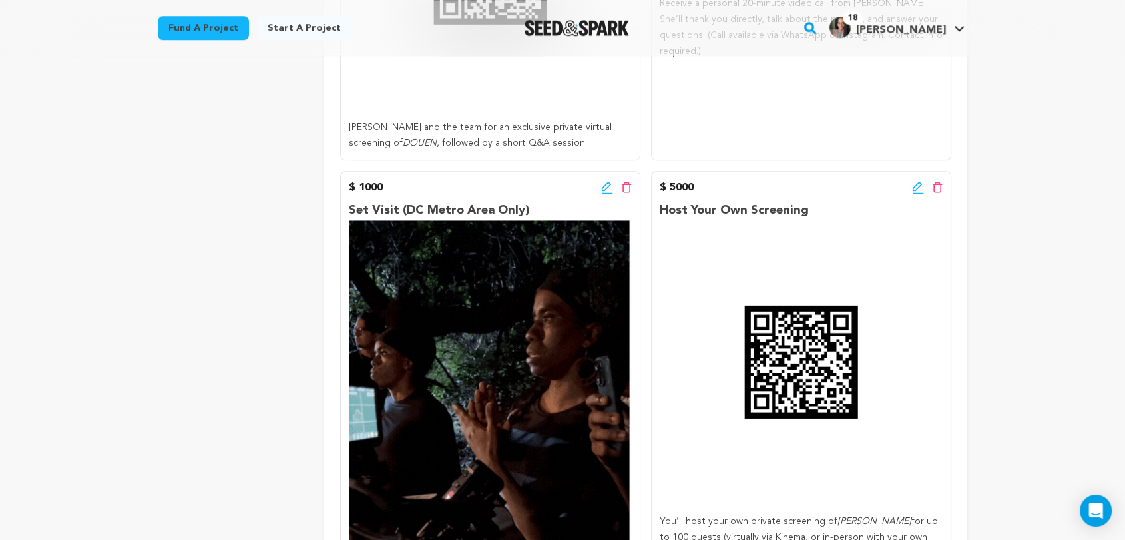
click at [918, 185] on icon at bounding box center [918, 187] width 12 height 13
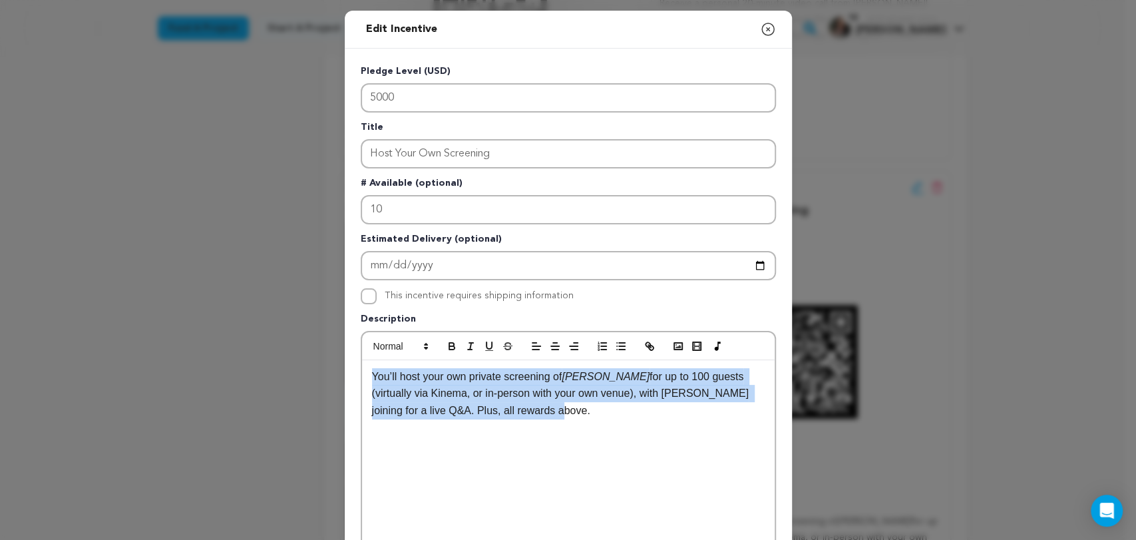
drag, startPoint x: 457, startPoint y: 425, endPoint x: 323, endPoint y: 367, distance: 146.1
click at [323, 367] on div "Edit Incentive Close modal Pledge Level (USD) 5000 Title Host Your Own Screenin…" at bounding box center [568, 425] width 1136 height 850
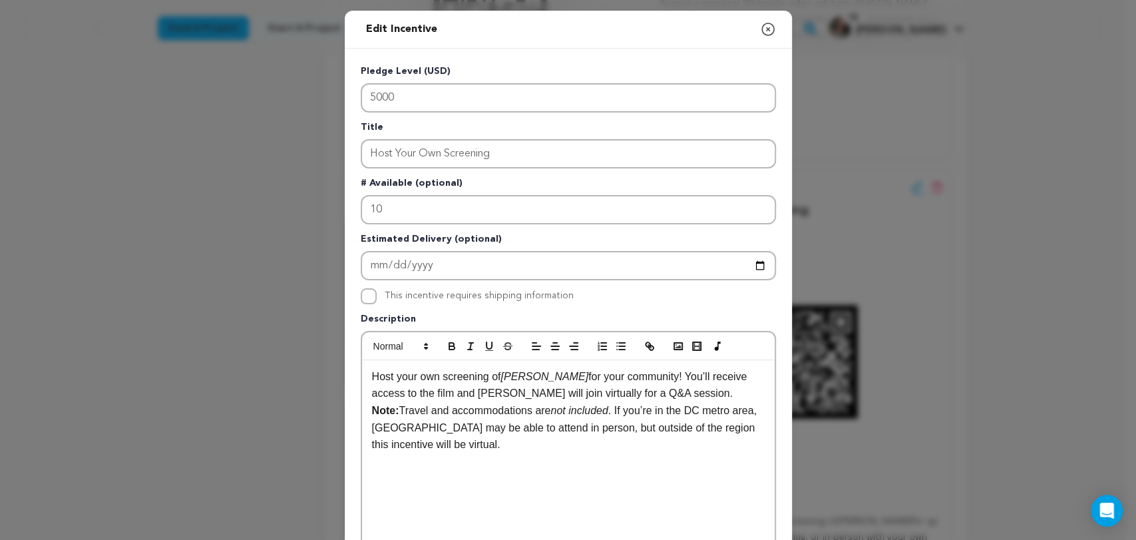
scroll to position [0, 0]
click at [362, 411] on div "Host your own screening of DOUEN II for your community! You’ll receive access t…" at bounding box center [568, 460] width 413 height 200
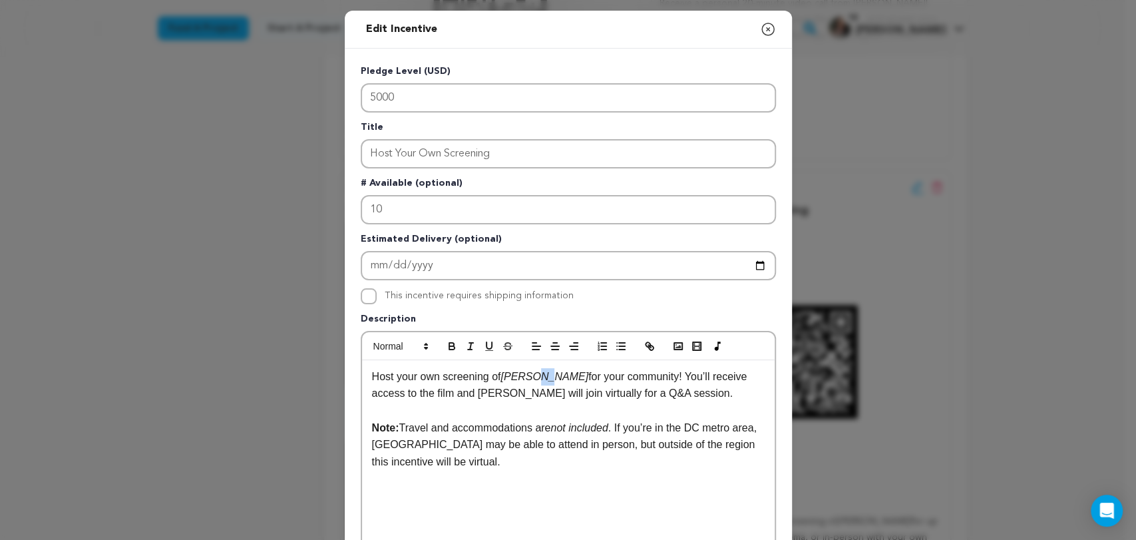
drag, startPoint x: 536, startPoint y: 375, endPoint x: 544, endPoint y: 375, distance: 8.0
click at [544, 375] on p "Host your own screening of DOUEN II for your community! You’ll receive access t…" at bounding box center [568, 385] width 393 height 34
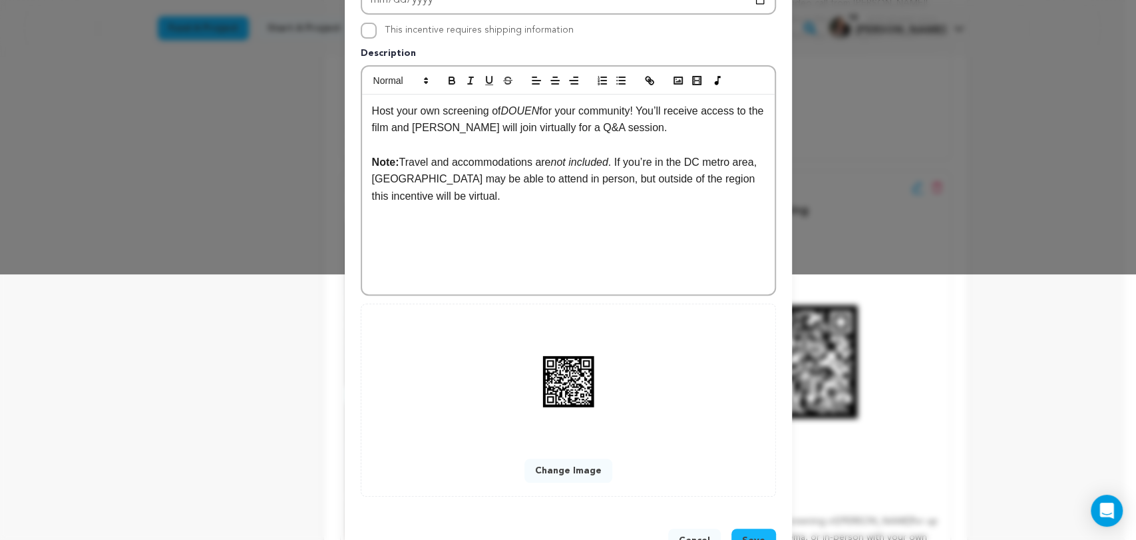
scroll to position [308, 0]
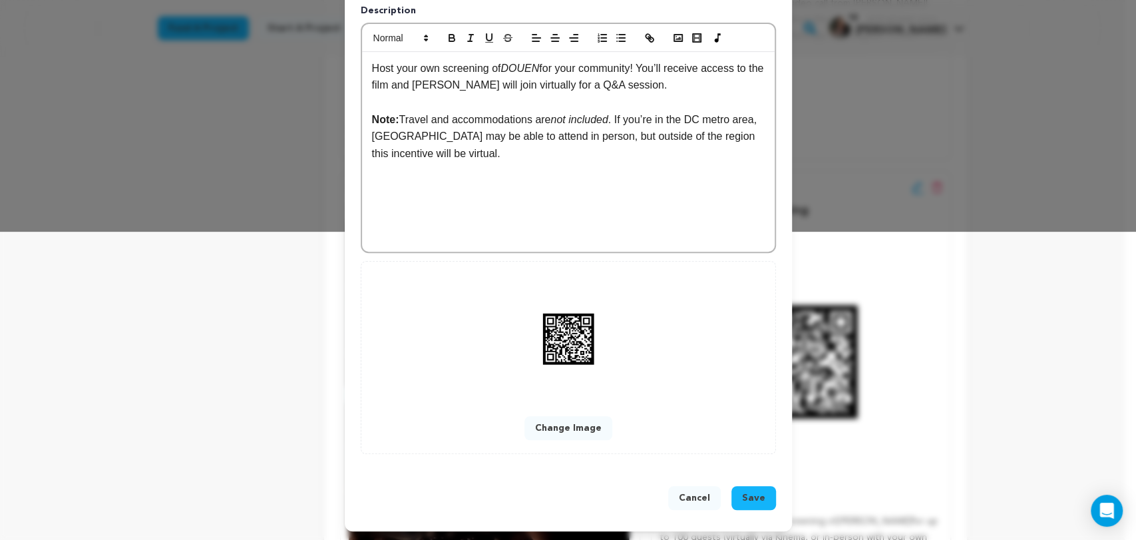
click at [744, 491] on span "Save" at bounding box center [753, 497] width 23 height 13
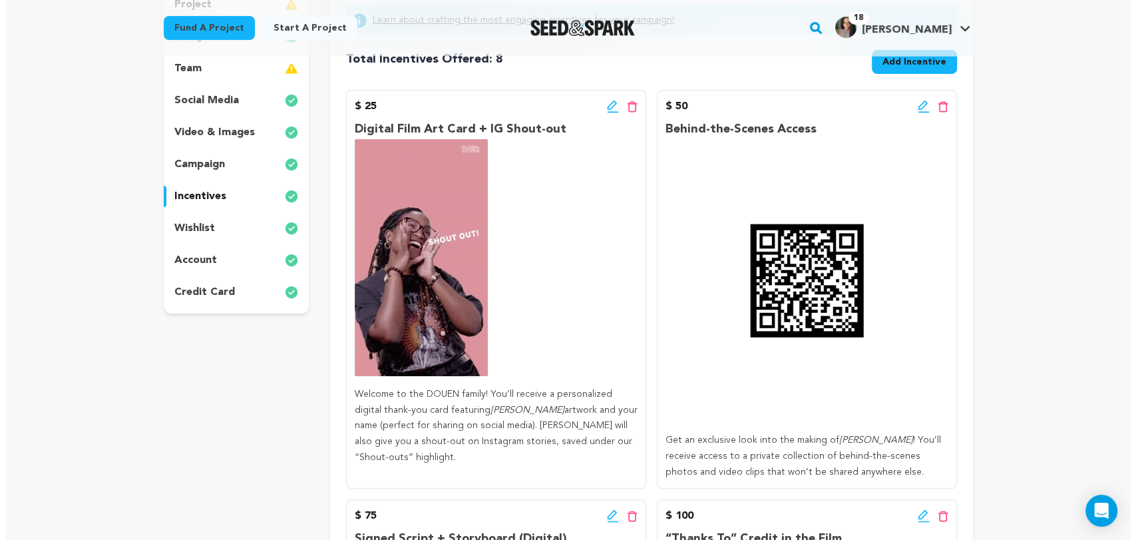
scroll to position [222, 0]
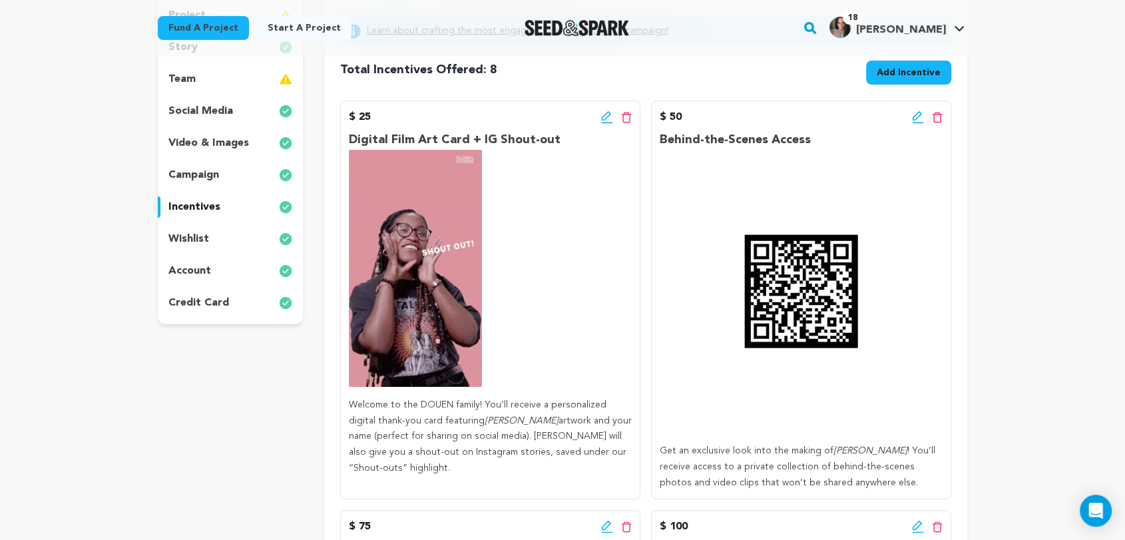
click at [607, 117] on icon at bounding box center [605, 115] width 9 height 9
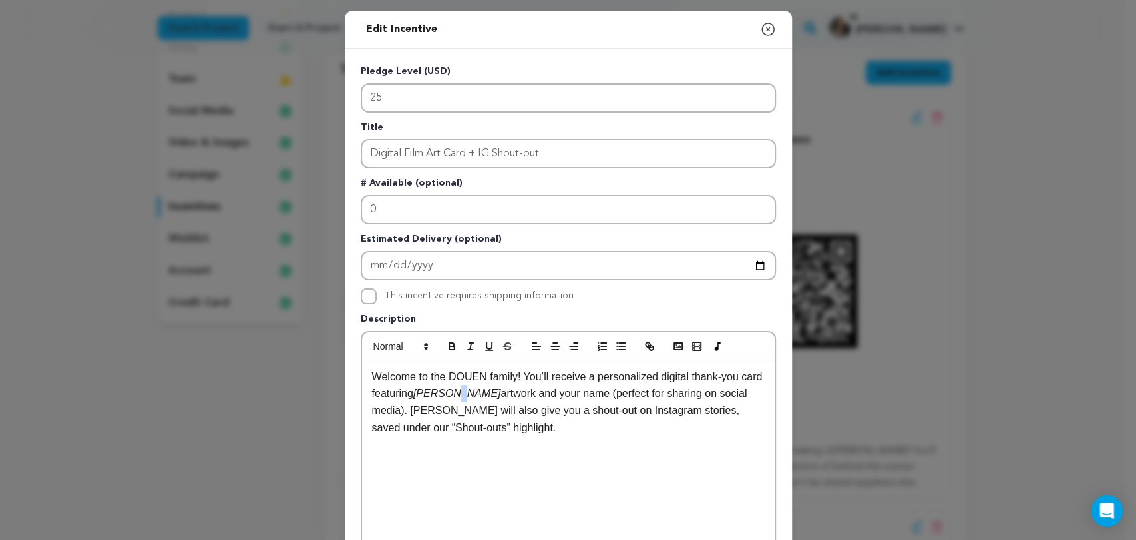
click at [457, 391] on p "Welcome to the DOUEN family! You’ll receive a personalized digital thank-you ca…" at bounding box center [568, 402] width 393 height 68
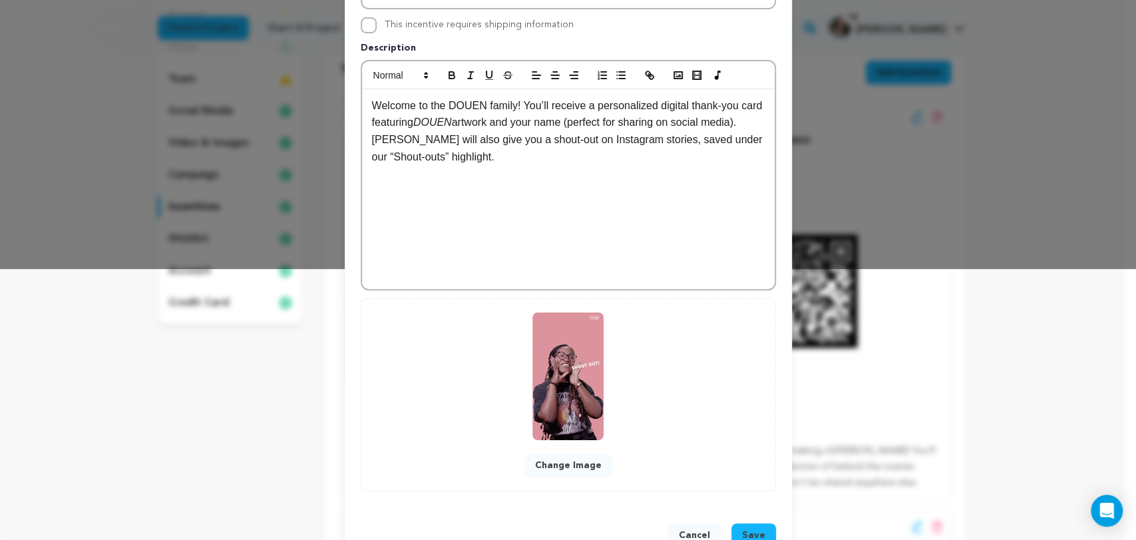
scroll to position [308, 0]
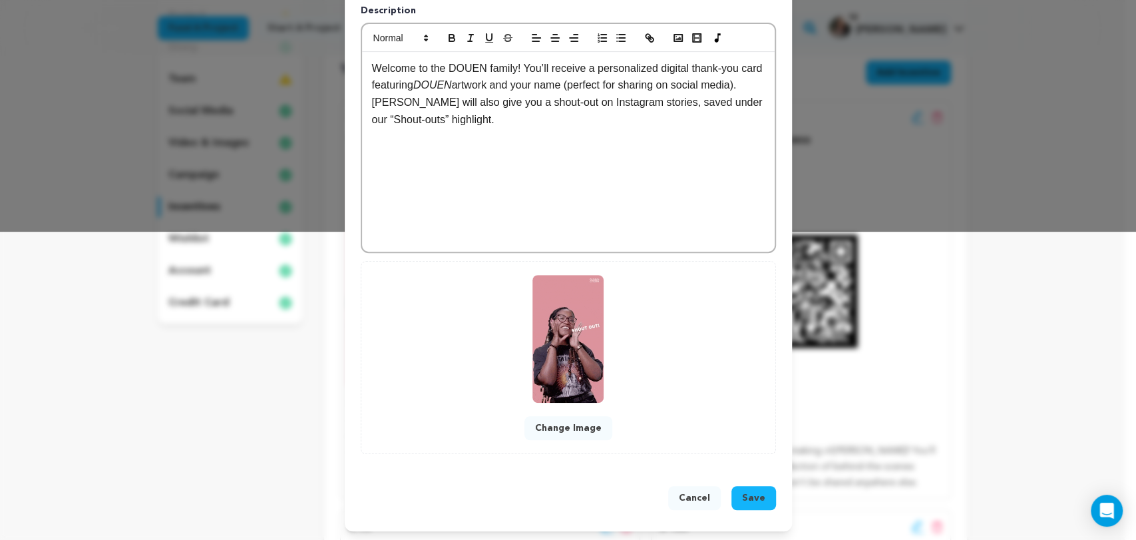
click at [746, 497] on span "Save" at bounding box center [753, 497] width 23 height 13
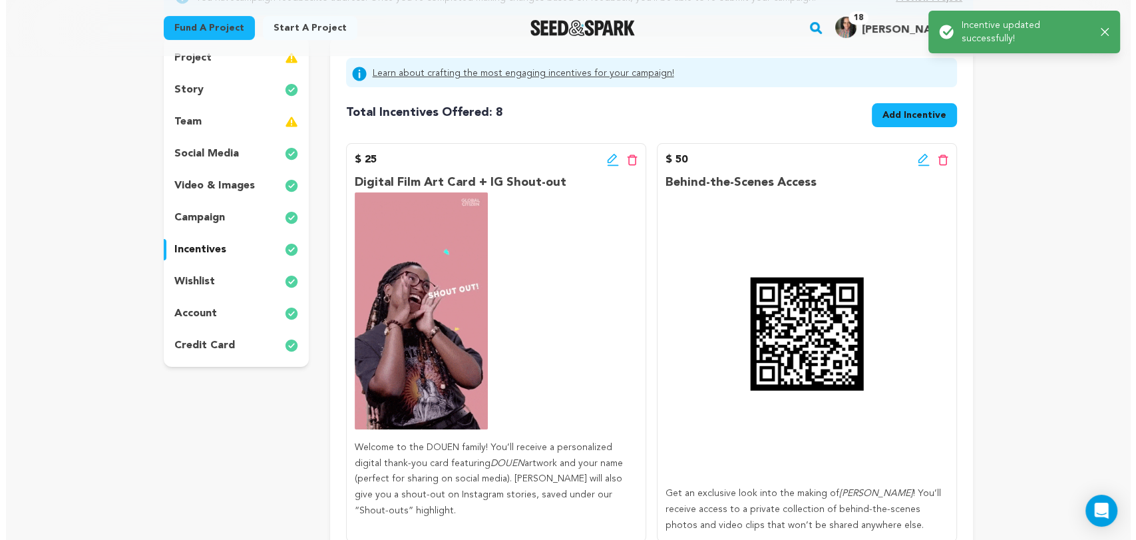
scroll to position [148, 0]
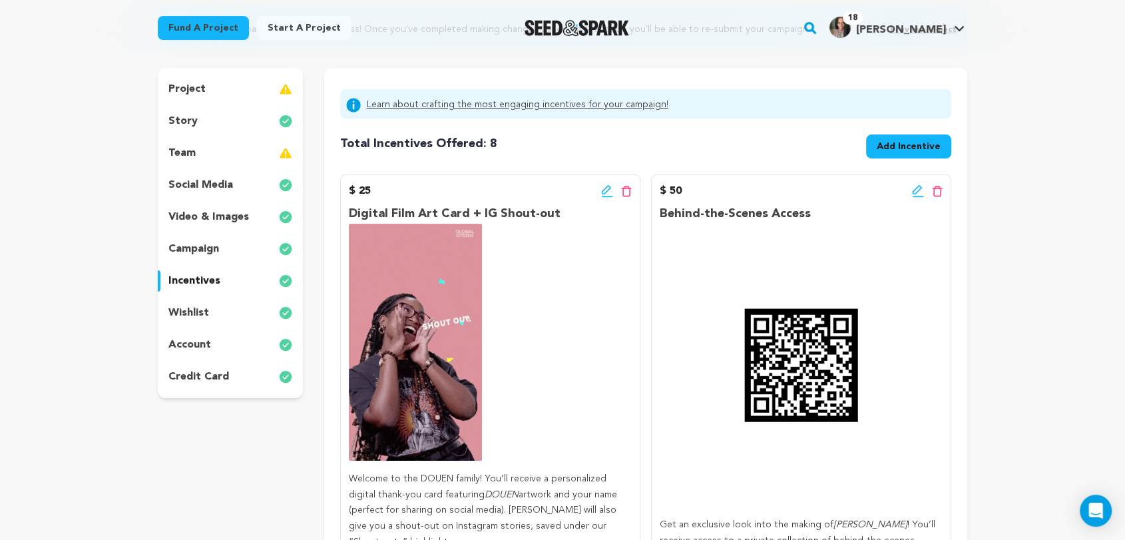
click at [915, 189] on icon at bounding box center [917, 189] width 9 height 9
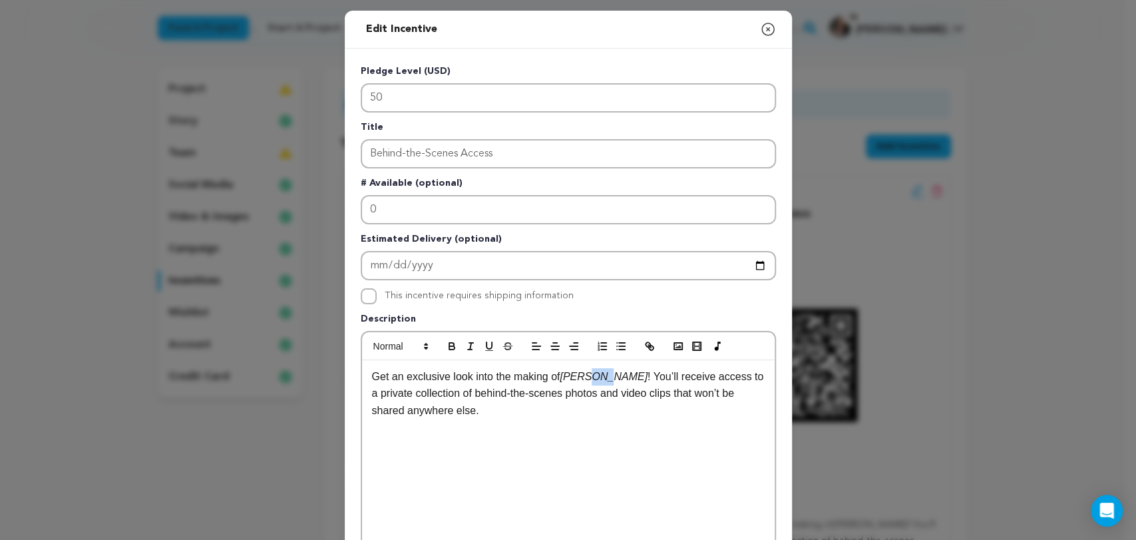
click at [602, 376] on em "DOUEN II" at bounding box center [604, 376] width 88 height 11
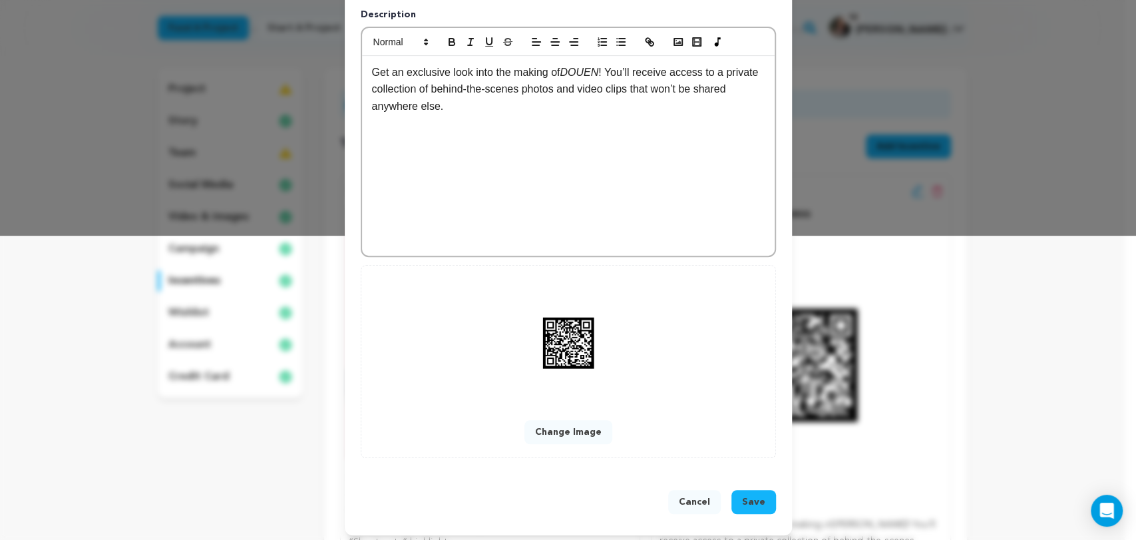
scroll to position [308, 0]
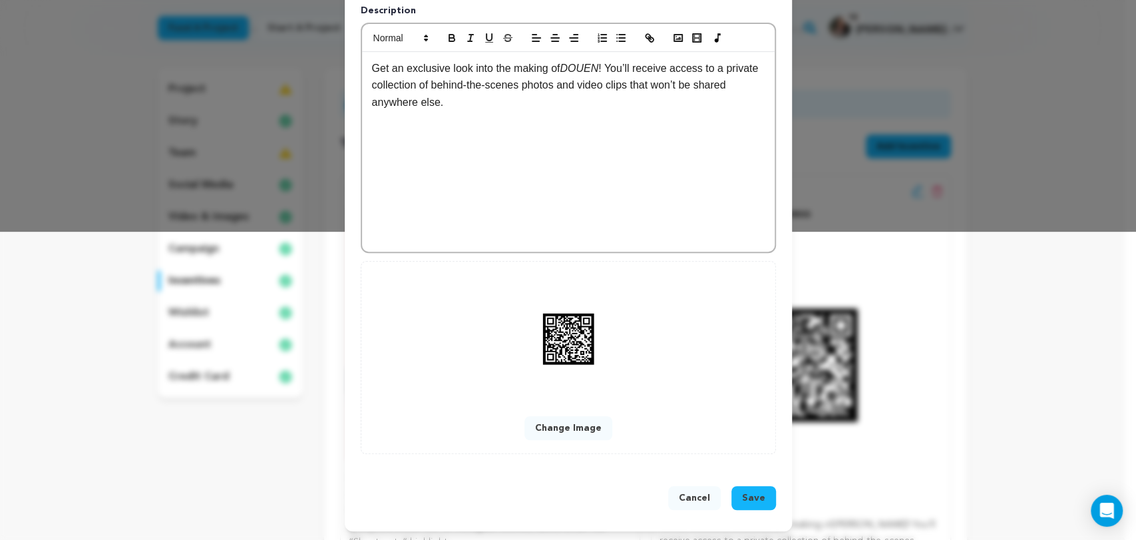
click at [744, 491] on span "Save" at bounding box center [753, 497] width 23 height 13
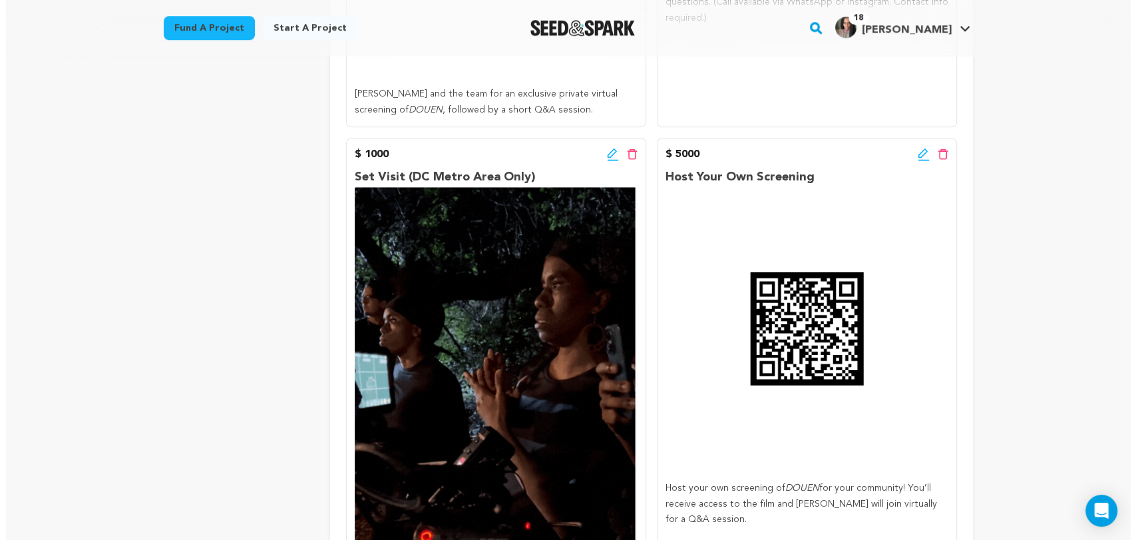
scroll to position [1257, 0]
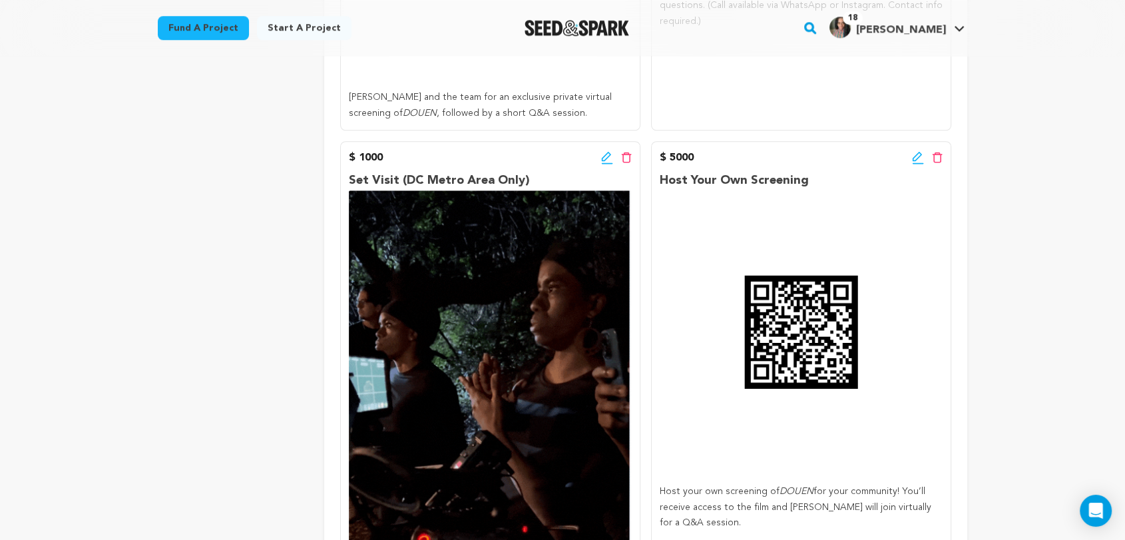
click at [603, 163] on icon at bounding box center [607, 157] width 12 height 13
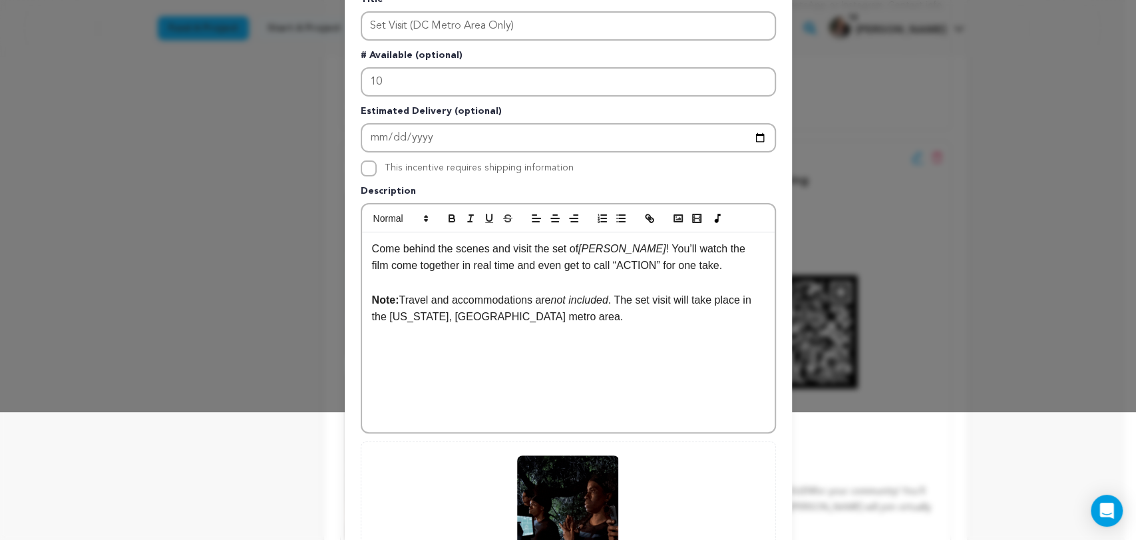
scroll to position [148, 0]
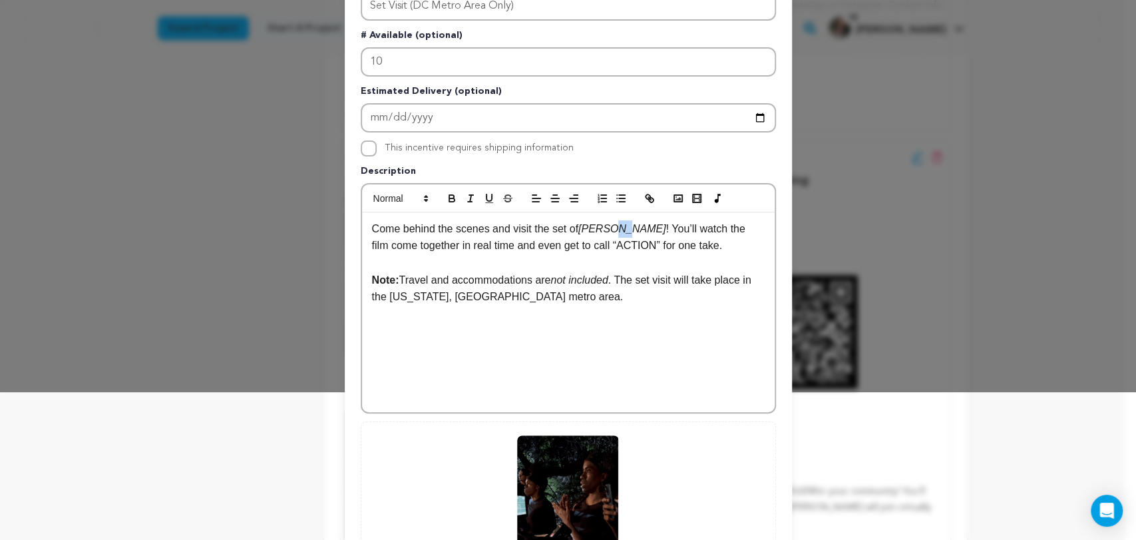
click at [618, 230] on em "DOUEN II" at bounding box center [622, 228] width 88 height 11
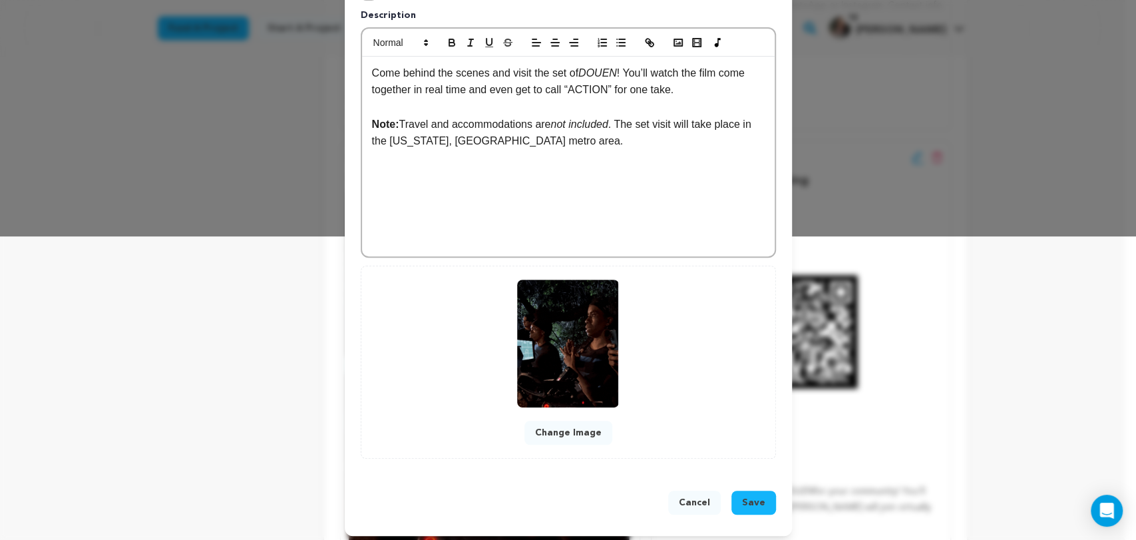
scroll to position [308, 0]
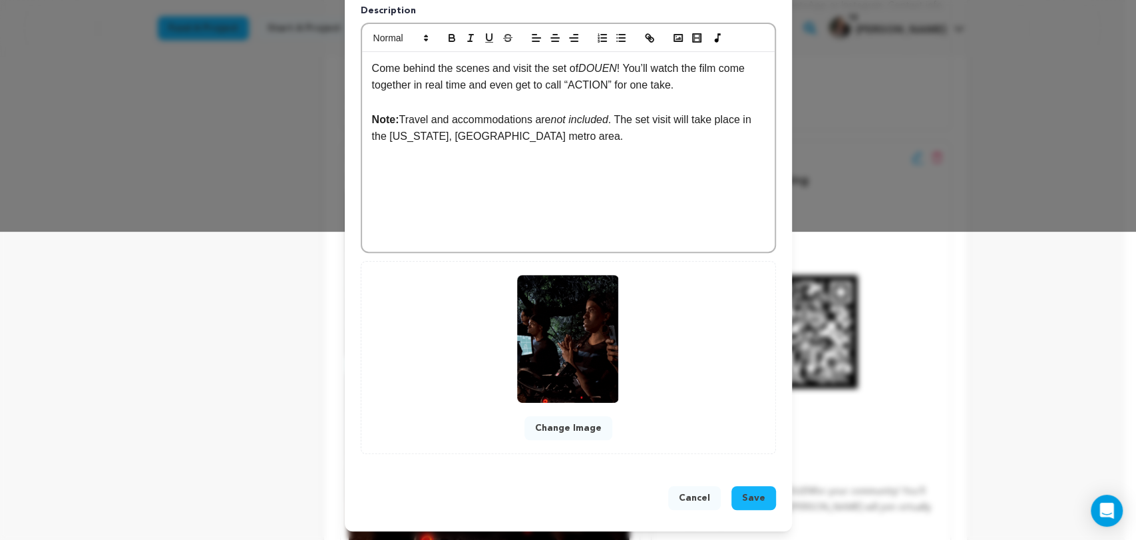
click at [744, 501] on span "Save" at bounding box center [753, 497] width 23 height 13
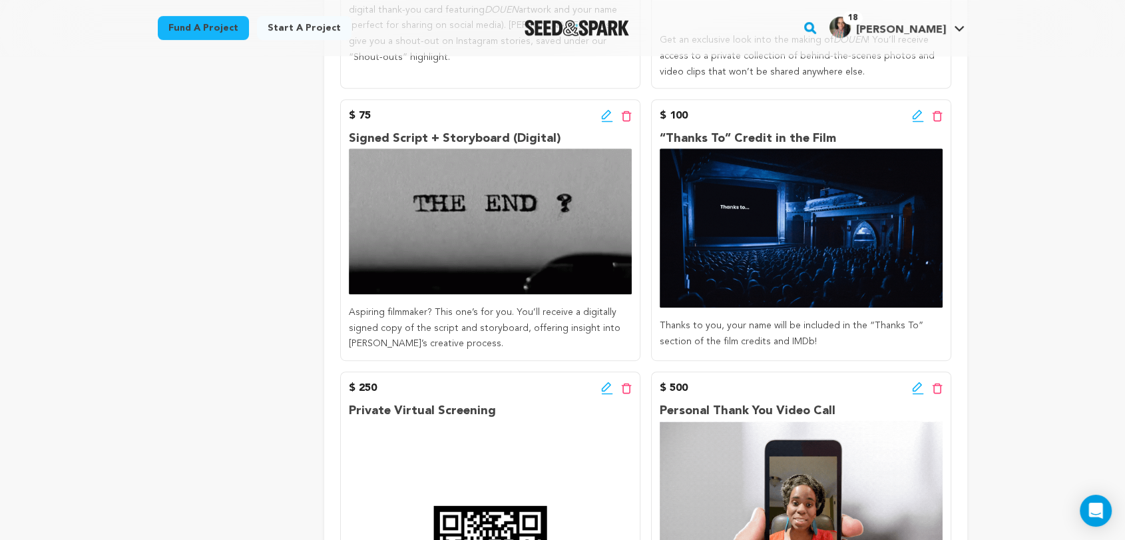
scroll to position [647, 0]
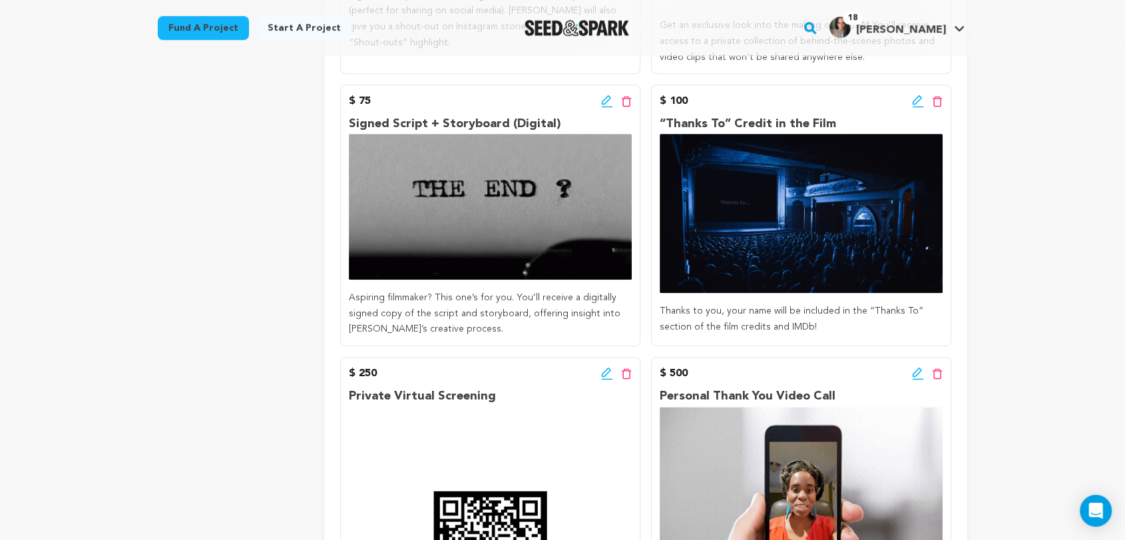
drag, startPoint x: 658, startPoint y: 121, endPoint x: 837, endPoint y: 126, distance: 178.5
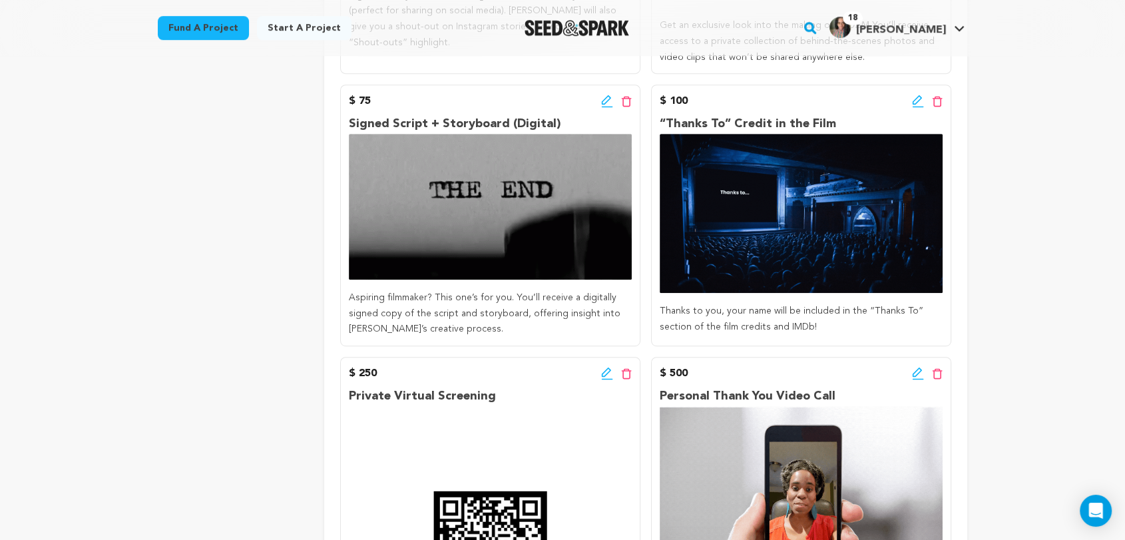
click at [837, 126] on div "$ 100 Edit incentive button Delete incentive button “Thanks To” Credit in the F…" at bounding box center [801, 216] width 300 height 262
copy p "“Thanks To” Credit in the Film"
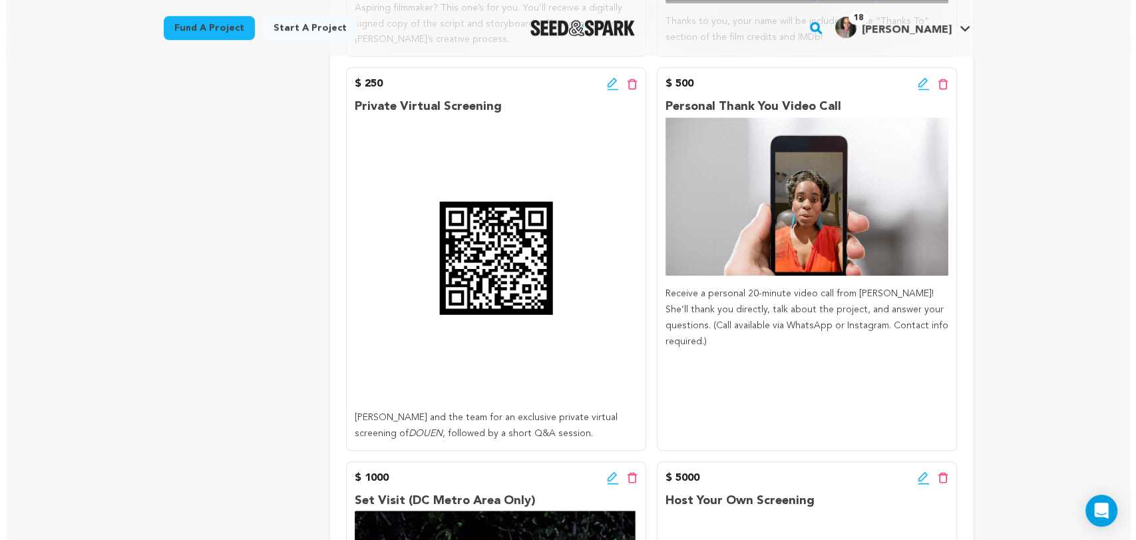
scroll to position [943, 0]
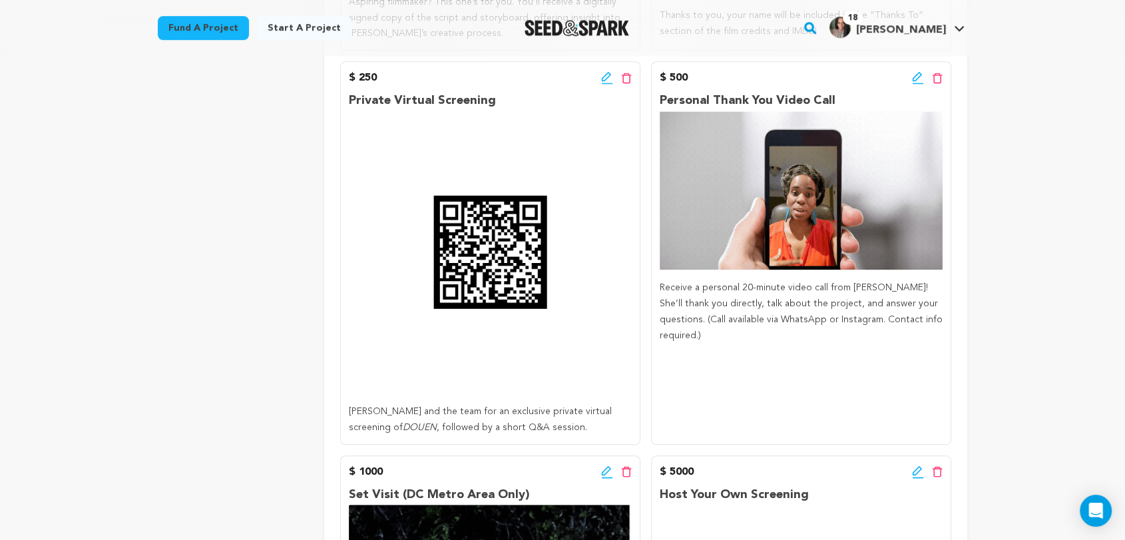
click at [606, 77] on icon at bounding box center [605, 76] width 9 height 9
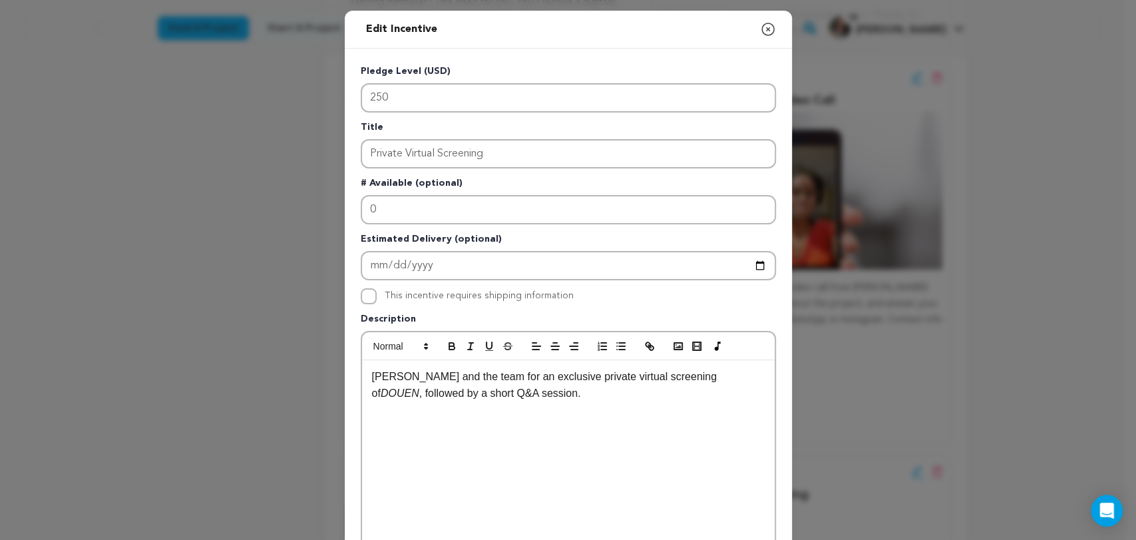
click at [548, 392] on p "Join Alyscia and the team for an exclusive private virtual screening of DOUEN ,…" at bounding box center [568, 385] width 393 height 34
click at [594, 389] on strong "“Thanks To” Credit in the Film." at bounding box center [566, 401] width 389 height 29
drag, startPoint x: 526, startPoint y: 396, endPoint x: 544, endPoint y: 418, distance: 28.4
click at [544, 418] on div "Join Alyscia and the team for an exclusive private virtual screening of DOUEN ,…" at bounding box center [568, 460] width 413 height 200
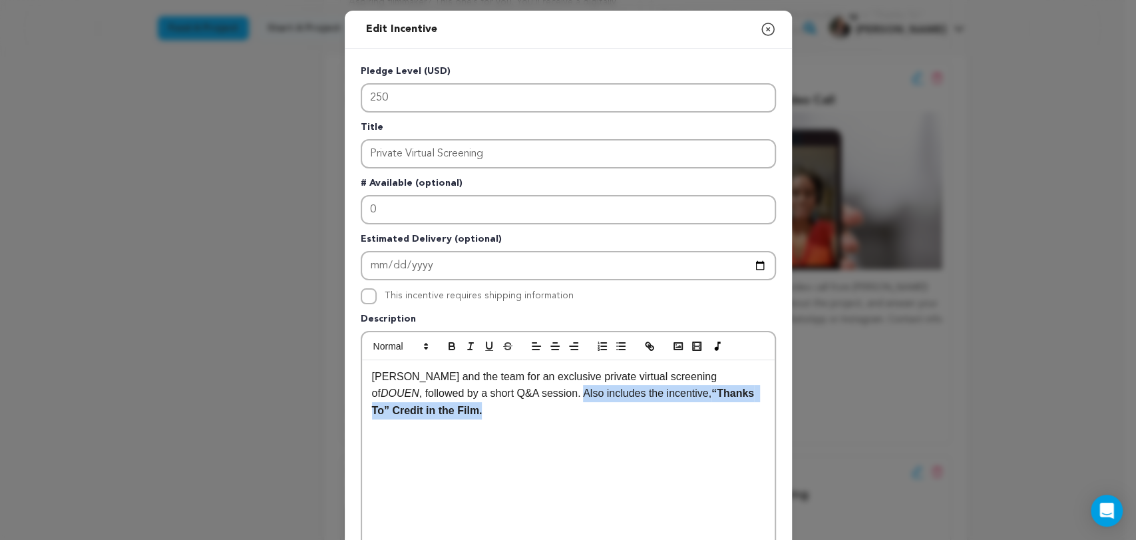
copy p "Also includes the incentive, “Thanks To” Credit in the Film."
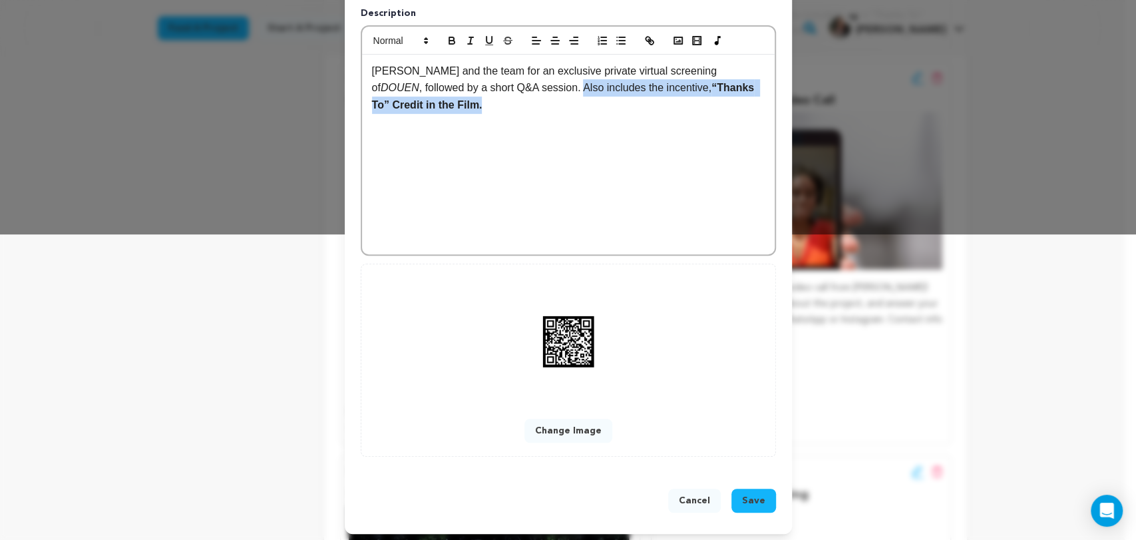
scroll to position [308, 0]
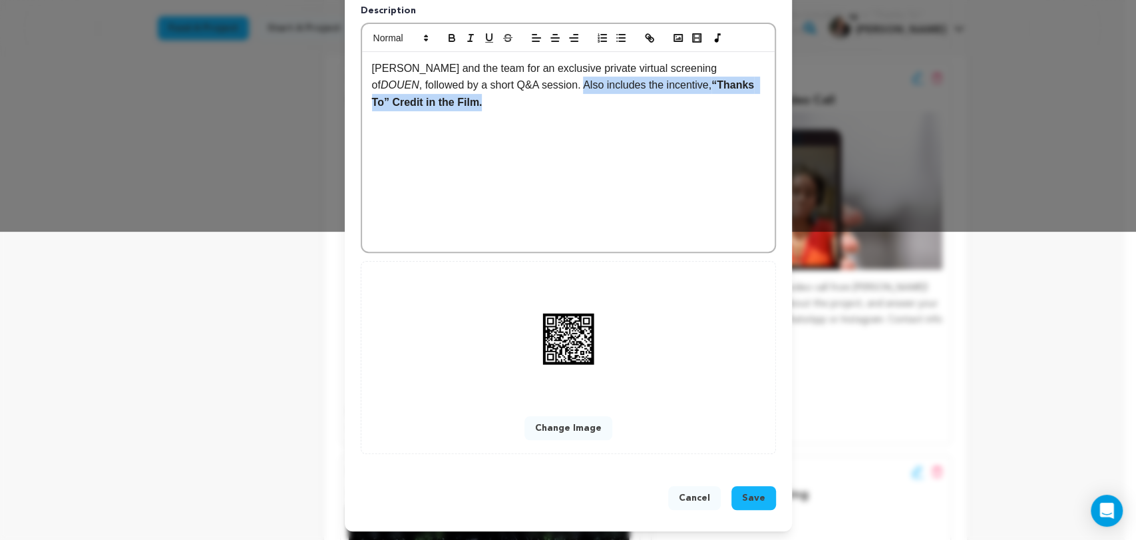
click at [750, 497] on span "Save" at bounding box center [753, 497] width 23 height 13
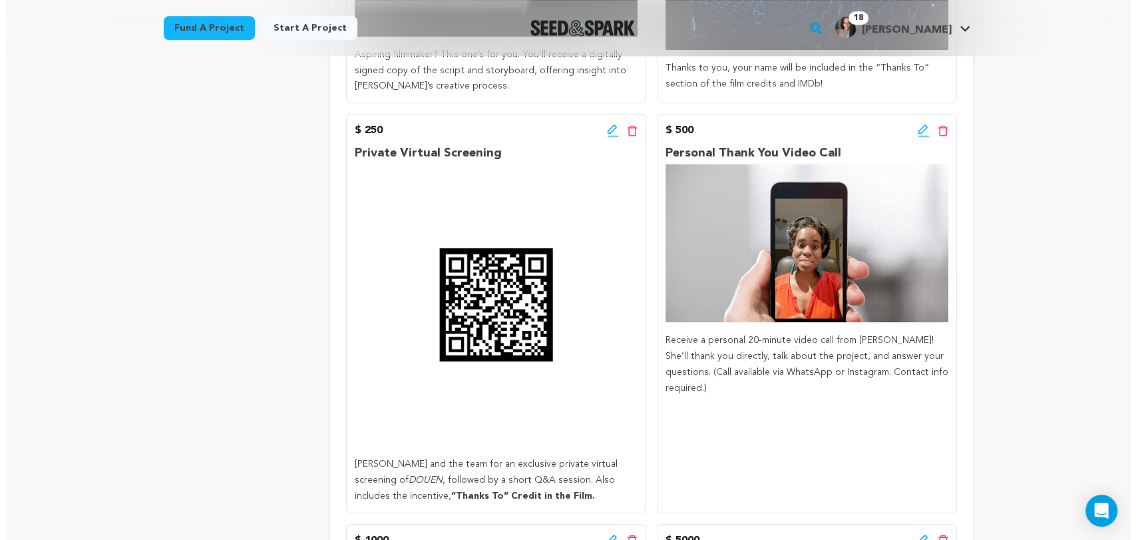
scroll to position [887, 0]
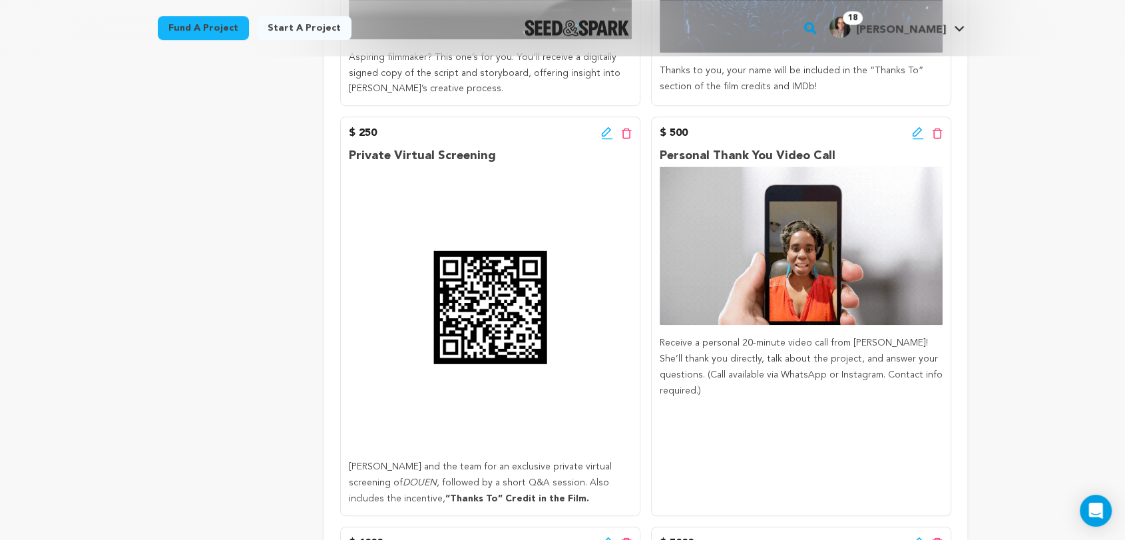
click at [916, 134] on icon at bounding box center [917, 131] width 9 height 9
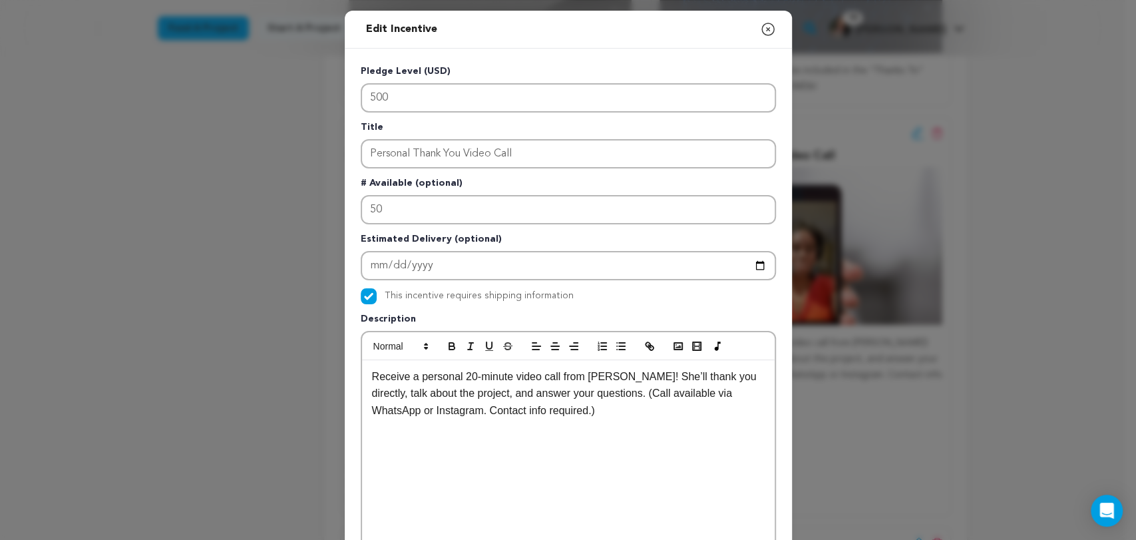
click at [610, 411] on p "Receive a personal 20-minute video call from Alyscia Cunningham! She’ll thank y…" at bounding box center [568, 393] width 393 height 51
click at [593, 413] on p "Receive a personal 20-minute video call from Alyscia Cunningham! She’ll thank y…" at bounding box center [568, 402] width 393 height 68
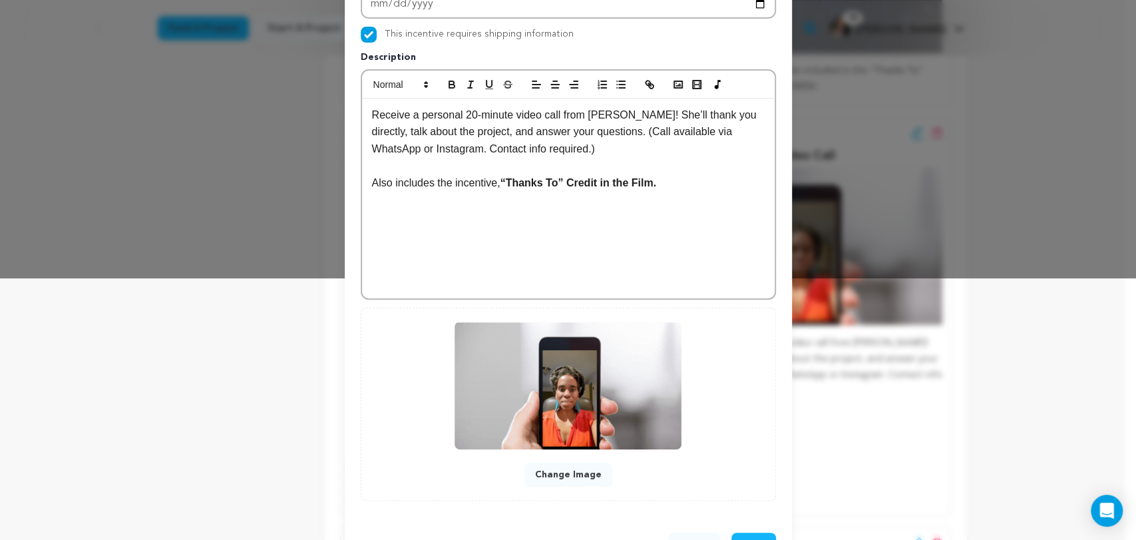
scroll to position [296, 0]
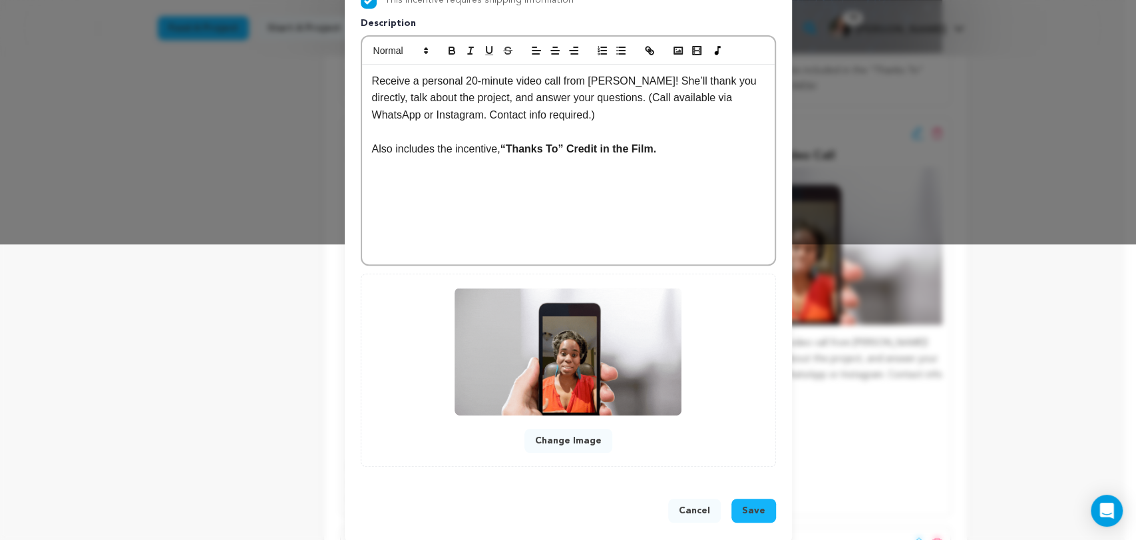
click at [748, 512] on span "Save" at bounding box center [753, 510] width 23 height 13
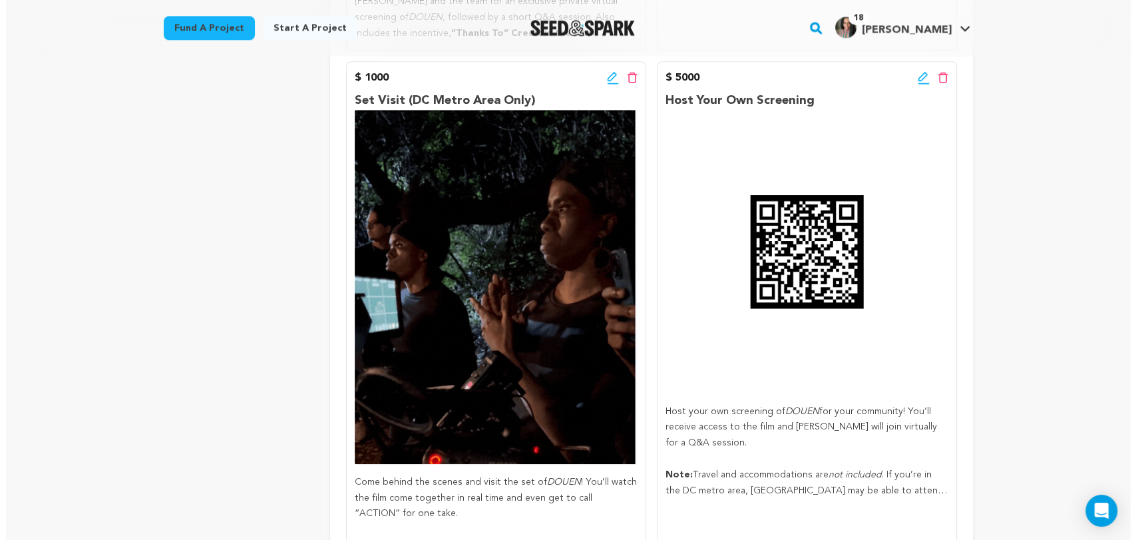
scroll to position [1350, 0]
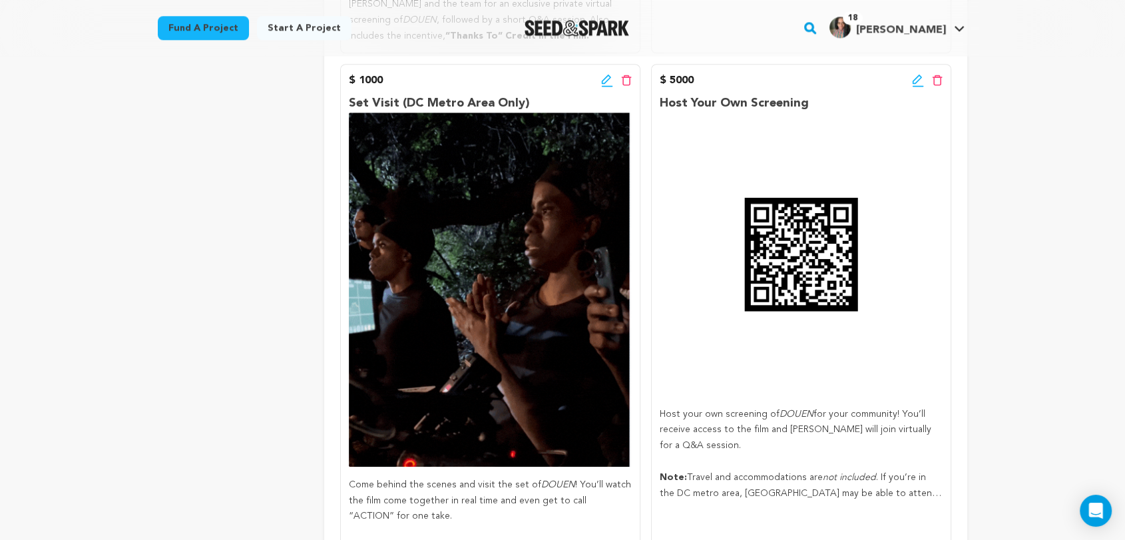
click at [606, 82] on icon at bounding box center [607, 80] width 12 height 13
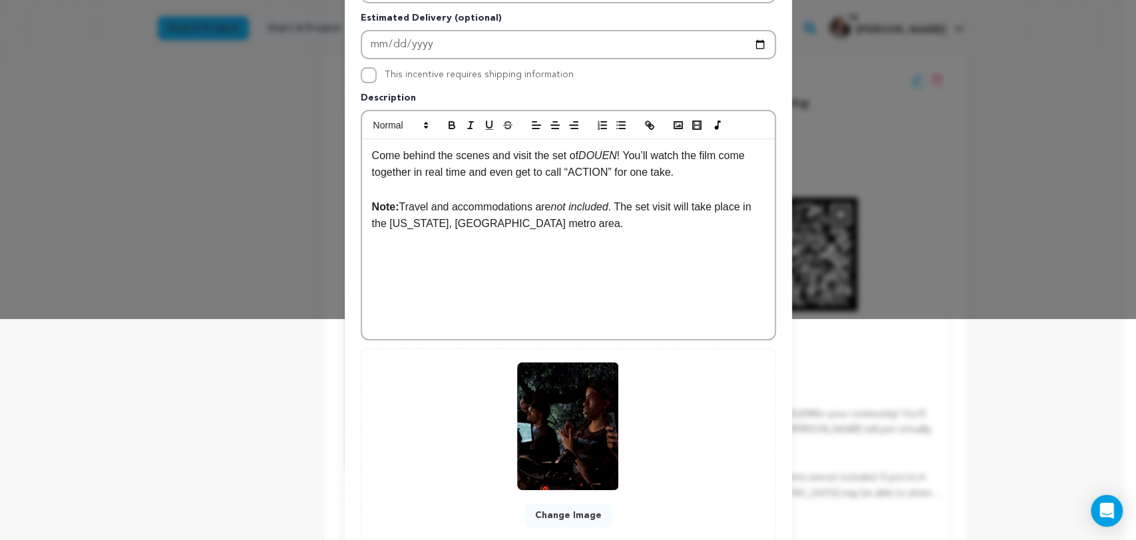
scroll to position [222, 0]
click at [679, 168] on p "Come behind the scenes and visit the set of DOUEN ! You’ll watch the film come …" at bounding box center [568, 163] width 393 height 34
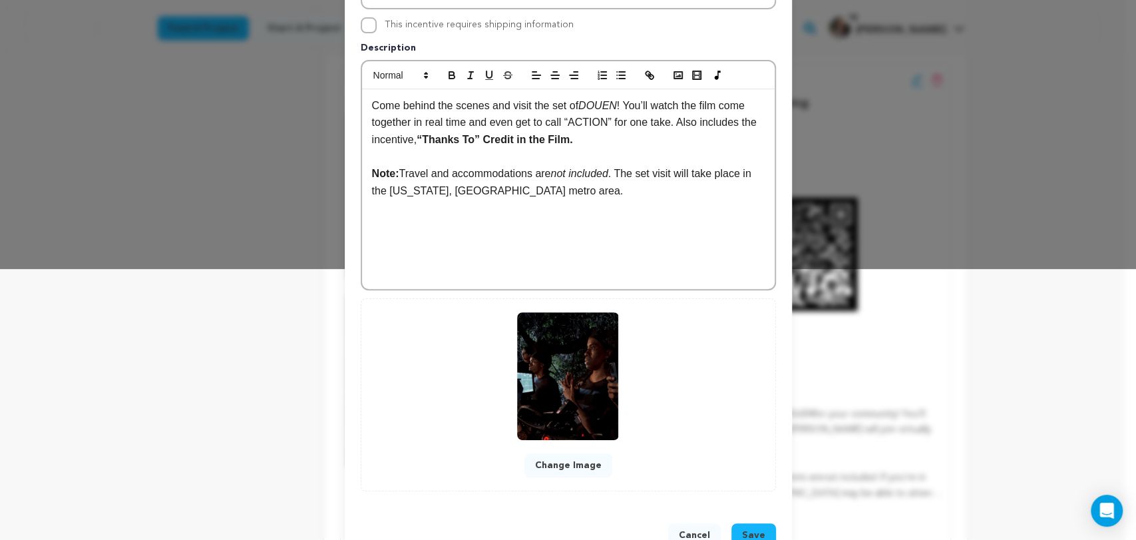
scroll to position [308, 0]
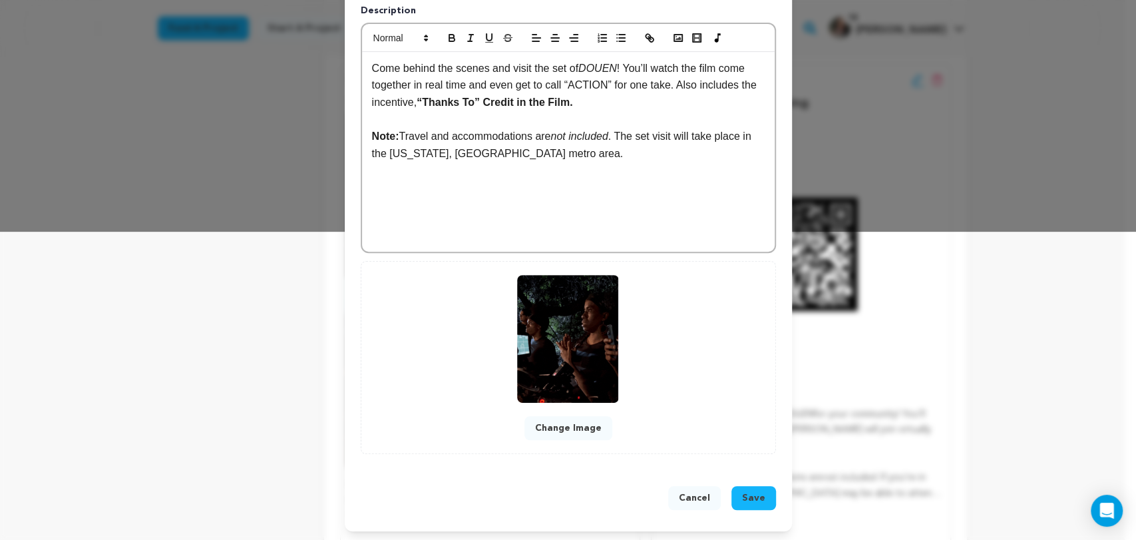
click at [746, 501] on span "Save" at bounding box center [753, 497] width 23 height 13
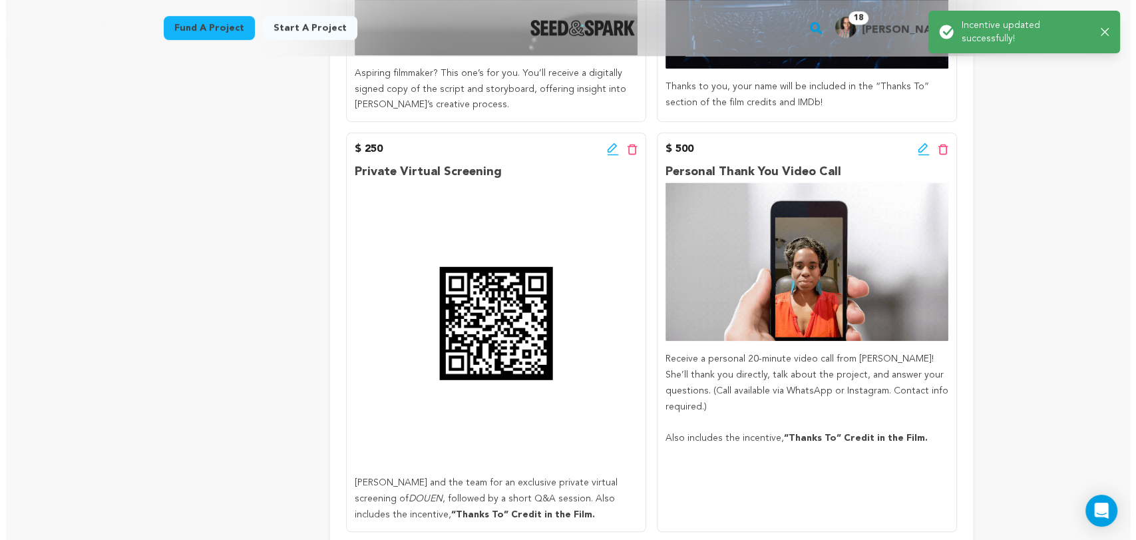
scroll to position [887, 0]
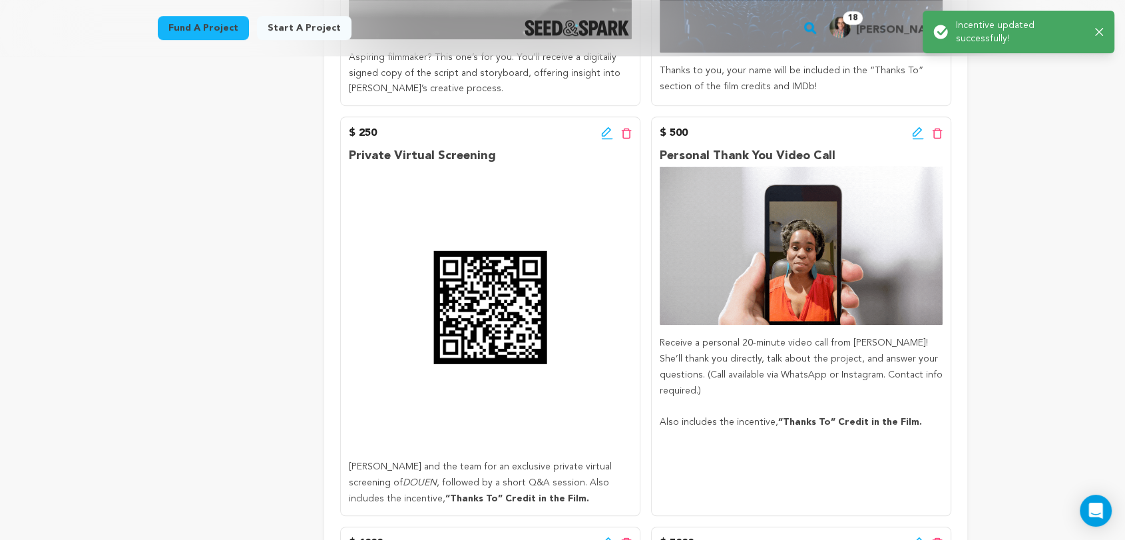
click at [916, 132] on icon at bounding box center [918, 132] width 12 height 13
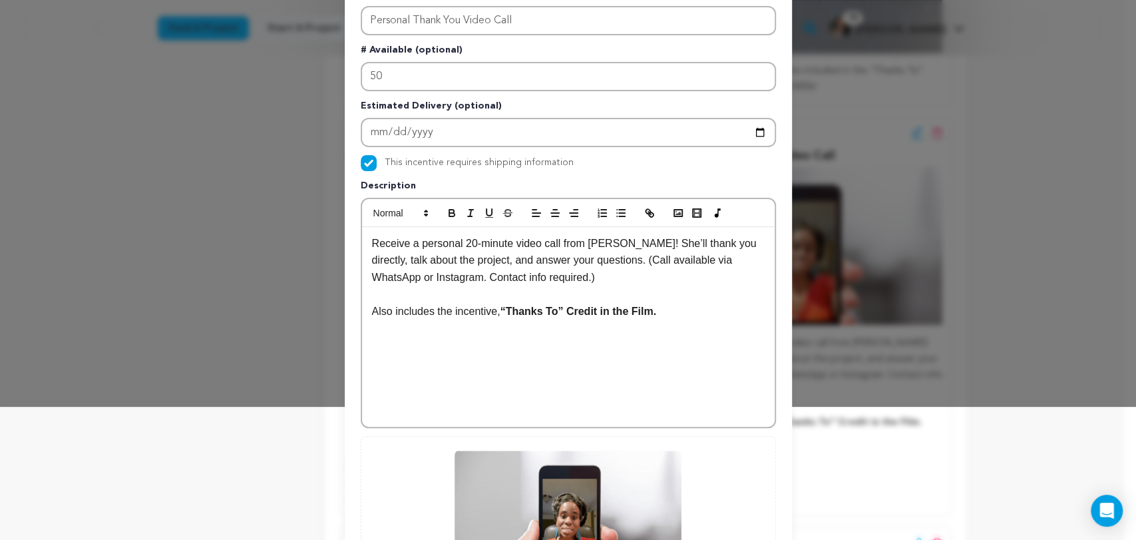
scroll to position [148, 0]
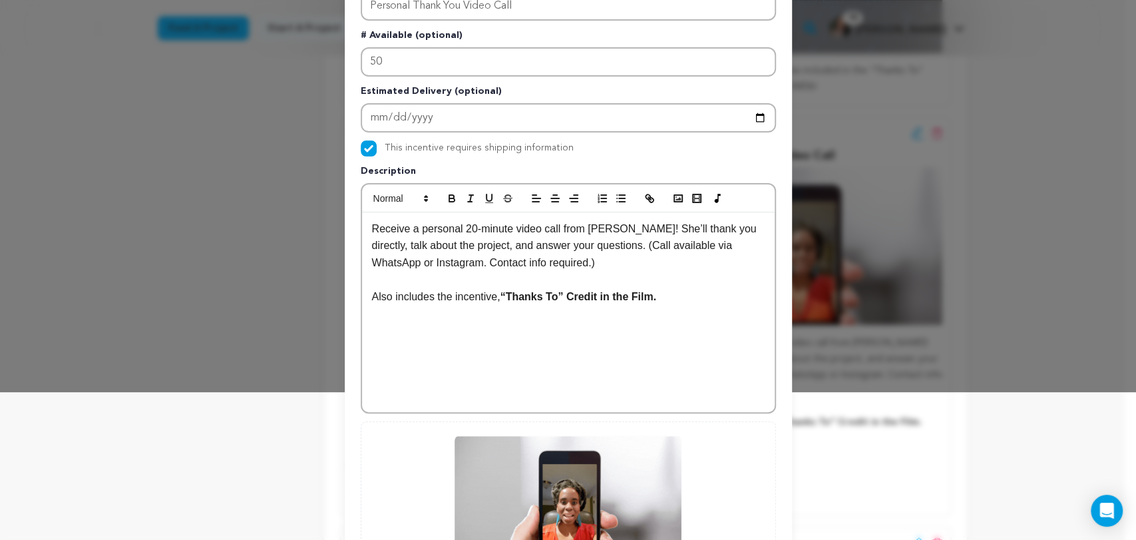
click at [602, 262] on p "Receive a personal 20-minute video call from Alyscia Cunningham! She’ll thank y…" at bounding box center [568, 245] width 393 height 51
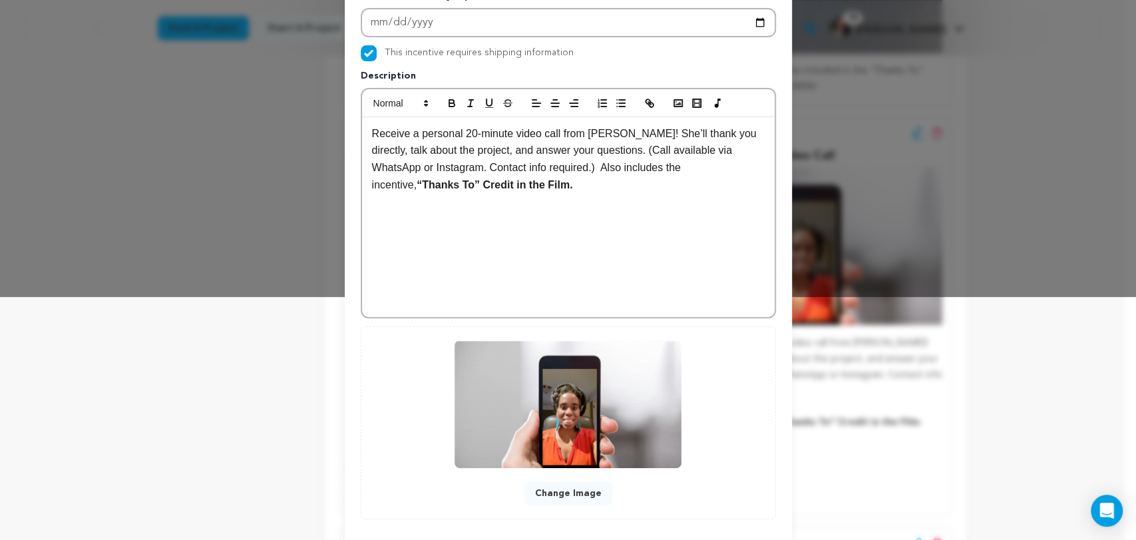
scroll to position [308, 0]
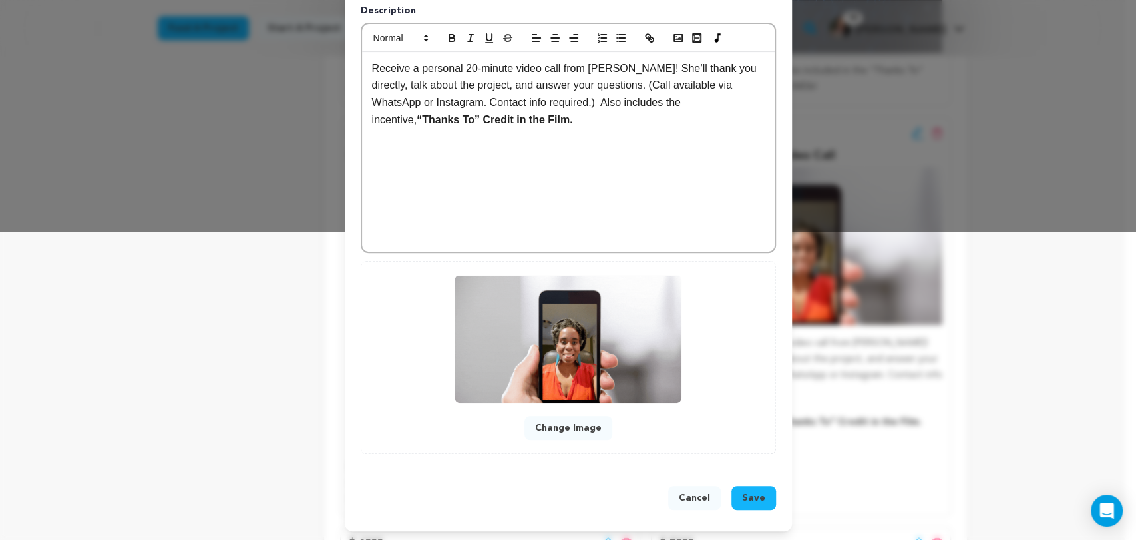
click at [754, 504] on button "Save" at bounding box center [754, 498] width 45 height 24
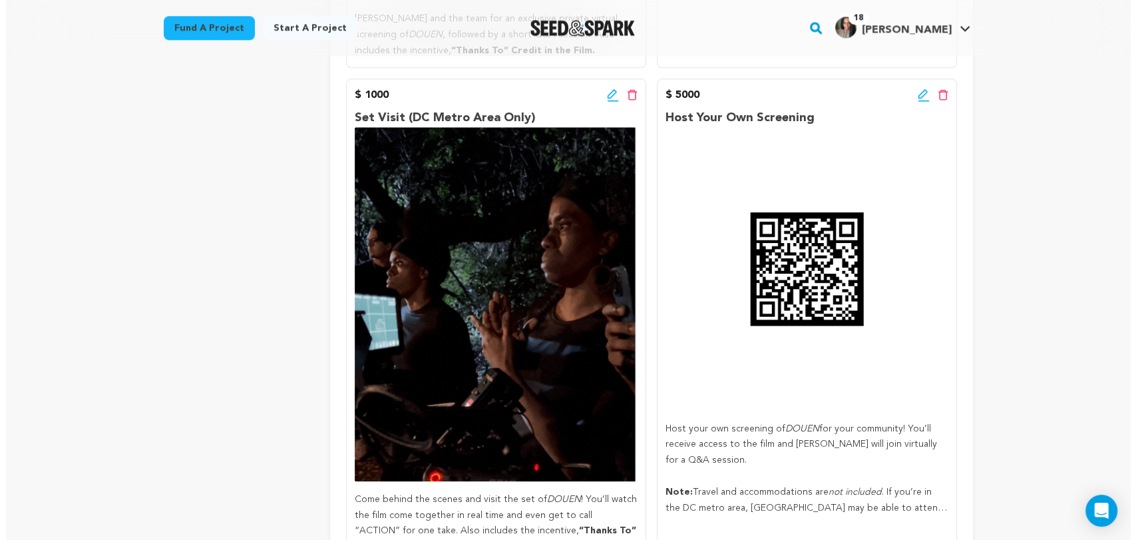
scroll to position [1326, 0]
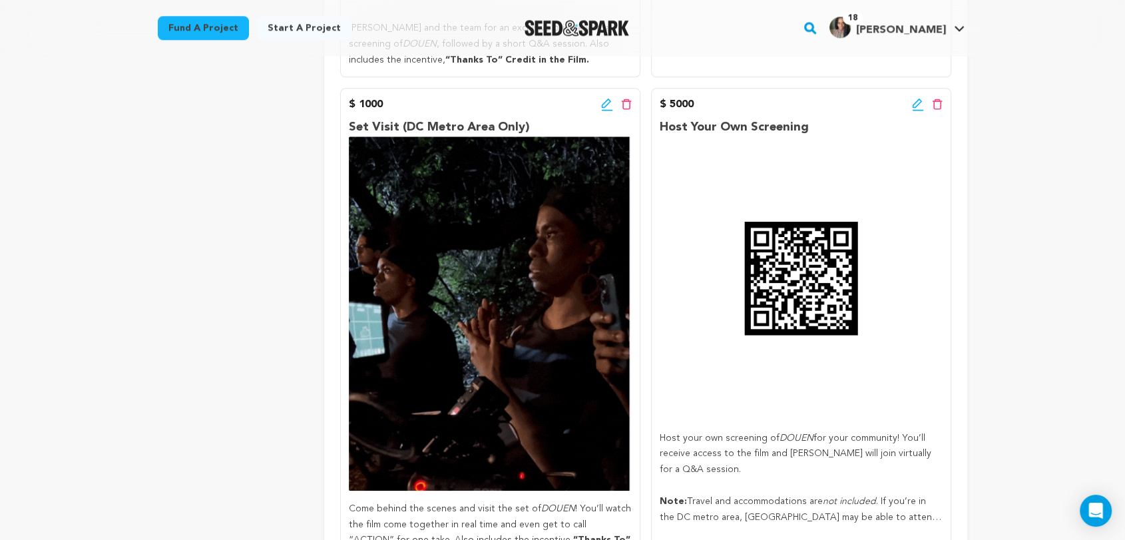
click at [915, 102] on icon at bounding box center [918, 104] width 12 height 13
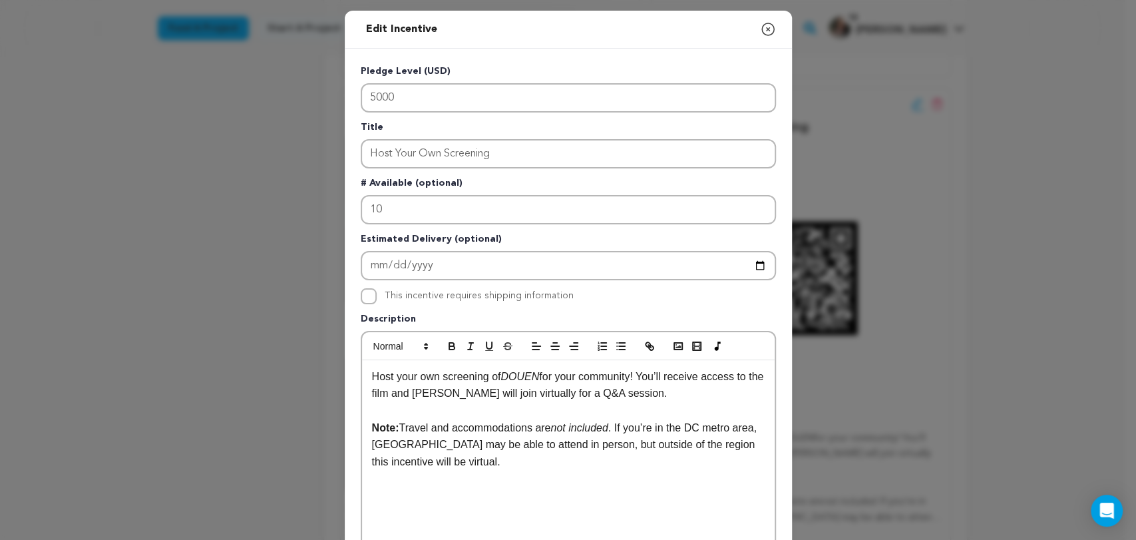
click at [642, 390] on p "Host your own screening of DOUEN for your community! You’ll receive access to t…" at bounding box center [568, 385] width 393 height 34
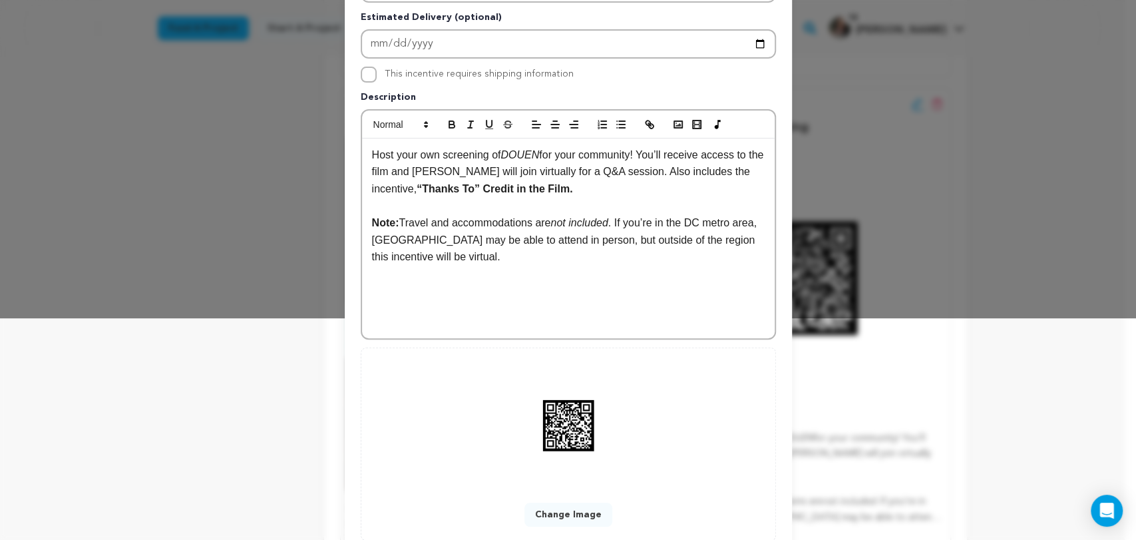
scroll to position [296, 0]
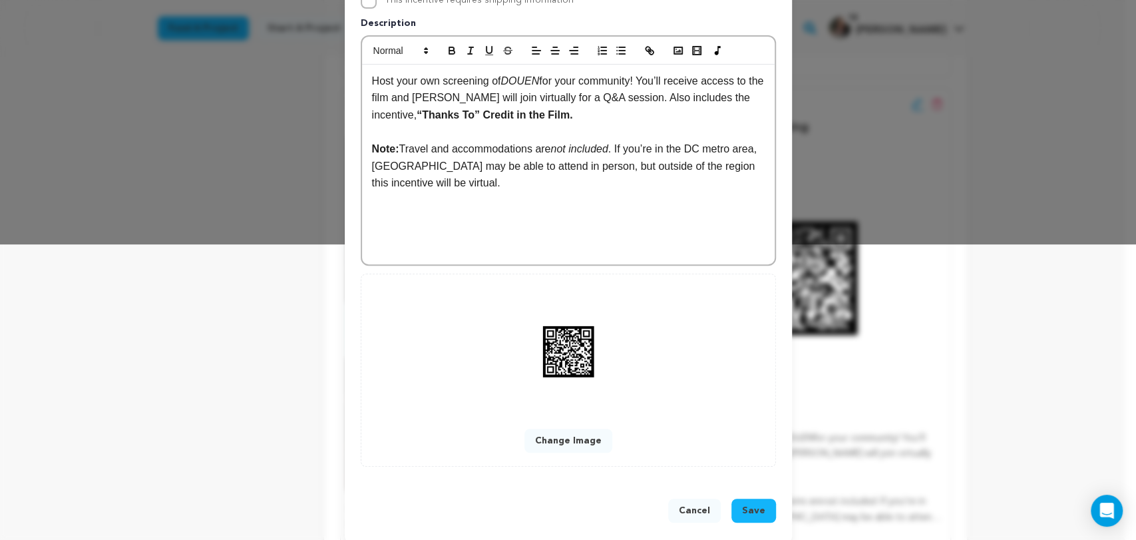
click at [749, 509] on span "Save" at bounding box center [753, 510] width 23 height 13
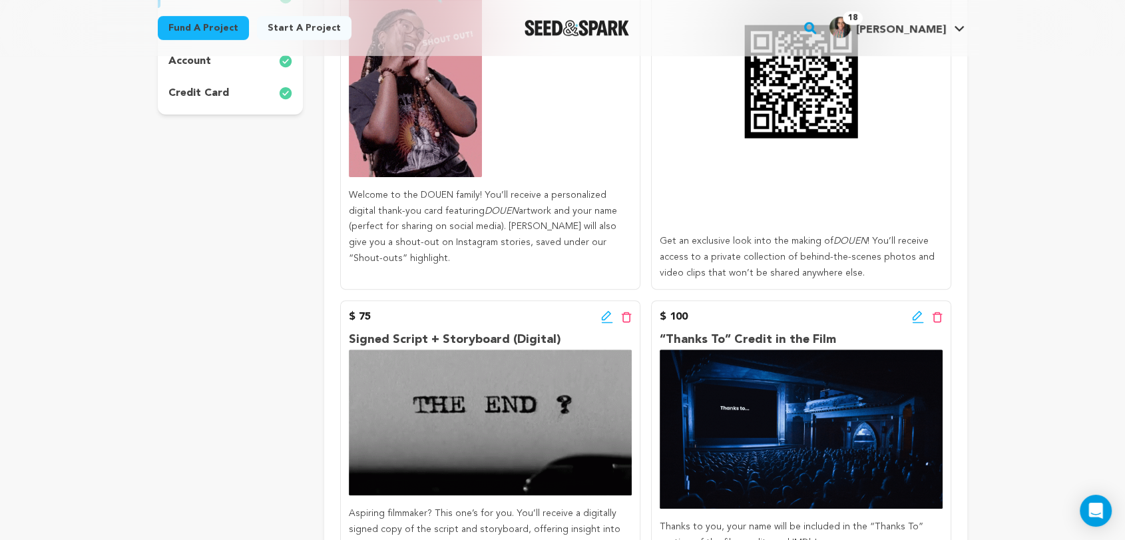
scroll to position [411, 0]
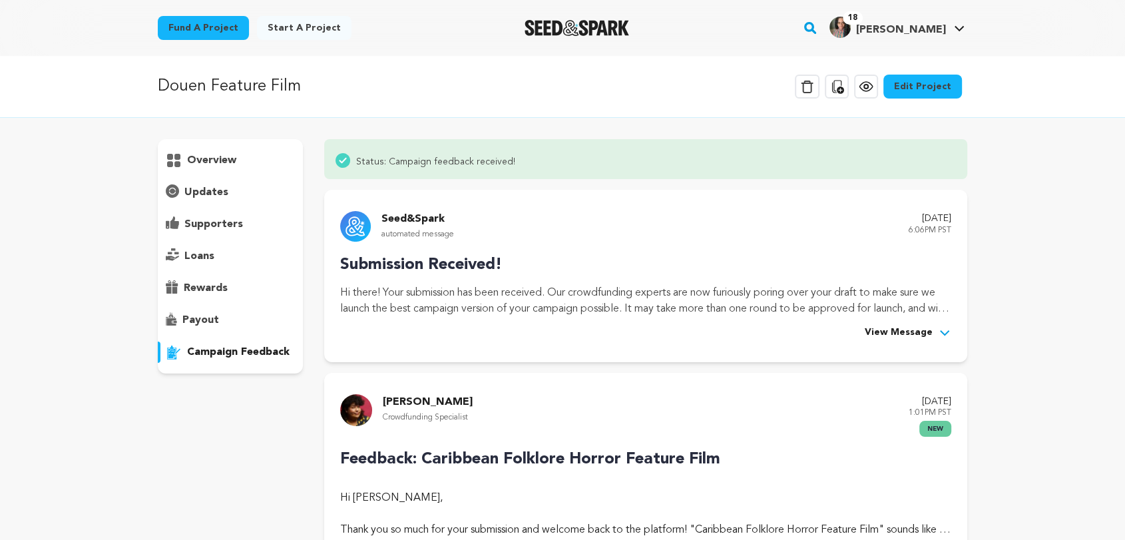
scroll to position [980, 0]
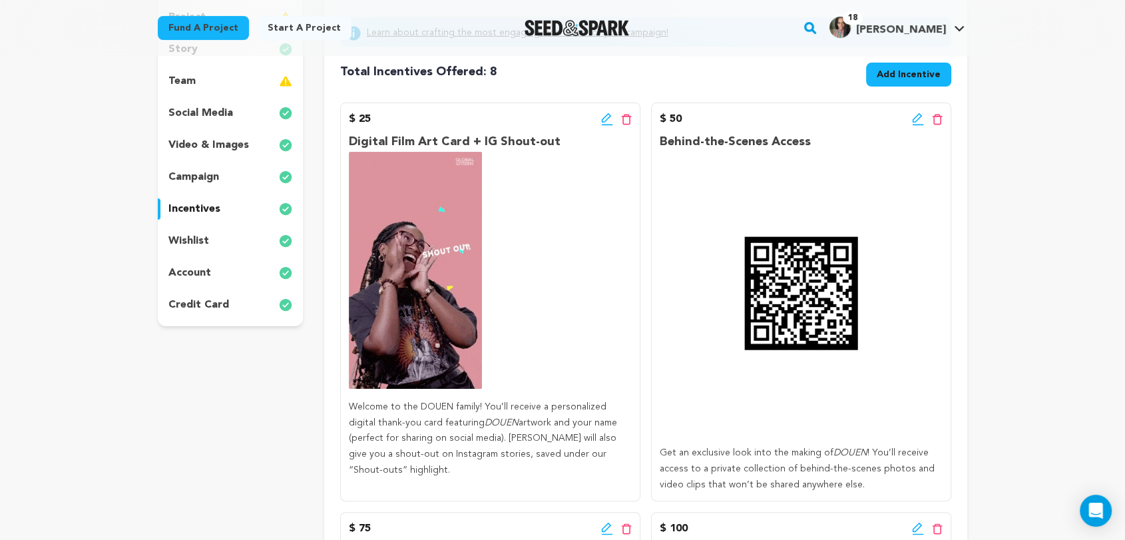
scroll to position [210, 0]
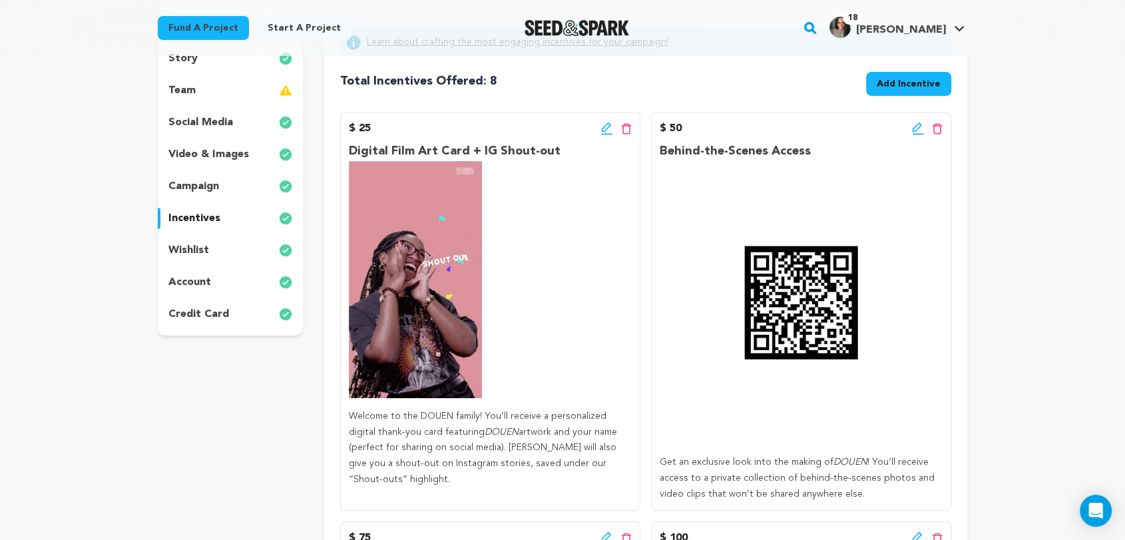
drag, startPoint x: 804, startPoint y: 152, endPoint x: 658, endPoint y: 148, distance: 145.9
click at [658, 148] on div "$ 50 Edit incentive button Delete incentive button Behind-the-Scenes Access Get…" at bounding box center [801, 311] width 300 height 399
copy p "Behind-the-Scenes Access"
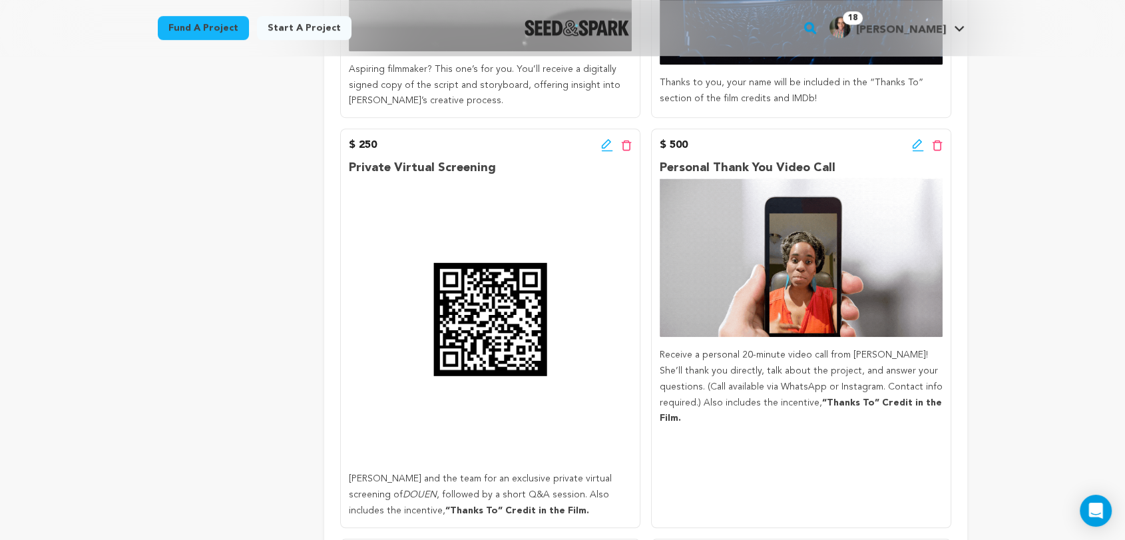
scroll to position [876, 0]
drag, startPoint x: 493, startPoint y: 168, endPoint x: 357, endPoint y: 184, distance: 137.3
click at [349, 169] on p "Private Virtual Screening" at bounding box center [490, 167] width 283 height 19
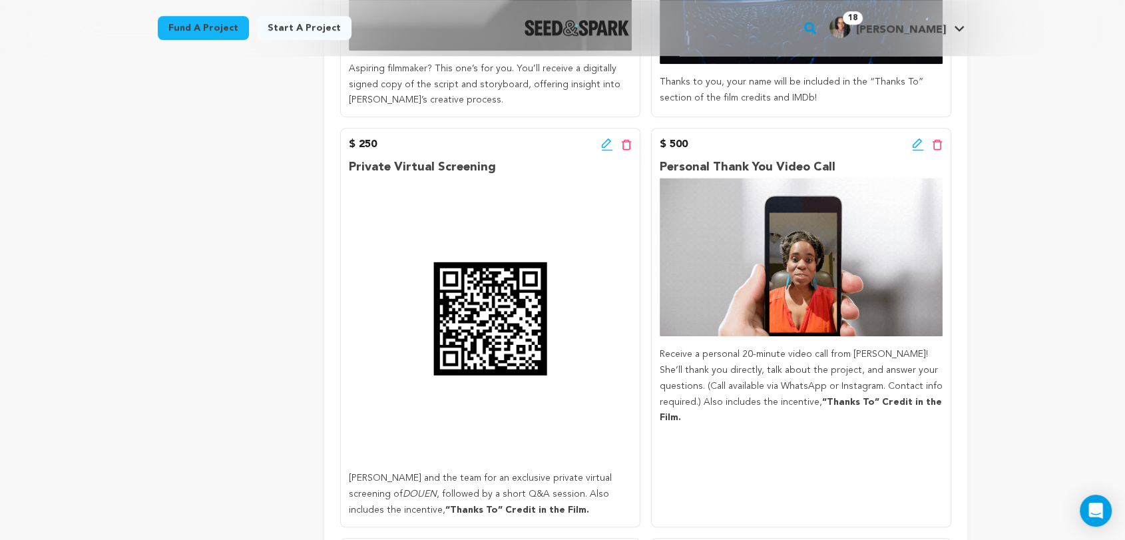
copy p "Private Virtual Screening"
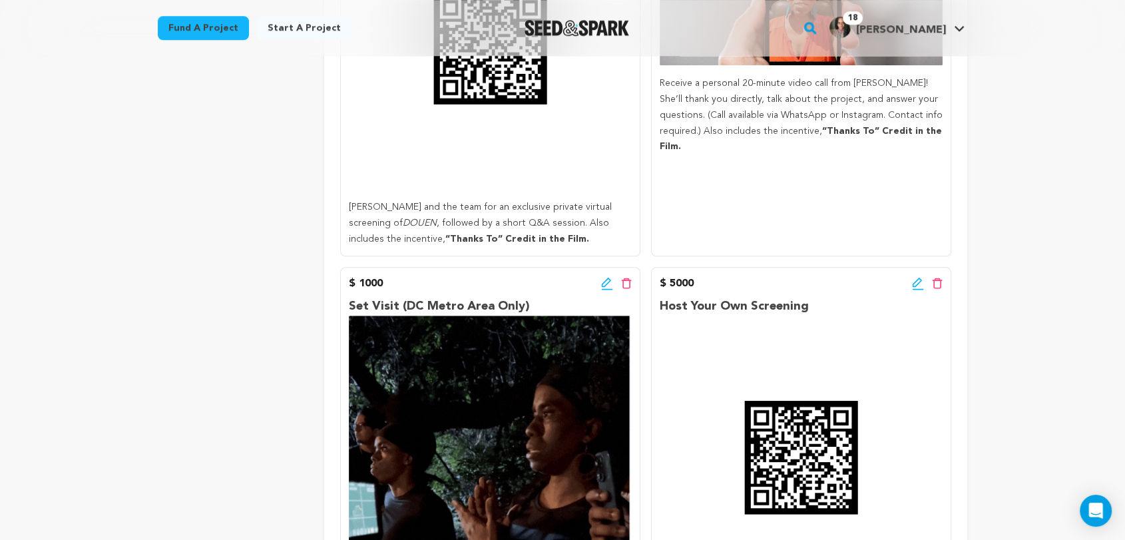
scroll to position [1246, 0]
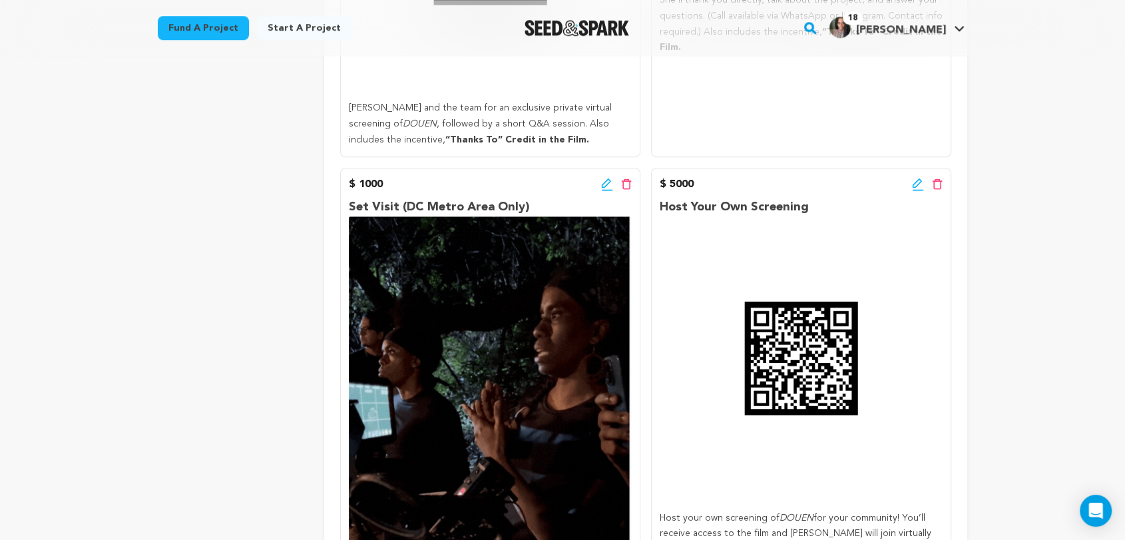
drag, startPoint x: 810, startPoint y: 210, endPoint x: 658, endPoint y: 210, distance: 151.8
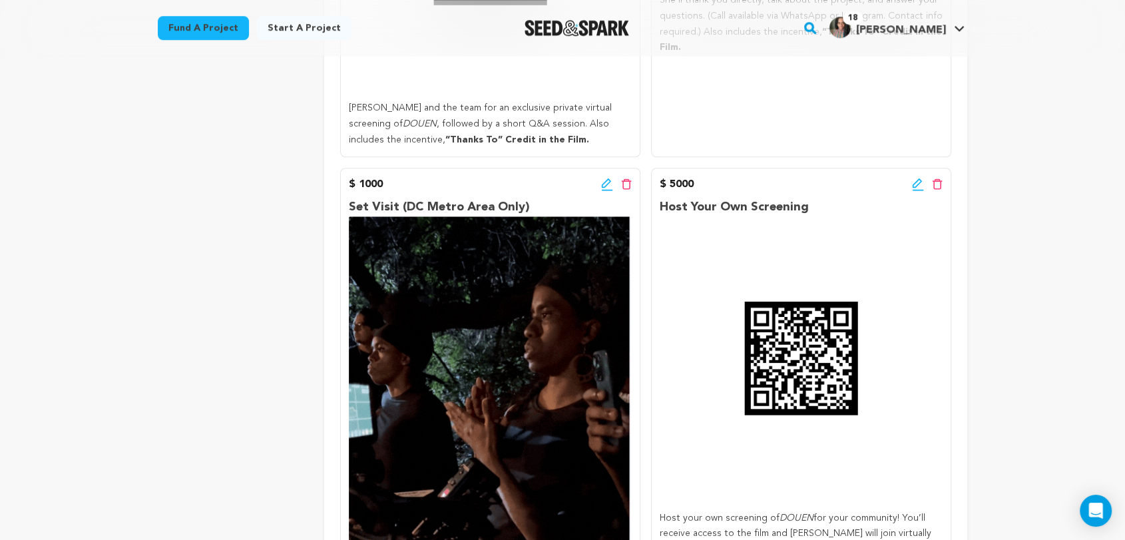
click at [658, 210] on div "$ 5000 Edit incentive button Delete incentive button Host Your Own Screening Ho…" at bounding box center [801, 426] width 300 height 517
copy p "Host Your Own Screening"
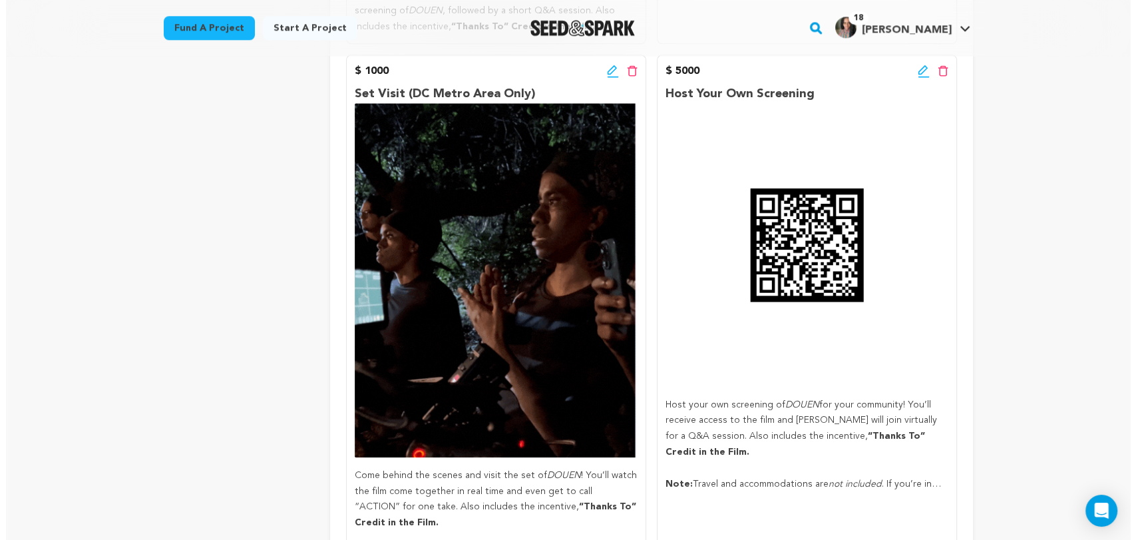
scroll to position [1320, 0]
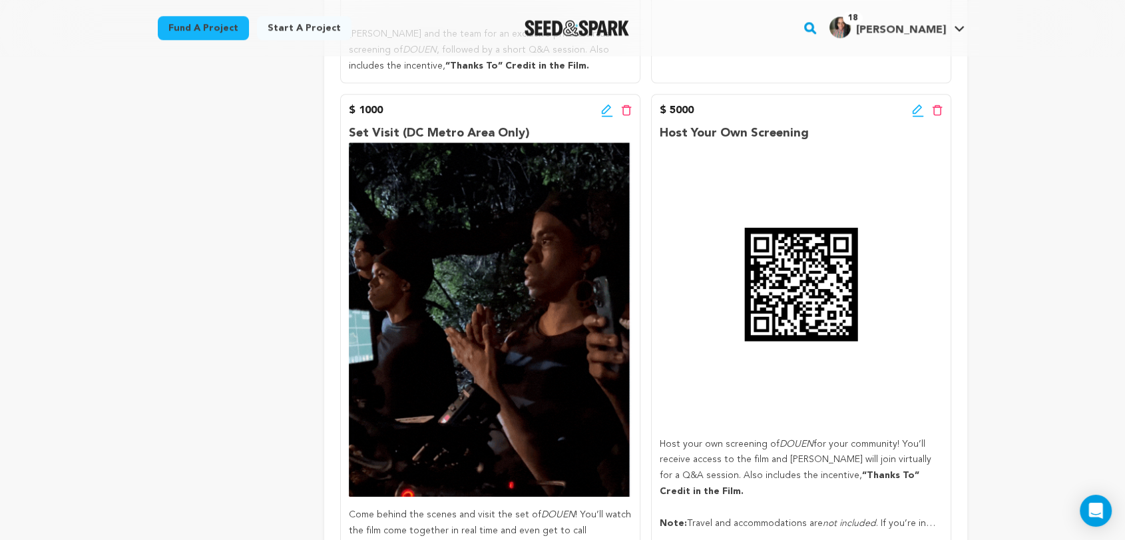
click at [916, 113] on icon at bounding box center [917, 108] width 9 height 9
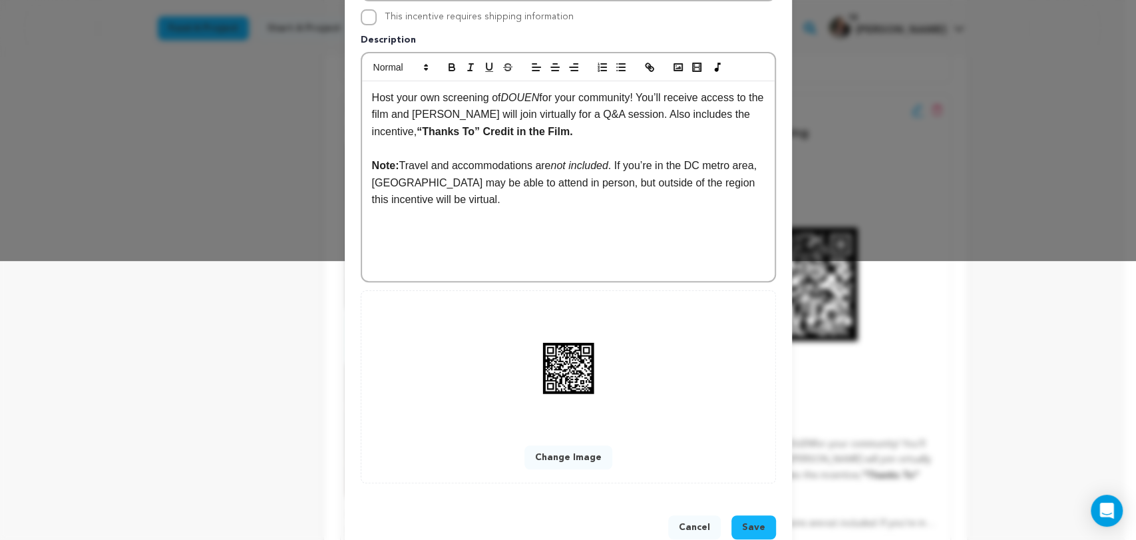
scroll to position [296, 0]
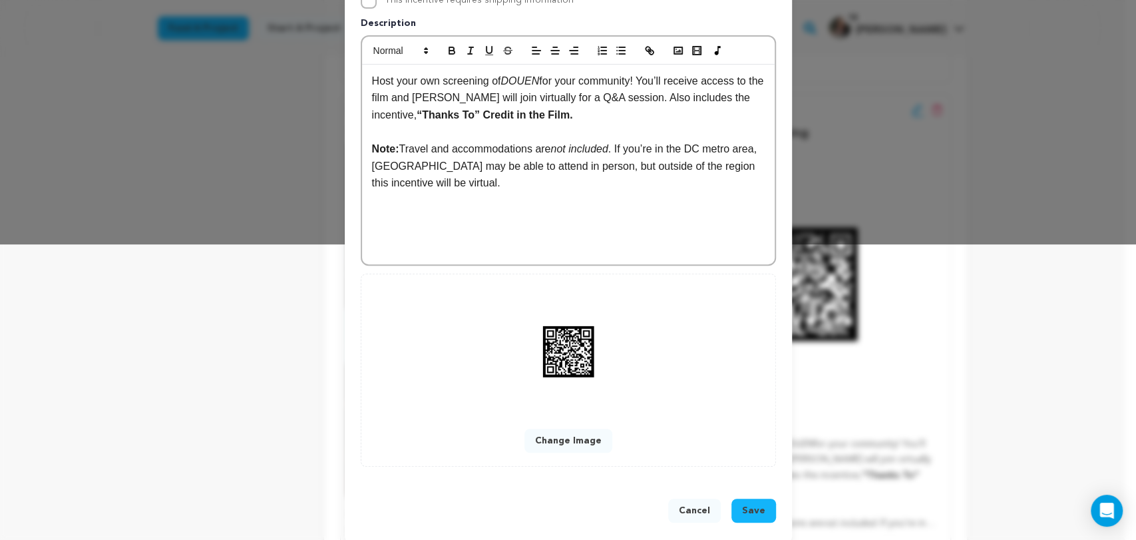
click at [546, 435] on button "Change Image" at bounding box center [569, 441] width 88 height 24
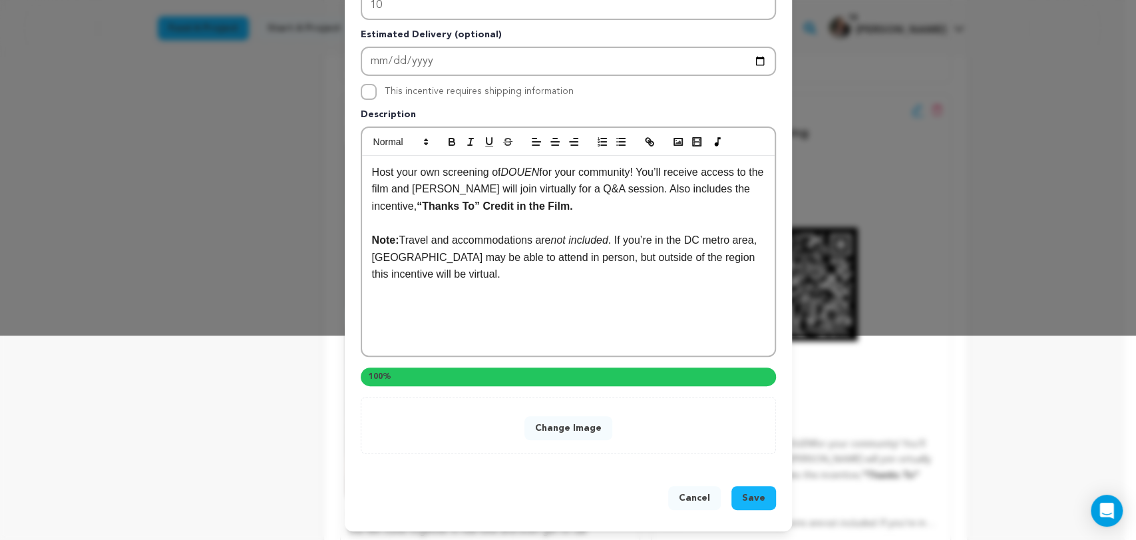
scroll to position [281, 0]
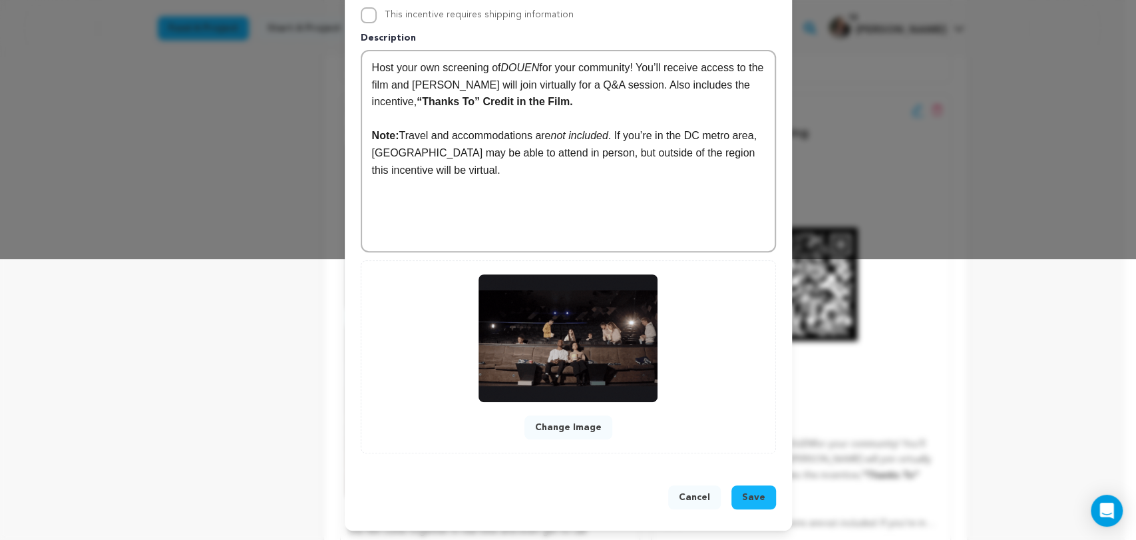
click at [747, 497] on span "Save" at bounding box center [753, 497] width 23 height 13
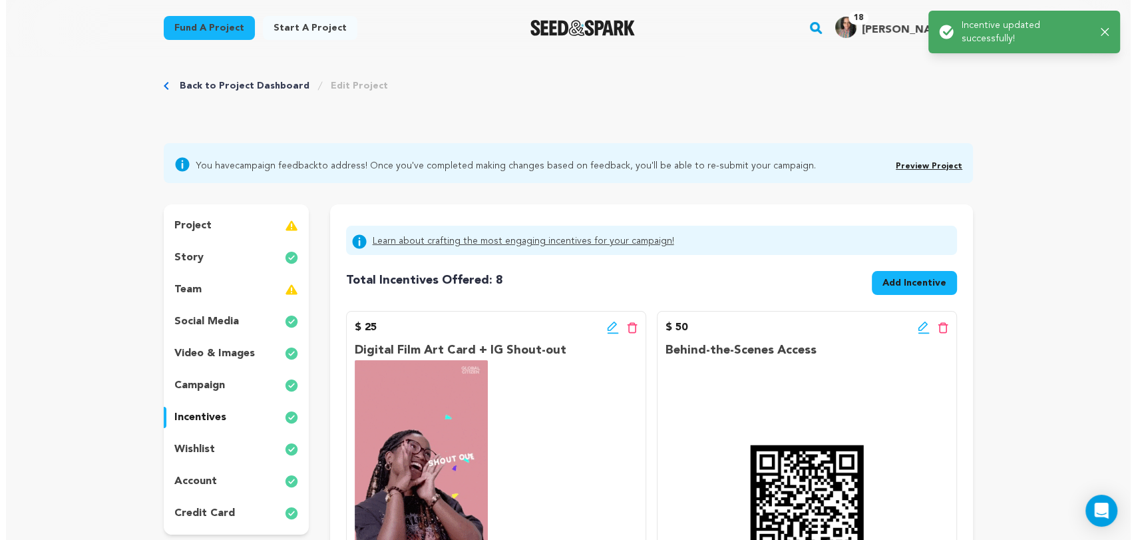
scroll to position [0, 0]
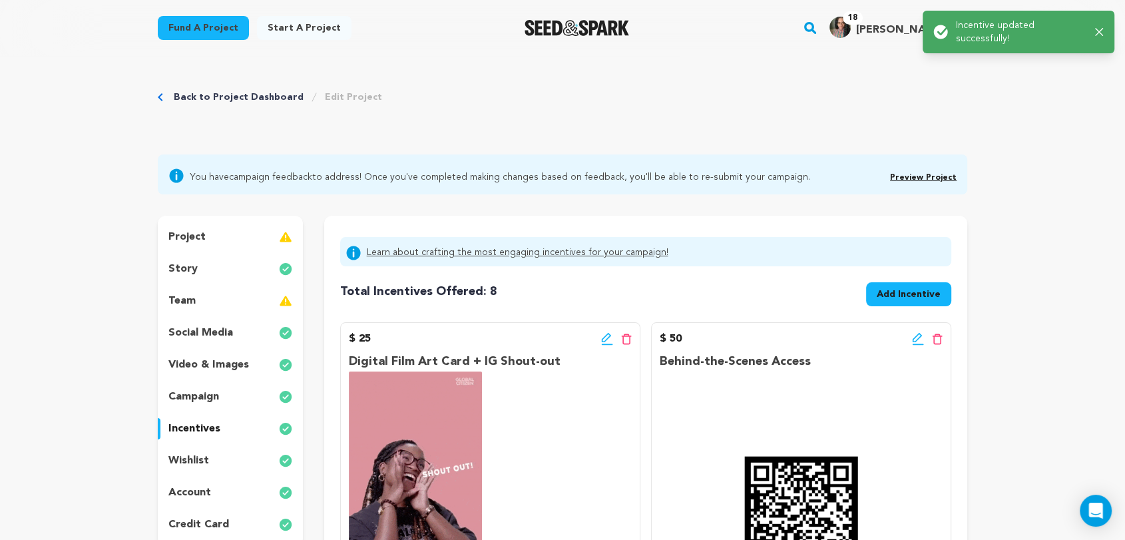
click at [917, 337] on icon at bounding box center [918, 338] width 12 height 13
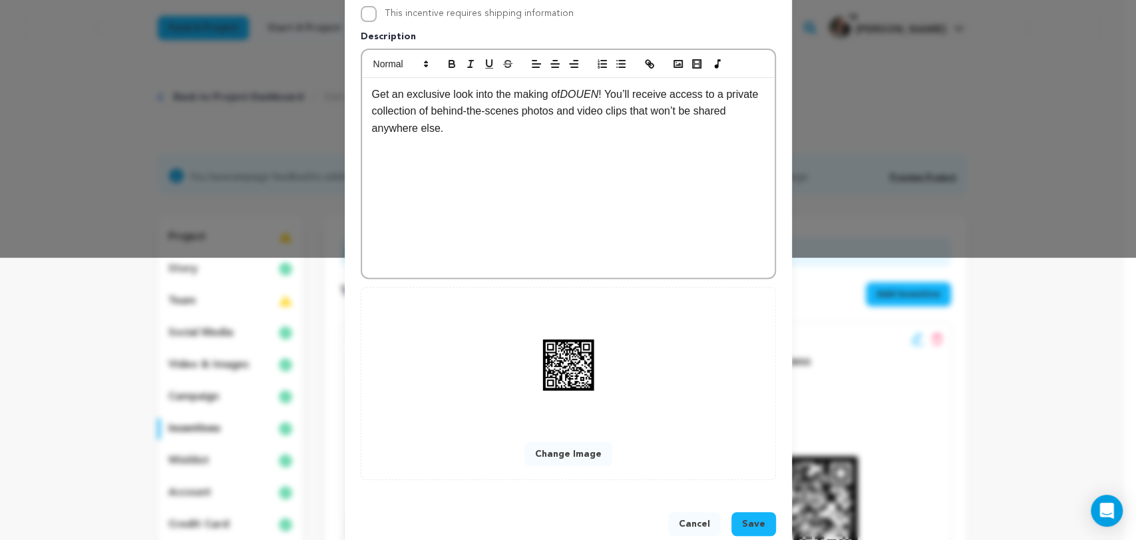
scroll to position [308, 0]
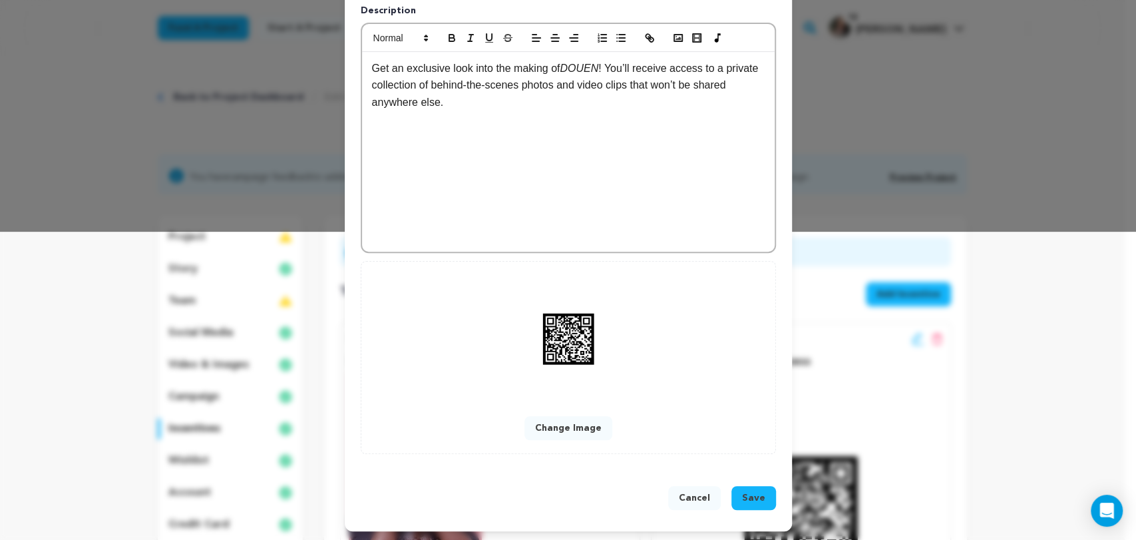
click at [559, 429] on button "Change Image" at bounding box center [569, 428] width 88 height 24
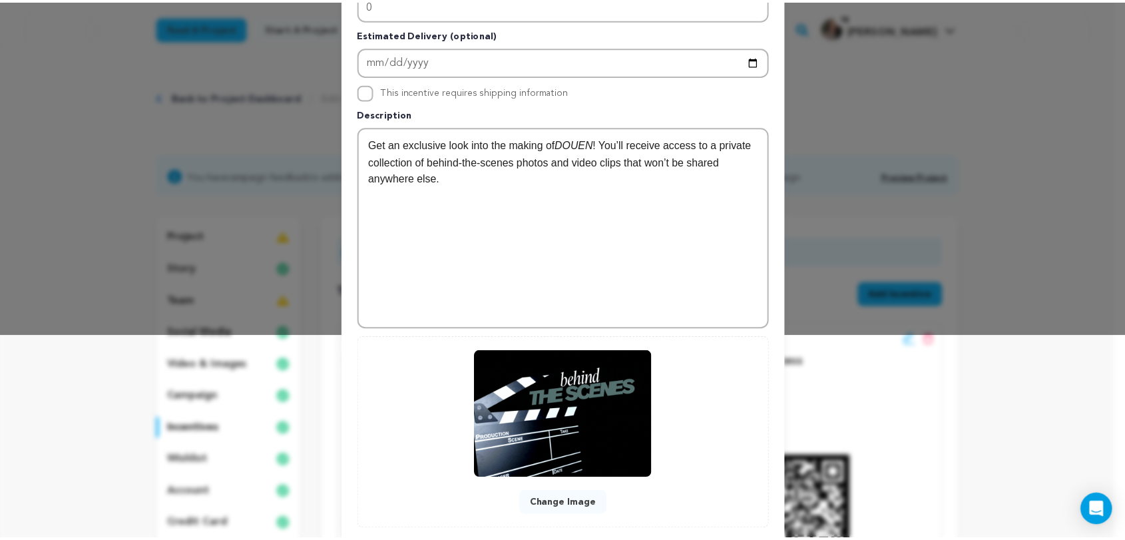
scroll to position [281, 0]
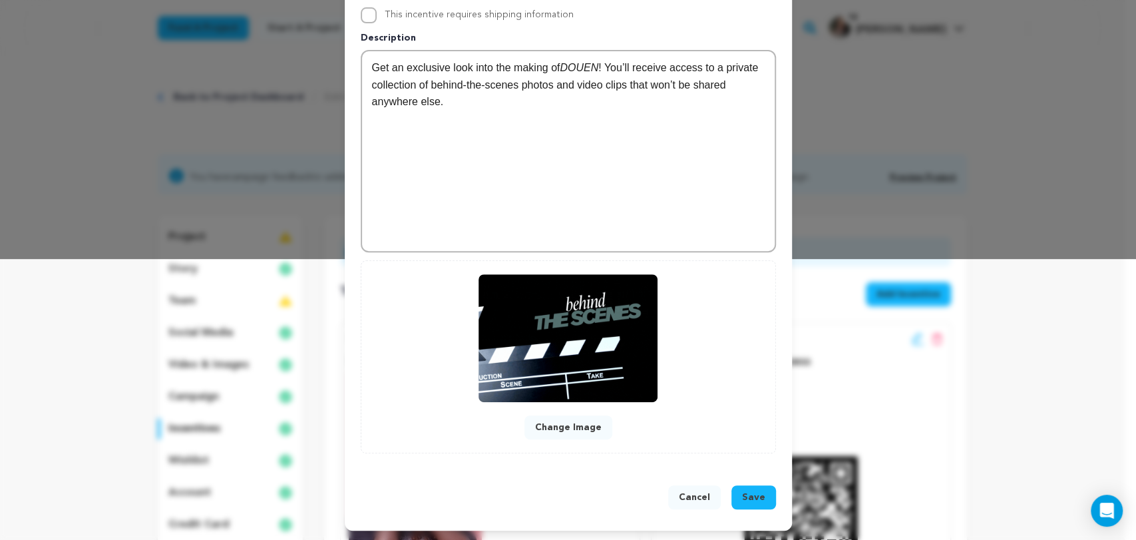
click at [747, 497] on span "Save" at bounding box center [753, 497] width 23 height 13
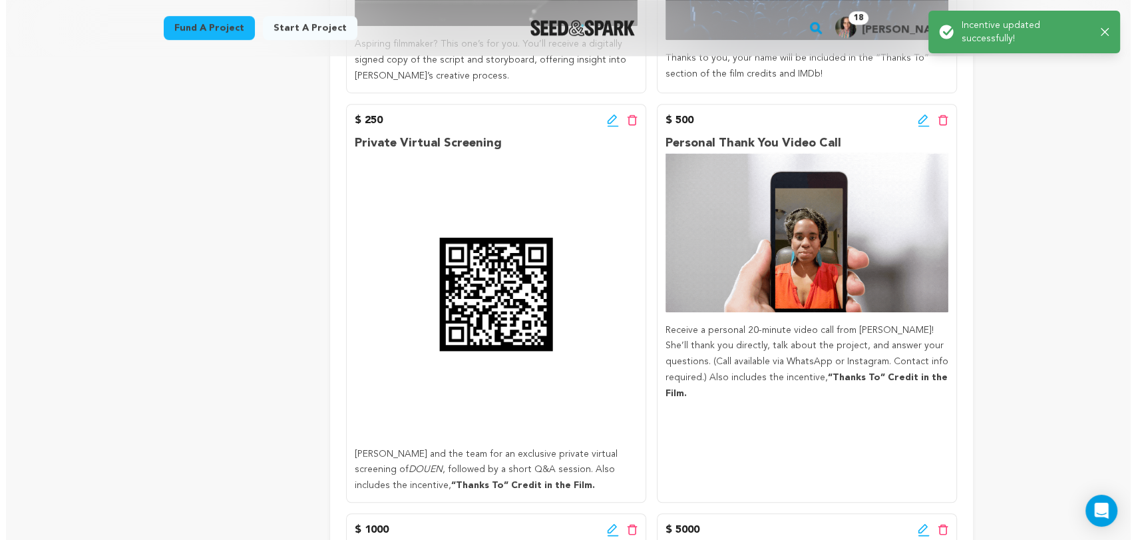
scroll to position [887, 0]
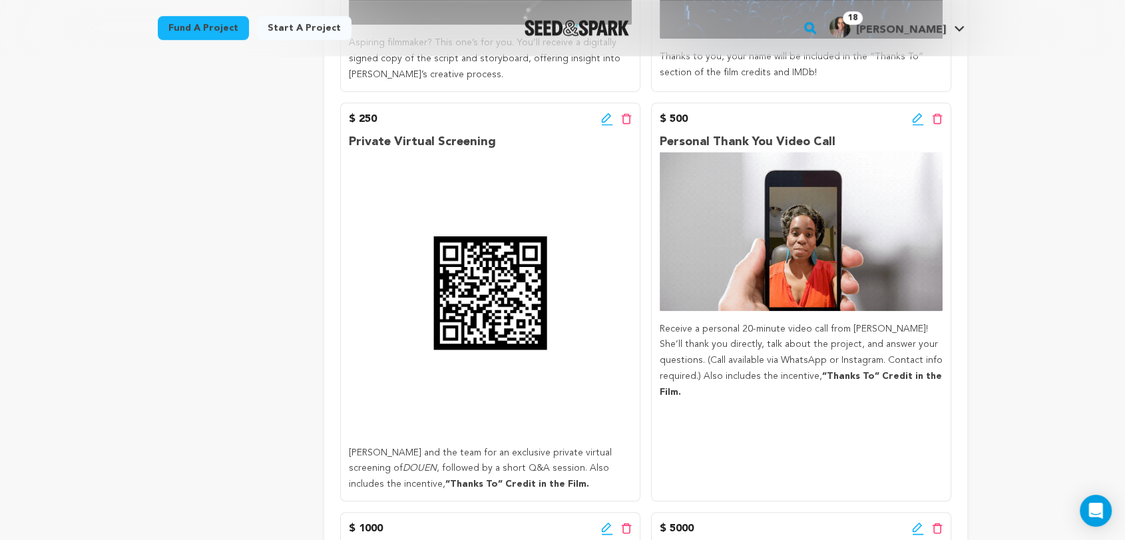
click at [604, 126] on icon at bounding box center [607, 119] width 12 height 13
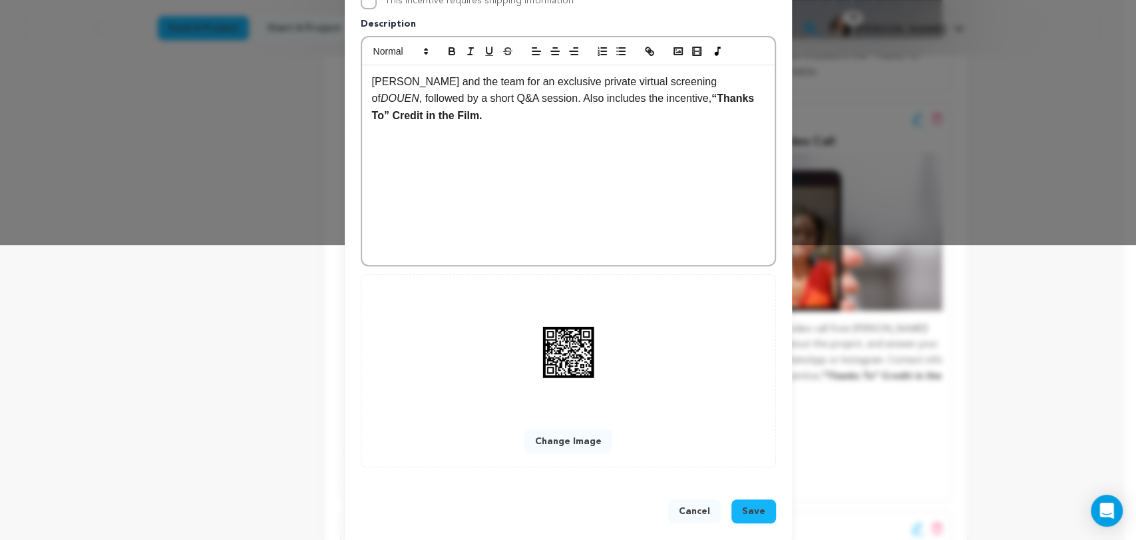
scroll to position [296, 0]
click at [566, 441] on button "Change Image" at bounding box center [569, 441] width 88 height 24
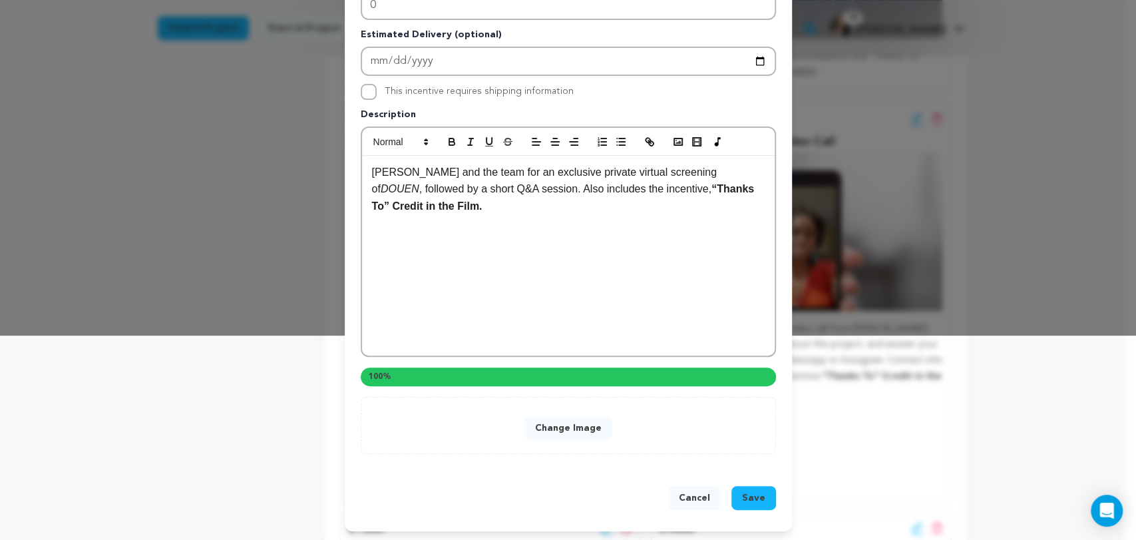
scroll to position [281, 0]
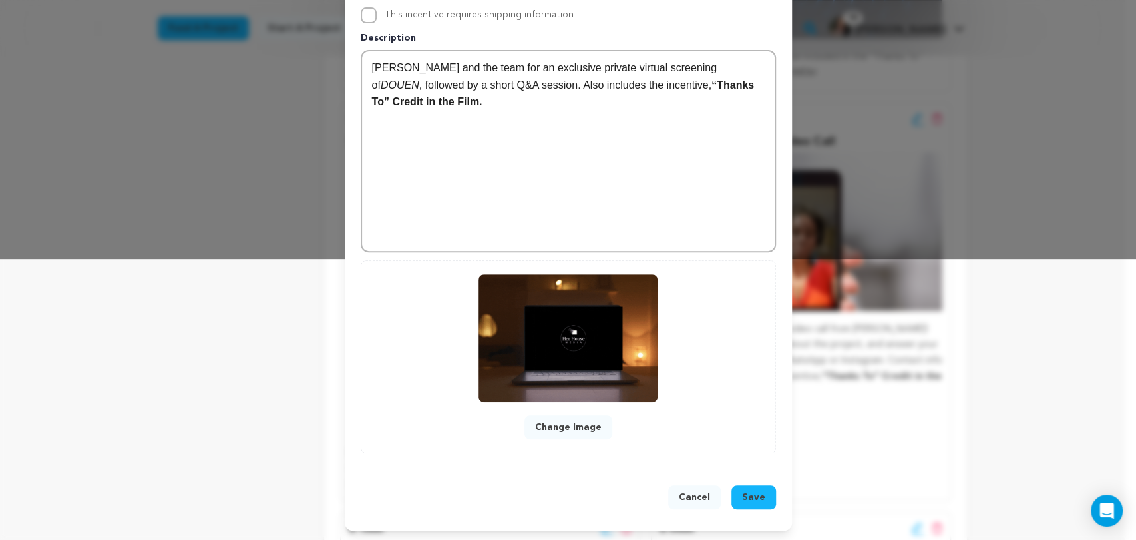
click at [742, 495] on span "Save" at bounding box center [753, 497] width 23 height 13
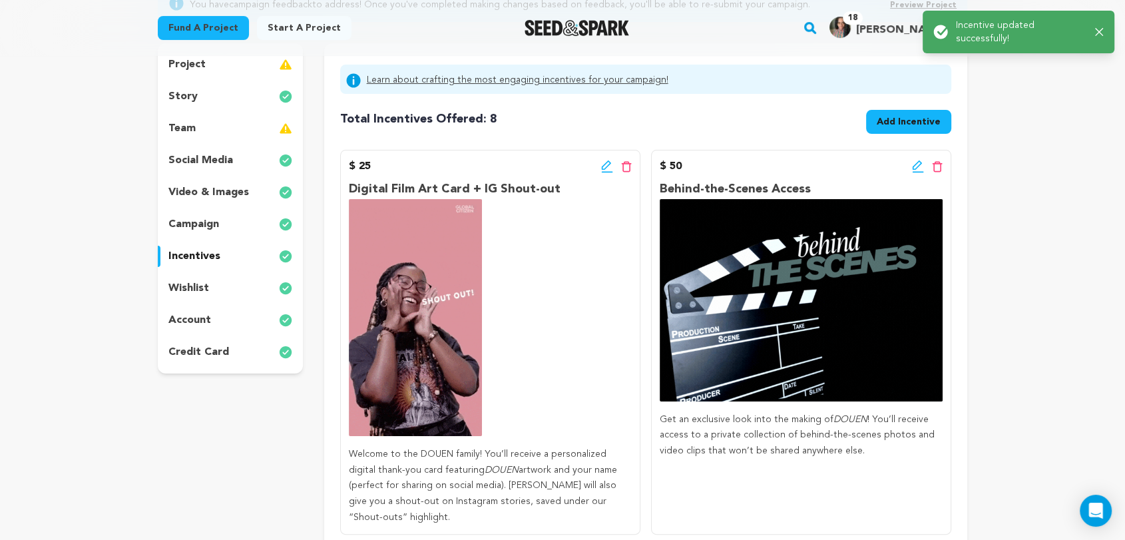
scroll to position [222, 0]
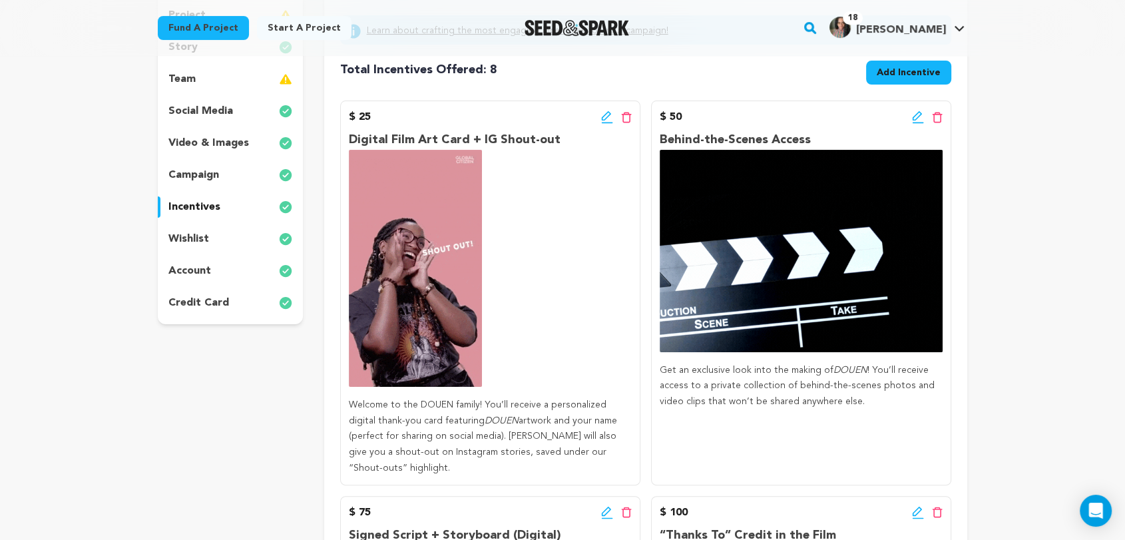
click at [915, 120] on icon at bounding box center [918, 117] width 12 height 13
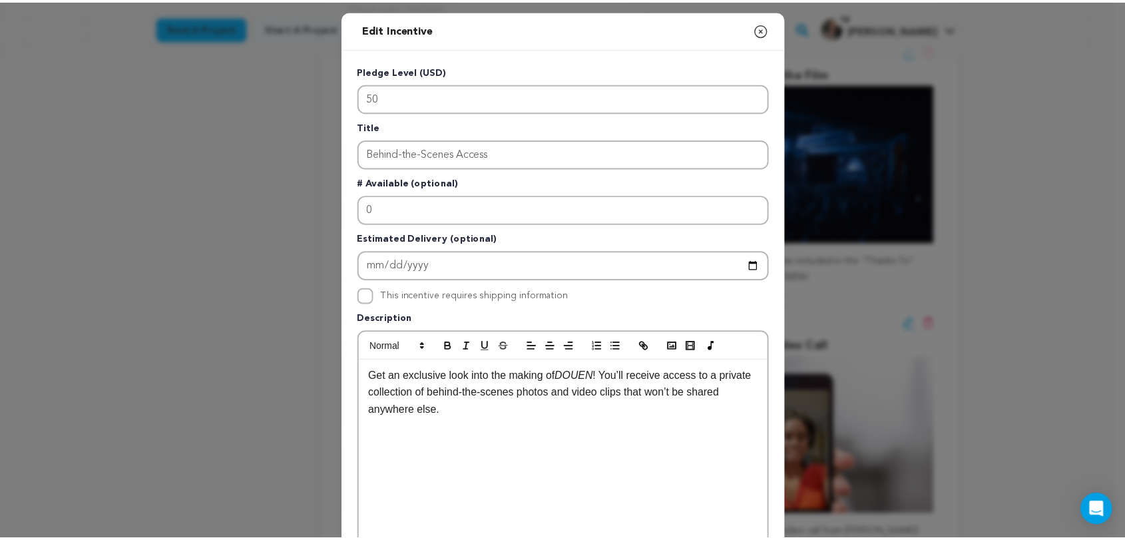
scroll to position [813, 0]
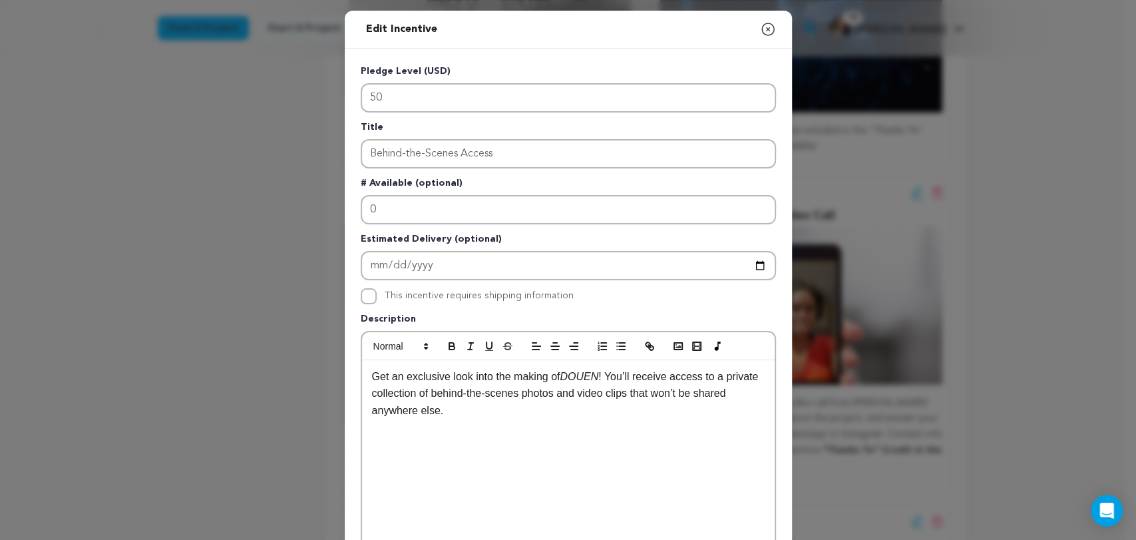
click at [763, 28] on icon "button" at bounding box center [768, 29] width 12 height 12
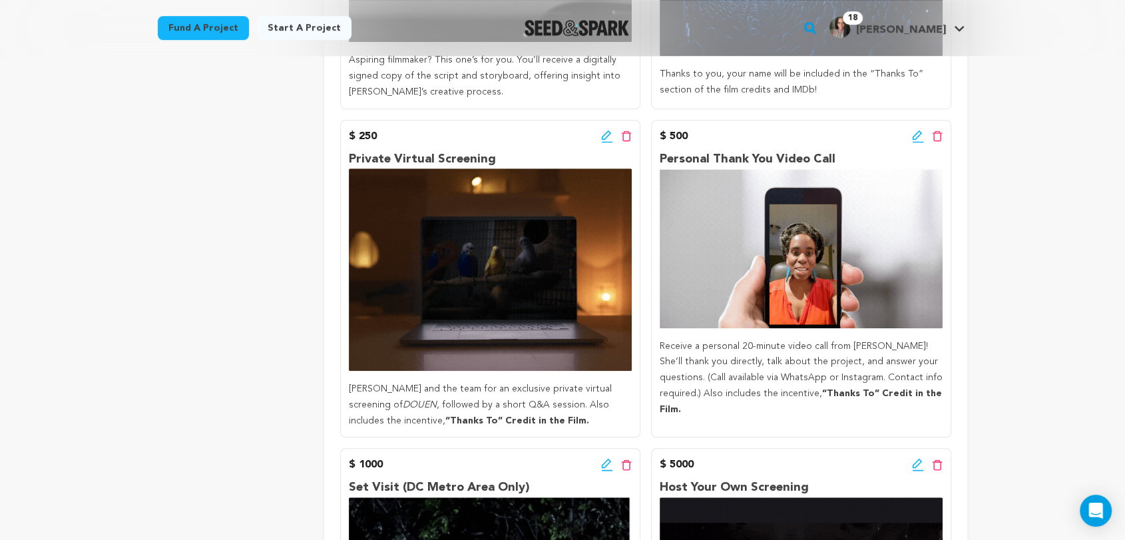
scroll to position [857, 0]
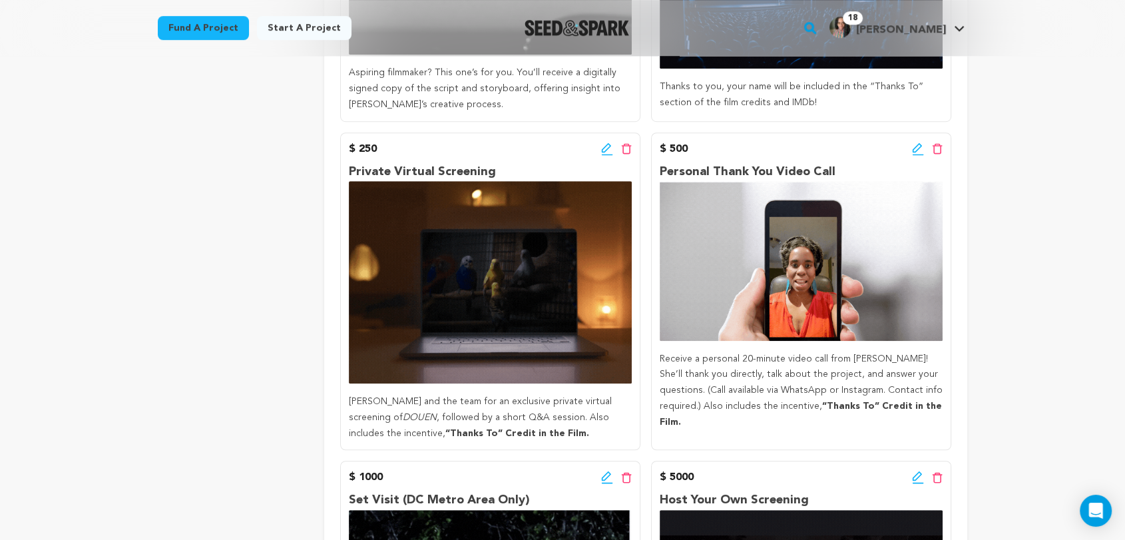
click at [607, 142] on icon at bounding box center [607, 148] width 12 height 13
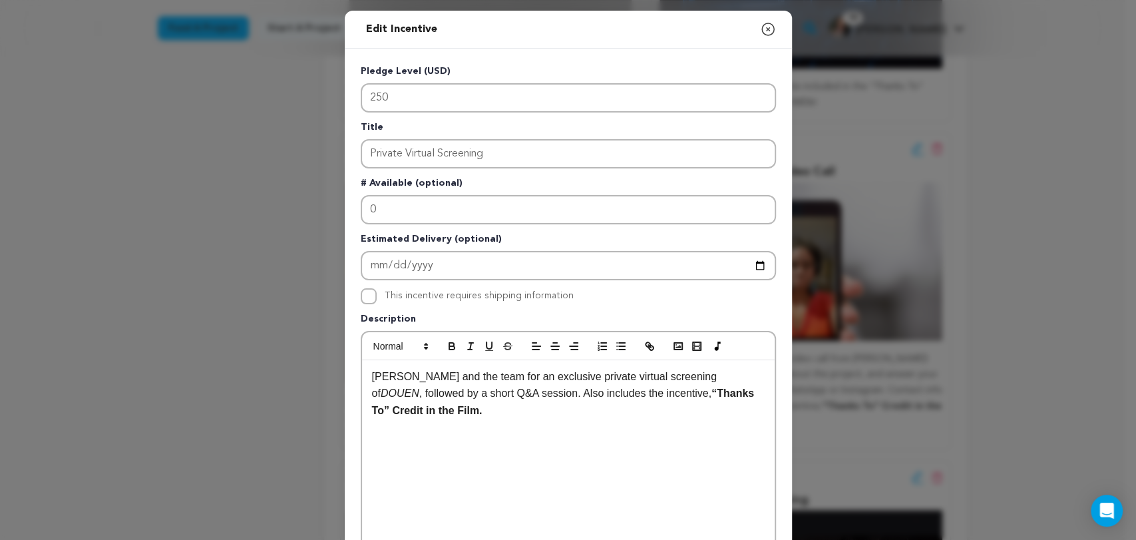
click at [762, 27] on icon "button" at bounding box center [768, 29] width 16 height 16
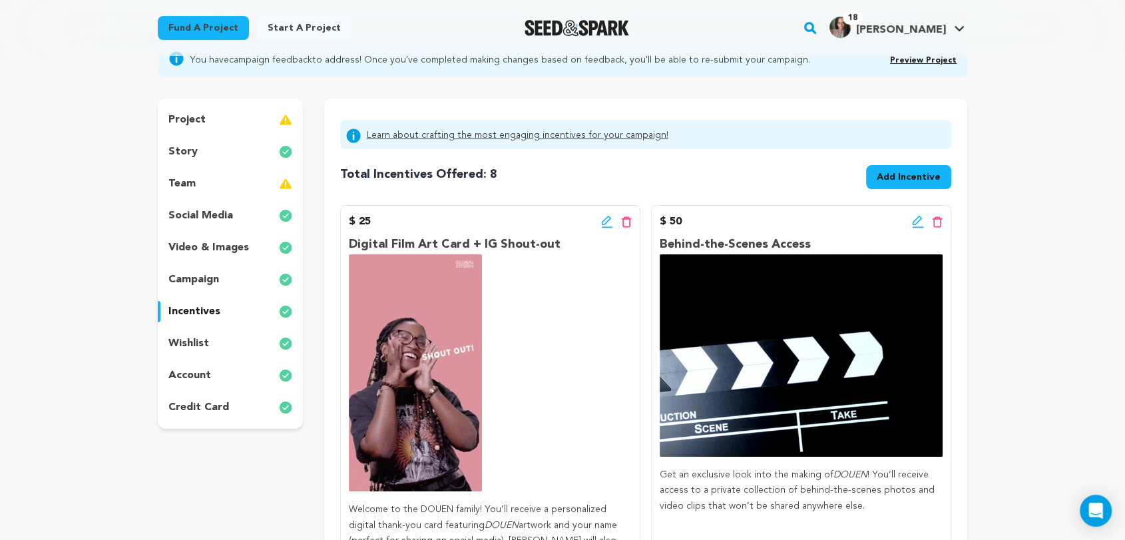
scroll to position [49, 0]
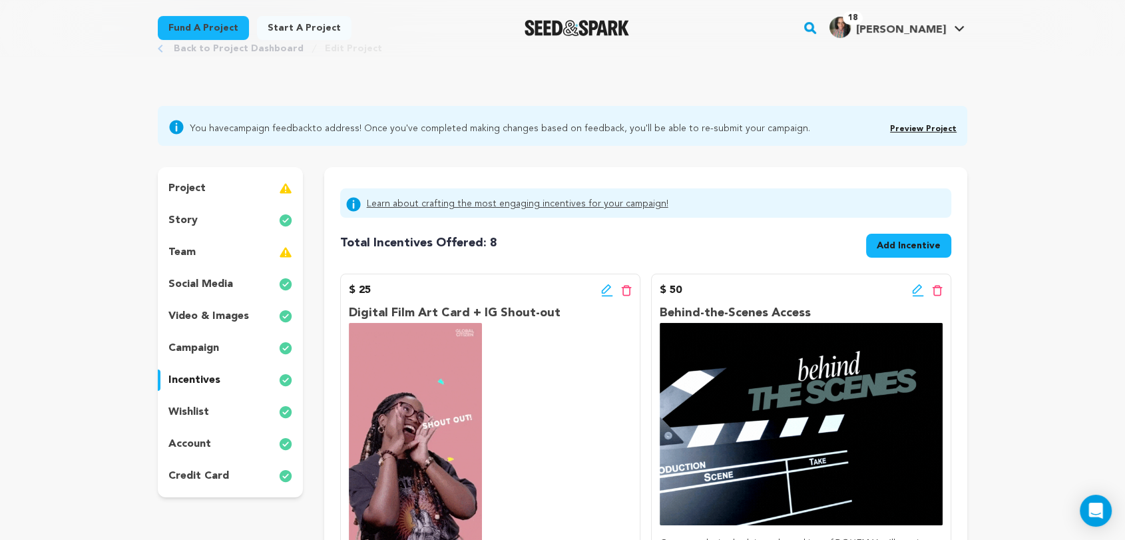
click at [206, 222] on div "story" at bounding box center [230, 220] width 145 height 21
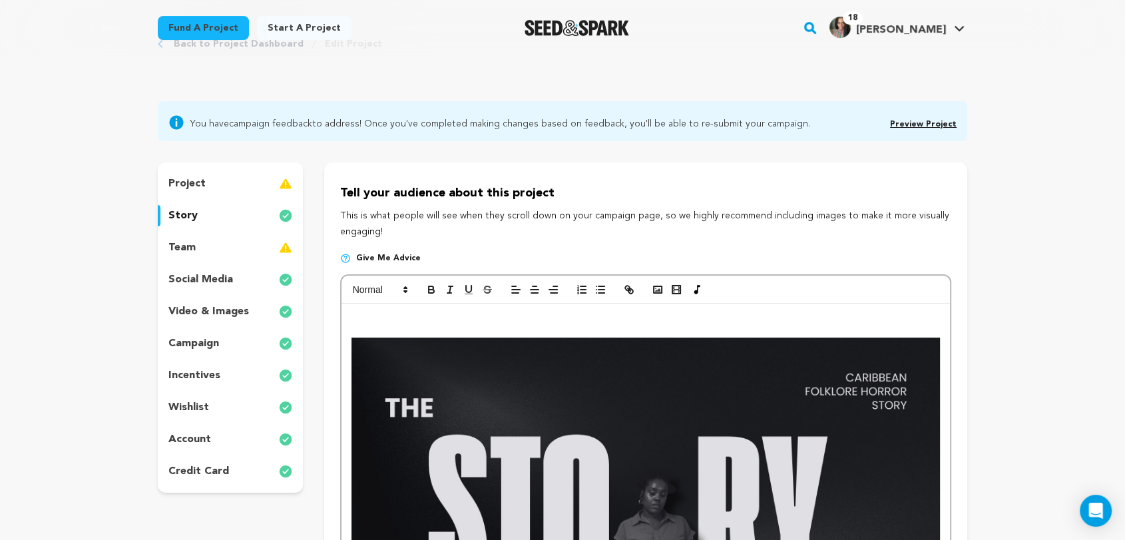
scroll to position [49, 0]
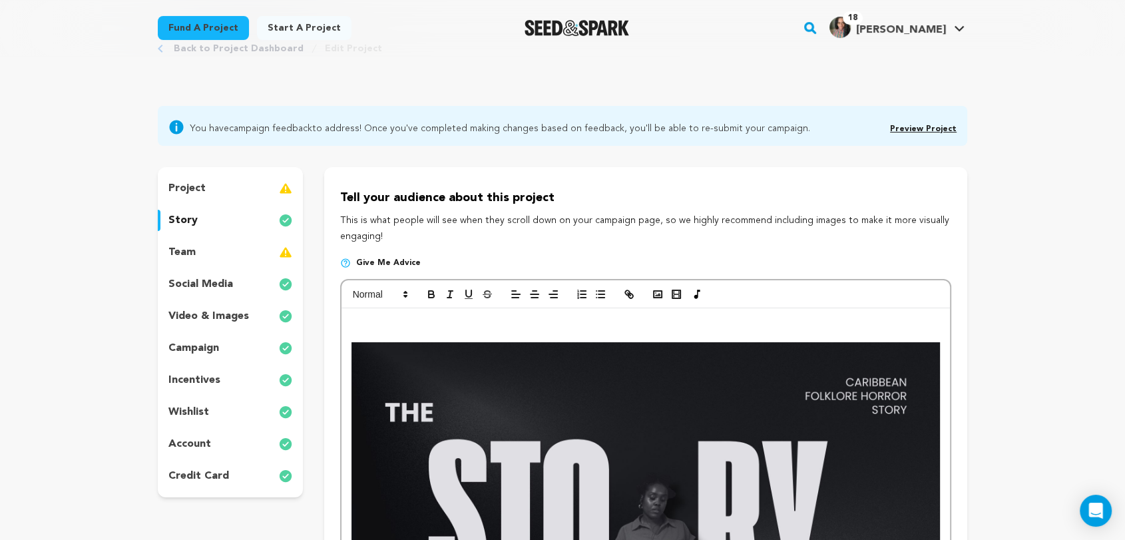
click at [197, 188] on p "project" at bounding box center [186, 188] width 37 height 16
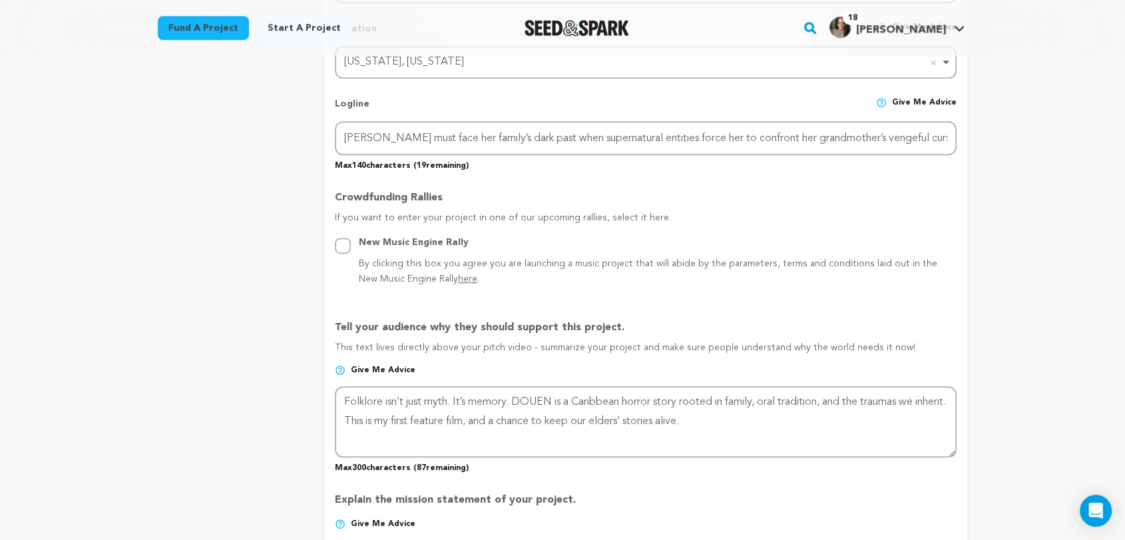
scroll to position [640, 0]
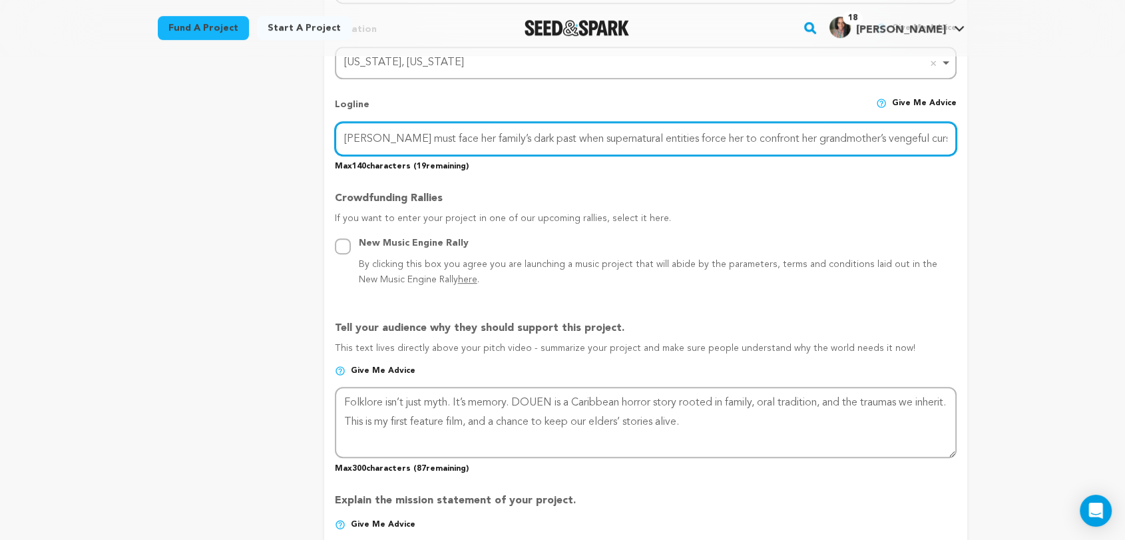
drag, startPoint x: 340, startPoint y: 134, endPoint x: 933, endPoint y: 146, distance: 593.3
click at [933, 146] on input "Sania must face her family’s dark past when supernatural entities force her to …" at bounding box center [646, 139] width 622 height 34
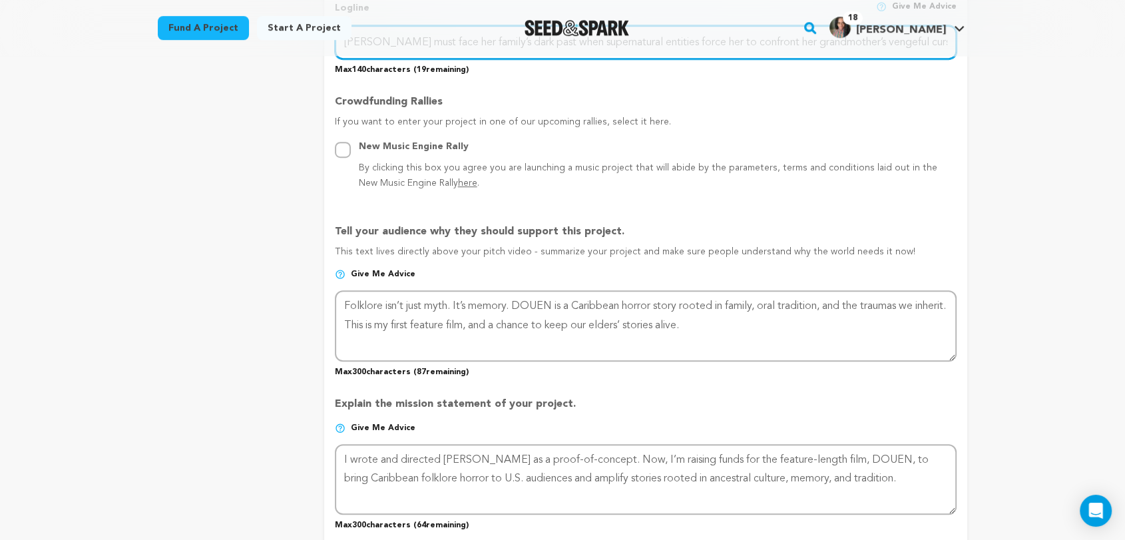
scroll to position [788, 0]
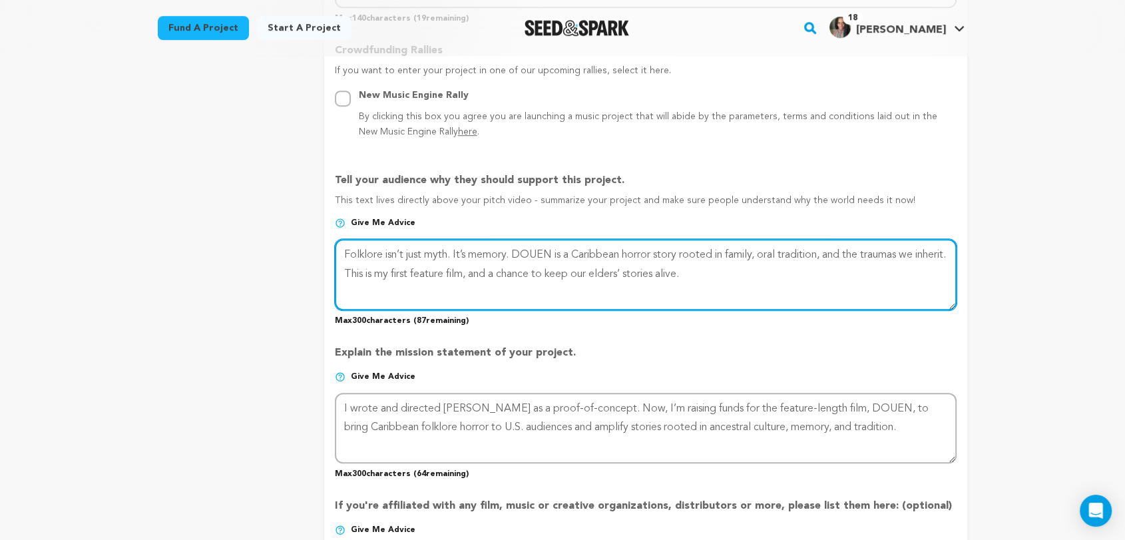
drag, startPoint x: 738, startPoint y: 279, endPoint x: 338, endPoint y: 250, distance: 401.8
click at [338, 250] on textarea at bounding box center [646, 274] width 622 height 71
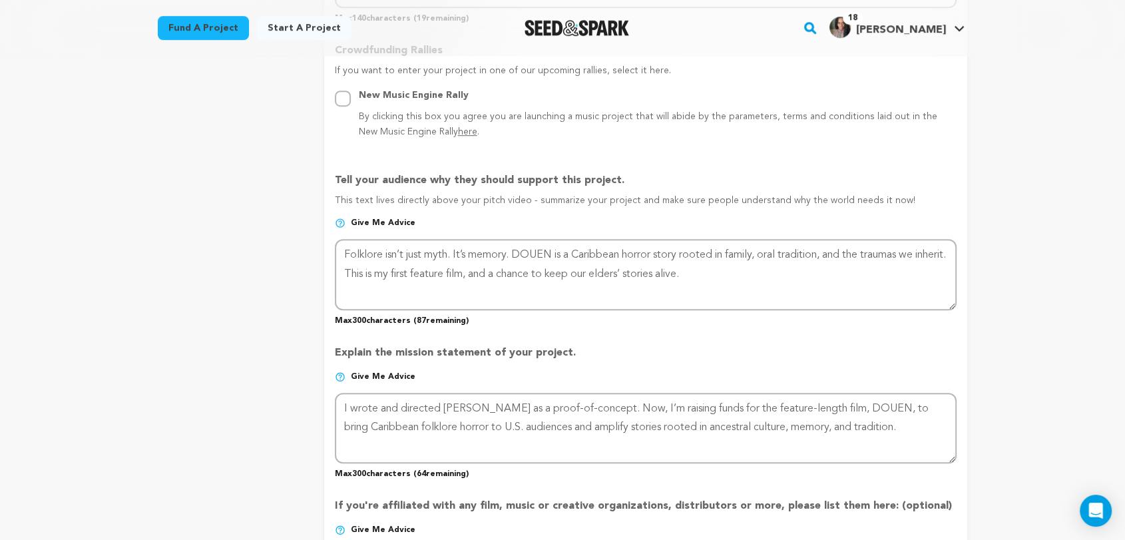
drag, startPoint x: 334, startPoint y: 171, endPoint x: 629, endPoint y: 170, distance: 294.9
click at [629, 172] on p "Tell your audience why they should support this project." at bounding box center [646, 182] width 622 height 21
copy p "Tell your audience why they should support this project."
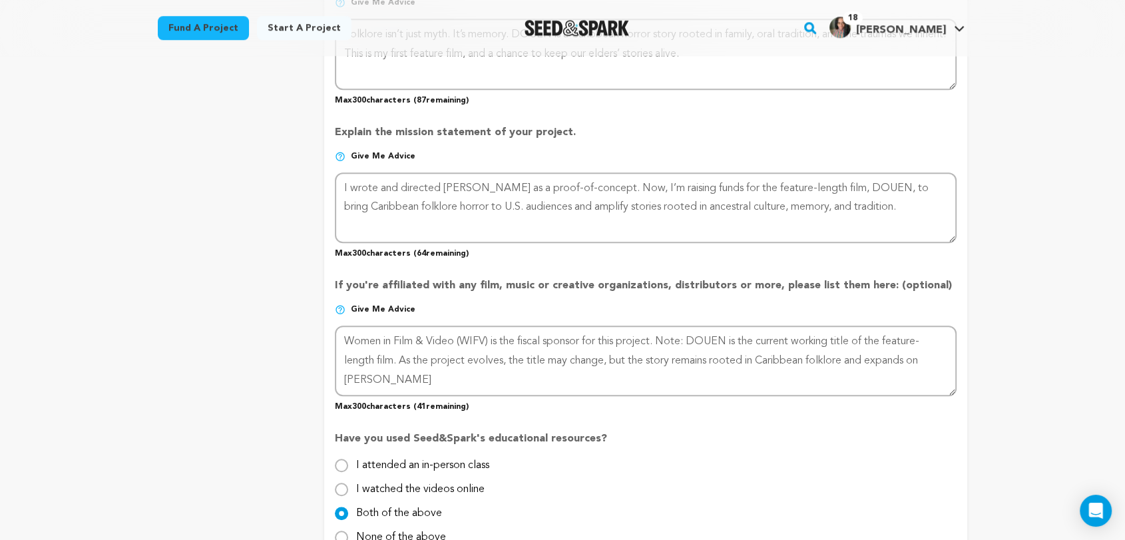
scroll to position [1011, 0]
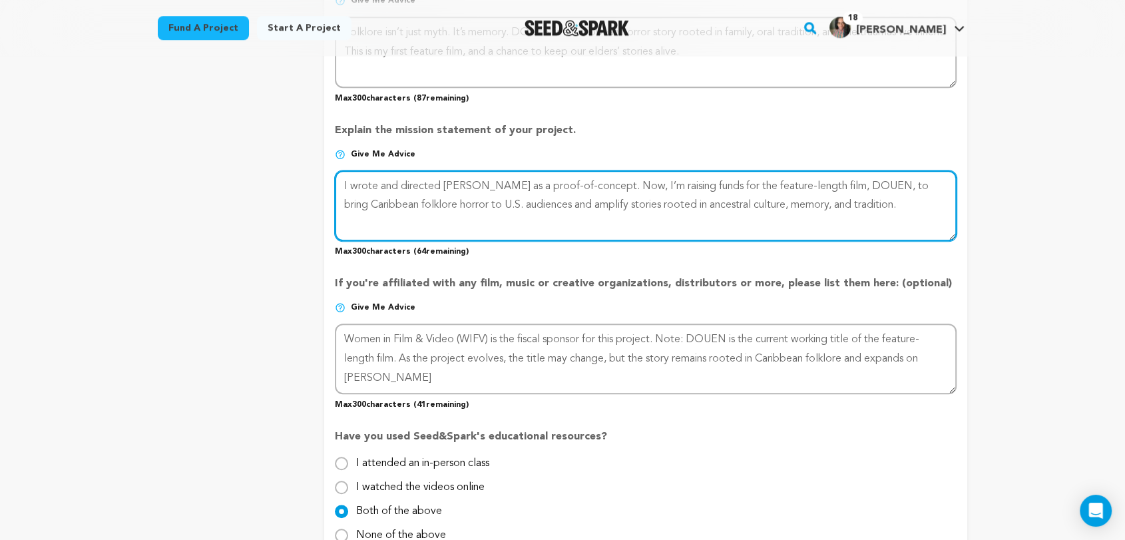
drag, startPoint x: 890, startPoint y: 205, endPoint x: 333, endPoint y: 186, distance: 557.5
paste textarea ", but the story has always been meant for something bigger. With DOUEN, my firs…"
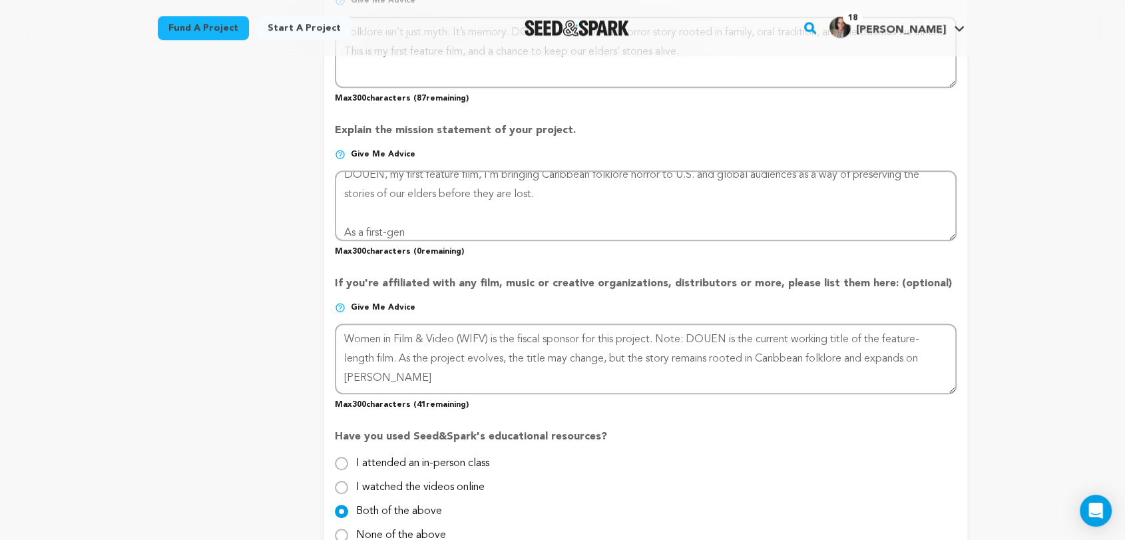
drag, startPoint x: 377, startPoint y: 248, endPoint x: 408, endPoint y: 248, distance: 30.6
click at [408, 248] on p "Max 300 characters ( 0 remaining)" at bounding box center [646, 249] width 622 height 16
copy p "Max 300 characters"
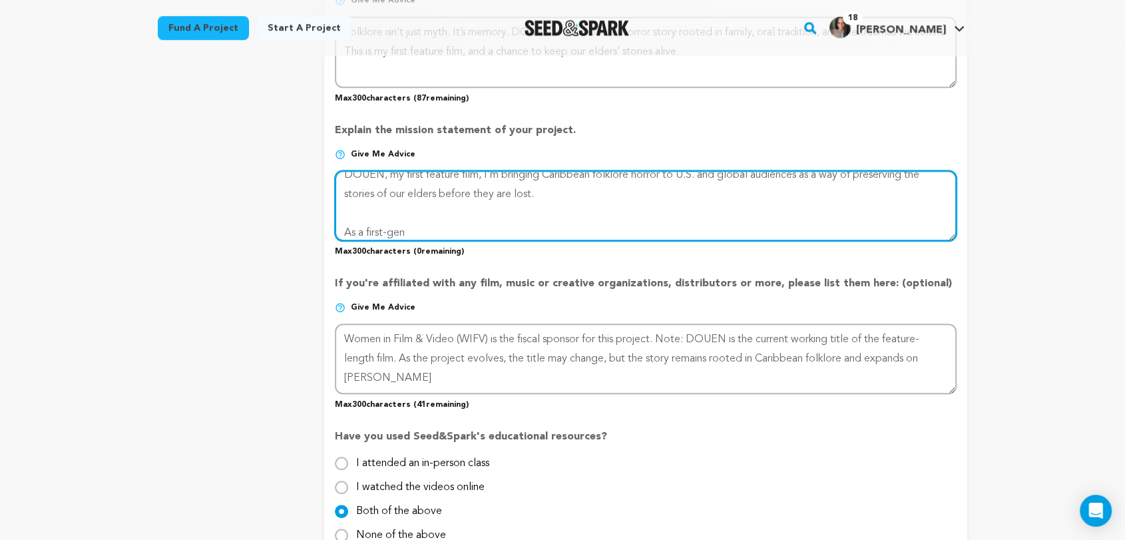
click at [437, 226] on textarea at bounding box center [646, 205] width 622 height 71
paste textarea "As a Trinidadian American filmmaker, I’m bringing Caribbean folklore horror to …"
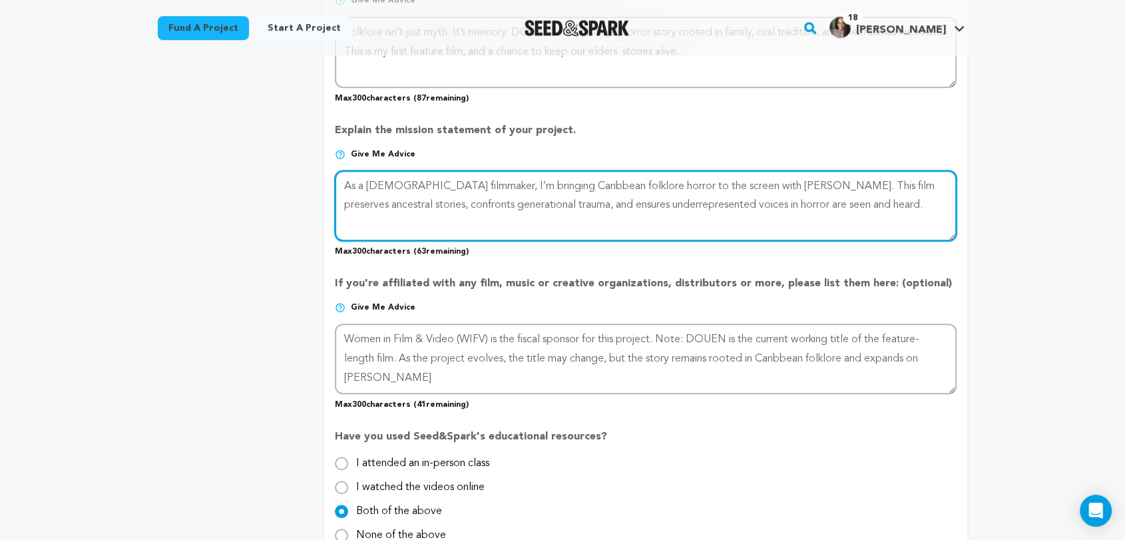
scroll to position [0, 0]
click at [582, 186] on textarea at bounding box center [646, 205] width 622 height 71
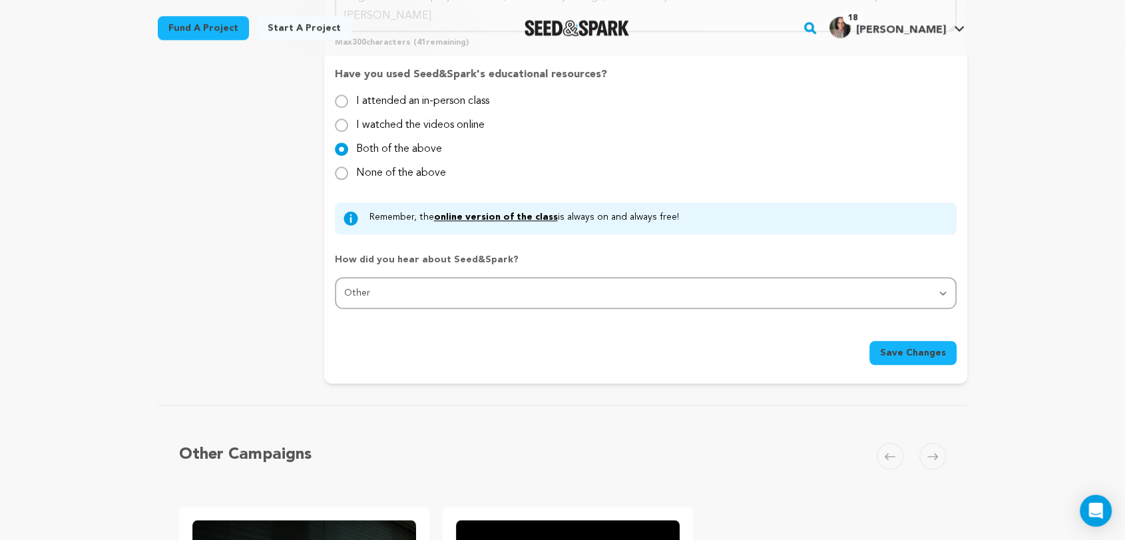
scroll to position [1380, 0]
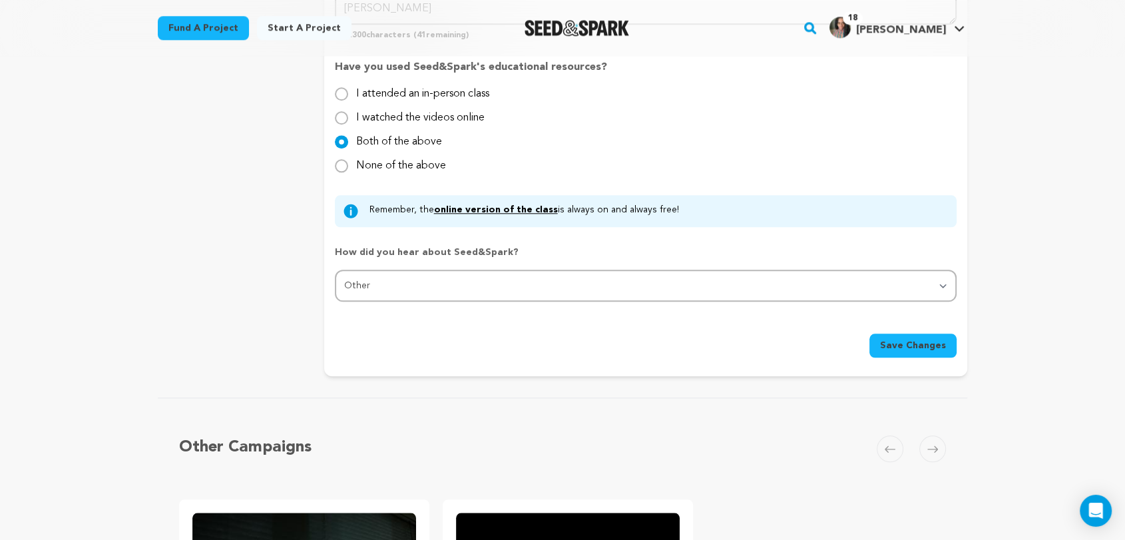
click at [911, 345] on span "Save Changes" at bounding box center [913, 345] width 66 height 13
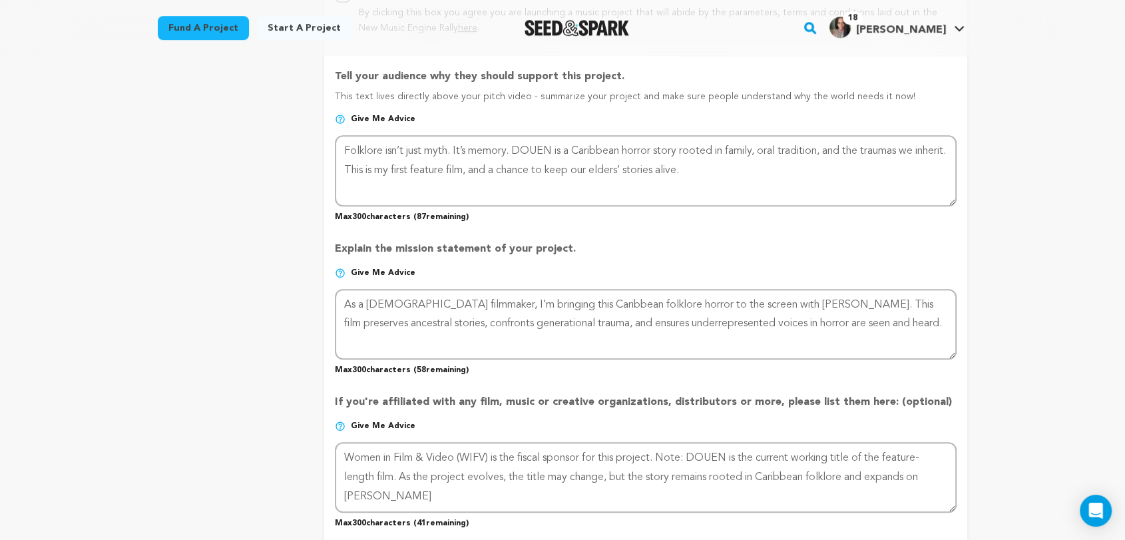
scroll to position [887, 0]
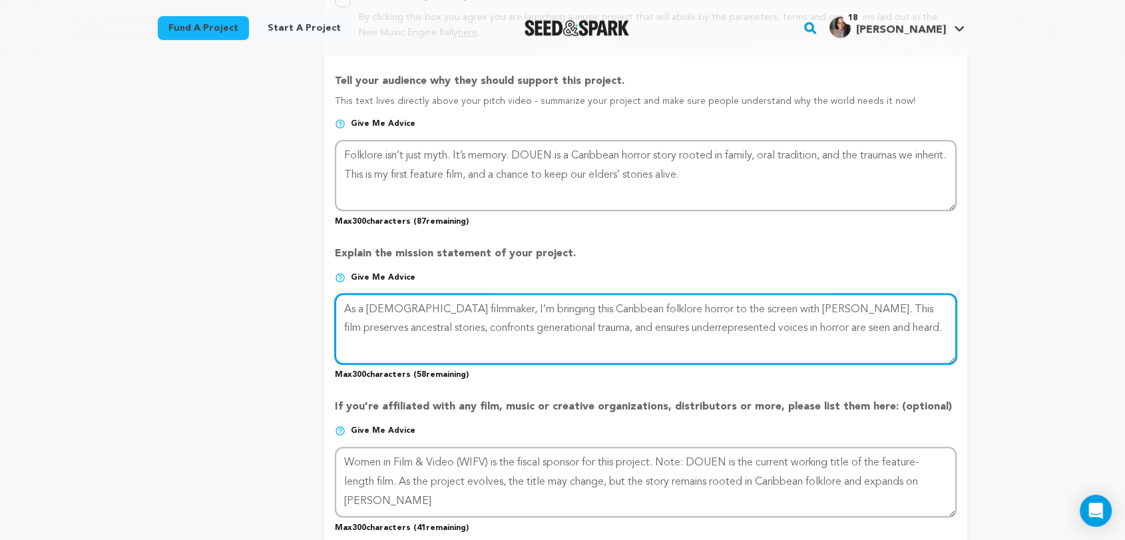
click at [437, 320] on textarea at bounding box center [646, 329] width 622 height 71
paste textarea "creating DOUEN to preserve a Caribbean folklore with my own twist, confronting …"
drag, startPoint x: 442, startPoint y: 327, endPoint x: 565, endPoint y: 328, distance: 123.2
click at [565, 328] on textarea at bounding box center [646, 329] width 622 height 71
drag, startPoint x: 396, startPoint y: 347, endPoint x: 563, endPoint y: 355, distance: 166.6
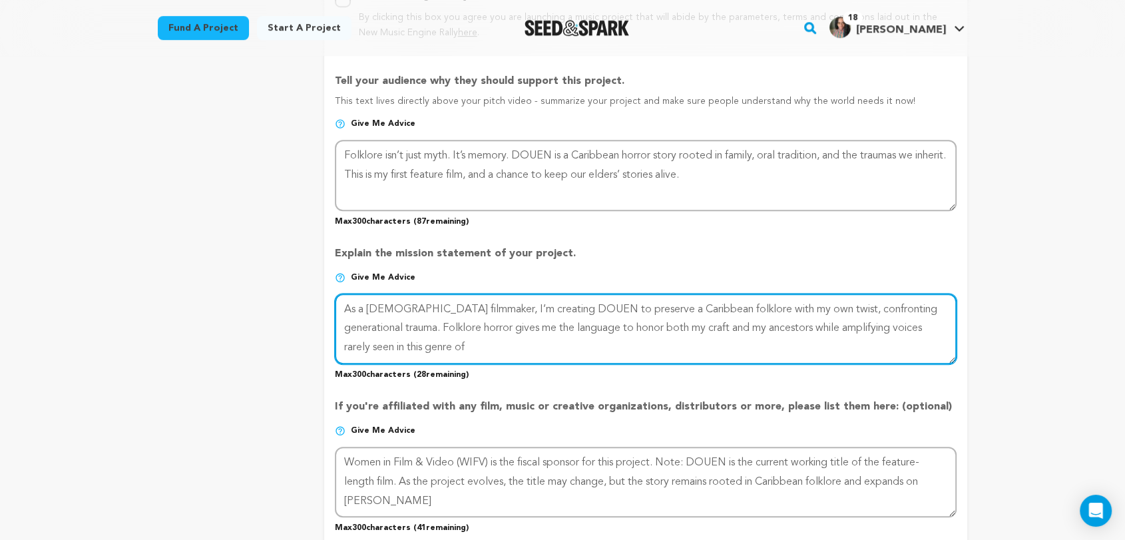
click at [563, 355] on textarea at bounding box center [646, 329] width 622 height 71
paste textarea "U.S. cinema"
type textarea "As a Trinidadian American filmmaker, I’m creating DOUEN to preserve a Caribbean…"
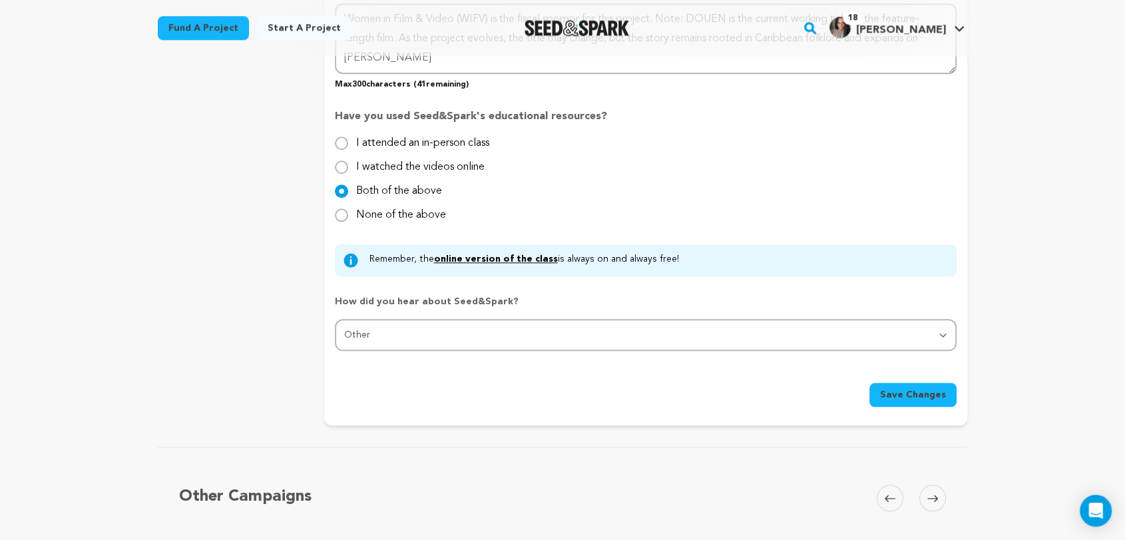
scroll to position [1307, 0]
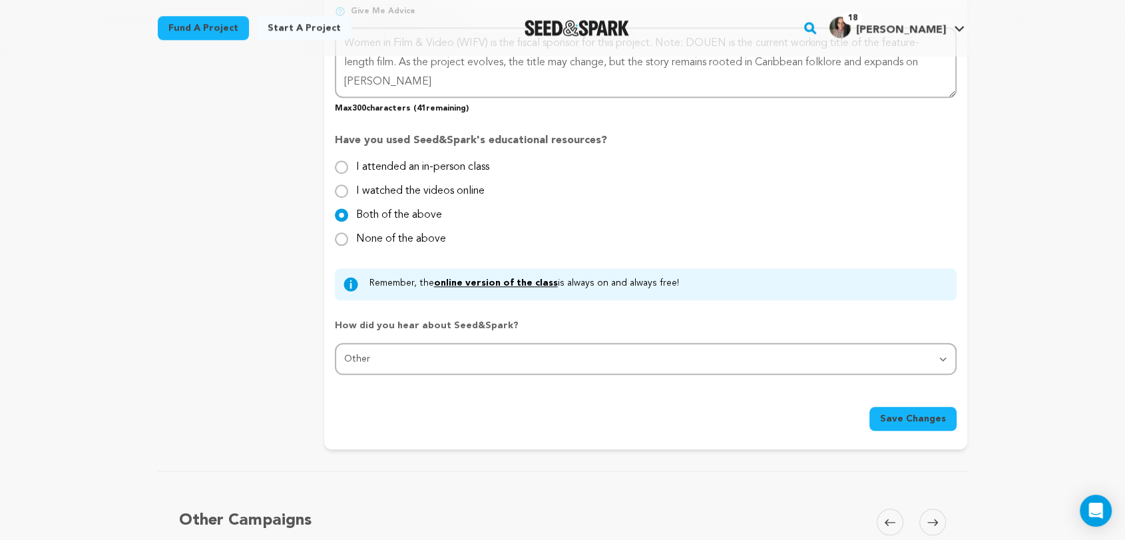
click at [927, 418] on span "Save Changes" at bounding box center [913, 418] width 66 height 13
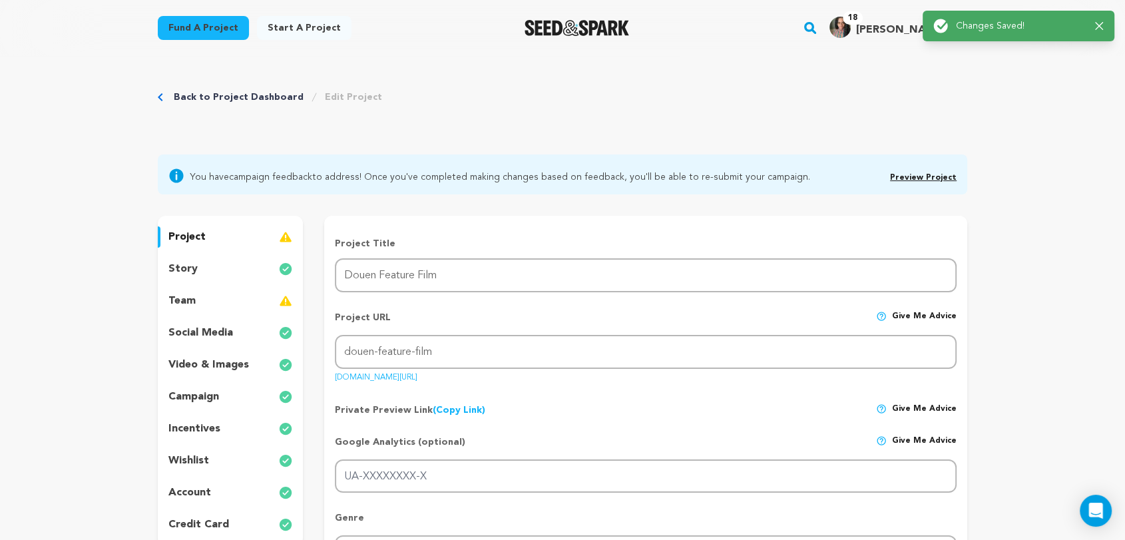
scroll to position [0, 0]
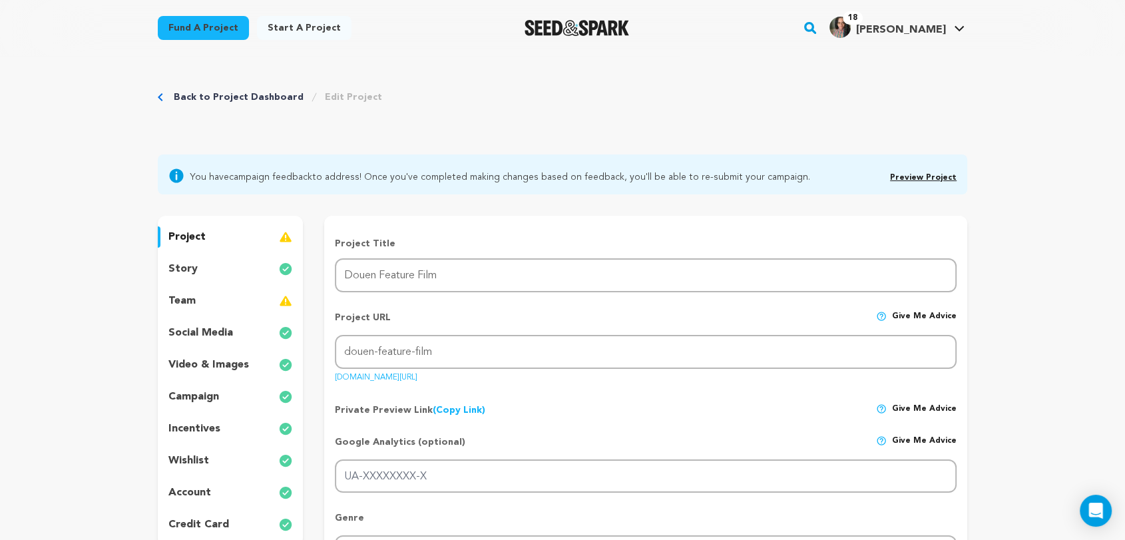
click at [203, 369] on p "video & images" at bounding box center [208, 365] width 81 height 16
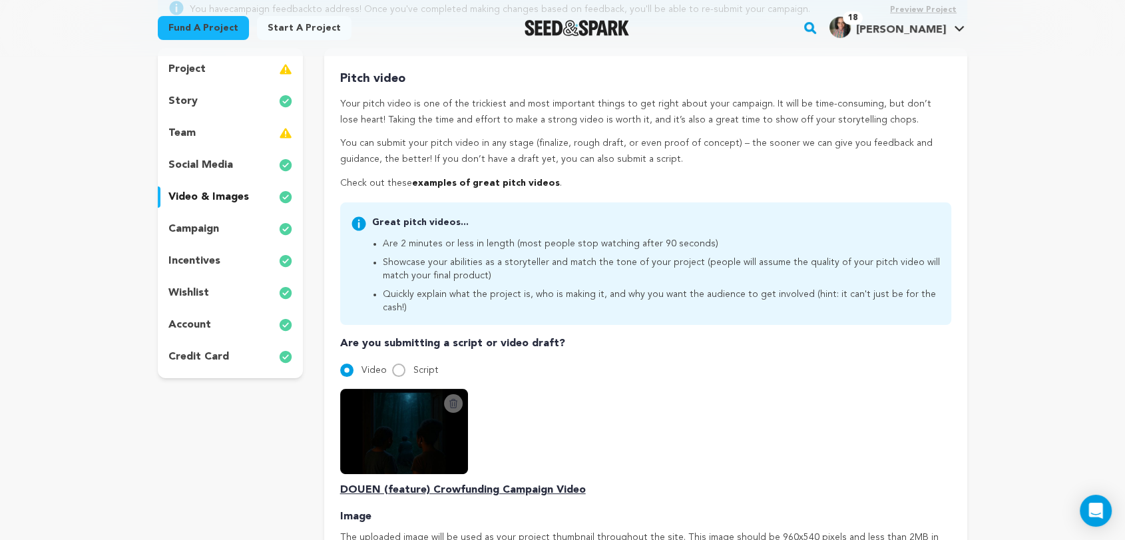
scroll to position [222, 0]
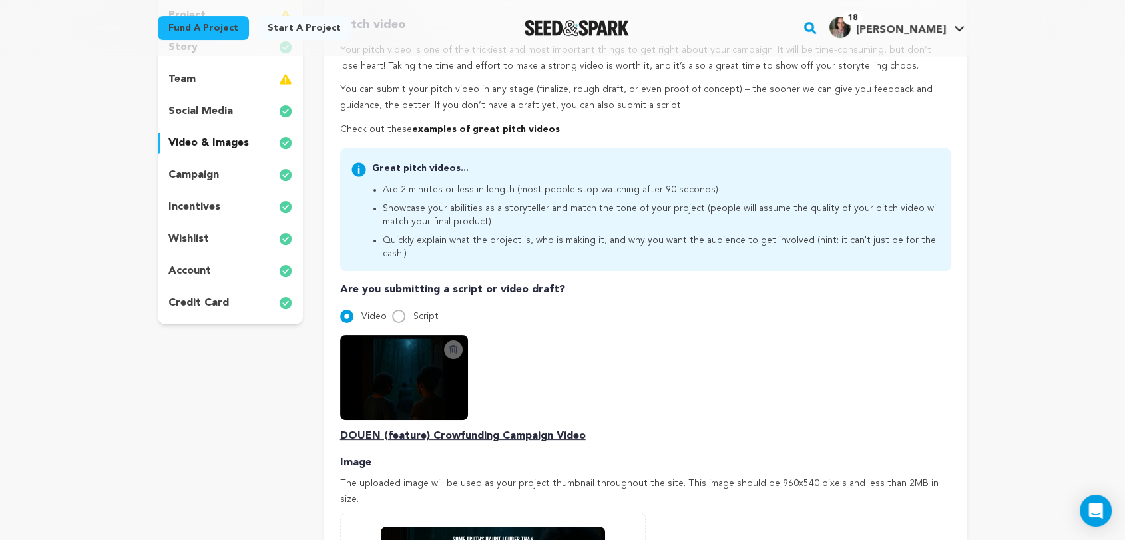
click at [197, 108] on p "social media" at bounding box center [200, 111] width 65 height 16
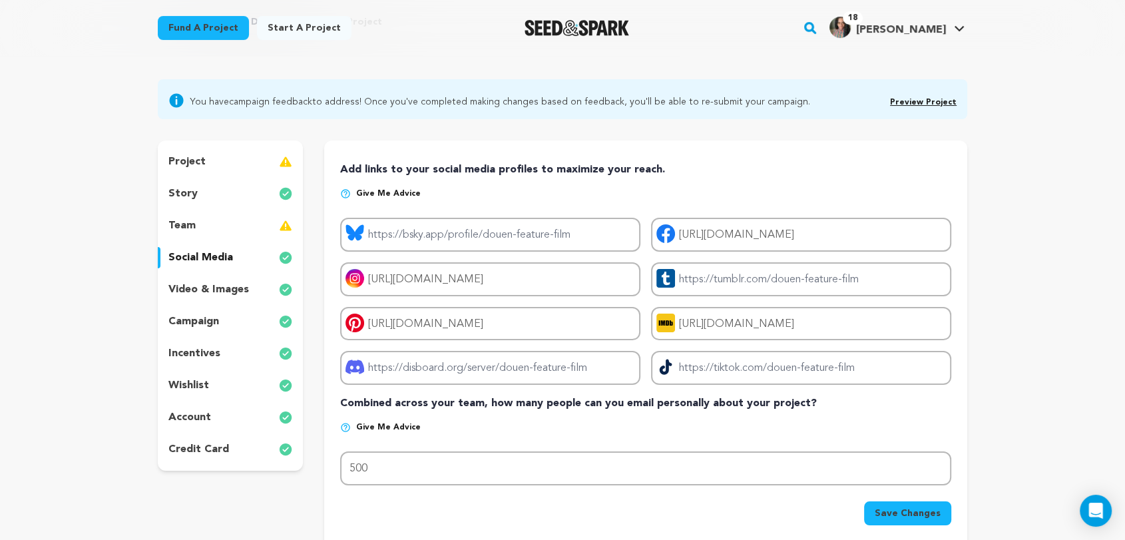
scroll to position [74, 0]
click at [191, 198] on p "story" at bounding box center [182, 195] width 29 height 16
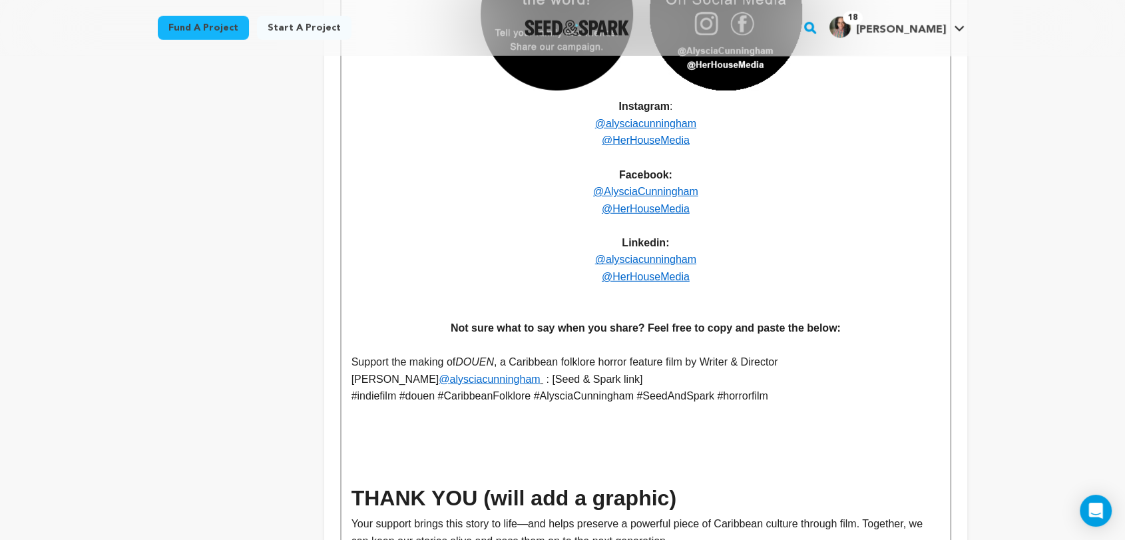
scroll to position [4046, 0]
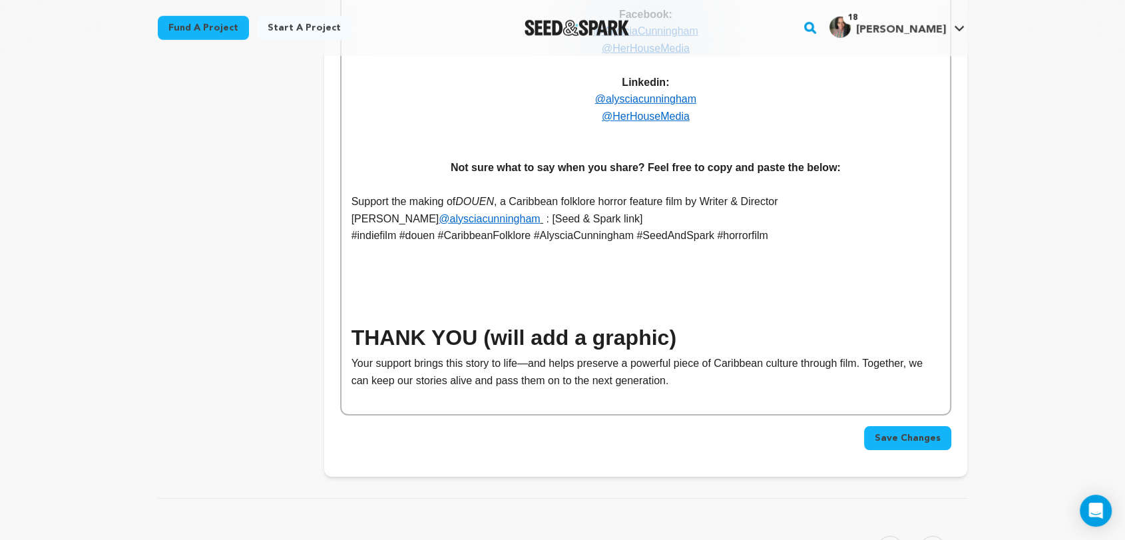
click at [917, 440] on span "Save Changes" at bounding box center [908, 437] width 66 height 13
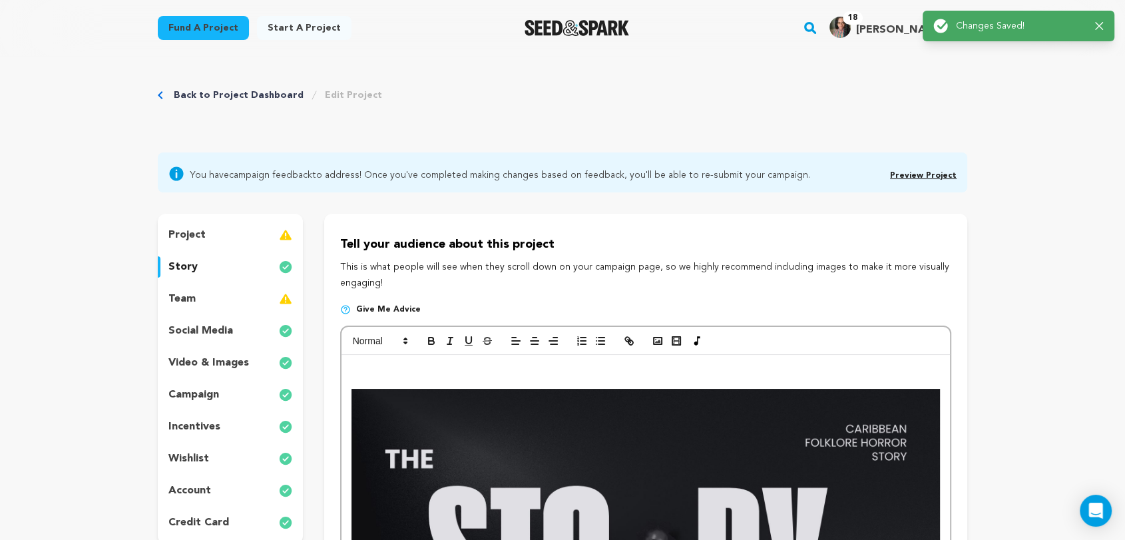
scroll to position [0, 0]
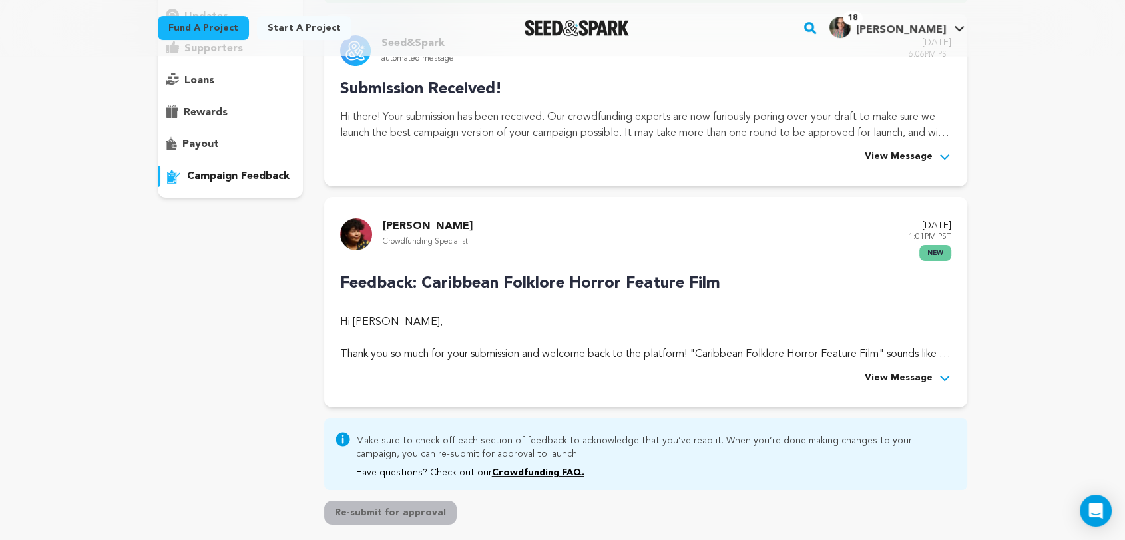
scroll to position [165, 0]
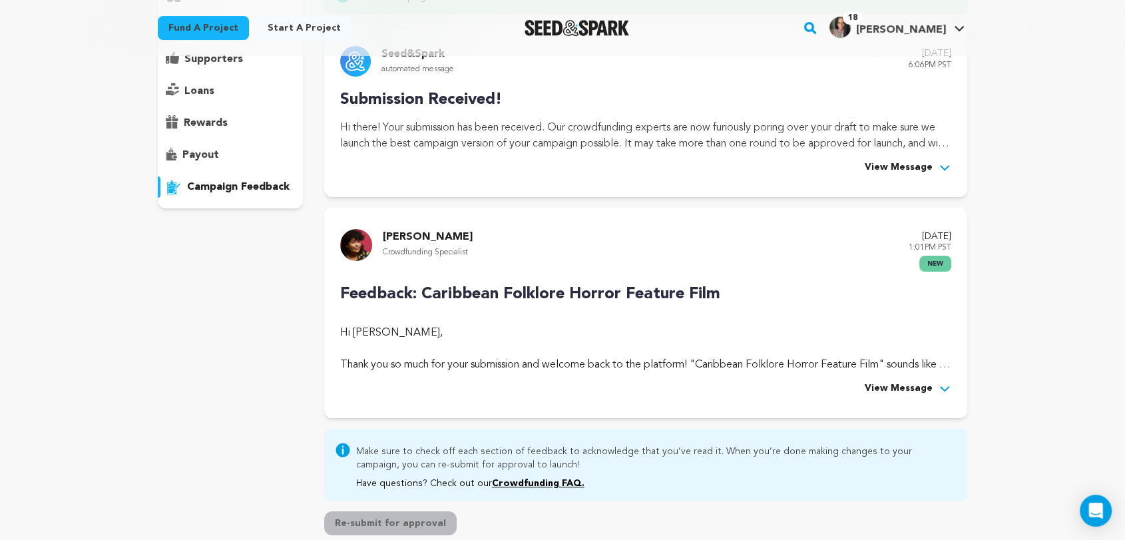
click at [899, 389] on span "View Message" at bounding box center [899, 389] width 68 height 16
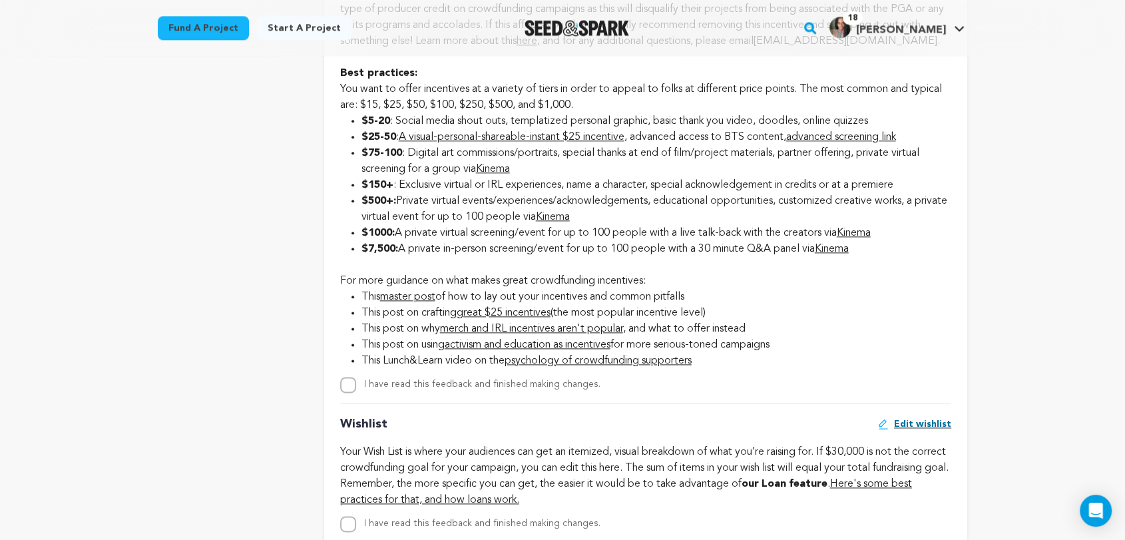
scroll to position [1645, 0]
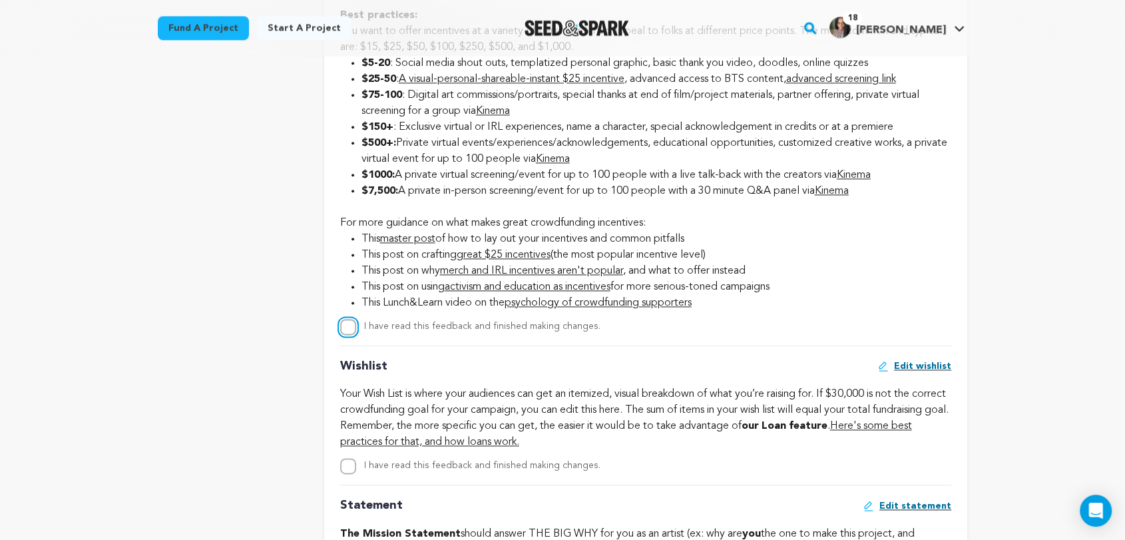
click at [346, 335] on input "I have read this feedback and finished making changes." at bounding box center [348, 327] width 16 height 16
checkbox input "true"
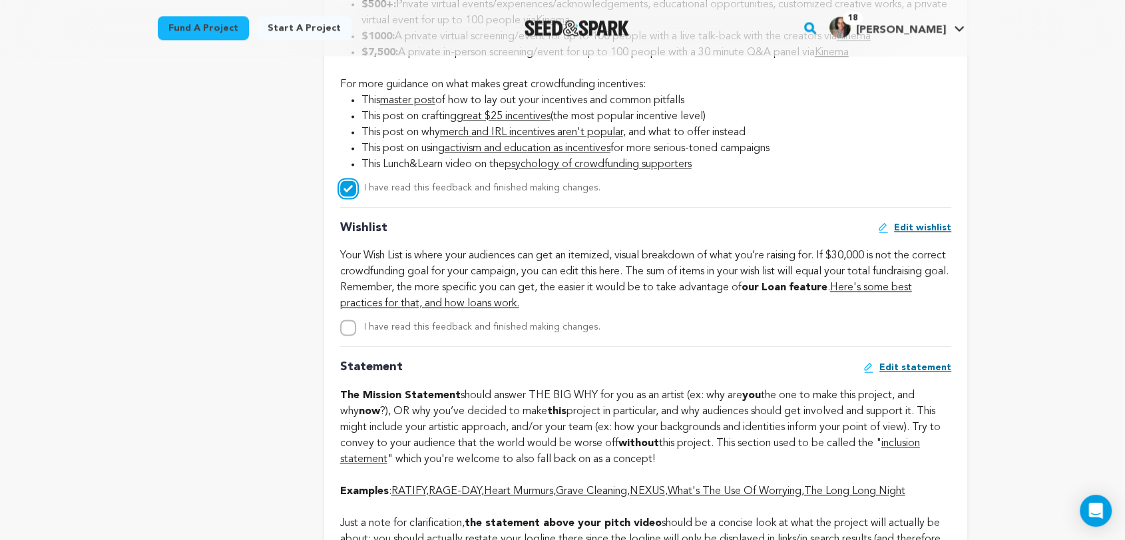
scroll to position [1793, 0]
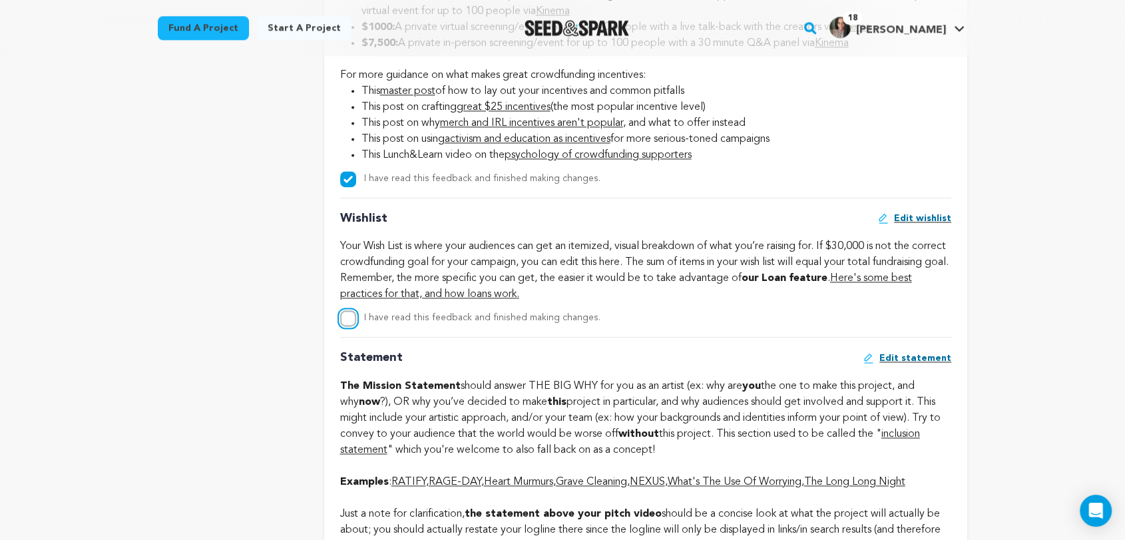
click at [350, 326] on input "I have read this feedback and finished making changes." at bounding box center [348, 318] width 16 height 16
checkbox input "true"
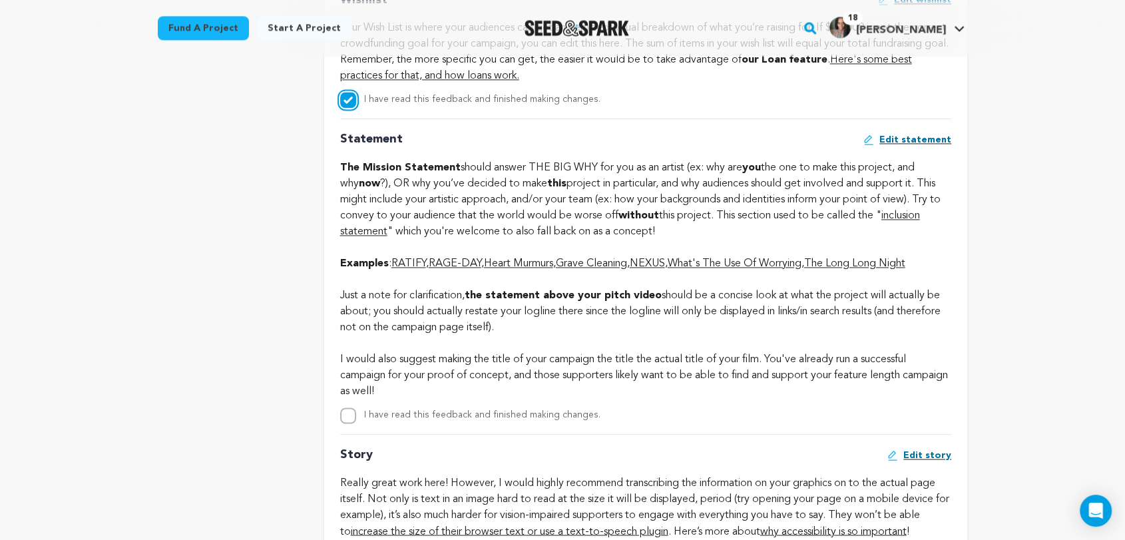
scroll to position [2014, 0]
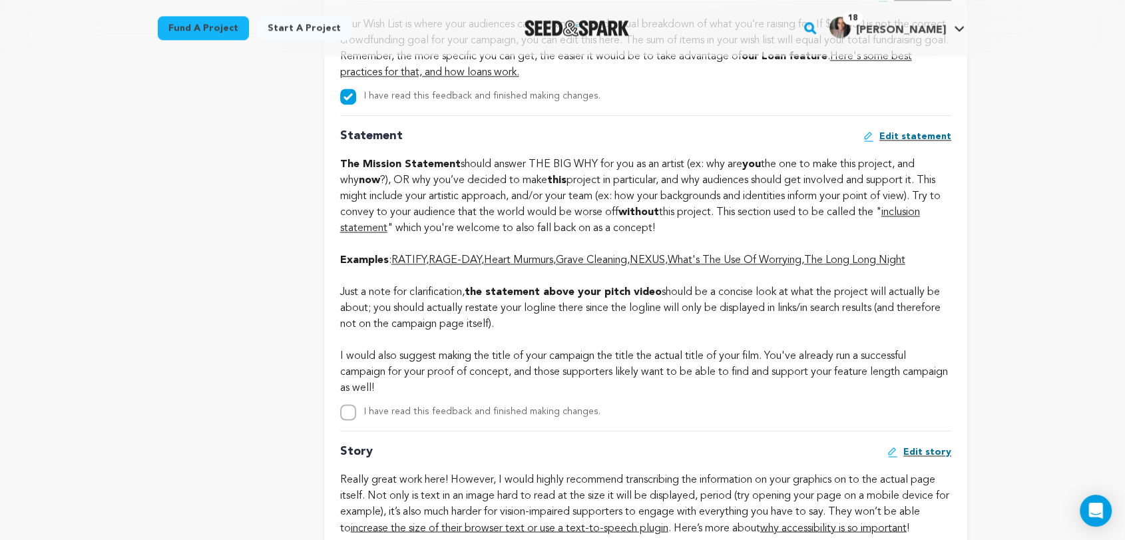
drag, startPoint x: 340, startPoint y: 148, endPoint x: 500, endPoint y: 406, distance: 303.1
click at [500, 406] on div "Statement Edit statement The Mission Statement should answer THE BIG WHY for yo…" at bounding box center [645, 267] width 611 height 305
copy div "Loremipsu Dolo sitametco Adi Elitsed Doeiusmod tempor incidi UTL ETD MAG ali en…"
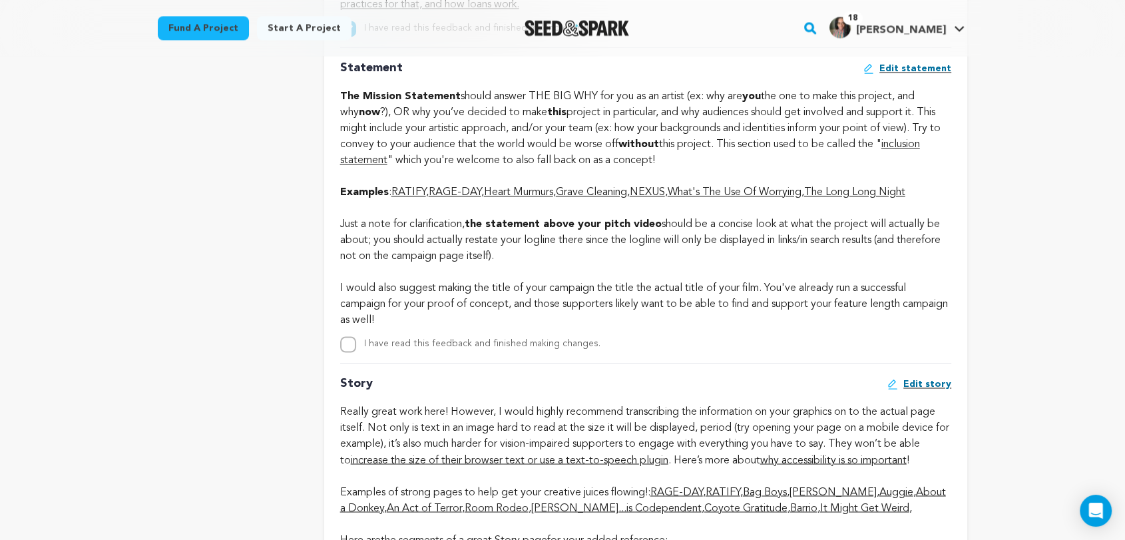
scroll to position [2088, 0]
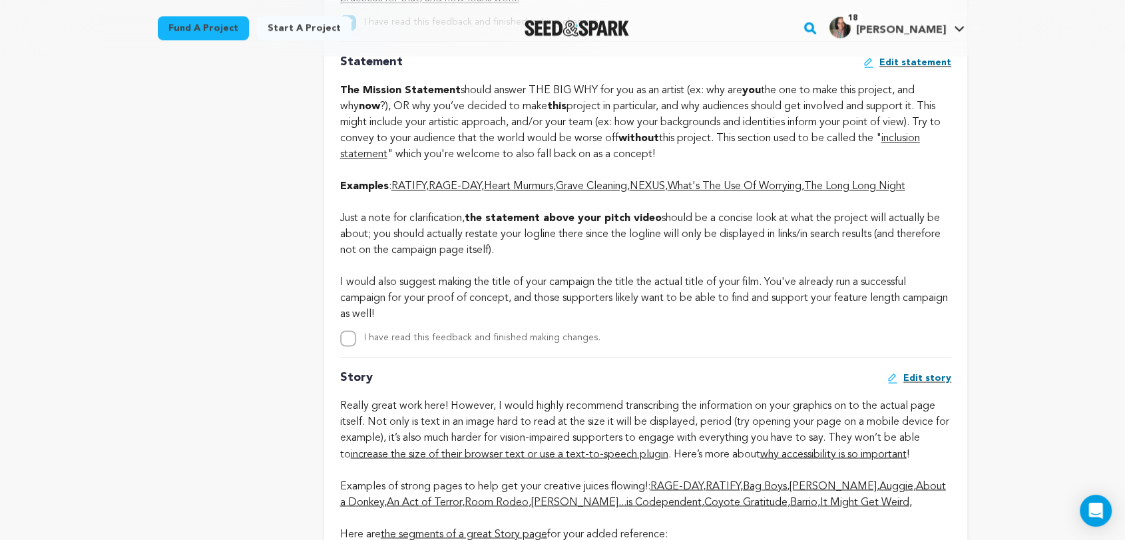
click at [964, 212] on div "[PERSON_NAME] Crowdfunding Specialist [DATE] 1:01PM PST new Feedback: Caribbean…" at bounding box center [645, 40] width 643 height 3511
click at [347, 346] on input "I have read this feedback and finished making changes." at bounding box center [348, 338] width 16 height 16
checkbox input "true"
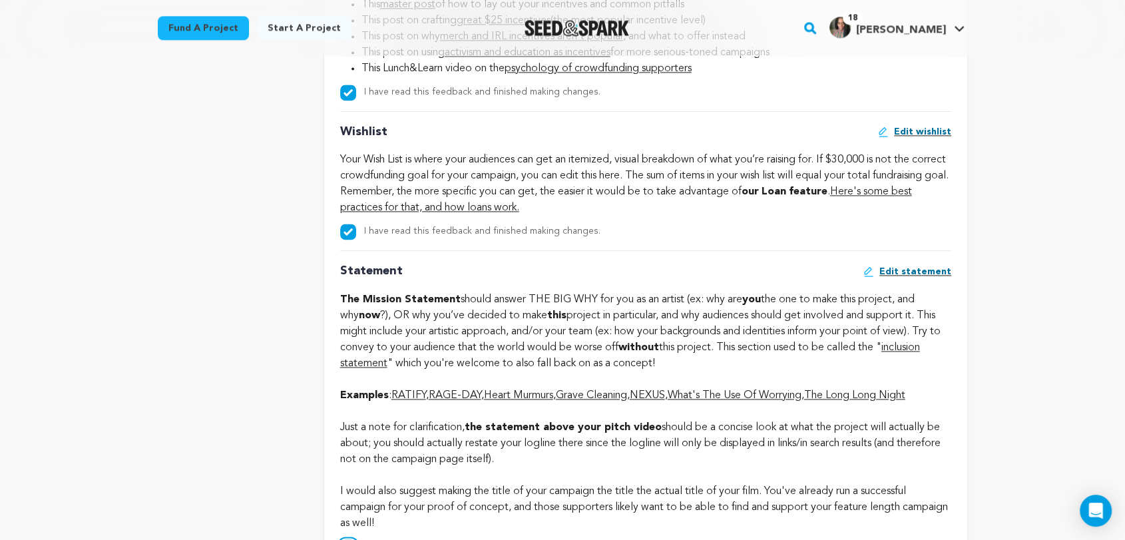
scroll to position [1867, 0]
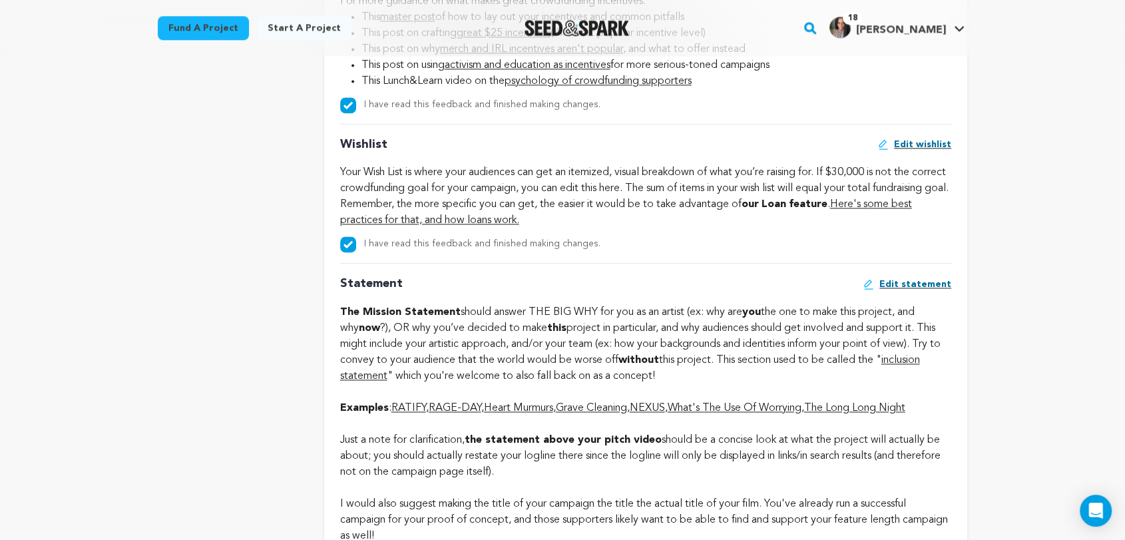
click at [338, 255] on div "[PERSON_NAME] Crowdfunding Specialist [DATE] 1:01PM PST new Feedback: Caribbean…" at bounding box center [645, 261] width 643 height 3511
click at [343, 252] on input "I have read this feedback and finished making changes." at bounding box center [348, 244] width 16 height 16
checkbox input "false"
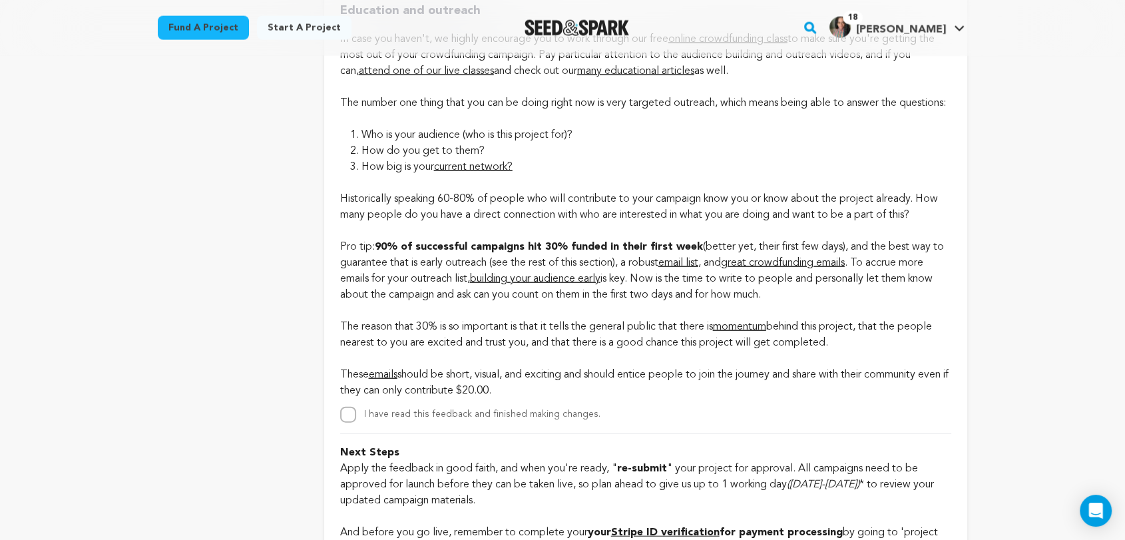
scroll to position [3005, 0]
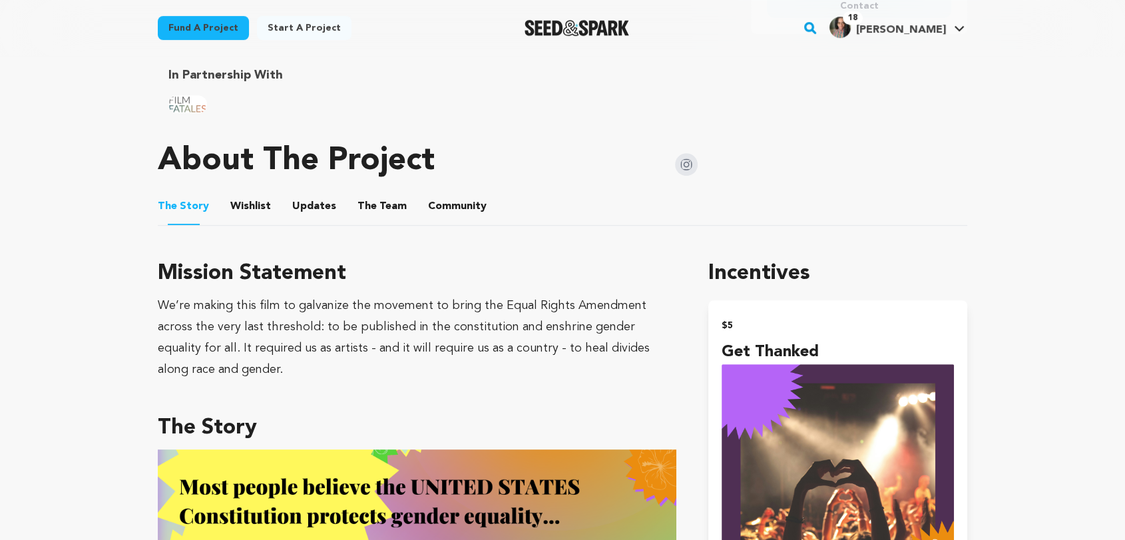
scroll to position [591, 0]
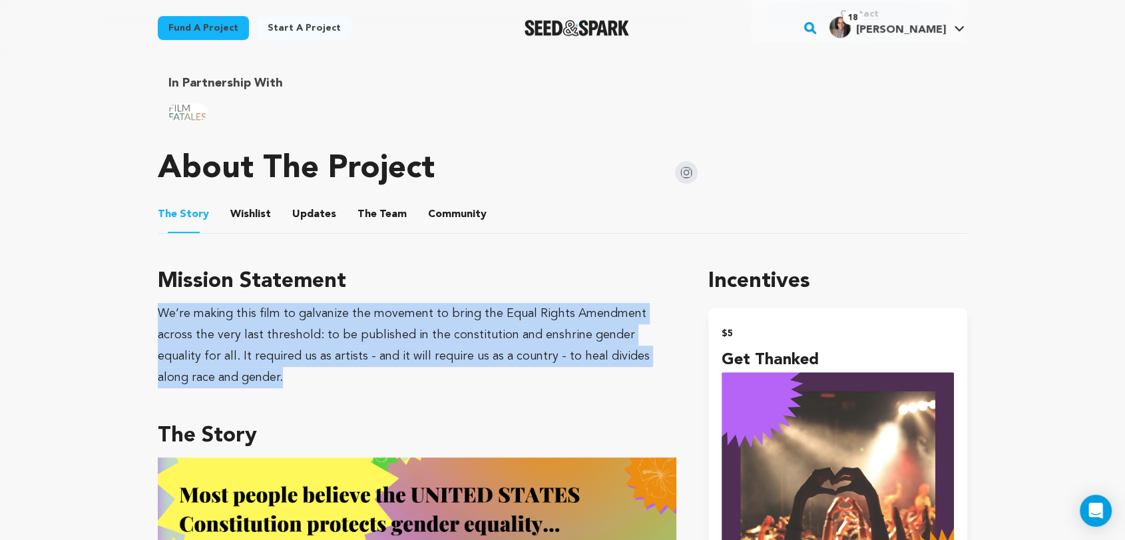
drag, startPoint x: 158, startPoint y: 310, endPoint x: 680, endPoint y: 359, distance: 524.9
copy div "We’re making this film to galvanize the movement to bring the Equal Rights Amen…"
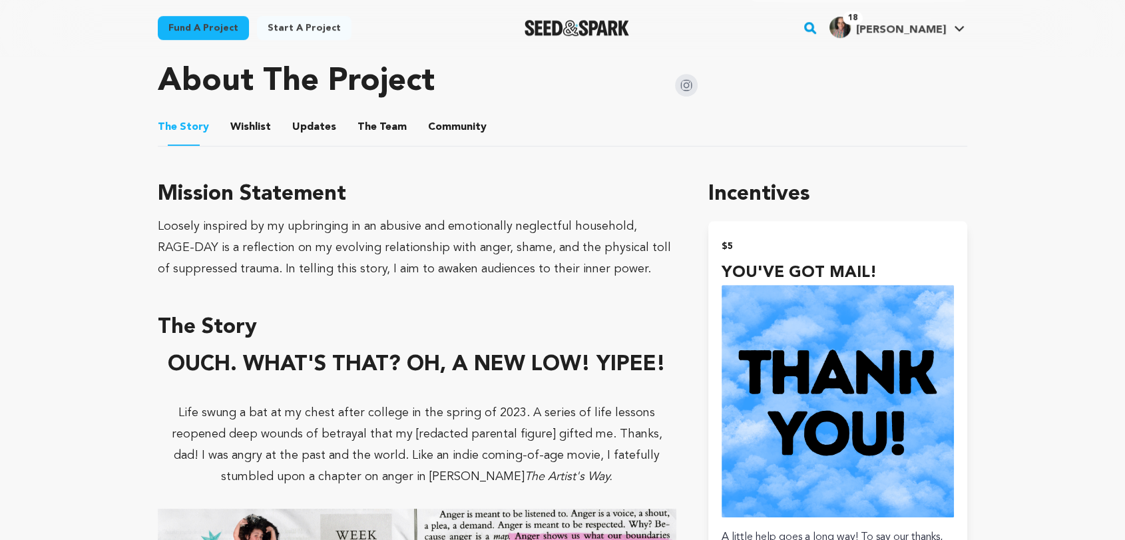
scroll to position [666, 0]
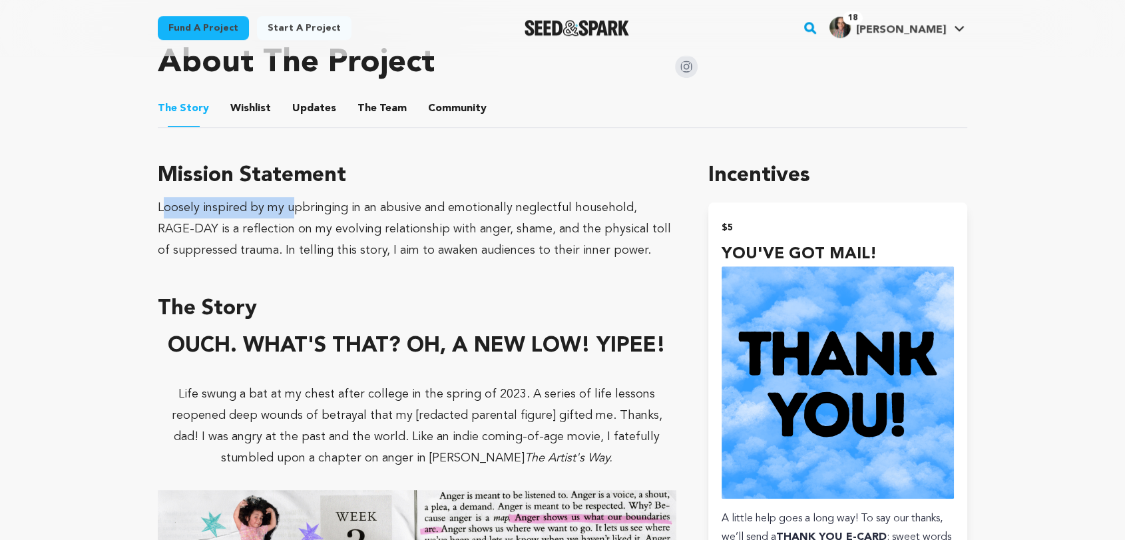
drag, startPoint x: 163, startPoint y: 212, endPoint x: 288, endPoint y: 213, distance: 124.5
click at [288, 213] on div "Loosely inspired by my upbringing in an abusive and emotionally neglectful hous…" at bounding box center [417, 229] width 519 height 64
click at [427, 230] on div "Loosely inspired by my upbringing in an abusive and emotionally neglectful hous…" at bounding box center [417, 229] width 519 height 64
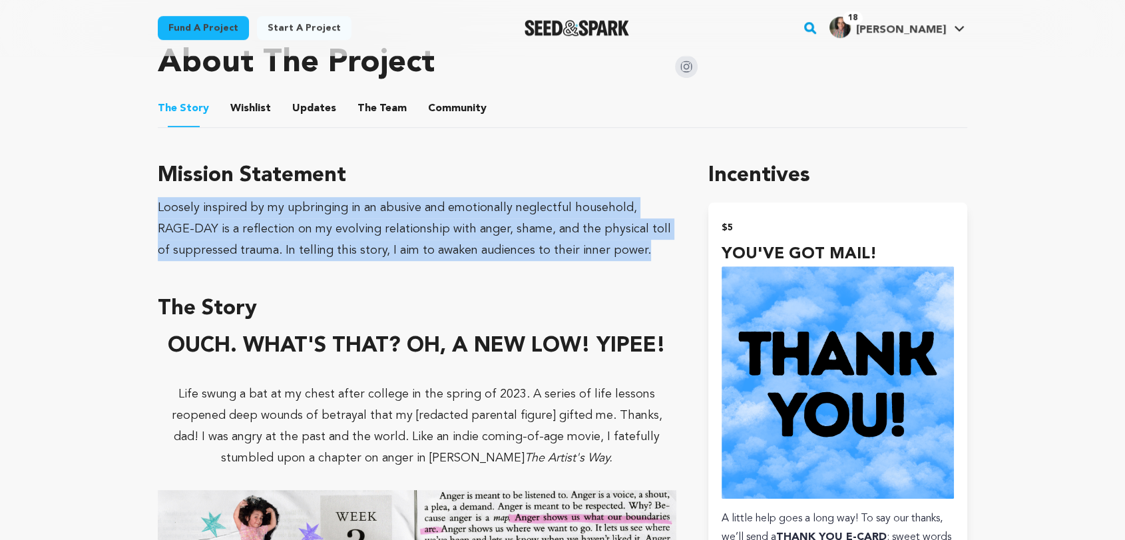
drag, startPoint x: 604, startPoint y: 254, endPoint x: 150, endPoint y: 208, distance: 456.4
copy div "Loosely inspired by my upbringing in an abusive and emotionally neglectful hous…"
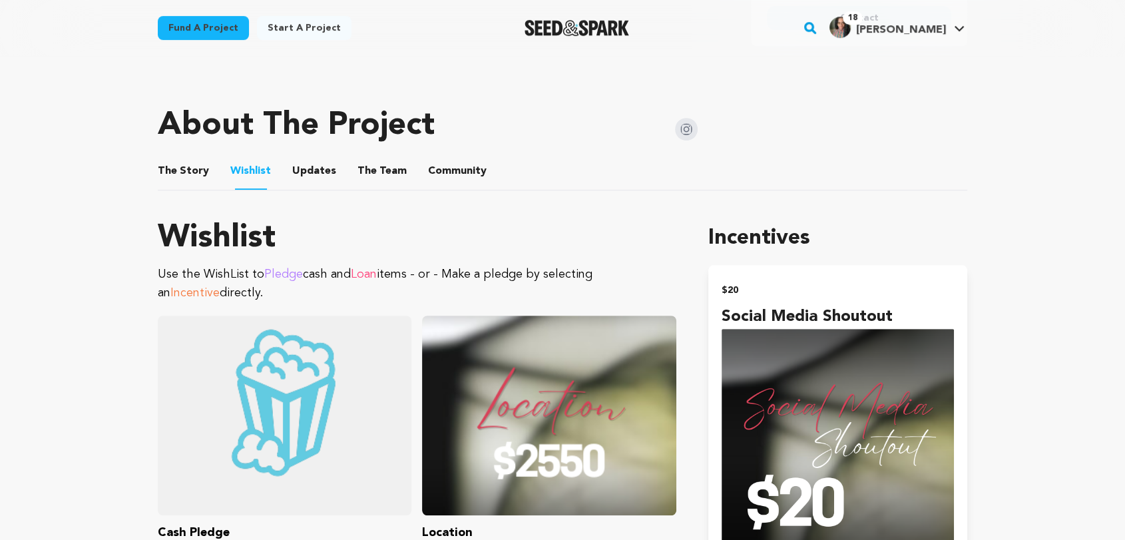
scroll to position [591, 0]
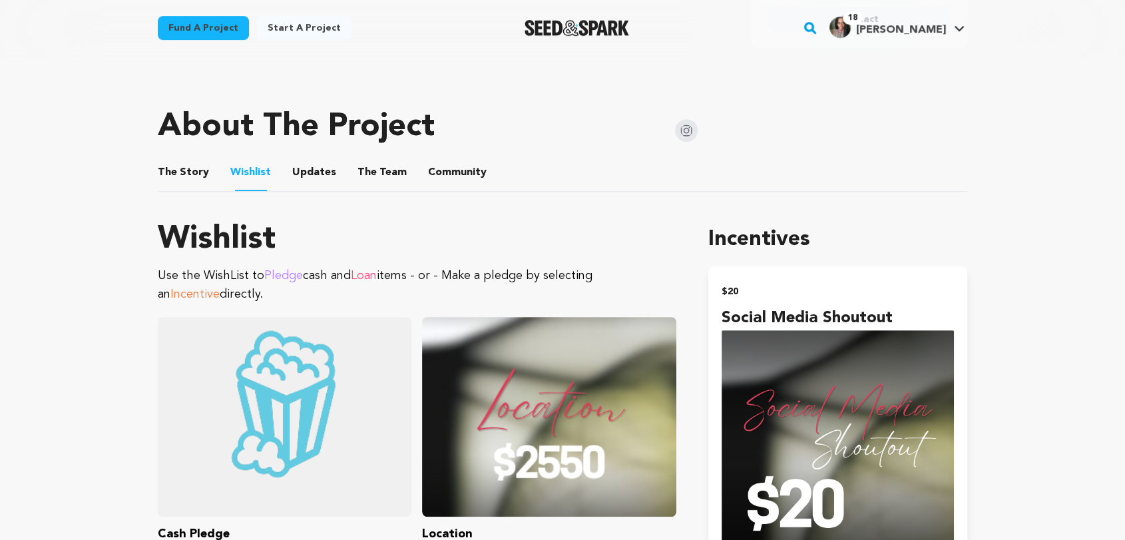
click at [182, 159] on button "The Story" at bounding box center [184, 175] width 32 height 32
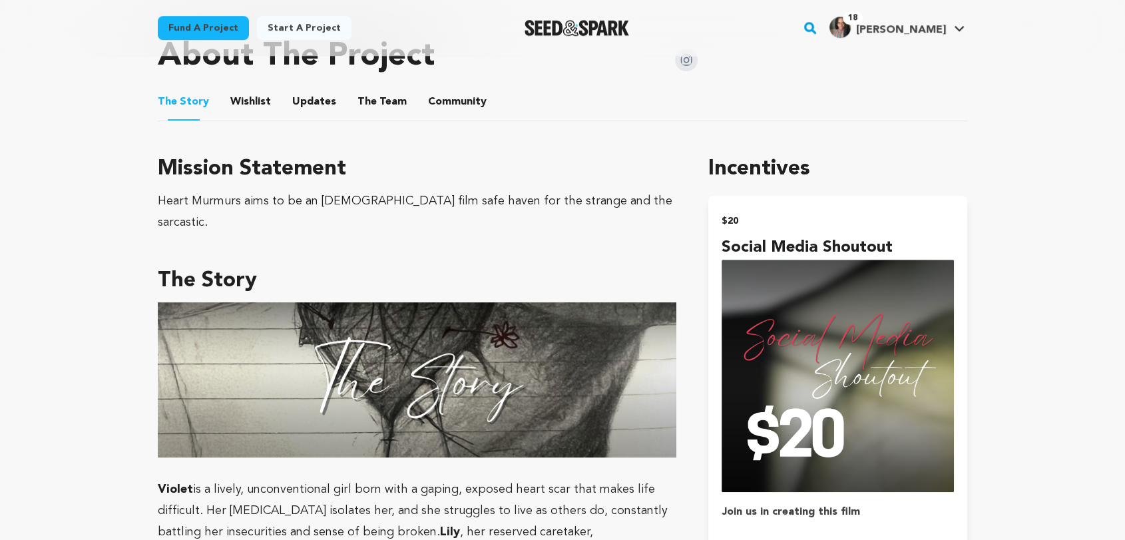
scroll to position [666, 0]
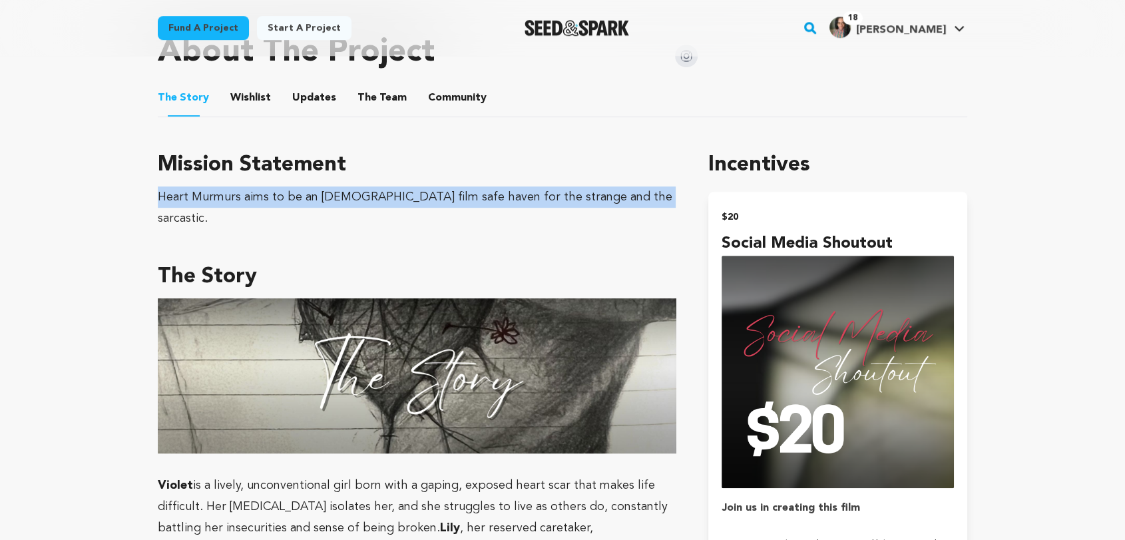
drag, startPoint x: 160, startPoint y: 178, endPoint x: 650, endPoint y: 181, distance: 490.6
click at [650, 186] on div "Heart Murmurs aims to be an [DEMOGRAPHIC_DATA] film safe haven for the strange …" at bounding box center [417, 207] width 519 height 43
copy div "Heart Murmurs aims to be an [DEMOGRAPHIC_DATA] film safe haven for the strange …"
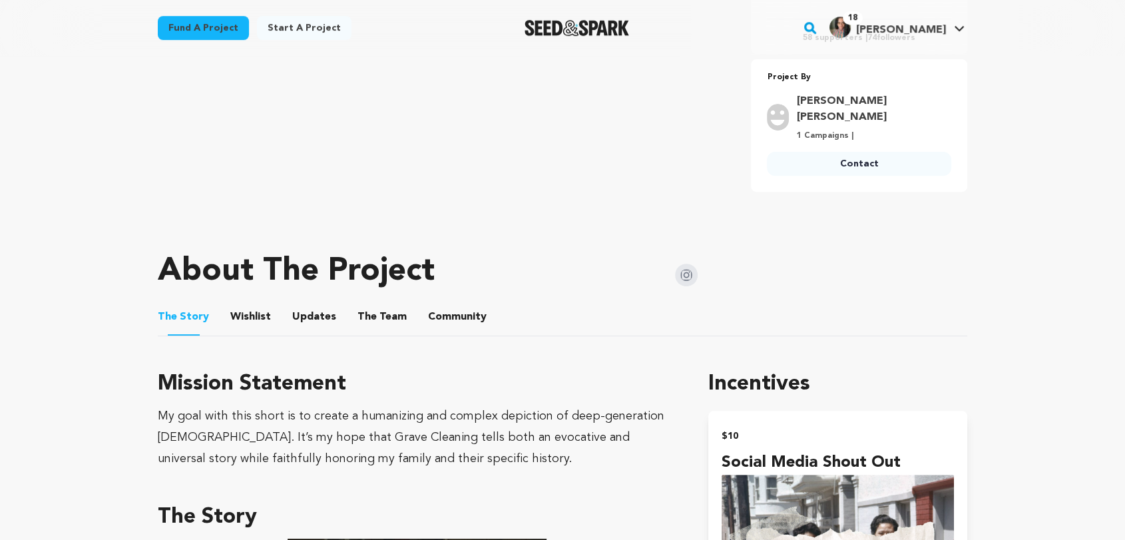
scroll to position [591, 0]
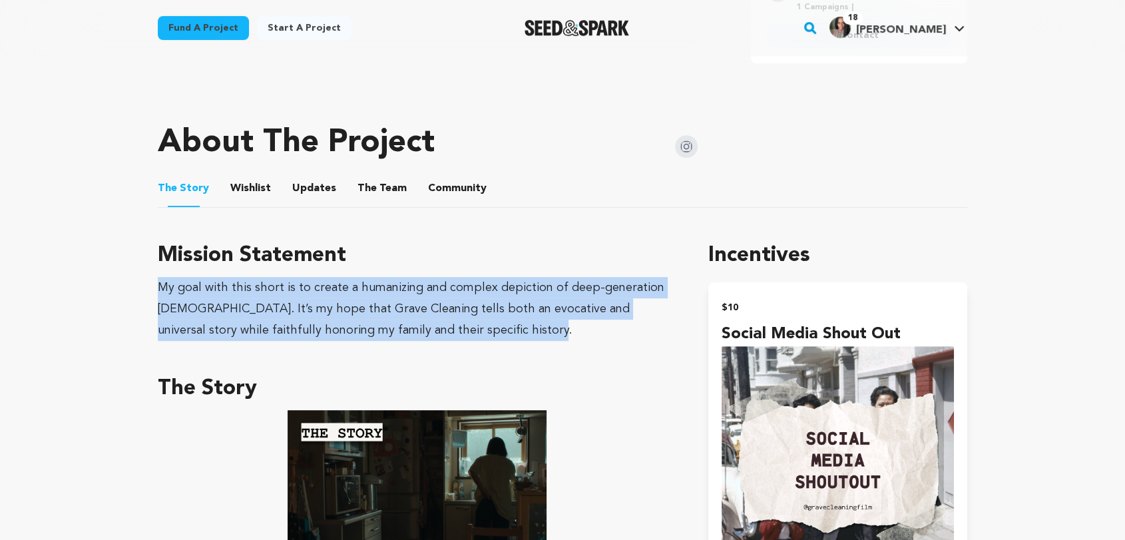
drag, startPoint x: 161, startPoint y: 269, endPoint x: 495, endPoint y: 311, distance: 336.8
click at [495, 311] on div "My goal with this short is to create a humanizing and complex depiction of deep…" at bounding box center [417, 309] width 519 height 64
copy div "My goal with this short is to create a humanizing and complex depiction of deep…"
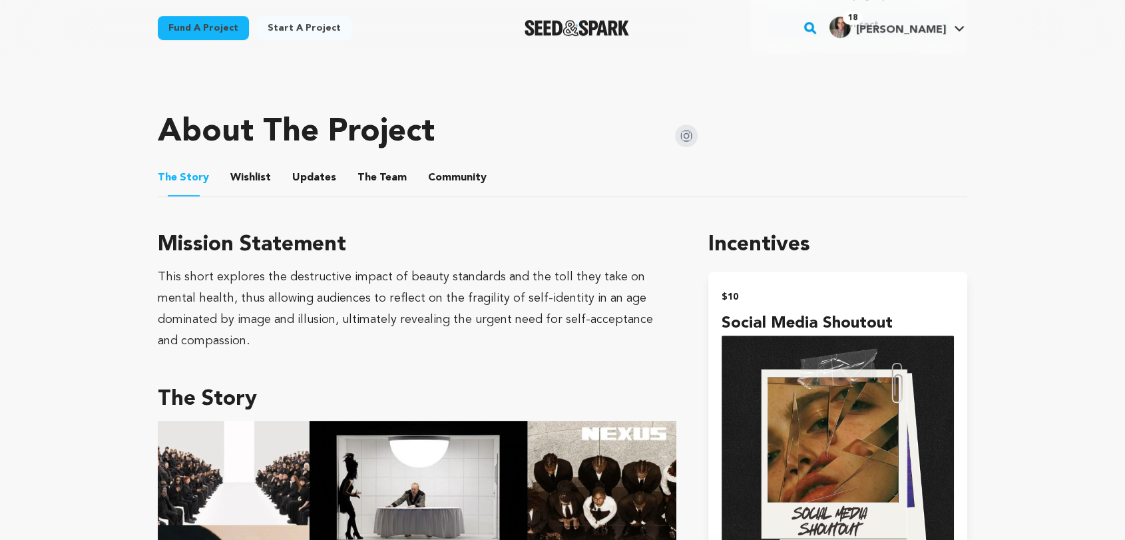
scroll to position [591, 0]
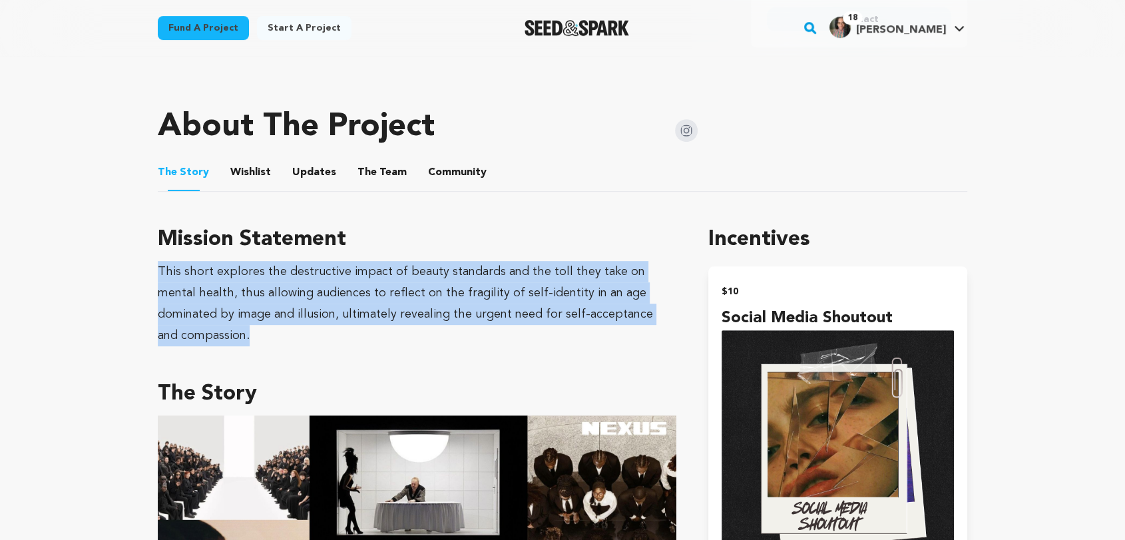
drag, startPoint x: 159, startPoint y: 271, endPoint x: 659, endPoint y: 307, distance: 501.2
click at [659, 307] on div "This short explores the destructive impact of beauty standards and the toll the…" at bounding box center [417, 303] width 519 height 85
copy div "This short explores the destructive impact of beauty standards and the toll the…"
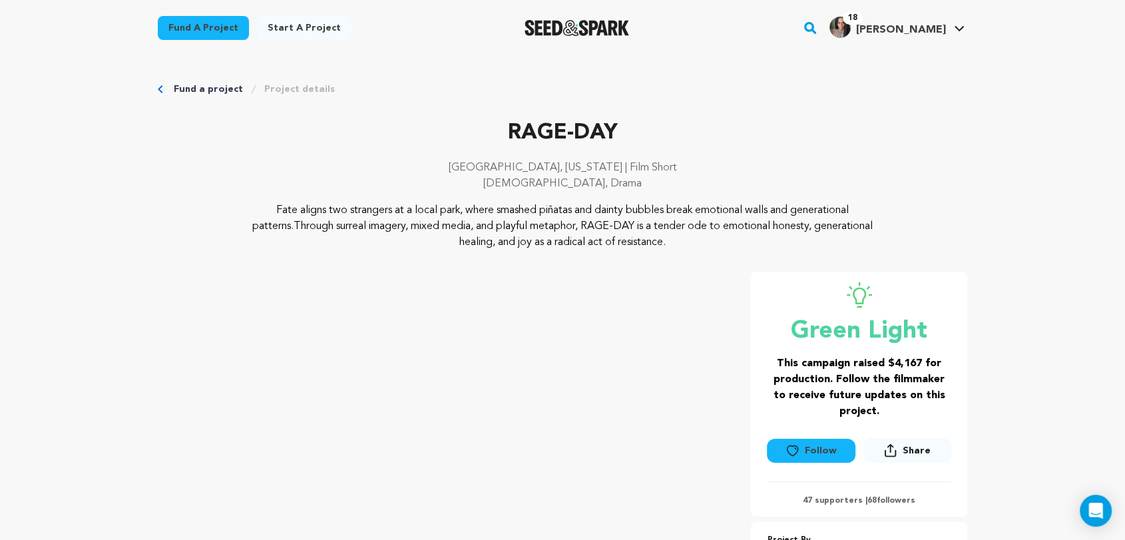
drag, startPoint x: 1130, startPoint y: 96, endPoint x: 1060, endPoint y: 5, distance: 114.8
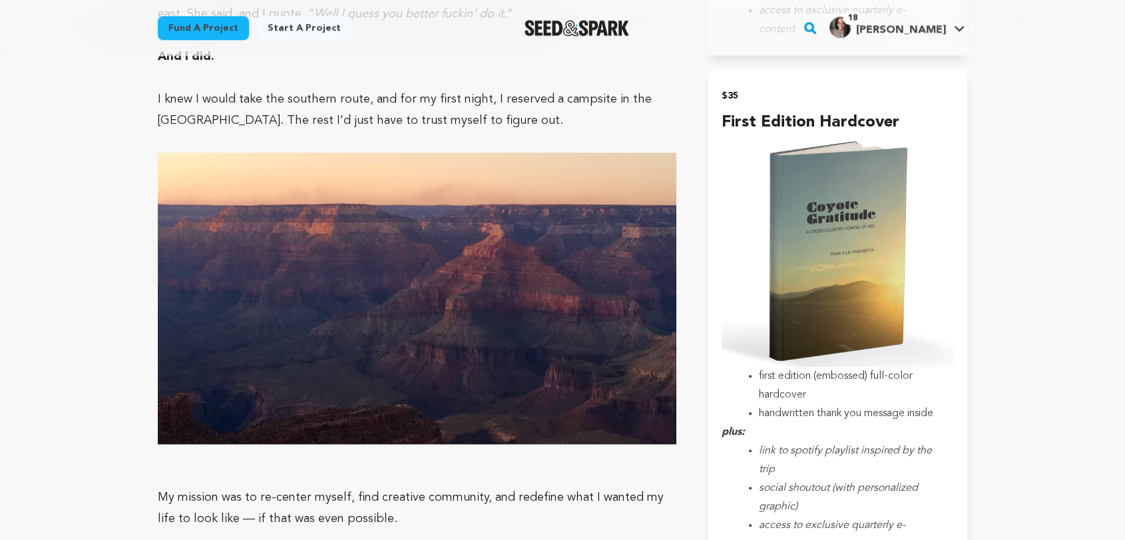
scroll to position [1405, 0]
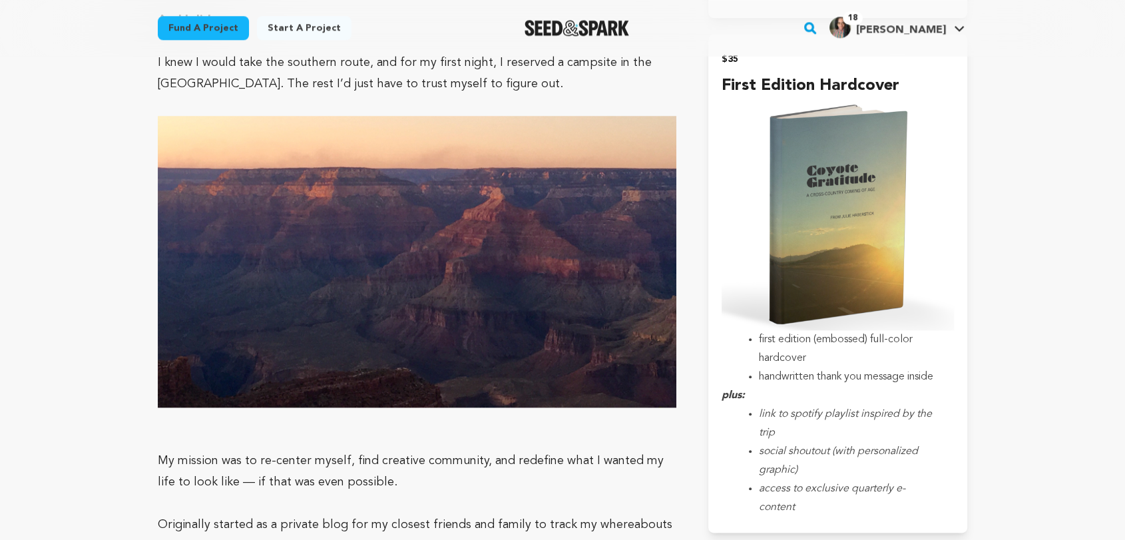
click at [464, 305] on img at bounding box center [417, 262] width 519 height 292
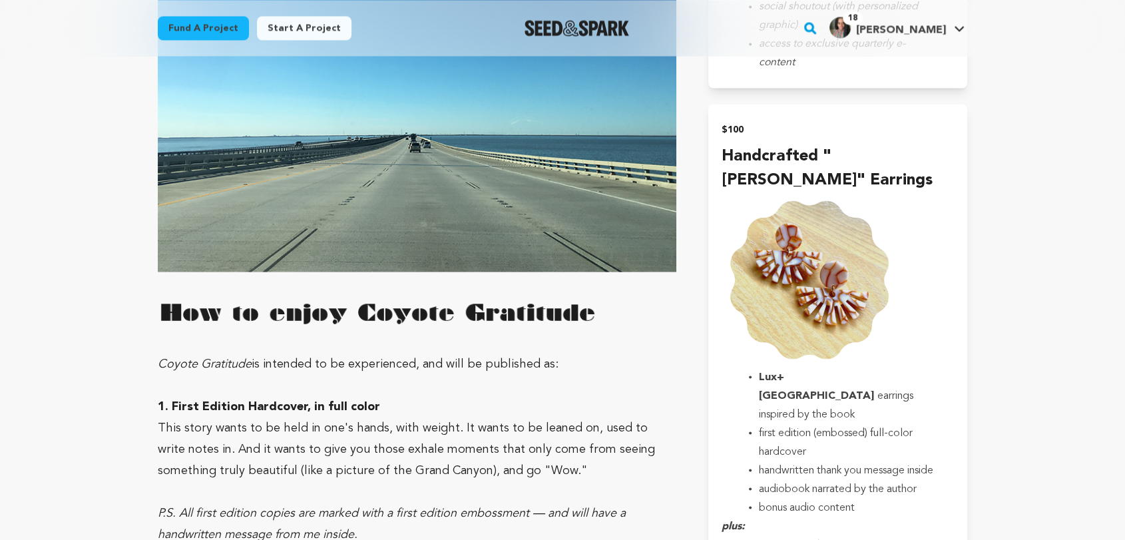
scroll to position [2472, 0]
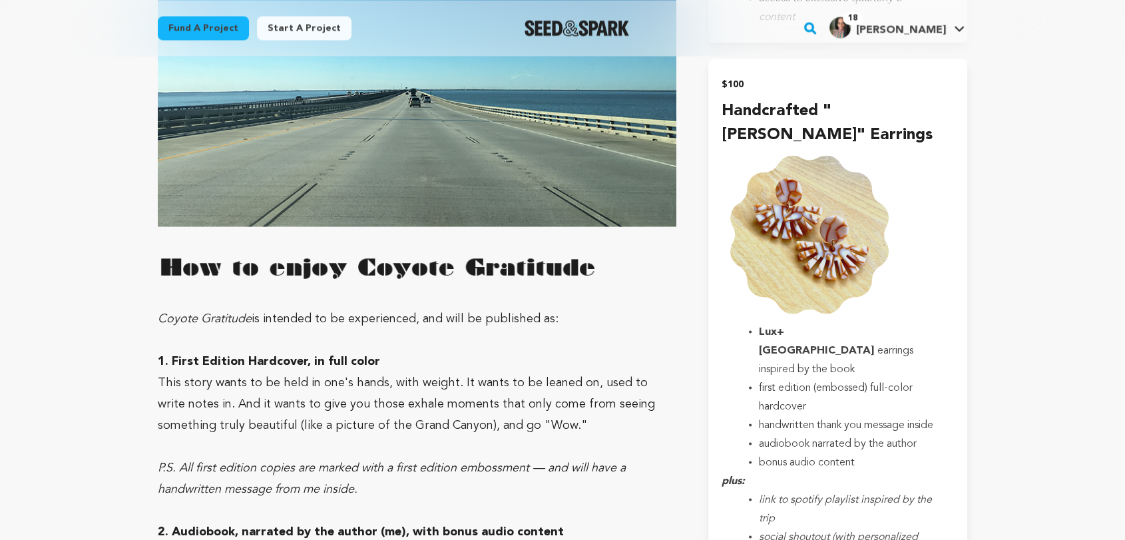
click at [501, 209] on img at bounding box center [417, 81] width 519 height 292
click at [405, 241] on img at bounding box center [417, 266] width 519 height 81
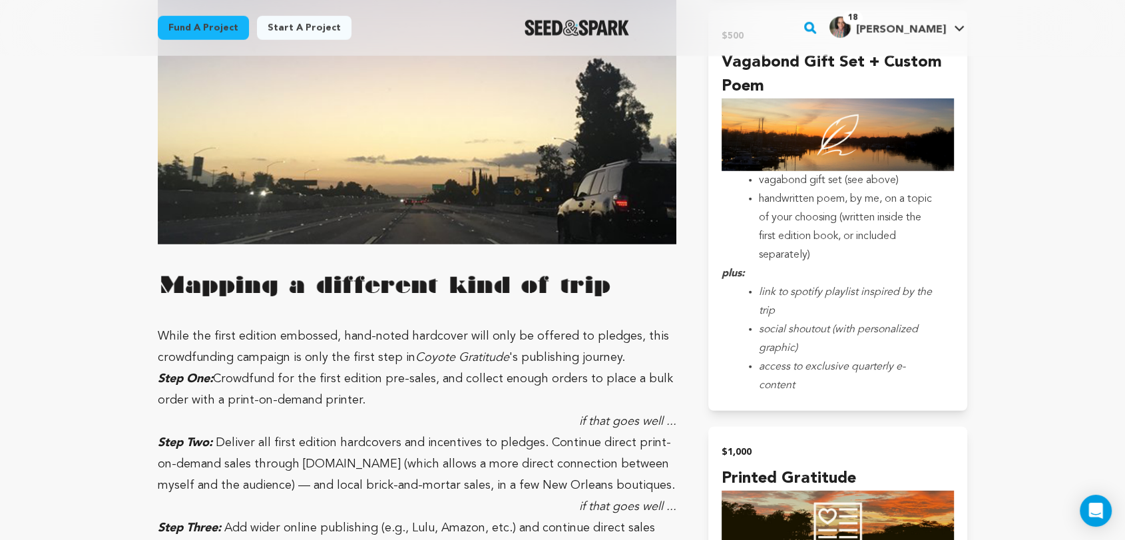
scroll to position [3655, 0]
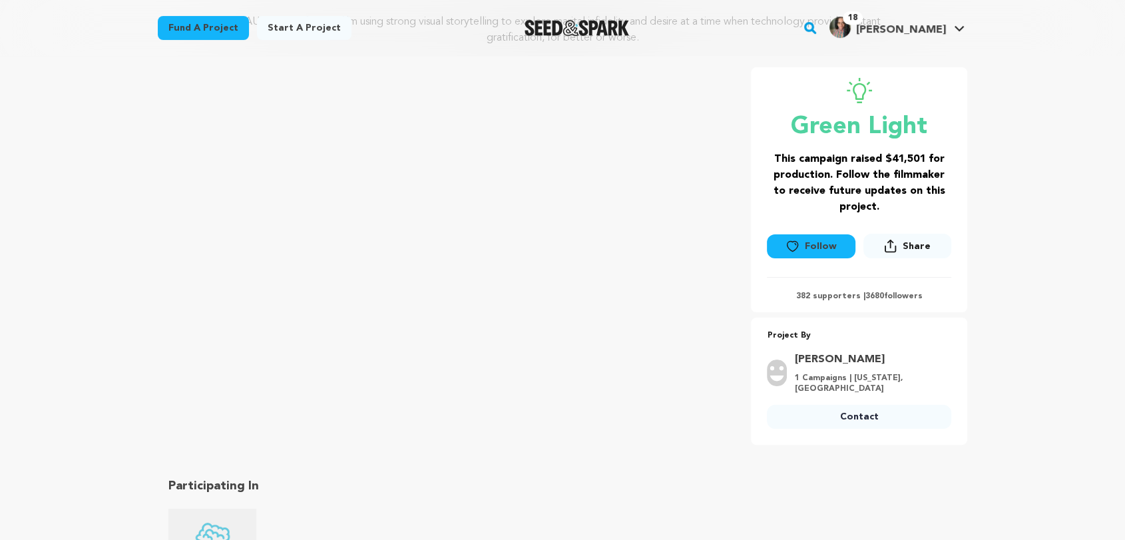
scroll to position [181, 0]
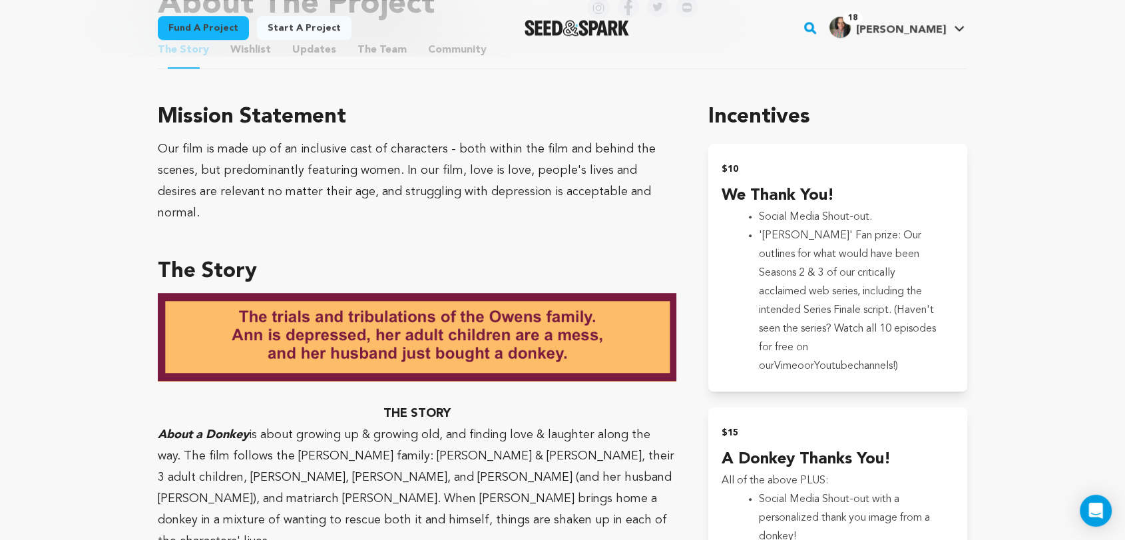
scroll to position [746, 0]
